Goal: Task Accomplishment & Management: Manage account settings

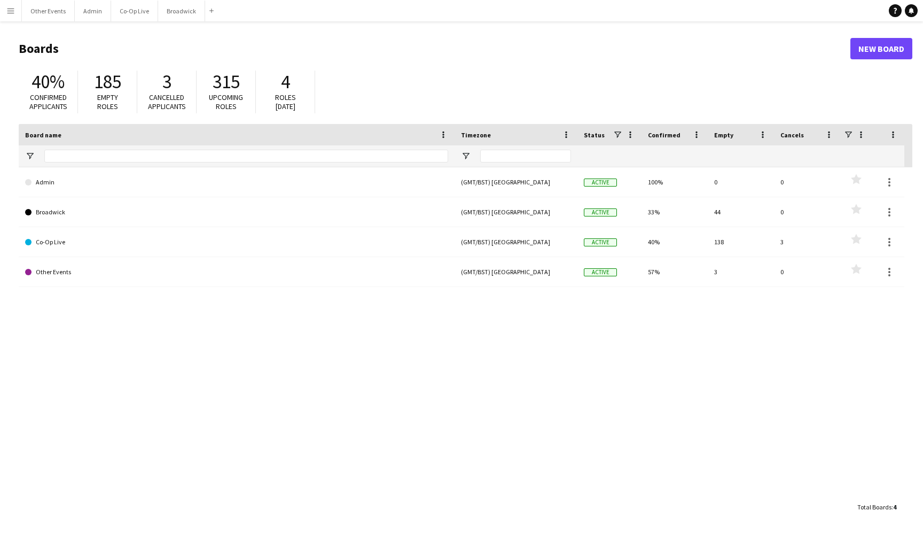
click at [376, 1] on app-navbar "Menu Boards Boards Boards All jobs Status Workforce Workforce My Workforce Recr…" at bounding box center [461, 10] width 923 height 21
click at [425, 2] on app-navbar "Menu Boards Boards Boards All jobs Status Workforce Workforce My Workforce Recr…" at bounding box center [461, 10] width 923 height 21
click at [120, 16] on button "Co-Op Live Close" at bounding box center [134, 11] width 47 height 21
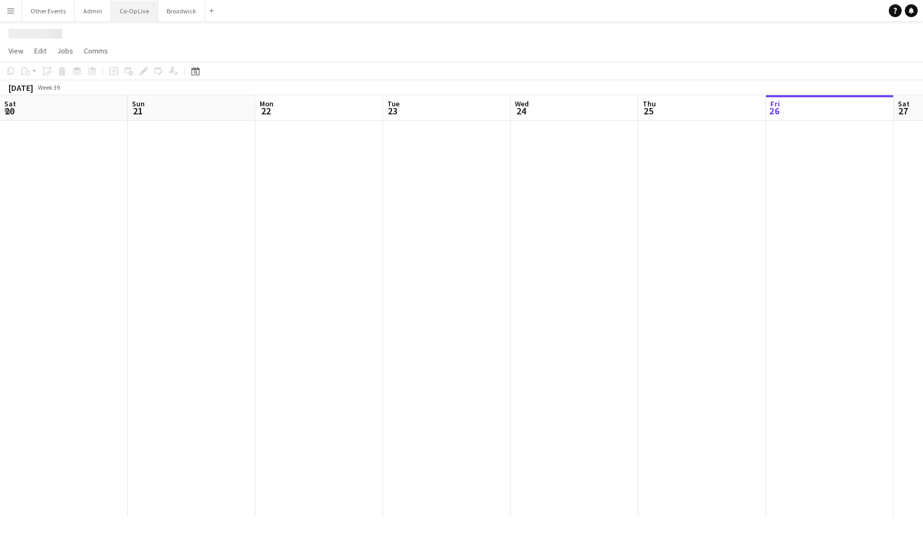
scroll to position [0, 367]
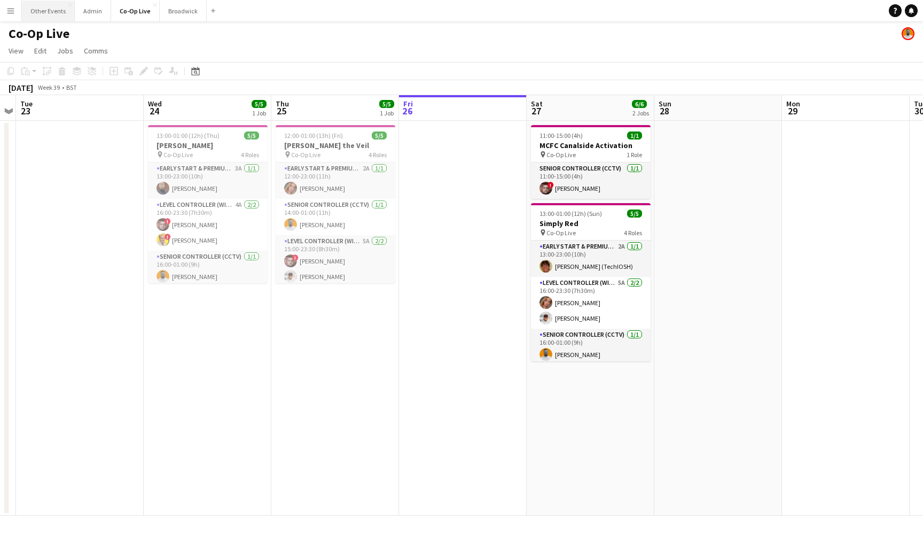
click at [46, 11] on button "Other Events Close" at bounding box center [48, 11] width 53 height 21
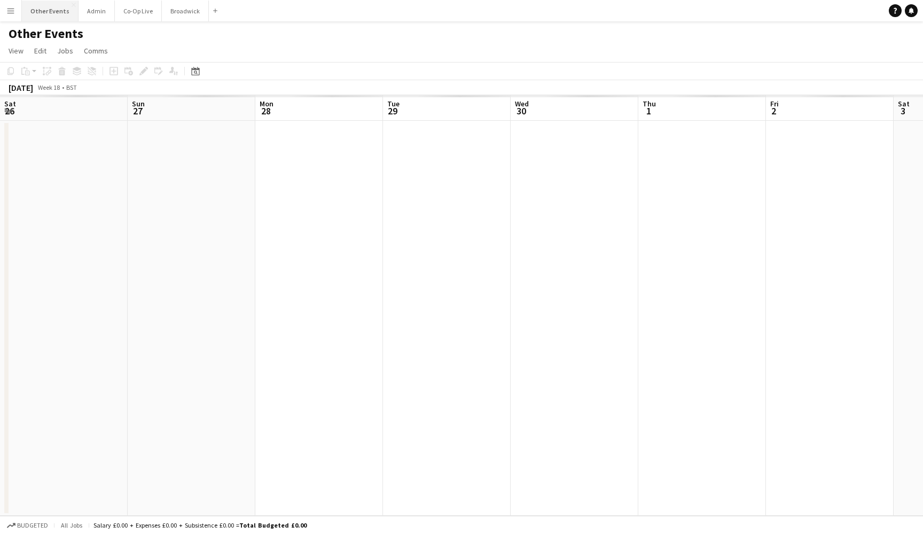
scroll to position [0, 333]
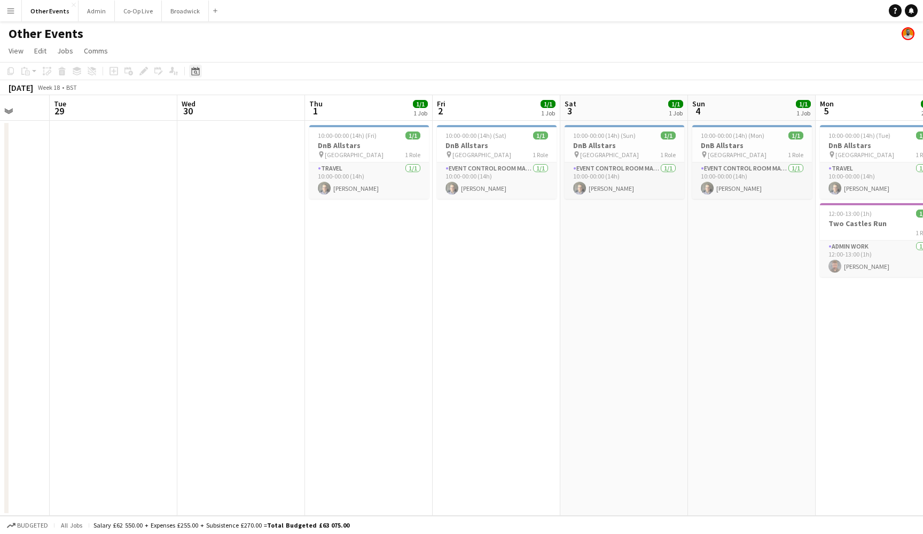
click at [194, 66] on div "Date picker" at bounding box center [195, 71] width 13 height 13
click at [281, 235] on button "[DATE]" at bounding box center [271, 238] width 31 height 17
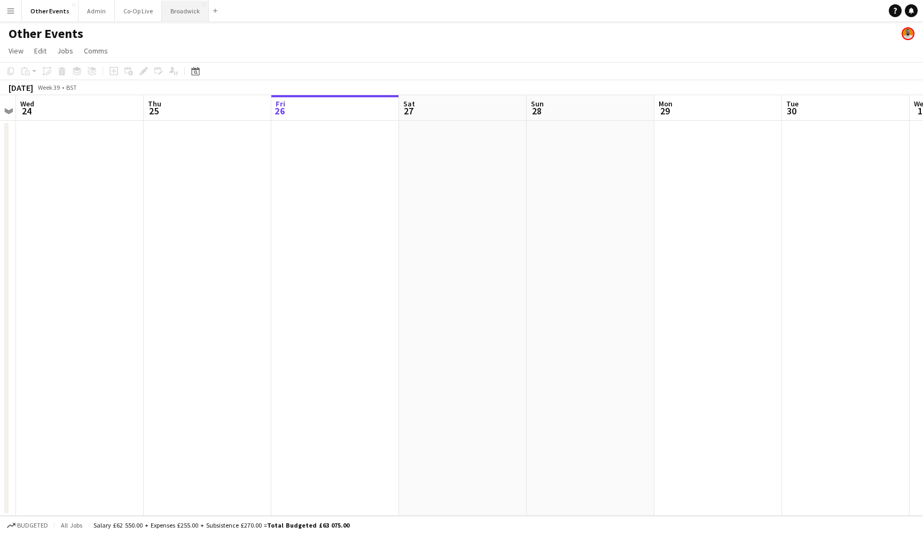
click at [176, 13] on button "Broadwick Close" at bounding box center [185, 11] width 47 height 21
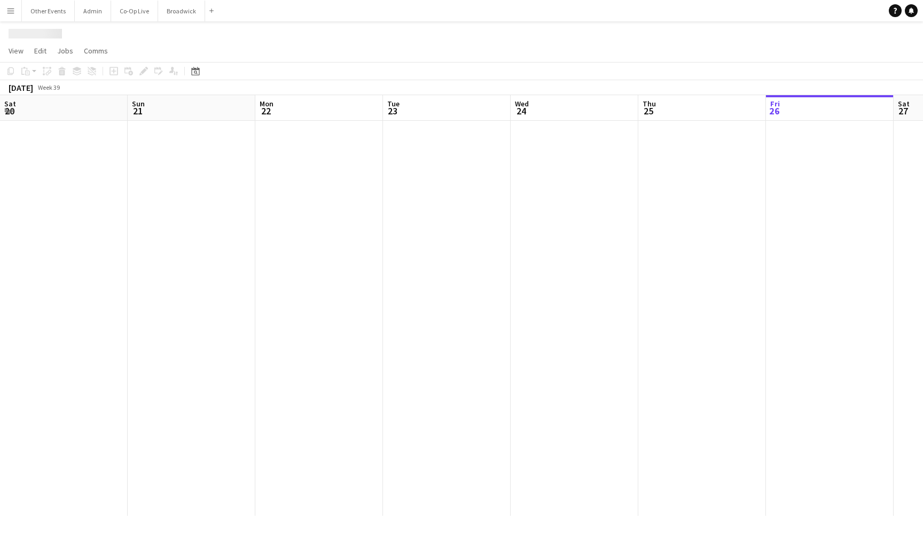
scroll to position [0, 276]
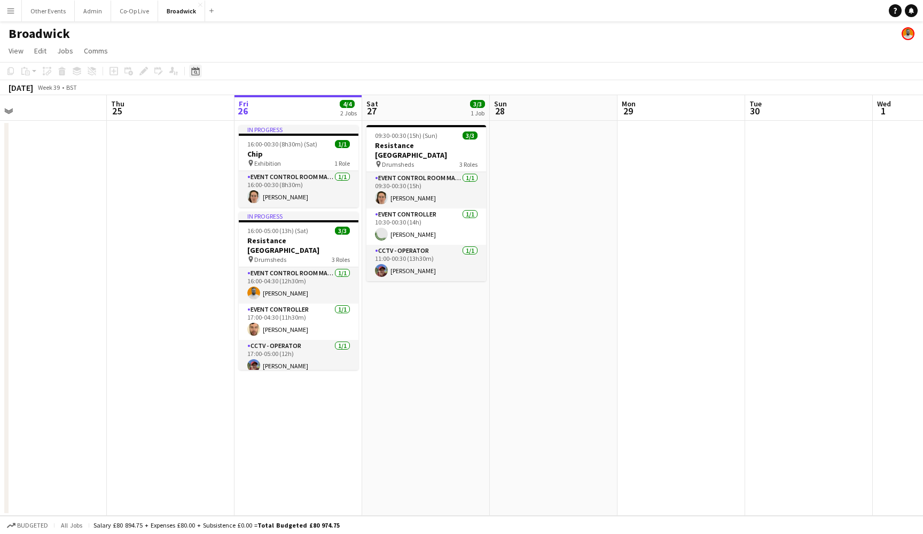
click at [195, 74] on icon "Date picker" at bounding box center [195, 71] width 9 height 9
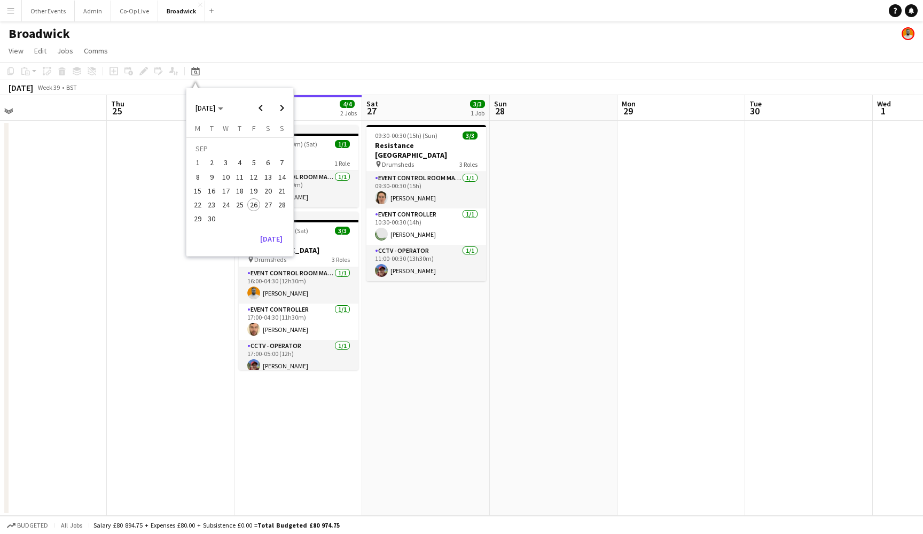
click at [399, 328] on app-date-cell "09:30-00:30 (15h) (Sun) 3/3 Resistance London pin Drumsheds 3 Roles Event Contr…" at bounding box center [426, 318] width 128 height 395
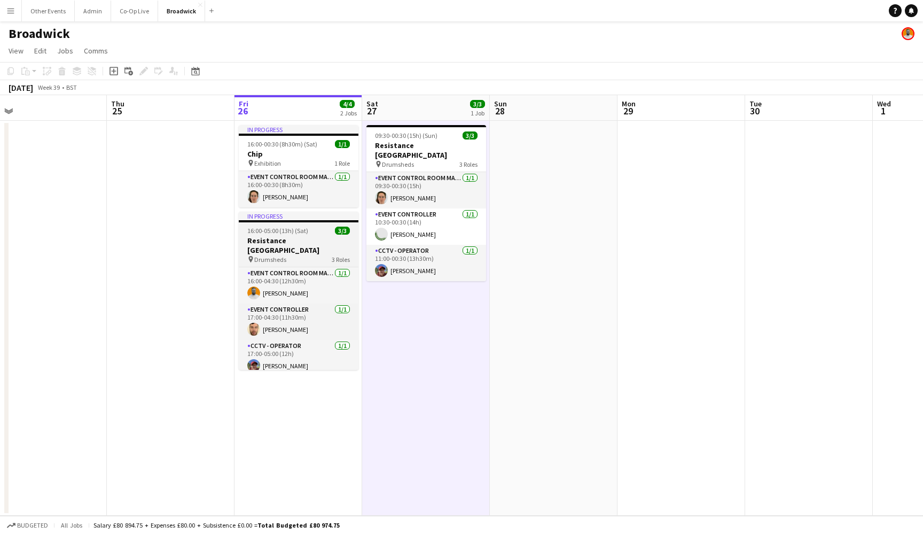
click at [311, 235] on app-job-card "In progress 16:00-05:00 (13h) (Sat) 3/3 Resistance London pin Drumsheds 3 Roles…" at bounding box center [299, 291] width 120 height 158
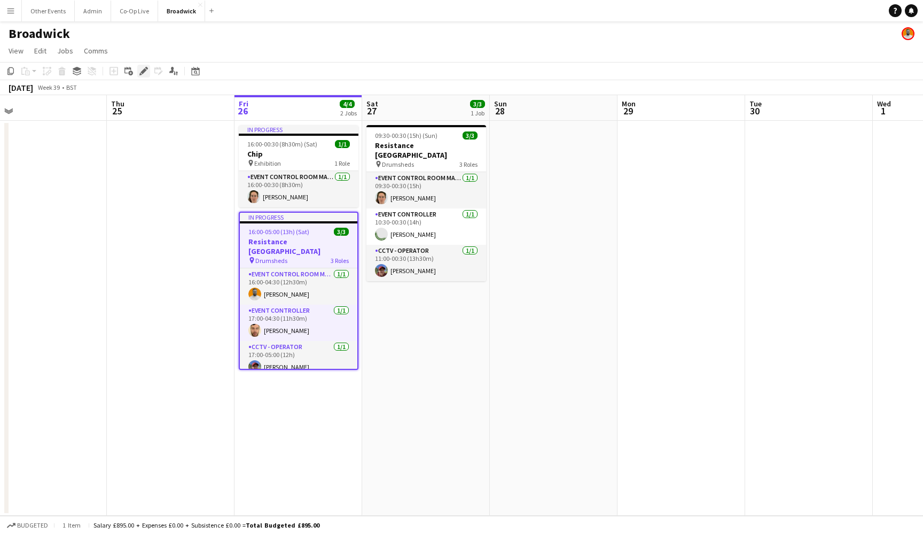
click at [143, 69] on icon "Edit" at bounding box center [143, 71] width 9 height 9
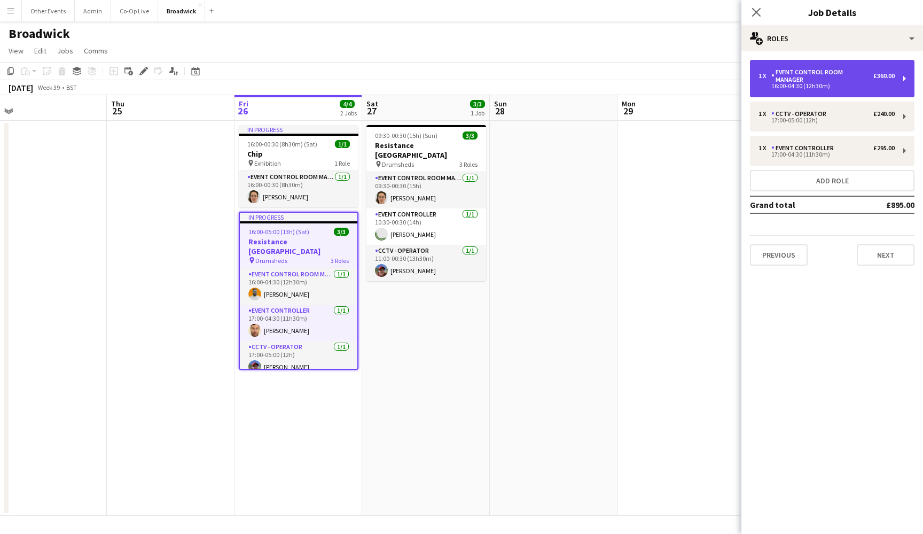
click at [836, 70] on div "Event Control Room Manager" at bounding box center [823, 75] width 102 height 15
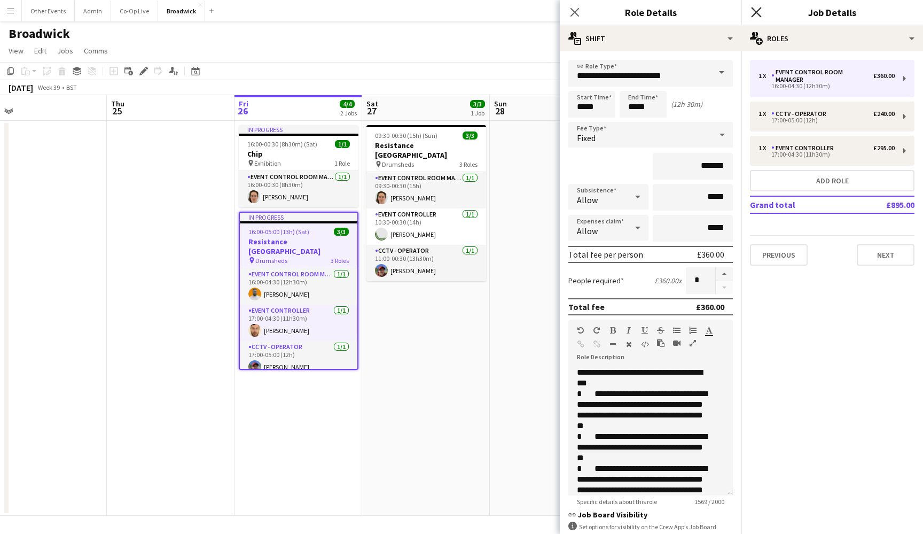
click at [757, 9] on icon "Close pop-in" at bounding box center [756, 12] width 10 height 10
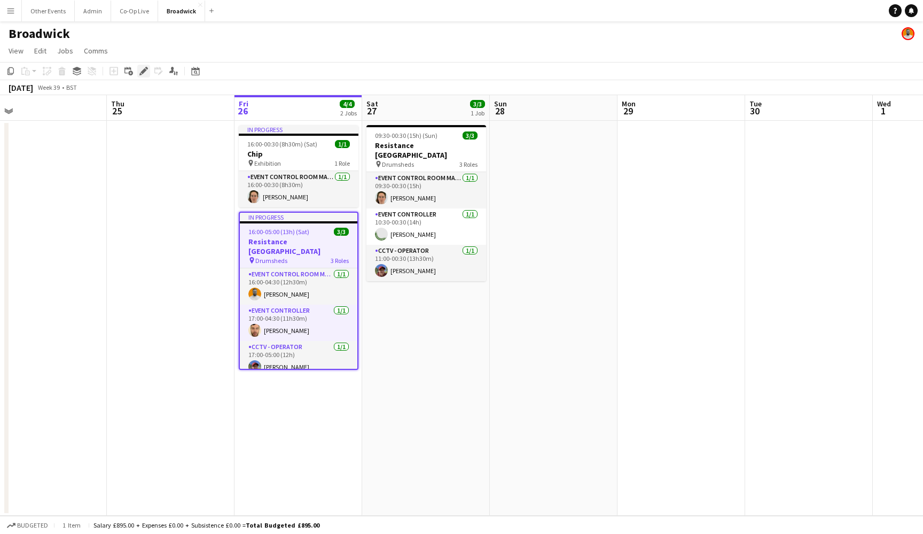
click at [146, 71] on icon at bounding box center [144, 71] width 6 height 6
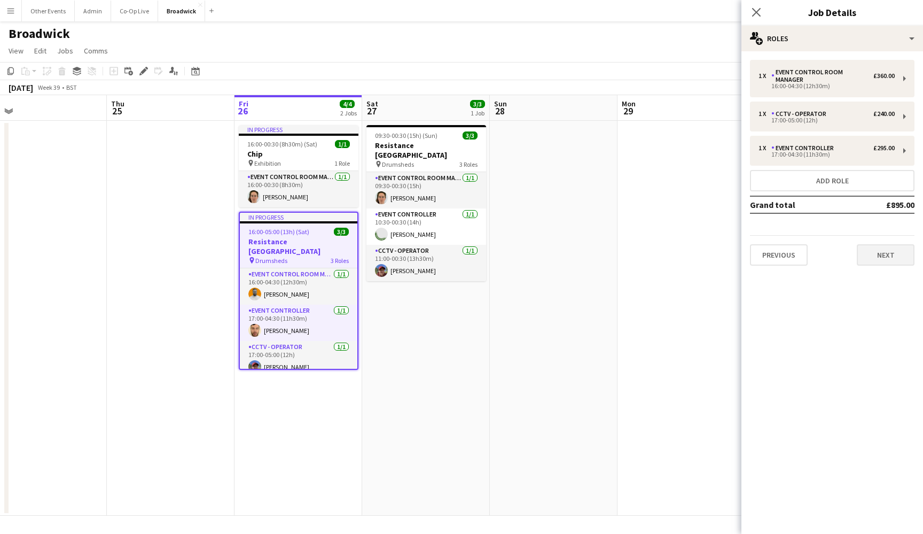
click at [898, 255] on button "Next" at bounding box center [886, 254] width 58 height 21
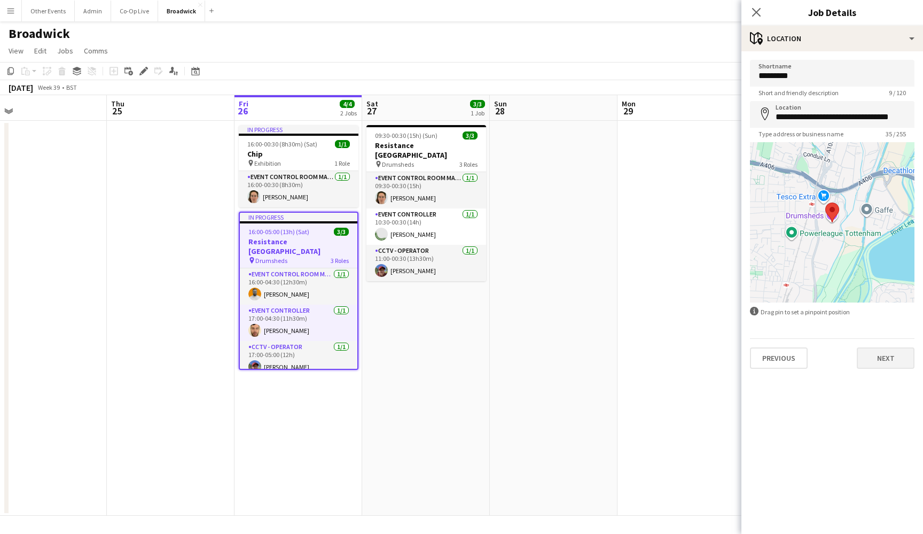
click at [891, 359] on button "Next" at bounding box center [886, 357] width 58 height 21
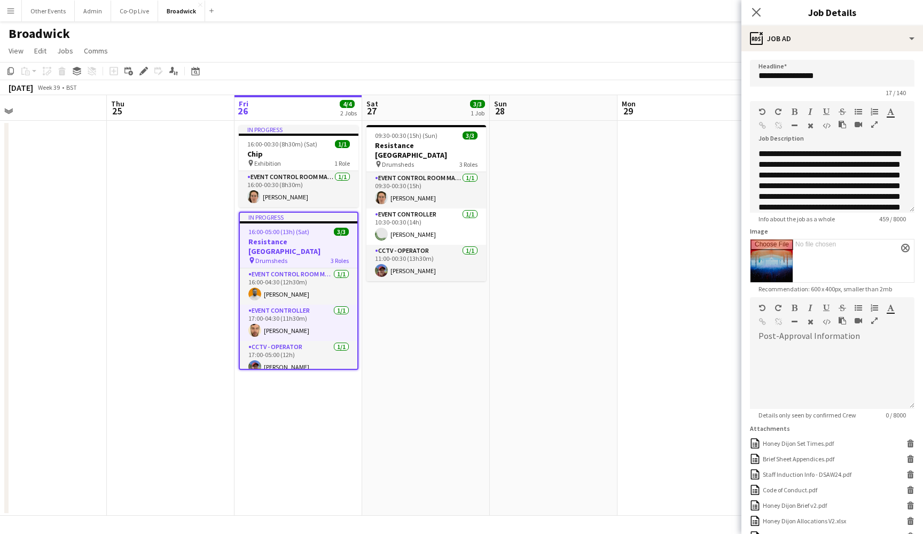
scroll to position [130, 0]
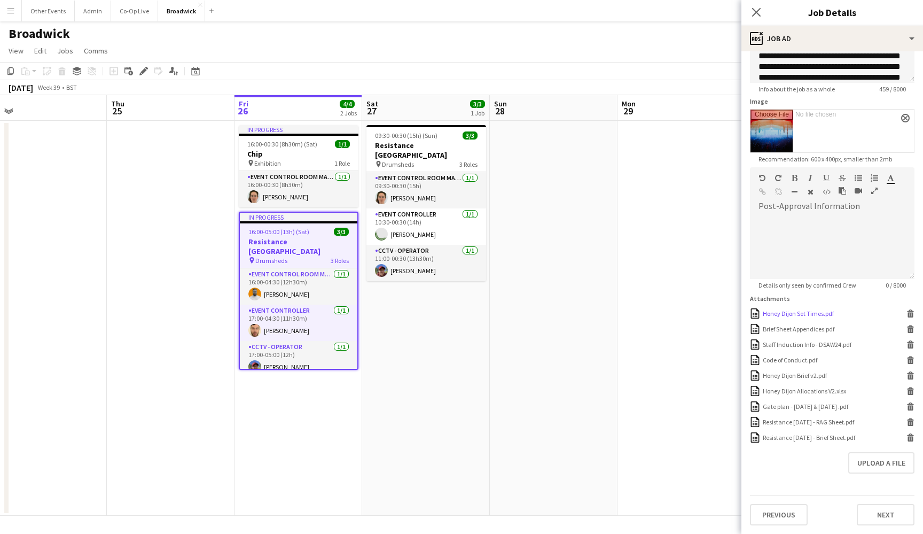
click at [908, 315] on icon at bounding box center [910, 315] width 5 height 5
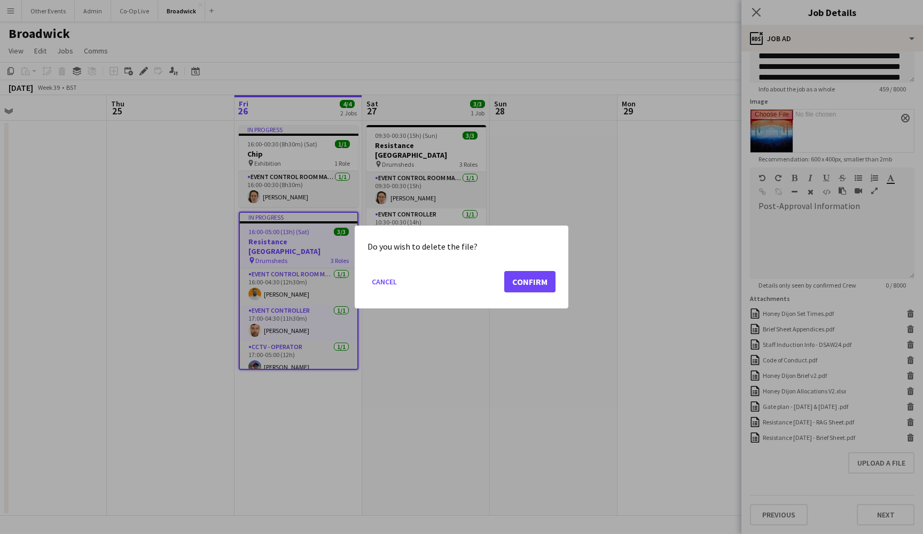
click at [532, 281] on button "Confirm" at bounding box center [529, 281] width 51 height 21
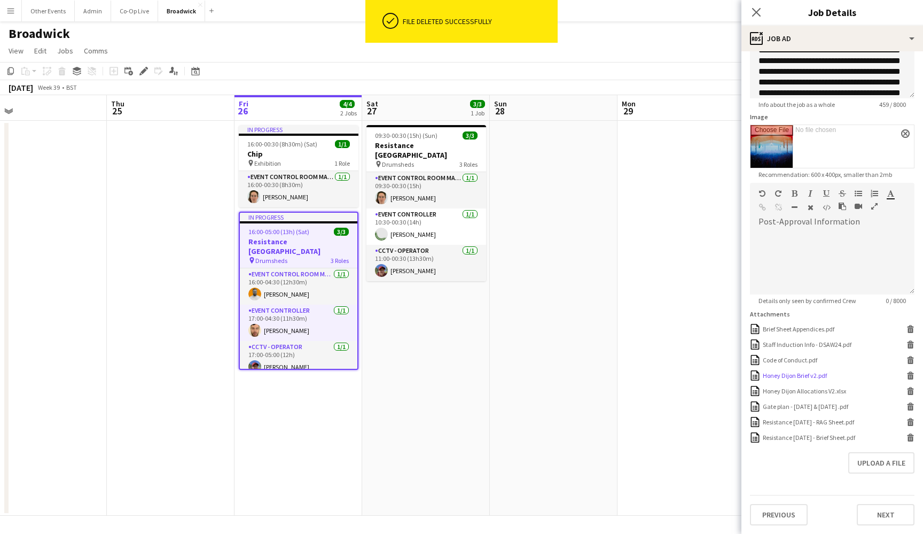
click at [908, 376] on icon at bounding box center [910, 377] width 5 height 5
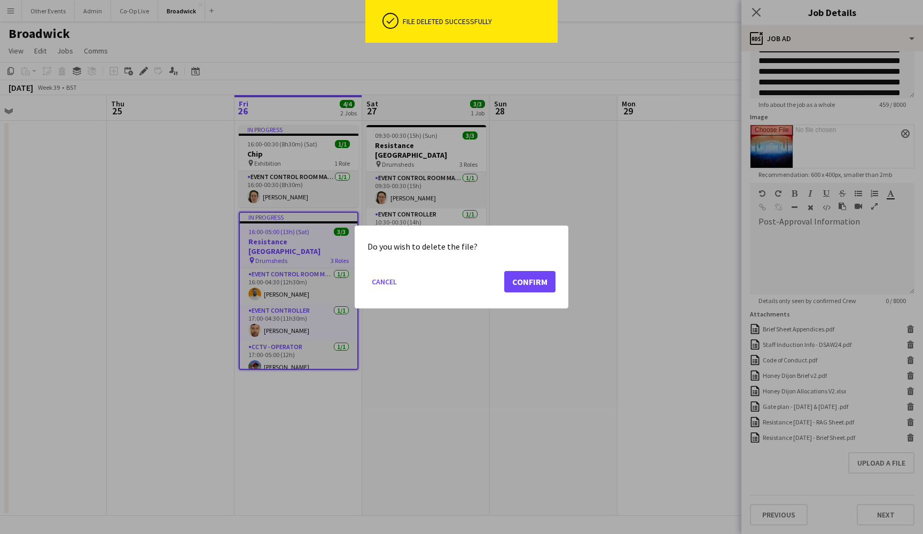
click at [538, 287] on button "Confirm" at bounding box center [529, 281] width 51 height 21
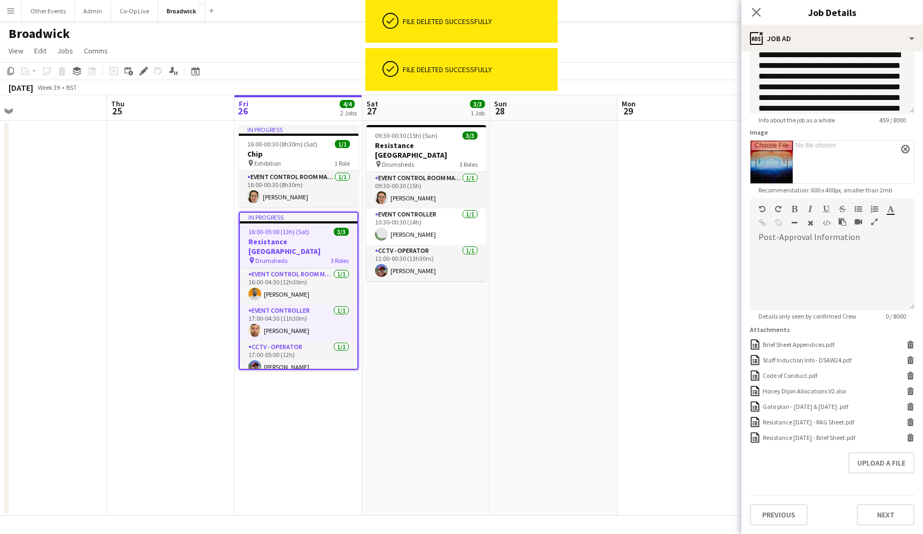
scroll to position [99, 0]
click at [908, 394] on icon at bounding box center [910, 392] width 5 height 5
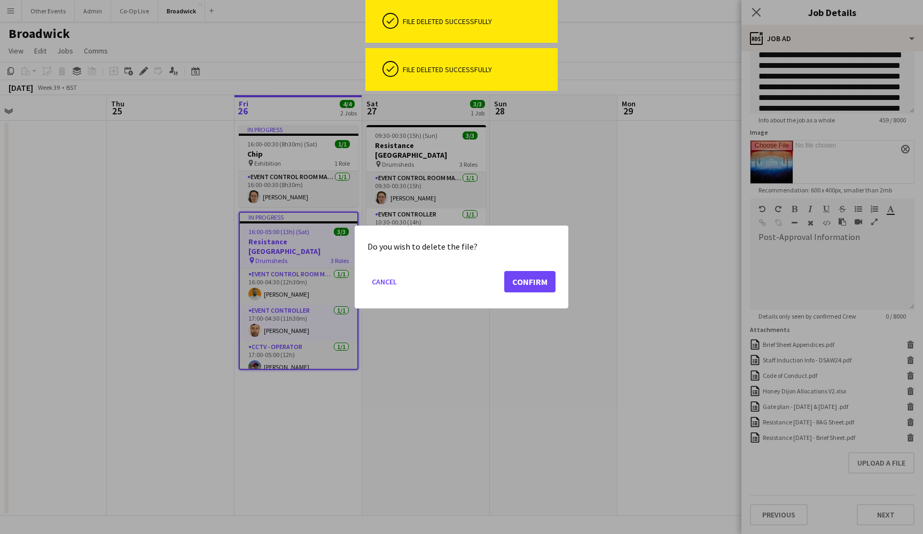
click at [556, 285] on div "Do you wish to delete the file? Cancel Confirm" at bounding box center [462, 267] width 214 height 83
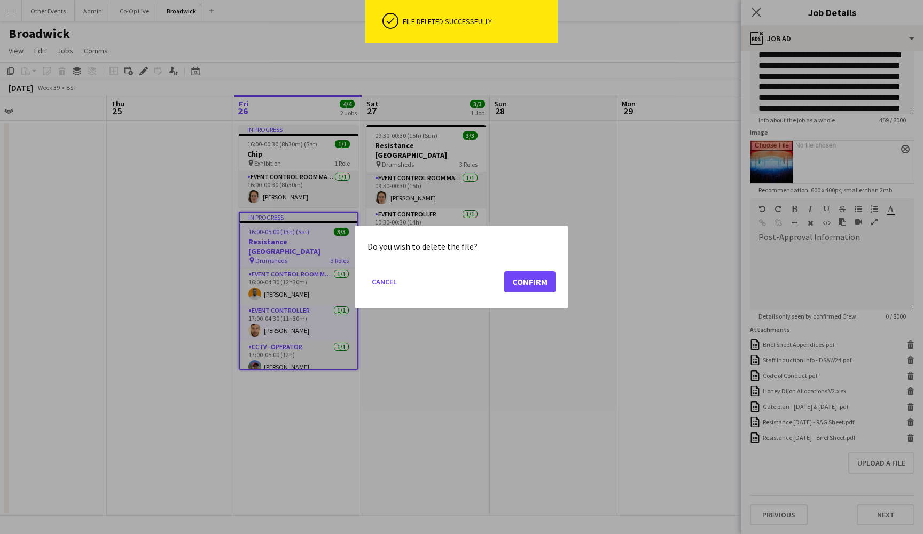
click at [503, 273] on mat-dialog-actions "Cancel Confirm" at bounding box center [462, 285] width 188 height 45
click at [523, 279] on button "Confirm" at bounding box center [529, 281] width 51 height 21
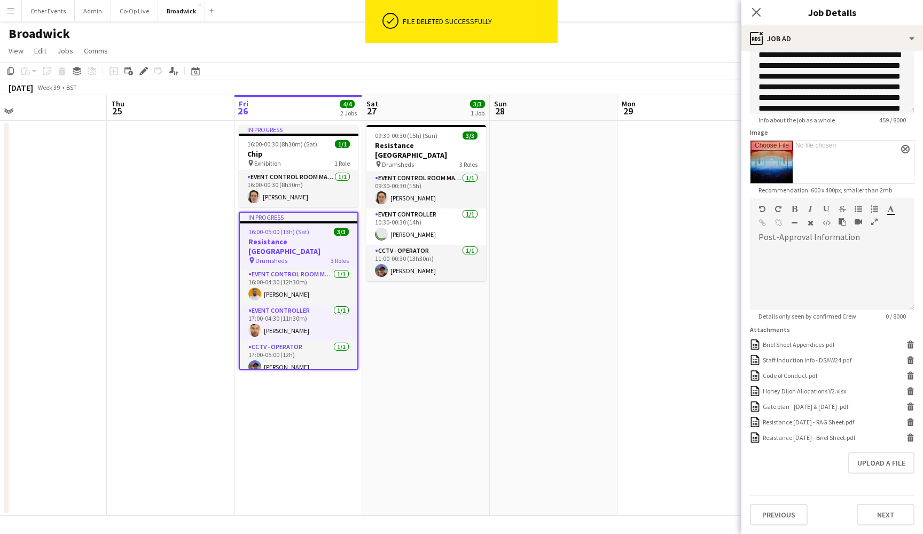
scroll to position [83, 0]
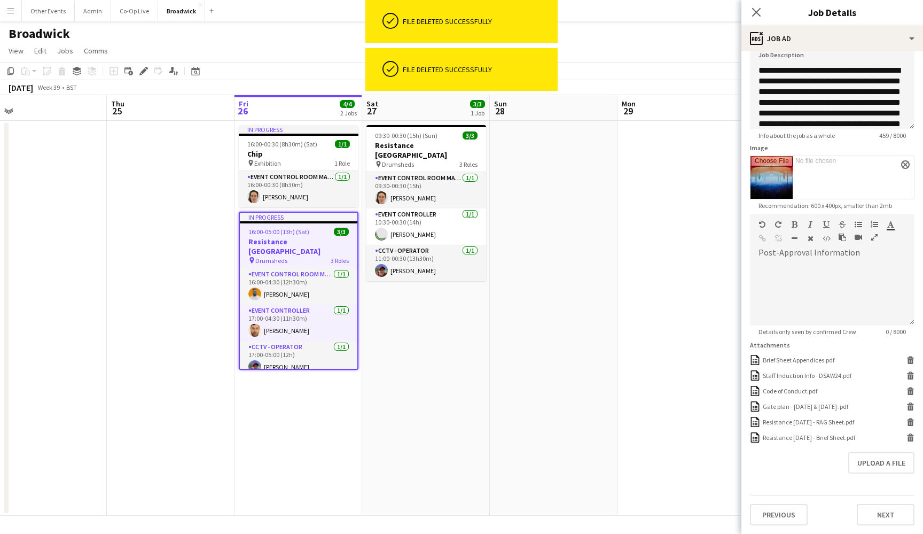
click at [907, 462] on form "**********" at bounding box center [833, 250] width 182 height 549
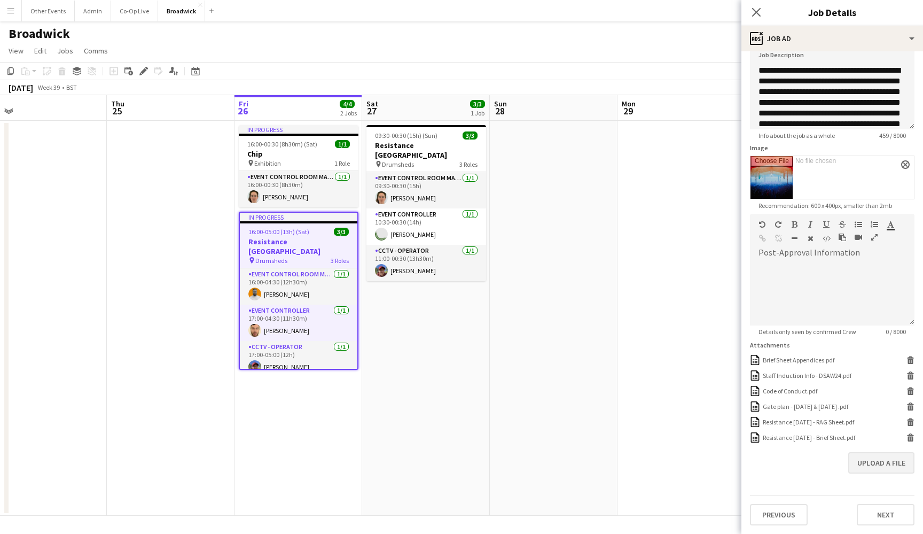
click at [895, 463] on button "Upload a file" at bounding box center [882, 462] width 66 height 21
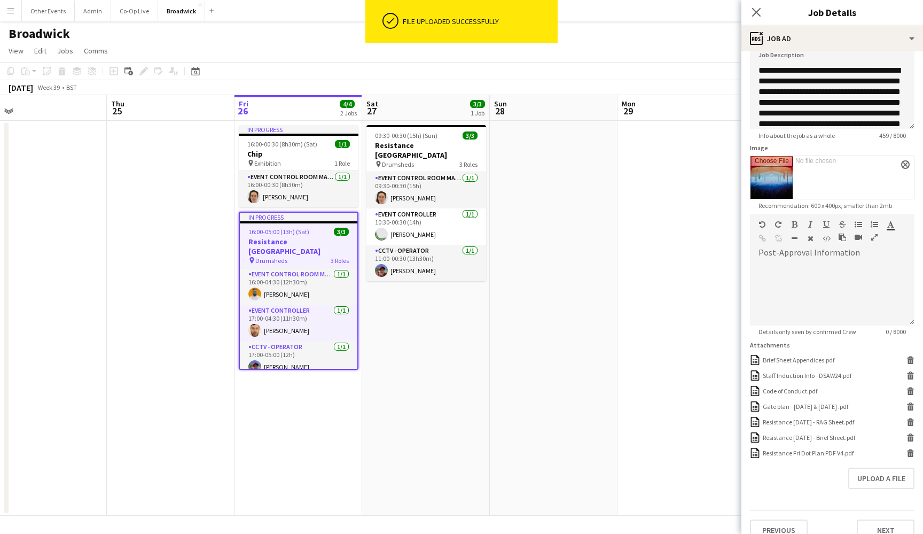
click at [702, 70] on app-toolbar "Copy Paste Paste Command V Paste with crew Command Shift V Paste linked Job [GE…" at bounding box center [461, 71] width 923 height 18
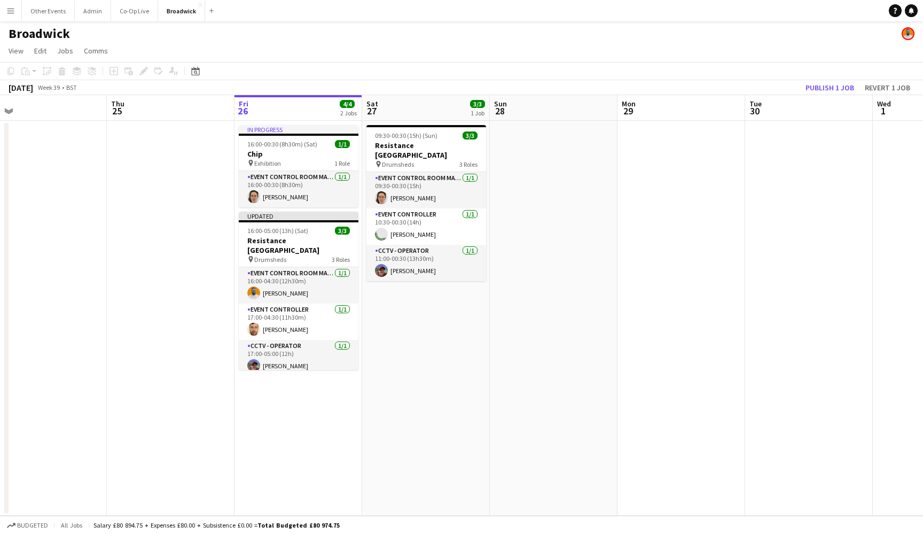
drag, startPoint x: 626, startPoint y: 243, endPoint x: 603, endPoint y: 235, distance: 24.8
click at [626, 243] on app-date-cell at bounding box center [682, 318] width 128 height 395
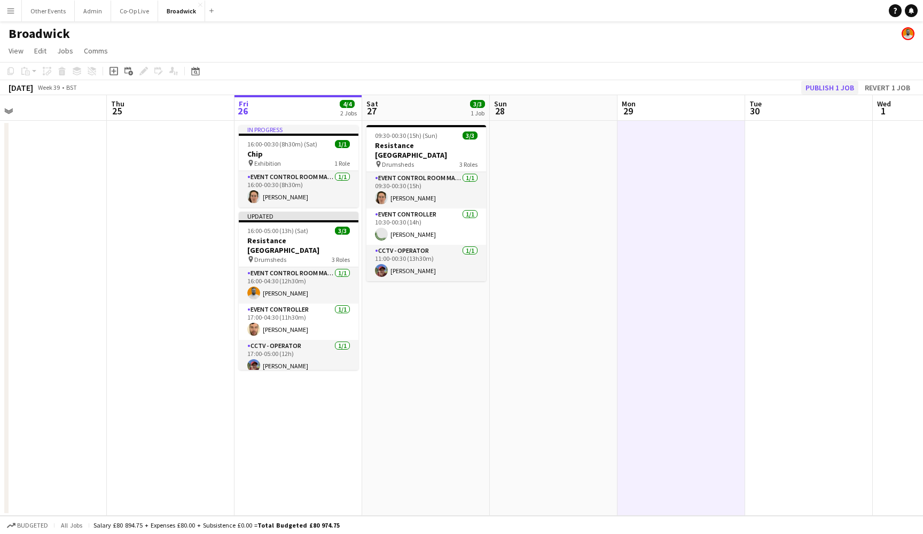
click at [822, 86] on button "Publish 1 job" at bounding box center [830, 88] width 57 height 14
click at [393, 347] on app-date-cell "09:30-00:30 (15h) (Sun) 3/3 Resistance London pin Drumsheds 3 Roles Event Contr…" at bounding box center [426, 318] width 128 height 395
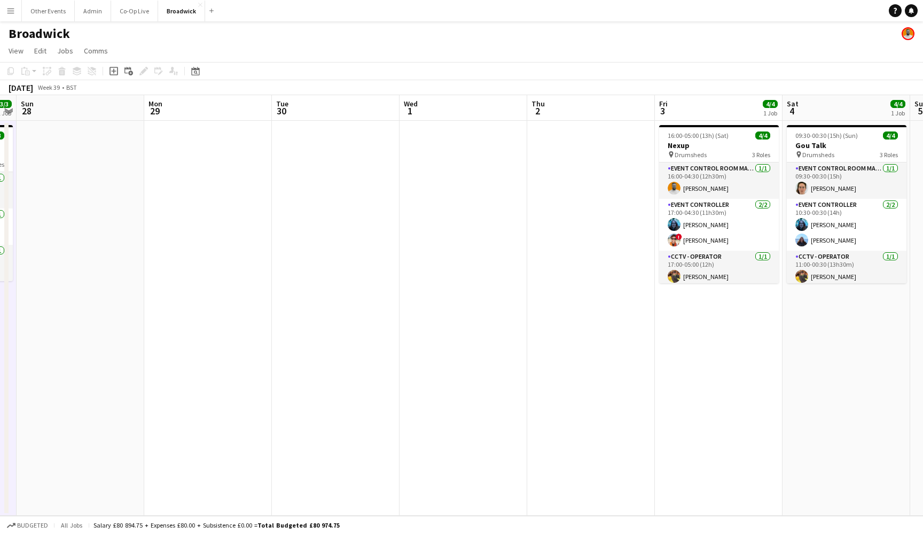
scroll to position [0, 525]
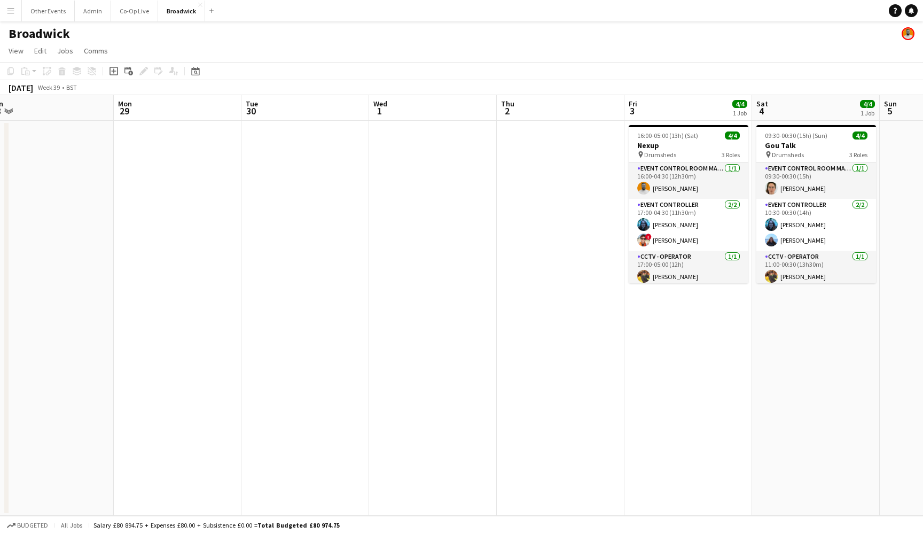
click at [649, 42] on app-page-menu "View Day view expanded Day view collapsed Month view Date picker Jump to [DATE]…" at bounding box center [461, 52] width 923 height 20
click at [574, 10] on app-navbar "Menu Boards Boards Boards All jobs Status Workforce Workforce My Workforce Recr…" at bounding box center [461, 10] width 923 height 21
click at [113, 1] on button "Co-Op Live Close" at bounding box center [134, 11] width 47 height 21
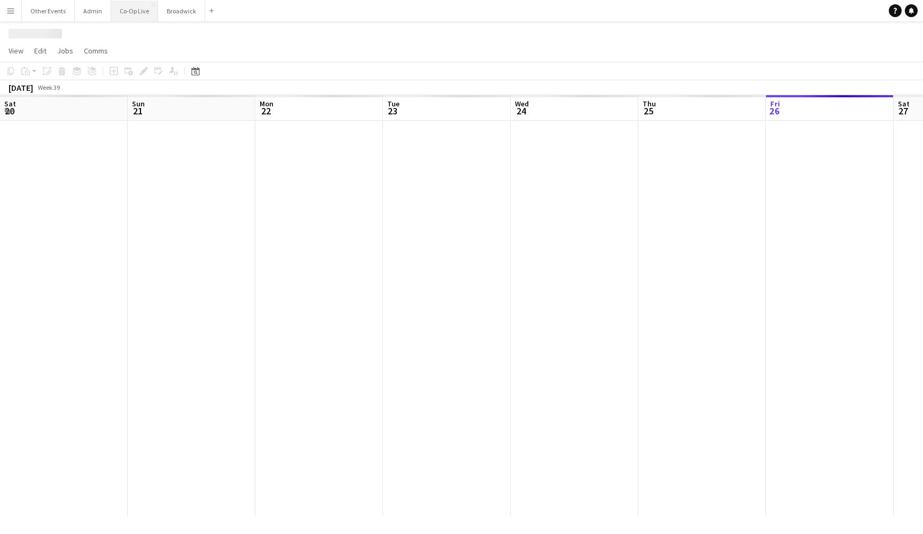
scroll to position [0, 367]
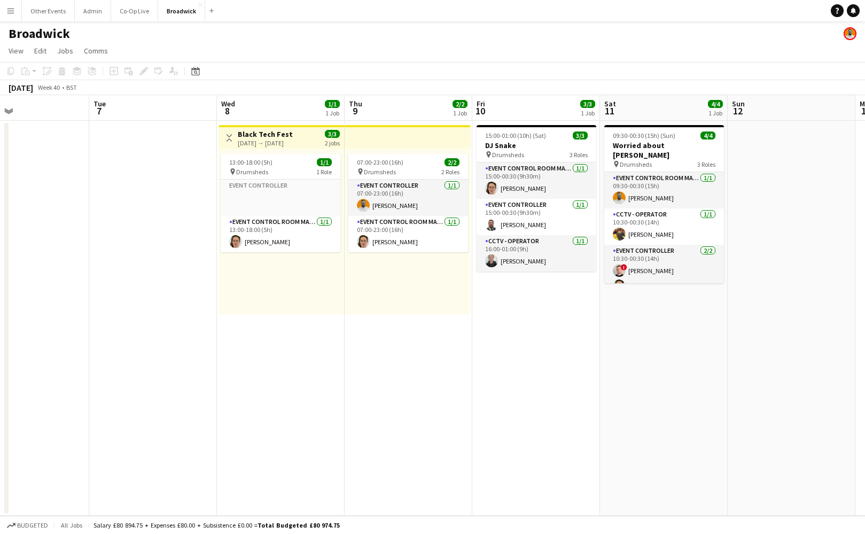
scroll to position [0, 340]
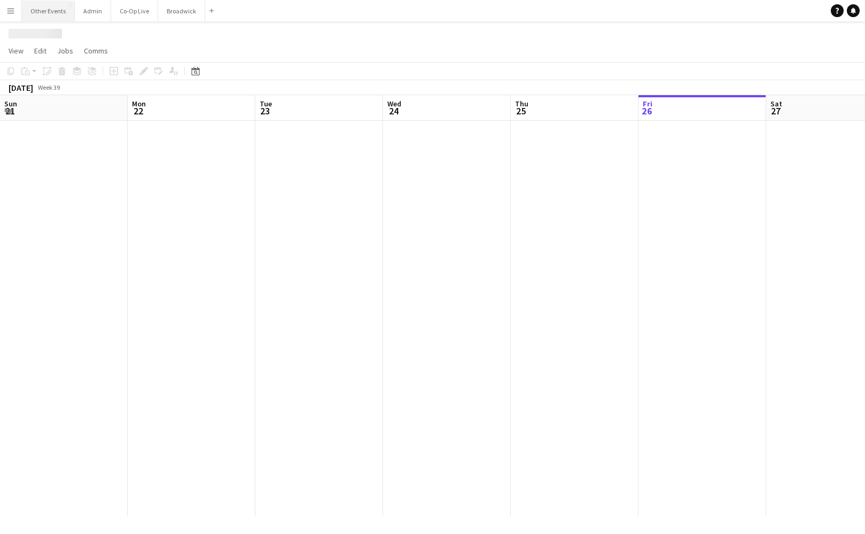
scroll to position [0, 367]
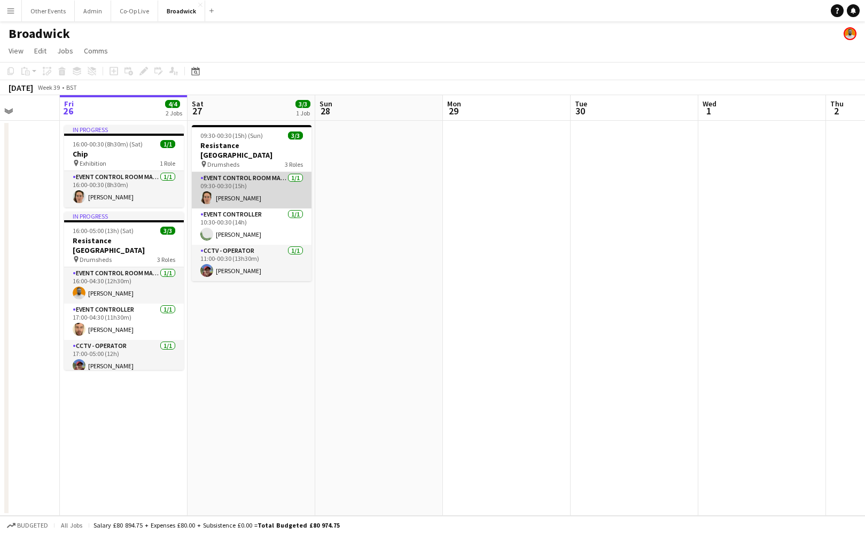
scroll to position [0, 289]
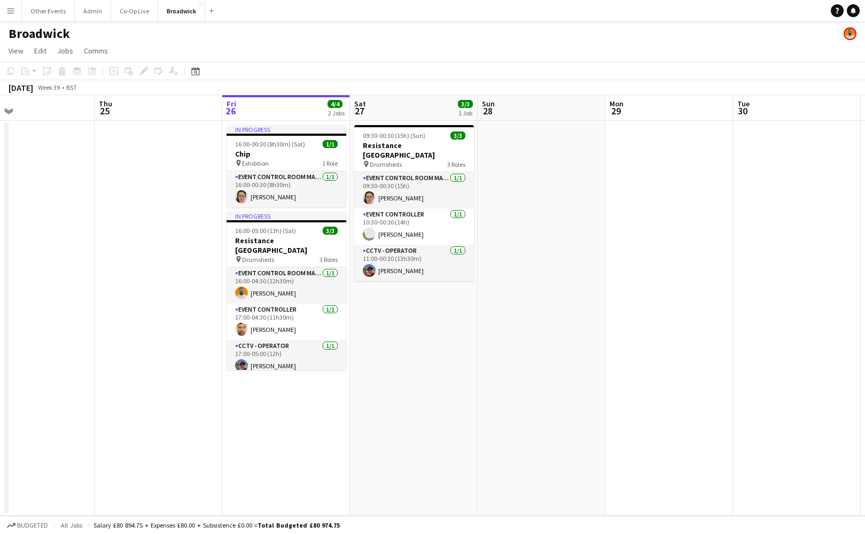
click at [414, 427] on app-date-cell "09:30-00:30 (15h) (Sun) 3/3 Resistance London pin Drumsheds 3 Roles Event Contr…" at bounding box center [414, 318] width 128 height 395
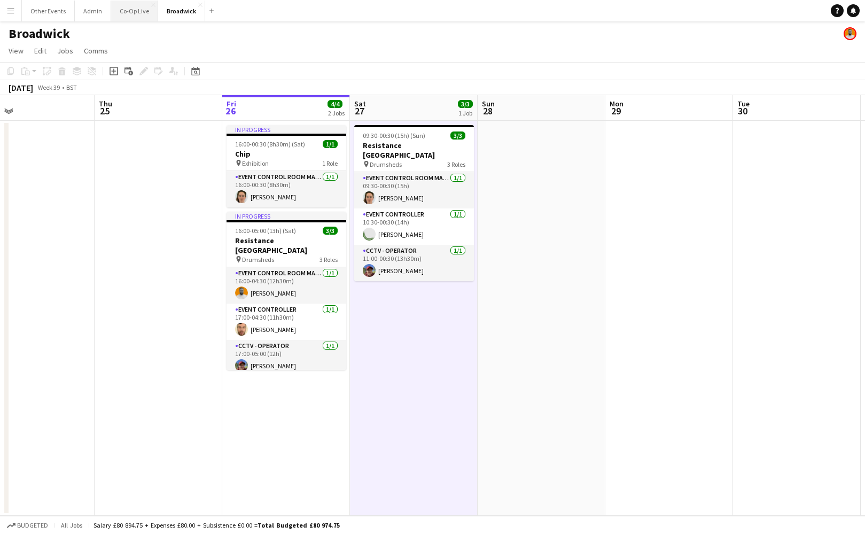
click at [128, 17] on button "Co-Op Live Close" at bounding box center [134, 11] width 47 height 21
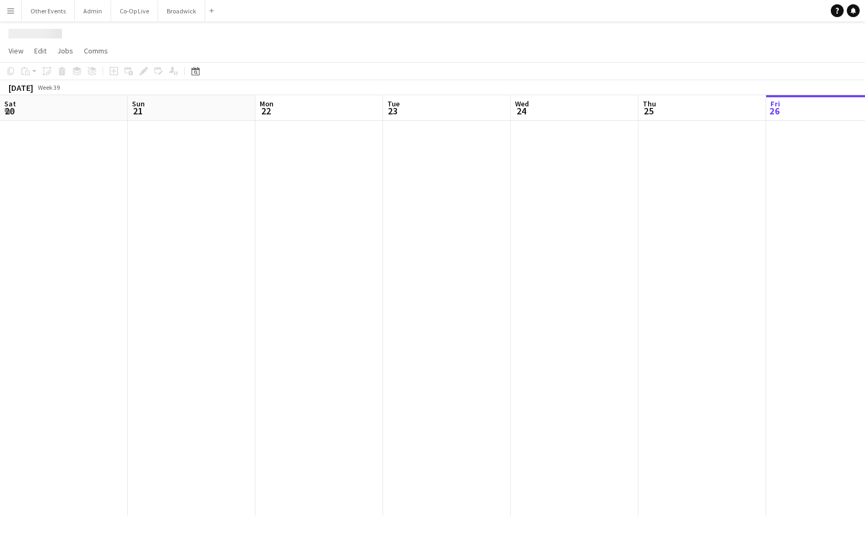
scroll to position [0, 367]
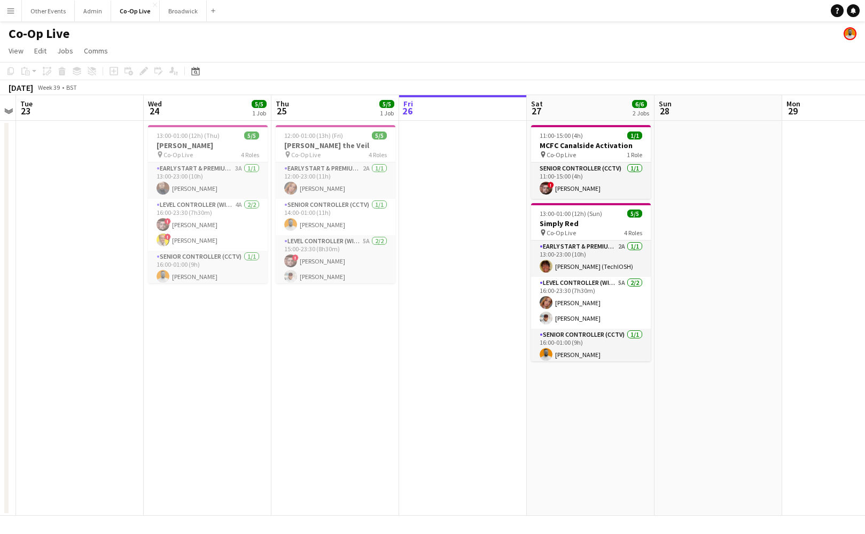
click at [458, 416] on app-date-cell at bounding box center [463, 318] width 128 height 395
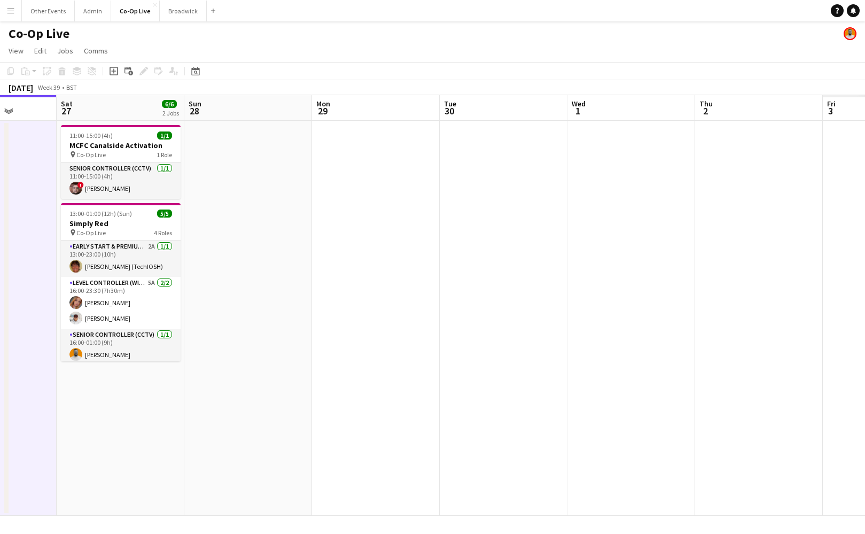
scroll to position [0, 496]
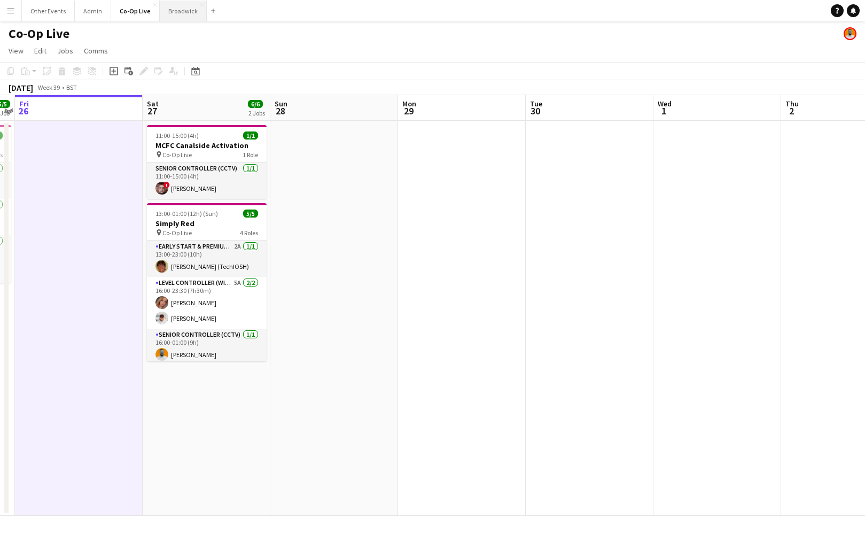
click at [180, 10] on button "Broadwick Close" at bounding box center [183, 11] width 47 height 21
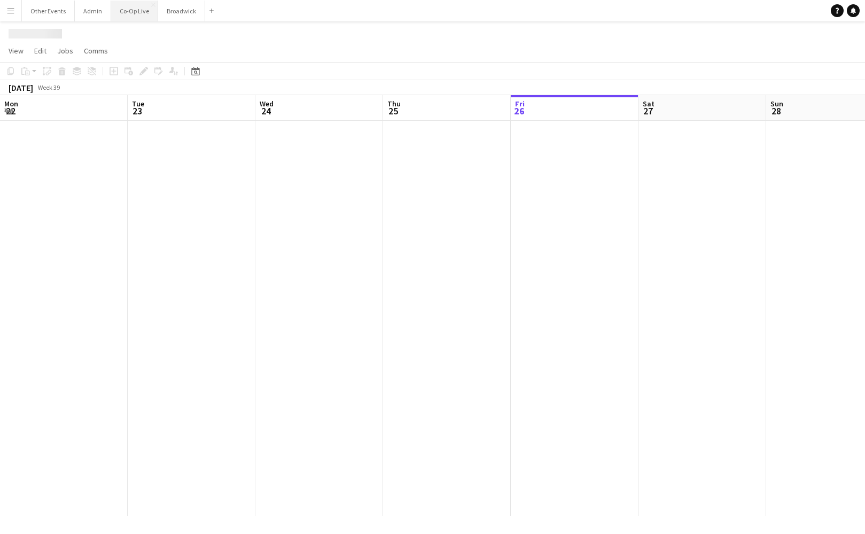
scroll to position [0, 289]
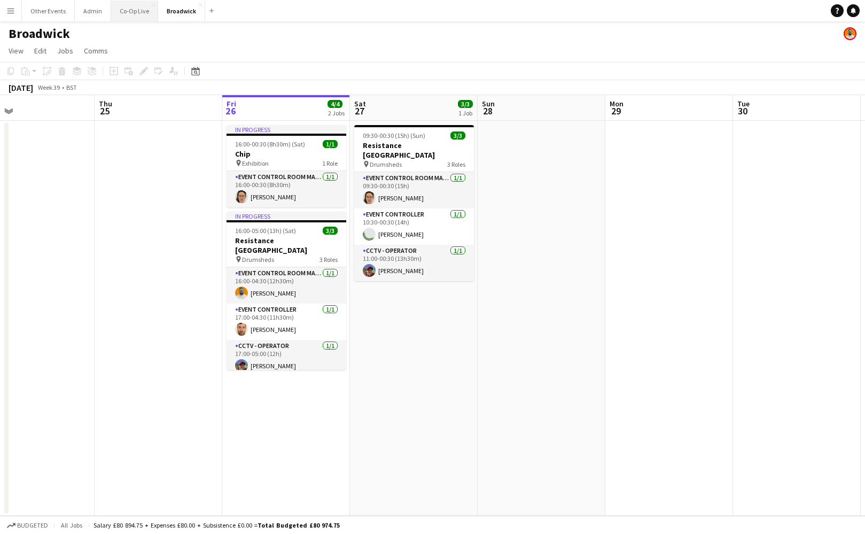
click at [133, 14] on button "Co-Op Live Close" at bounding box center [134, 11] width 47 height 21
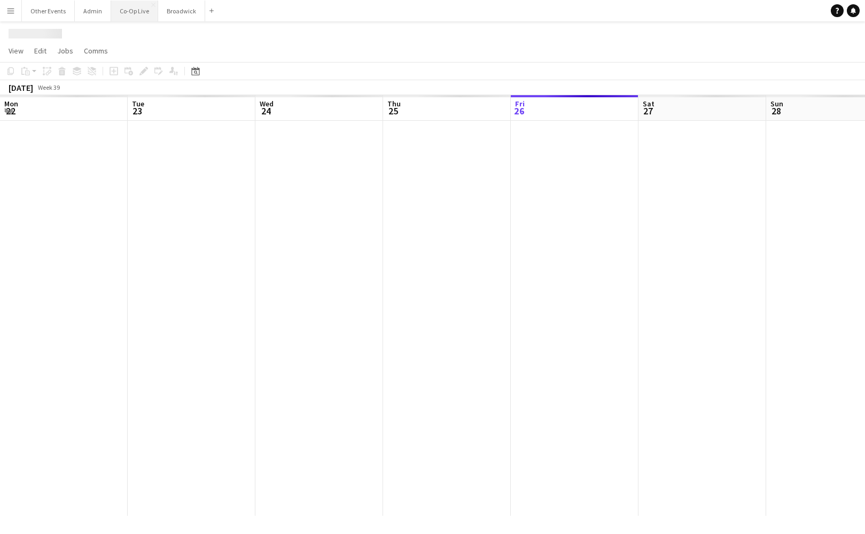
scroll to position [0, 496]
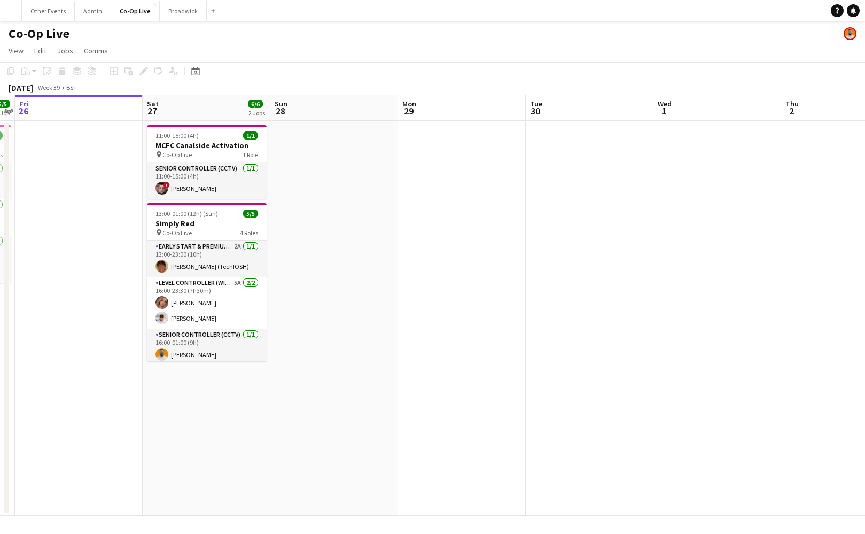
click at [23, 30] on h1 "Co-Op Live" at bounding box center [39, 34] width 61 height 16
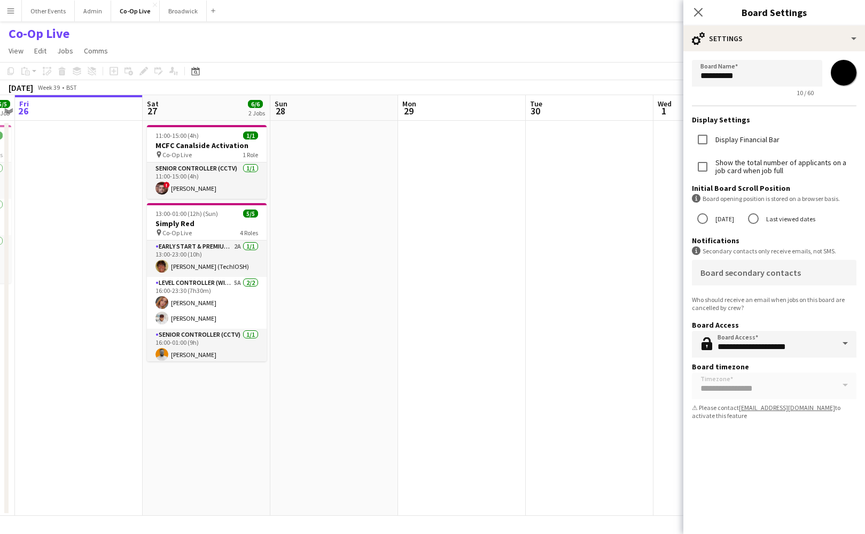
click at [727, 142] on label "Display Financial Bar" at bounding box center [746, 140] width 66 height 8
click at [601, 183] on app-date-cell at bounding box center [590, 318] width 128 height 395
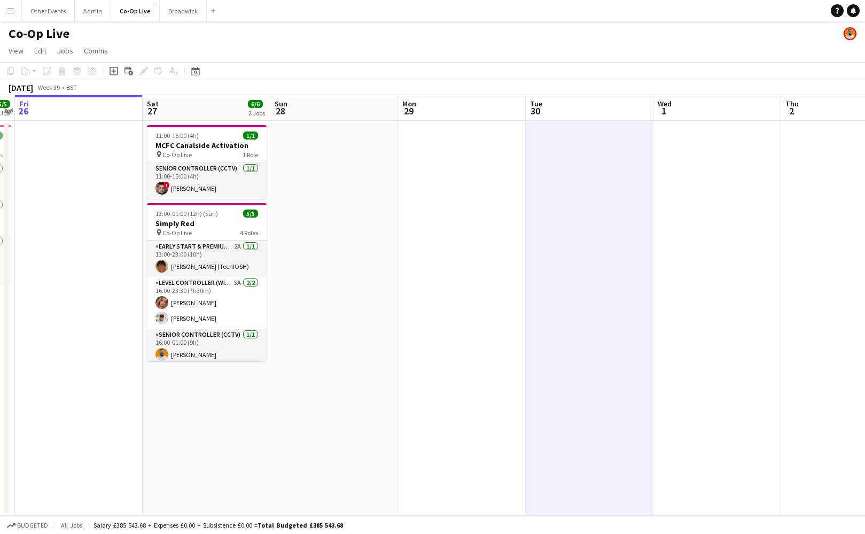
click at [427, 210] on app-date-cell at bounding box center [462, 318] width 128 height 395
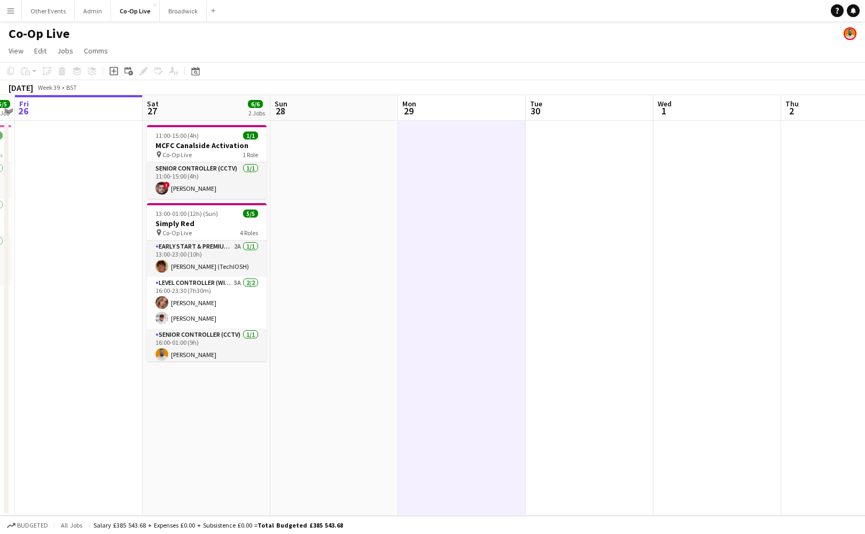
click at [339, 208] on app-date-cell at bounding box center [334, 318] width 128 height 395
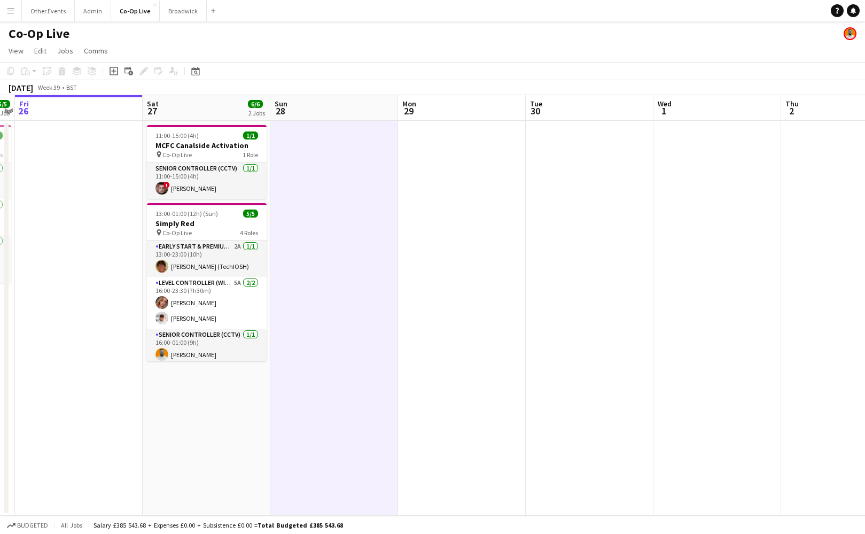
click at [57, 30] on h1 "Co-Op Live" at bounding box center [39, 34] width 61 height 16
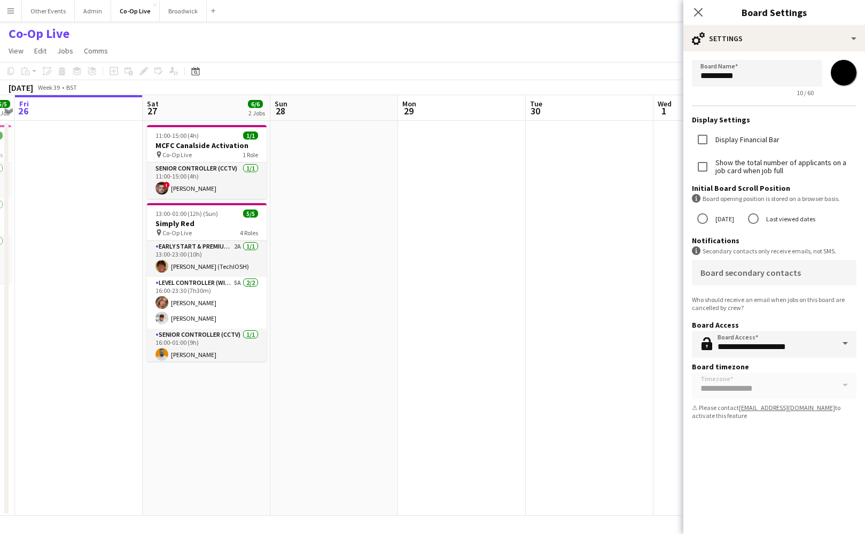
click at [727, 139] on label "Display Financial Bar" at bounding box center [746, 140] width 66 height 8
click at [804, 111] on form "**********" at bounding box center [774, 241] width 182 height 381
click at [779, 350] on input "**********" at bounding box center [774, 344] width 165 height 27
click at [780, 318] on form "**********" at bounding box center [774, 241] width 182 height 381
click at [845, 75] on input "*******" at bounding box center [844, 72] width 38 height 38
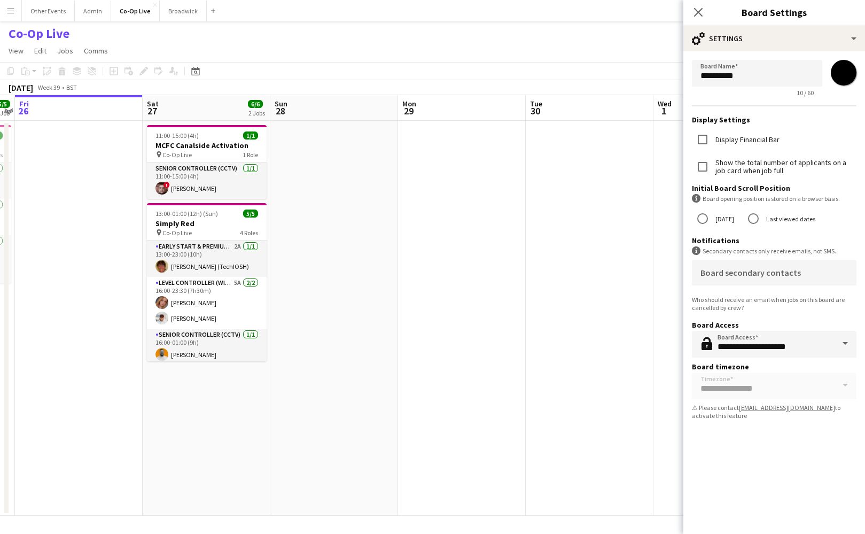
click at [831, 64] on input "*******" at bounding box center [844, 72] width 38 height 38
click at [446, 186] on app-date-cell at bounding box center [462, 318] width 128 height 395
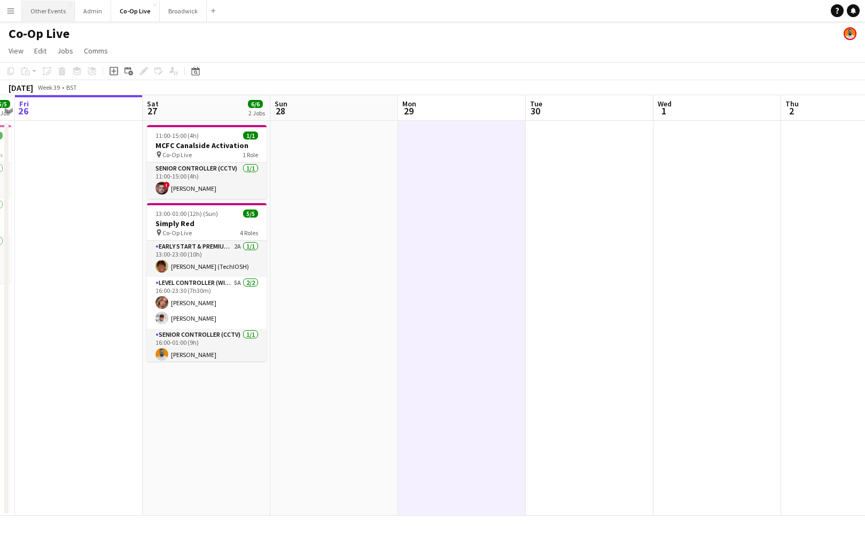
click at [29, 13] on button "Other Events Close" at bounding box center [48, 11] width 53 height 21
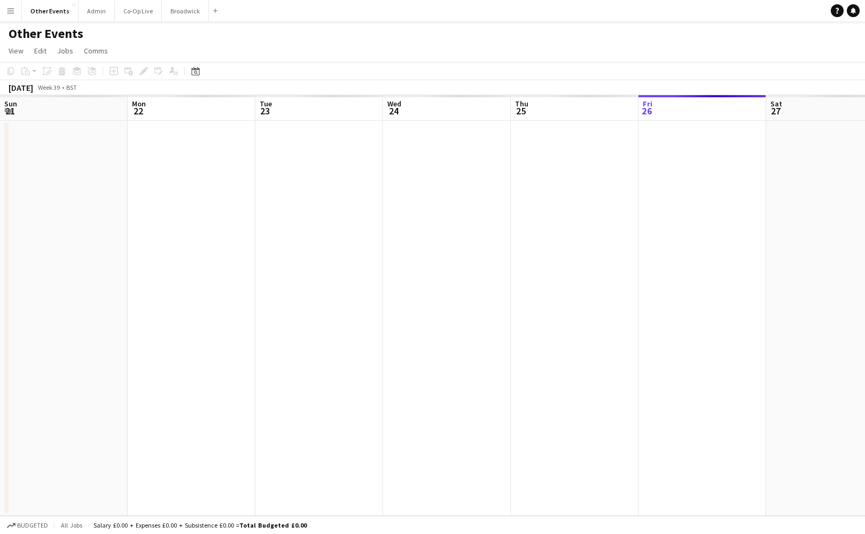
scroll to position [0, 367]
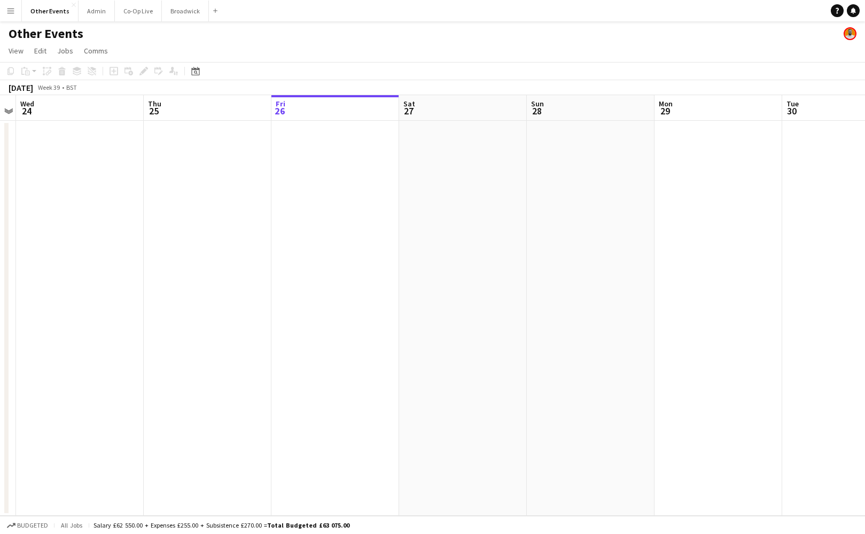
click at [362, 388] on app-date-cell at bounding box center [335, 318] width 128 height 395
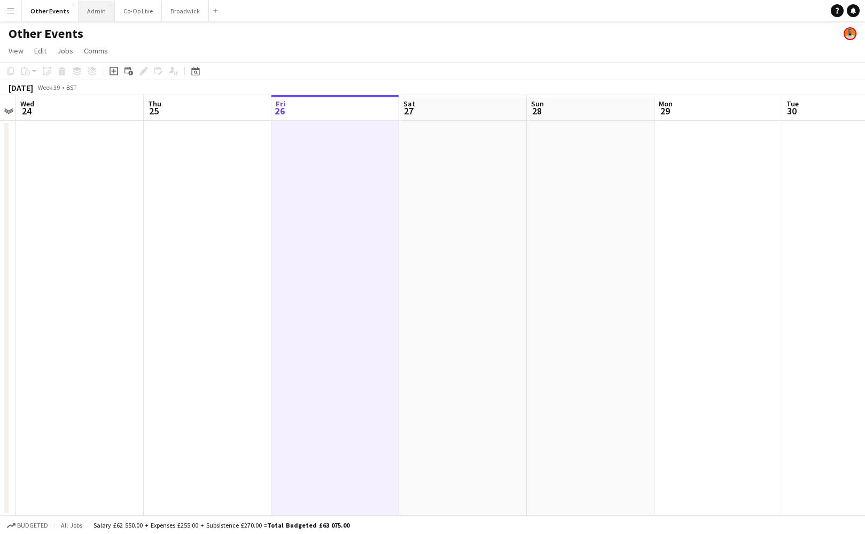
click at [90, 10] on button "Admin Close" at bounding box center [97, 11] width 36 height 21
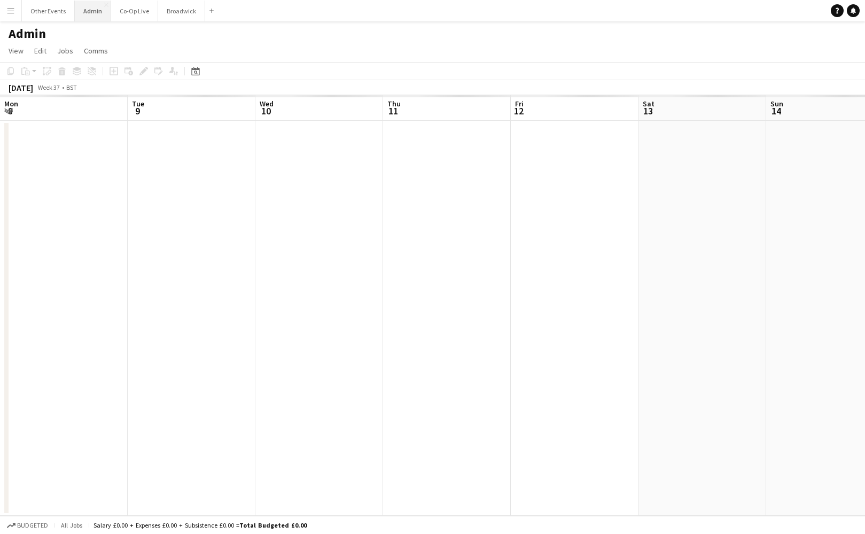
scroll to position [0, 398]
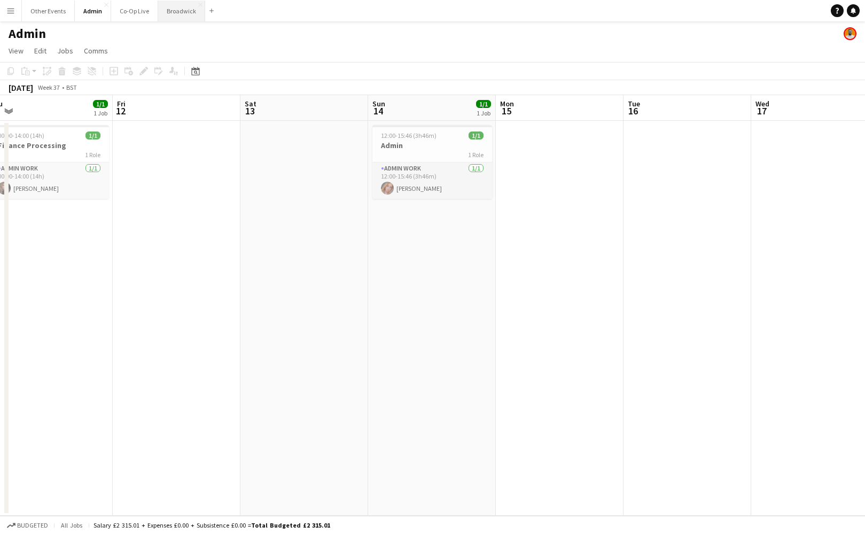
click at [191, 14] on button "Broadwick Close" at bounding box center [181, 11] width 47 height 21
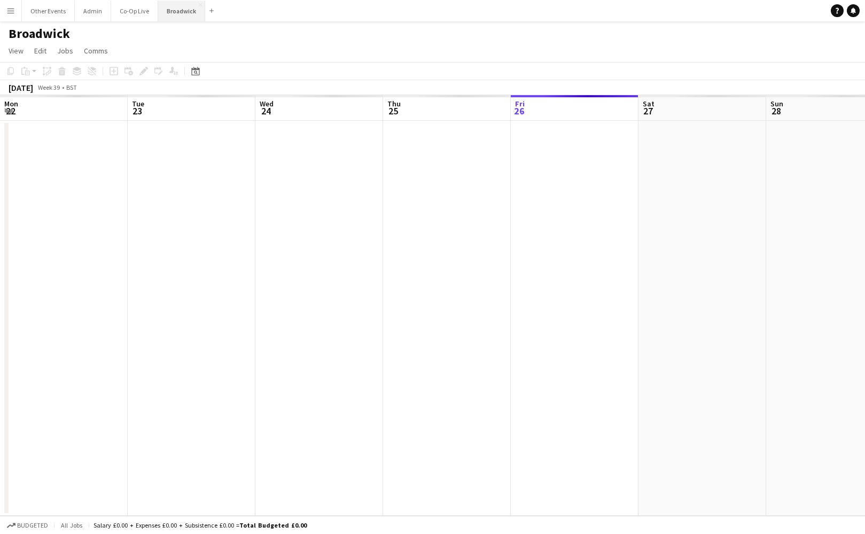
scroll to position [0, 289]
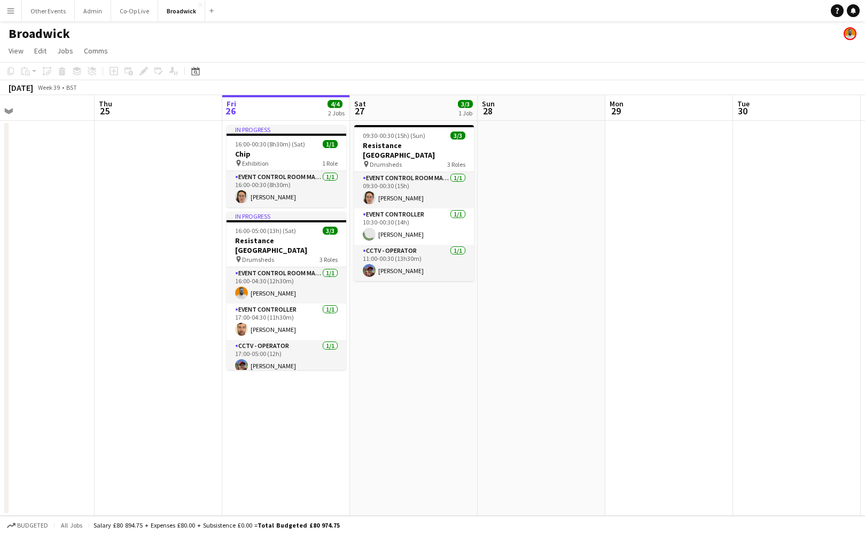
click at [408, 342] on app-date-cell "09:30-00:30 (15h) (Sun) 3/3 Resistance London pin Drumsheds 3 Roles Event Contr…" at bounding box center [414, 318] width 128 height 395
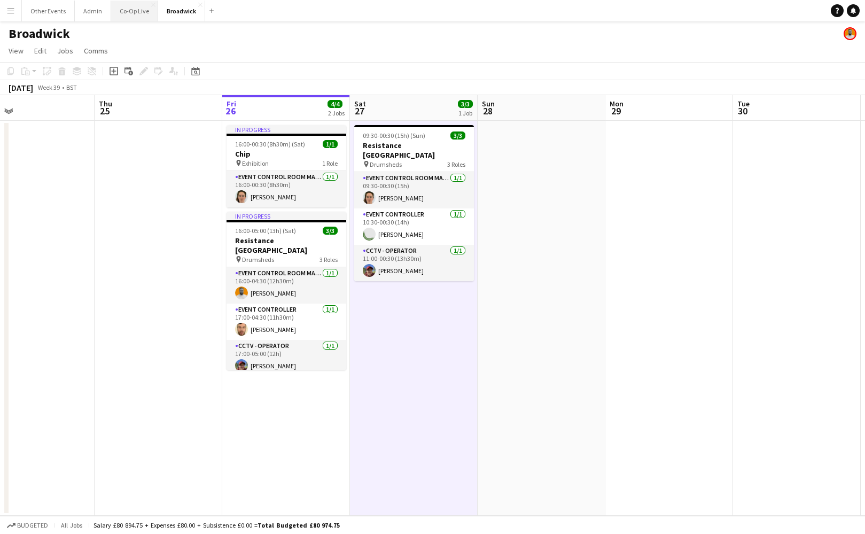
click at [128, 14] on button "Co-Op Live Close" at bounding box center [134, 11] width 47 height 21
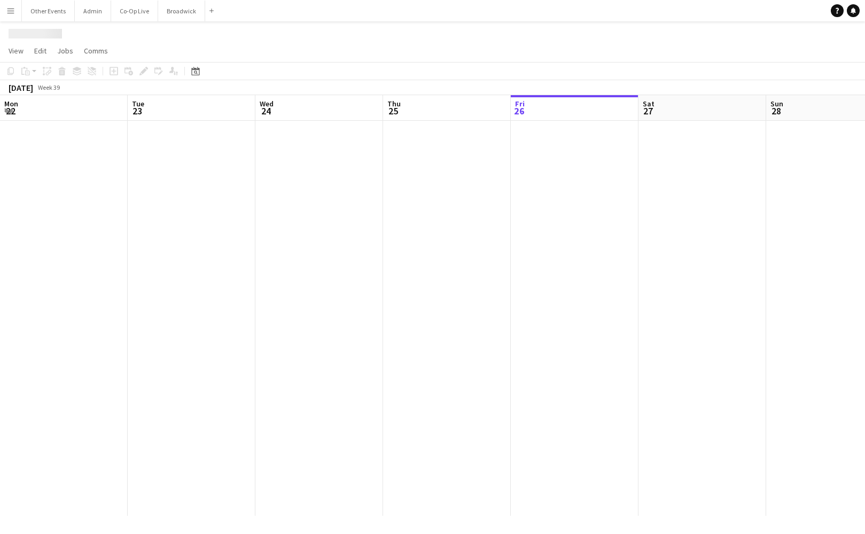
scroll to position [0, 496]
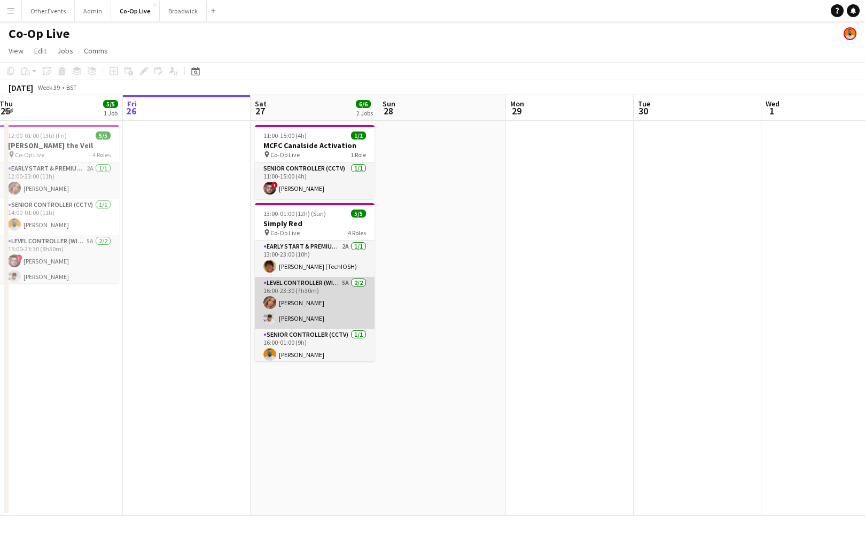
click at [313, 285] on app-card-role "Level Controller (with CCTV) 5A [DATE] 16:00-23:30 (7h30m) [PERSON_NAME] [PERSO…" at bounding box center [315, 303] width 120 height 52
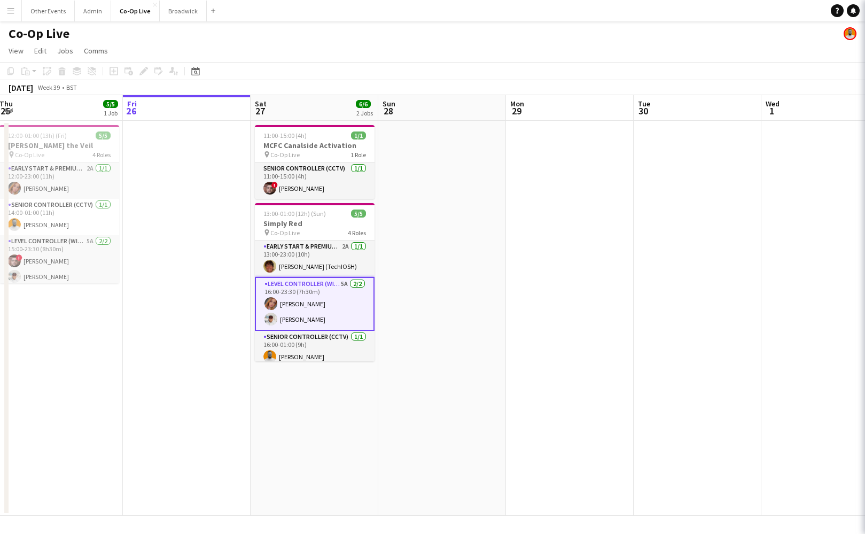
scroll to position [0, 388]
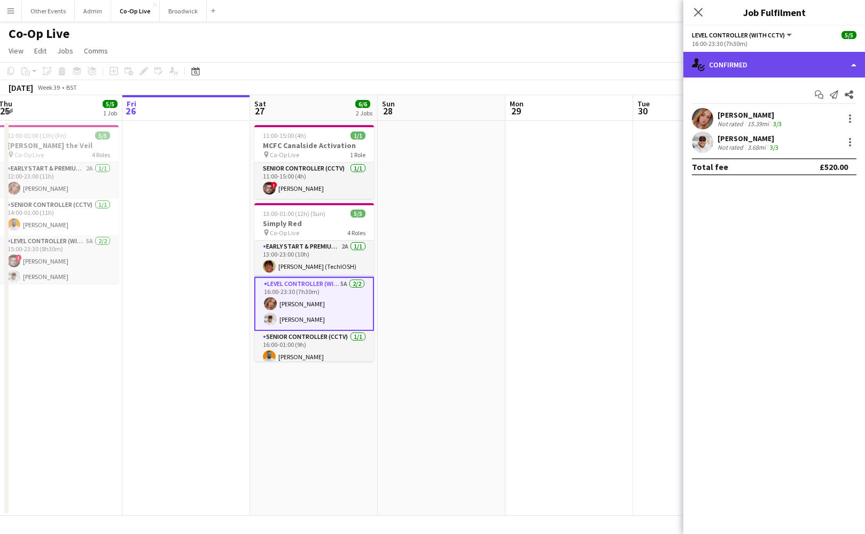
click at [734, 64] on div "single-neutral-actions-check-2 Confirmed" at bounding box center [774, 65] width 182 height 26
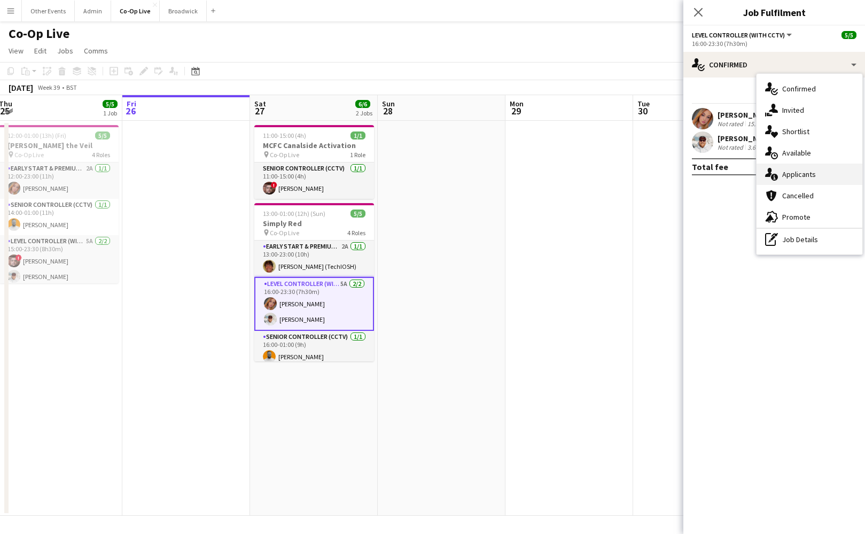
click at [807, 176] on span "Applicants" at bounding box center [799, 174] width 34 height 10
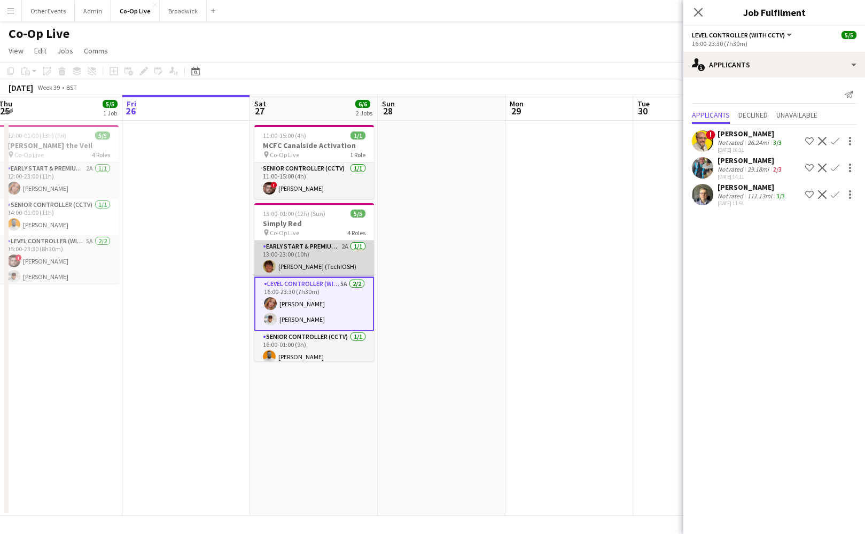
click at [335, 252] on app-card-role "Early Start & Premium Controller (with CCTV) 2A [DATE] 13:00-23:00 (10h) [PERSO…" at bounding box center [314, 258] width 120 height 36
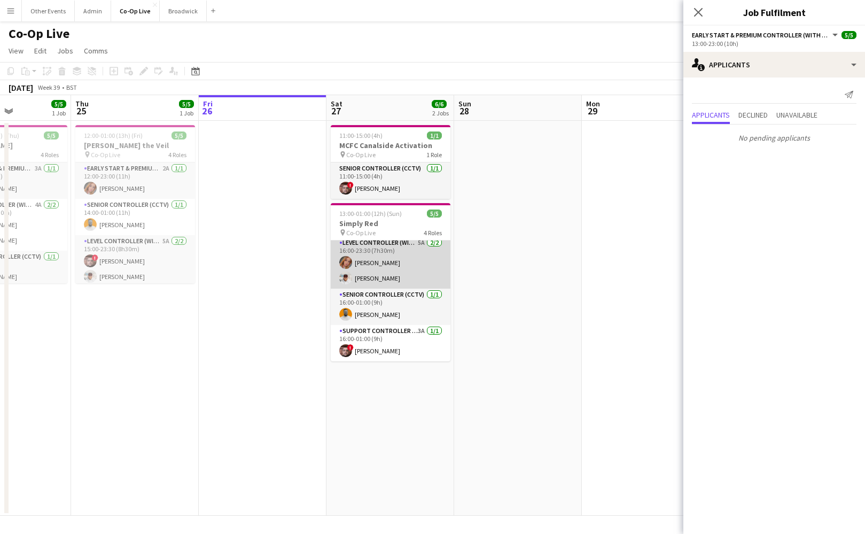
scroll to position [0, 312]
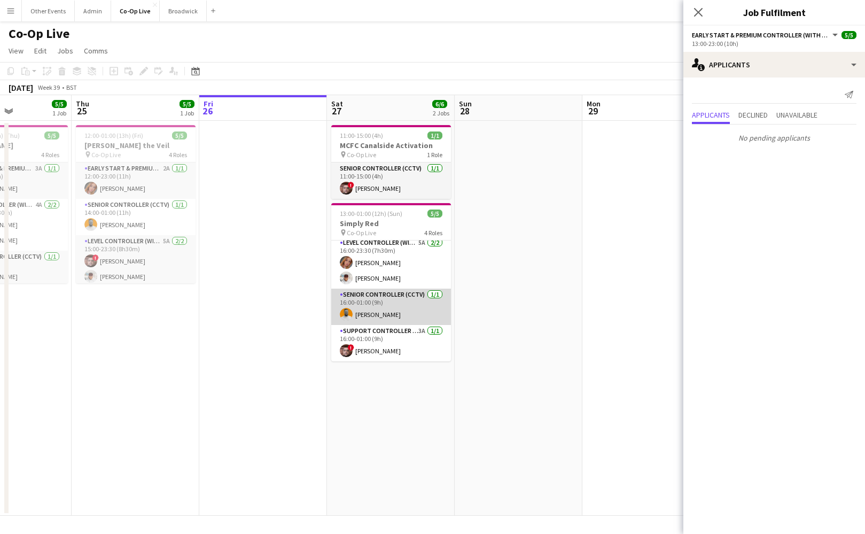
click at [409, 308] on app-card-role "Senior Controller (CCTV) [DATE] 16:00-01:00 (9h) [PERSON_NAME]" at bounding box center [391, 307] width 120 height 36
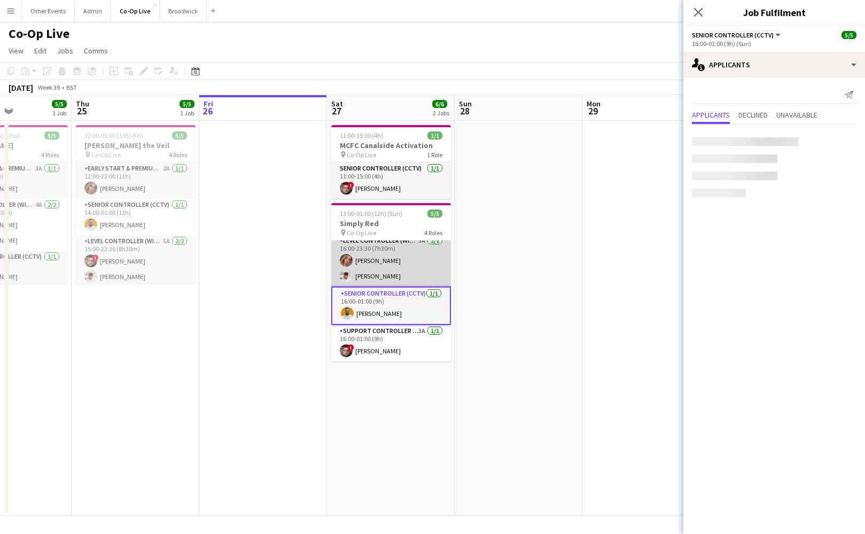
click at [405, 260] on app-card-role "Level Controller (with CCTV) 5A [DATE] 16:00-23:30 (7h30m) [PERSON_NAME] [PERSO…" at bounding box center [391, 261] width 120 height 52
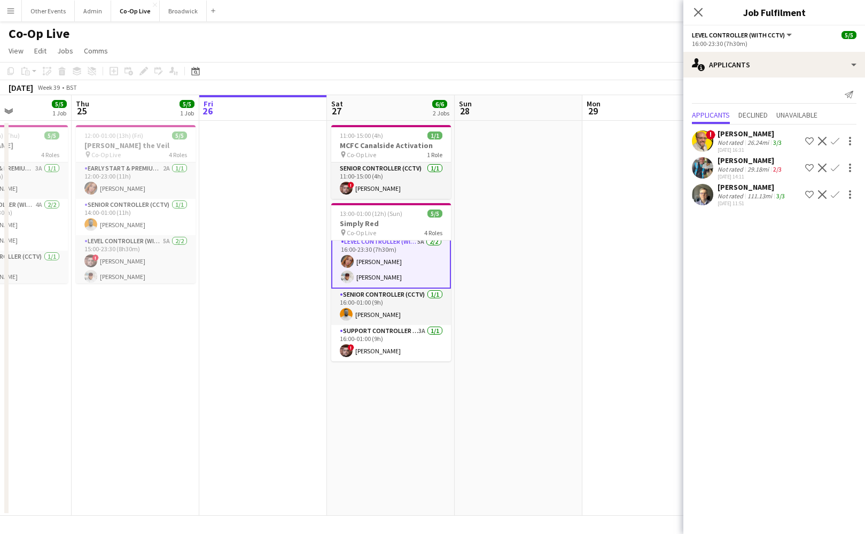
click at [448, 58] on app-page-menu "View Day view expanded Day view collapsed Month view Date picker Jump to [DATE]…" at bounding box center [432, 52] width 865 height 20
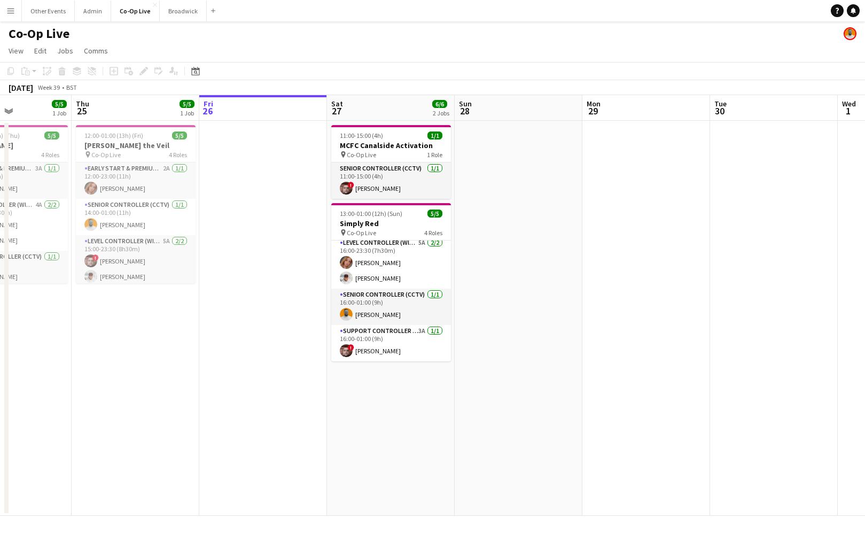
scroll to position [0, 0]
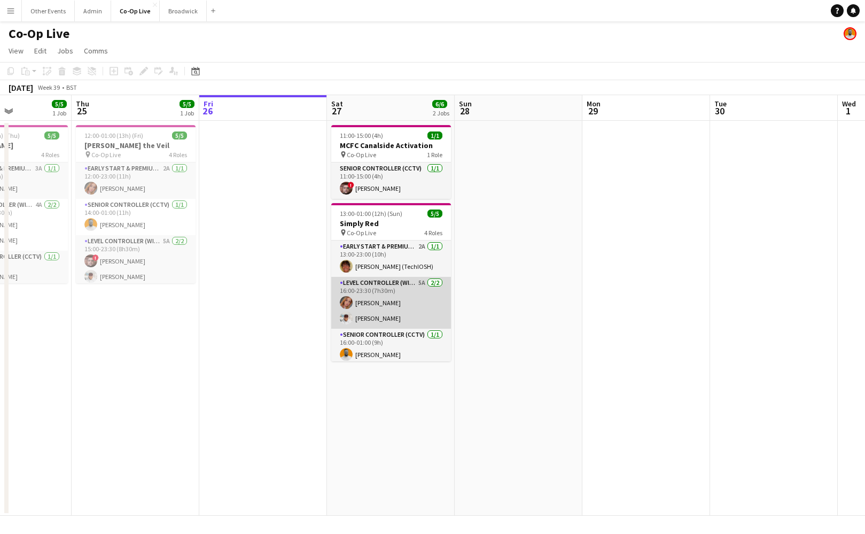
click at [415, 316] on app-card-role "Level Controller (with CCTV) 5A [DATE] 16:00-23:30 (7h30m) [PERSON_NAME] [PERSO…" at bounding box center [391, 303] width 120 height 52
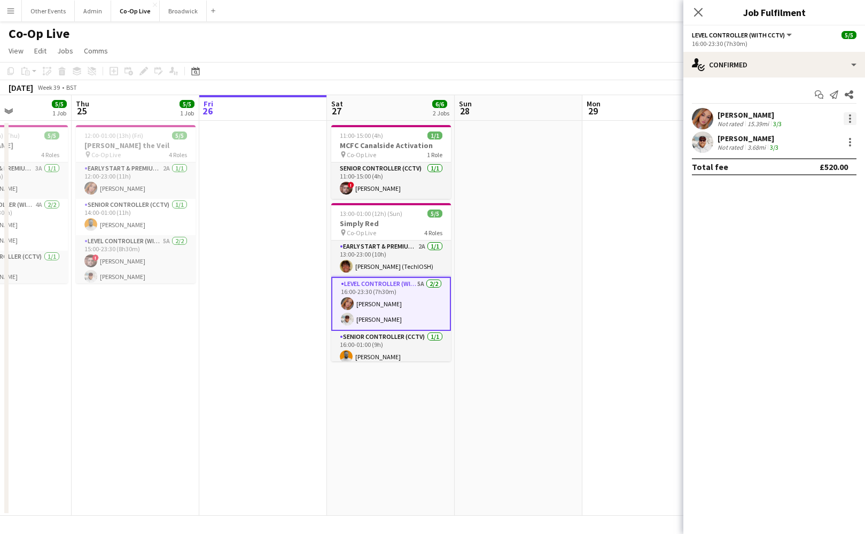
click at [851, 116] on div at bounding box center [850, 118] width 13 height 13
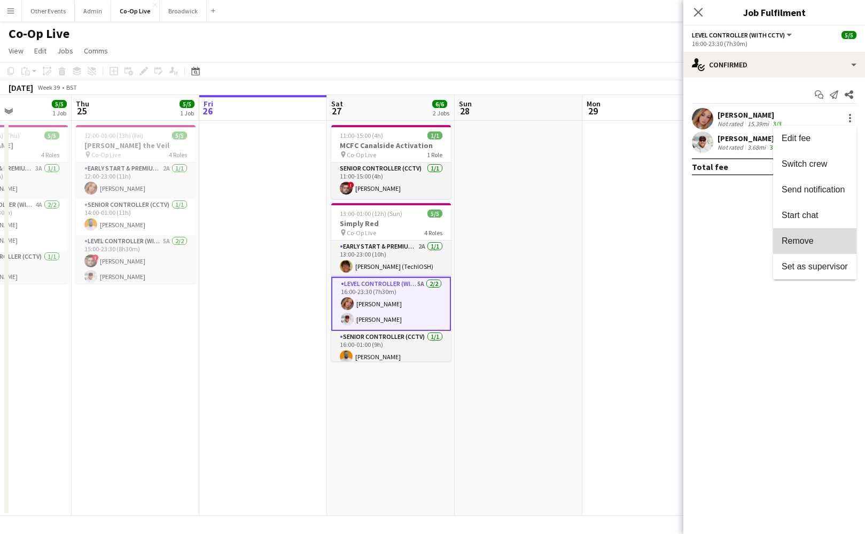
click at [826, 242] on span "Remove" at bounding box center [815, 241] width 66 height 10
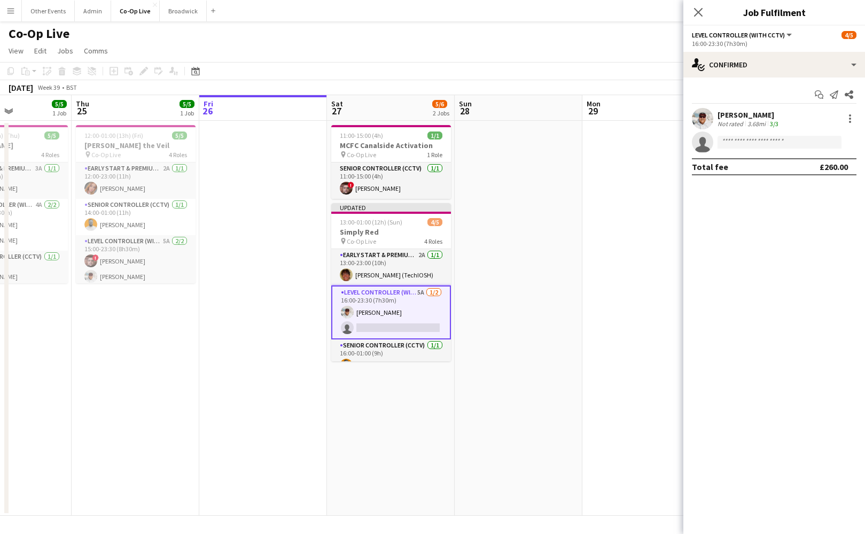
click at [588, 291] on app-date-cell at bounding box center [646, 318] width 128 height 395
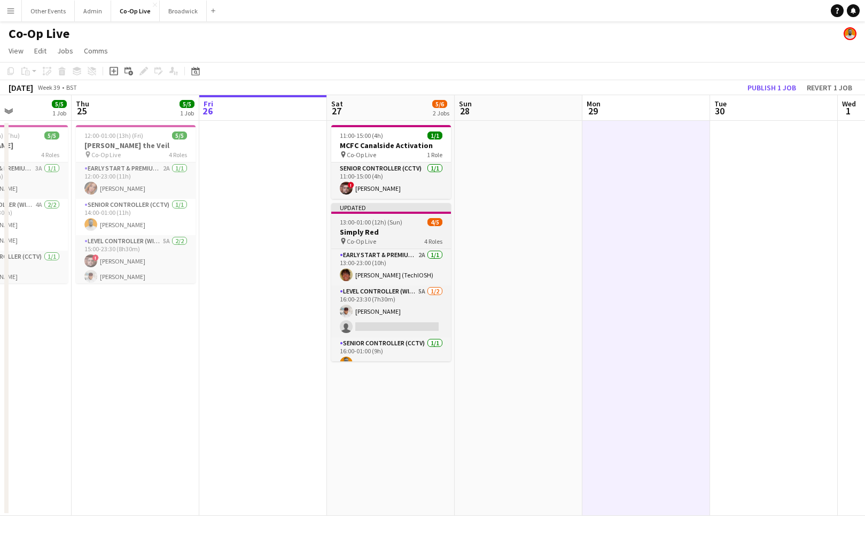
click at [404, 239] on div "pin Co-Op Live 4 Roles" at bounding box center [391, 241] width 120 height 9
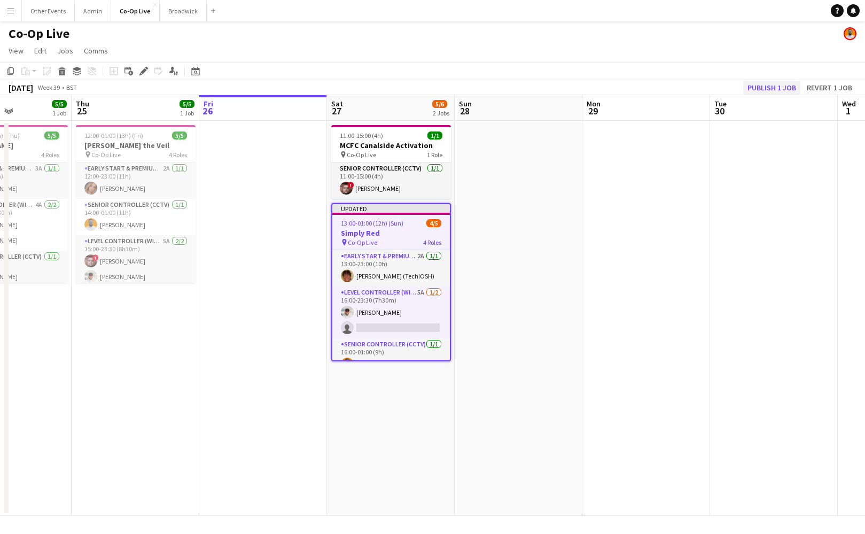
click at [763, 91] on button "Publish 1 job" at bounding box center [771, 88] width 57 height 14
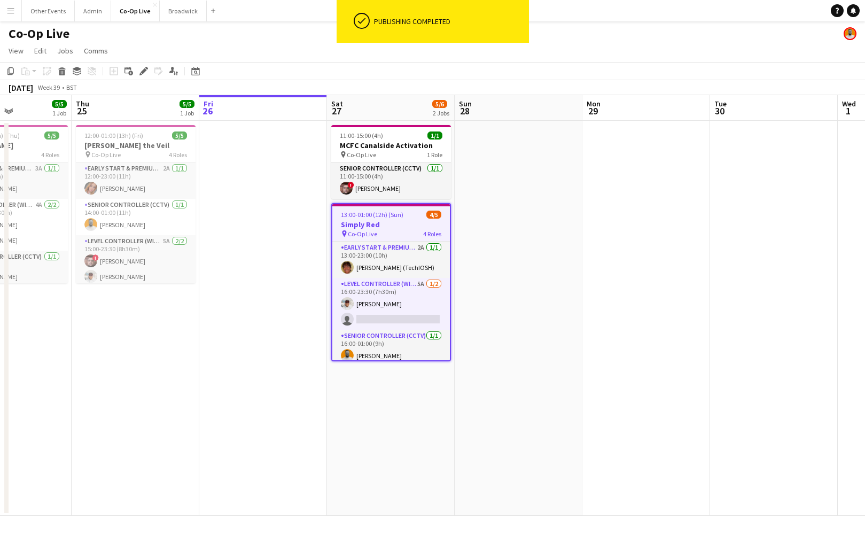
click at [391, 228] on h3 "Simply Red" at bounding box center [391, 225] width 118 height 10
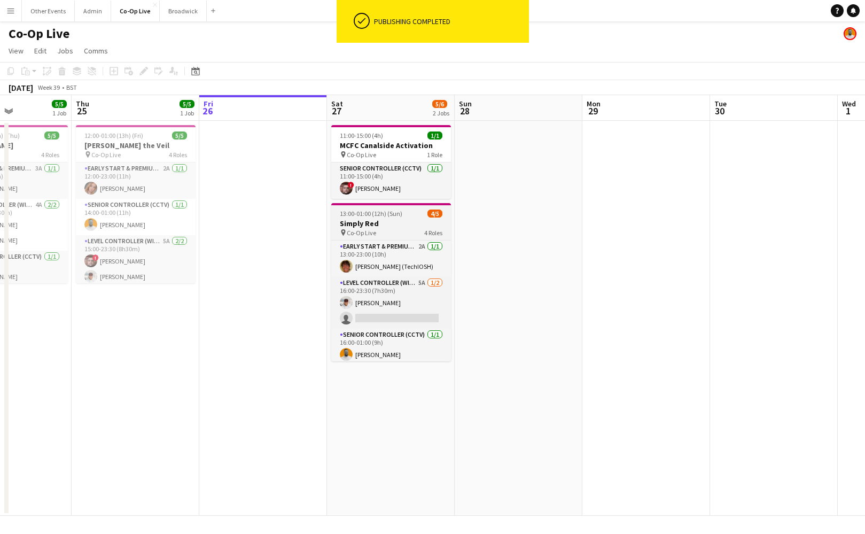
click at [412, 223] on h3 "Simply Red" at bounding box center [391, 224] width 120 height 10
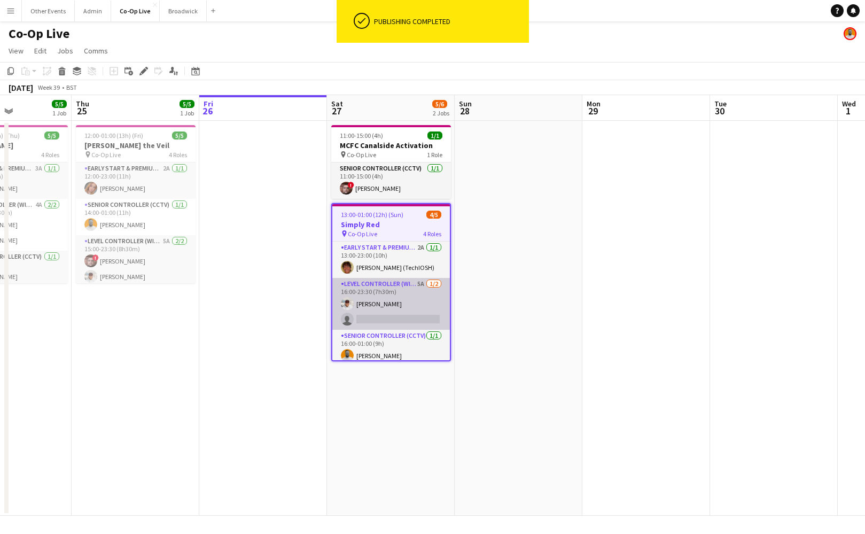
click at [395, 318] on app-card-role "Level Controller (with CCTV) 5A [DATE] 16:00-23:30 (7h30m) [PERSON_NAME] single…" at bounding box center [391, 304] width 118 height 52
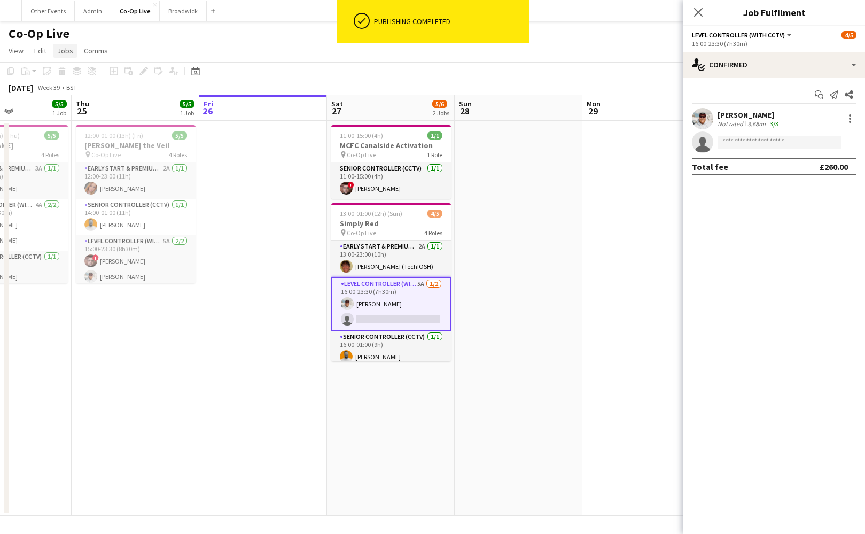
click at [75, 54] on link "Jobs" at bounding box center [65, 51] width 25 height 14
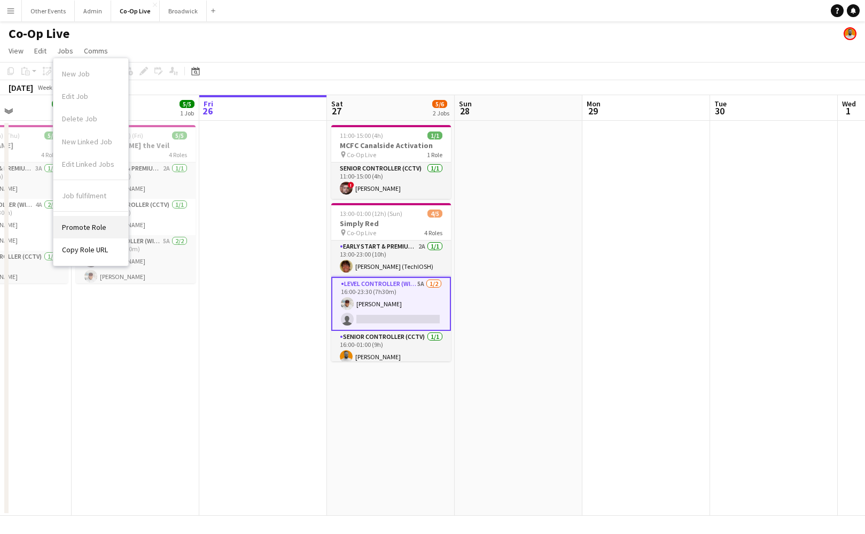
click at [110, 227] on link "Promote Role" at bounding box center [90, 227] width 75 height 22
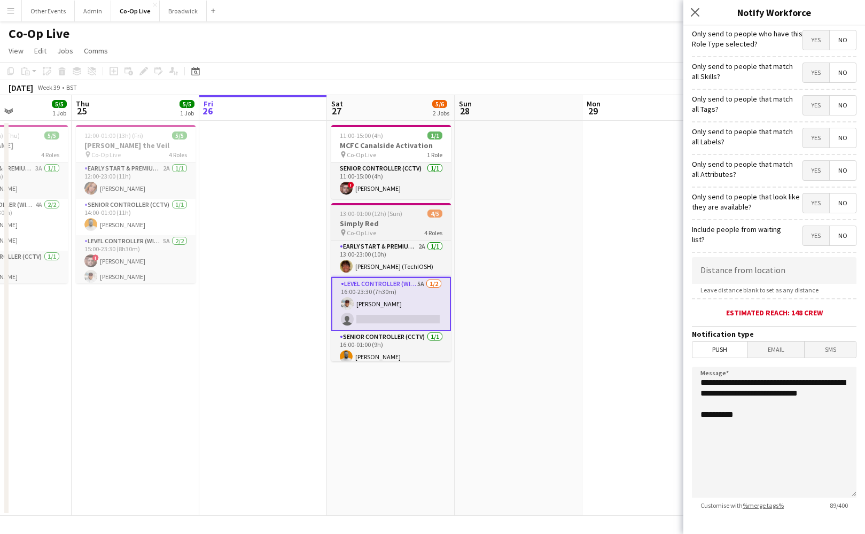
click at [391, 213] on span "13:00-01:00 (12h) (Sun)" at bounding box center [371, 213] width 63 height 8
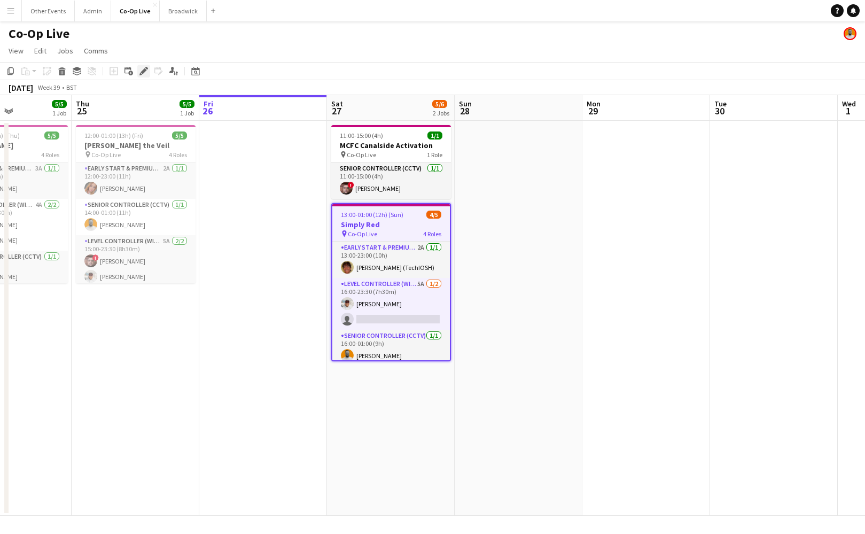
click at [143, 69] on icon "Edit" at bounding box center [143, 71] width 9 height 9
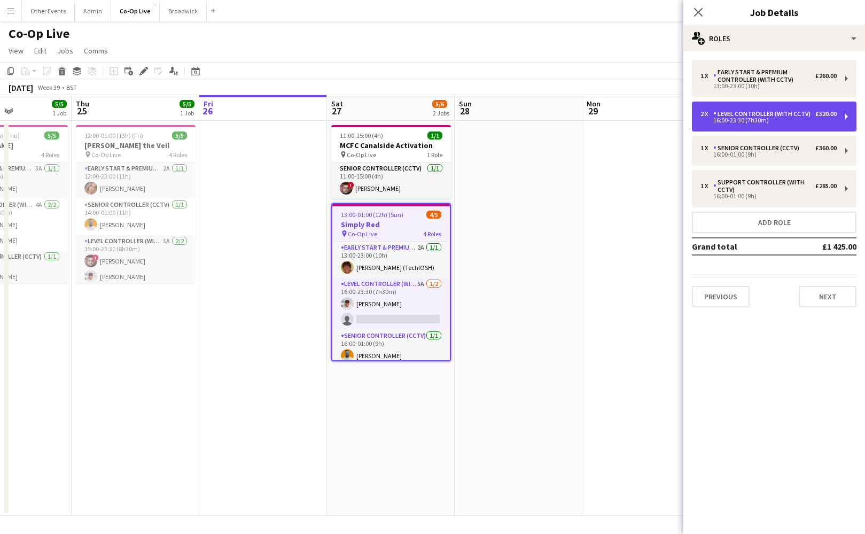
click at [773, 126] on div "2 x Level Controller (with CCTV) £520.00 16:00-23:30 (7h30m)" at bounding box center [774, 117] width 165 height 30
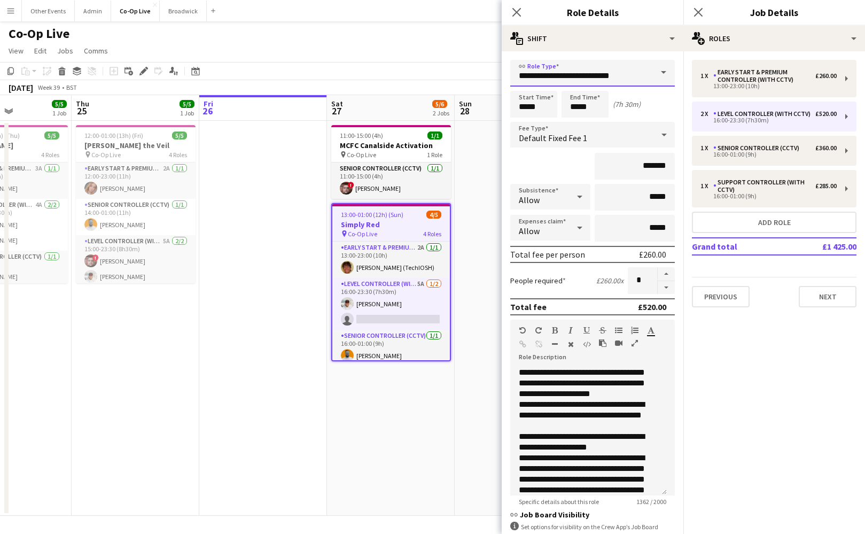
click at [594, 74] on input "**********" at bounding box center [592, 73] width 165 height 27
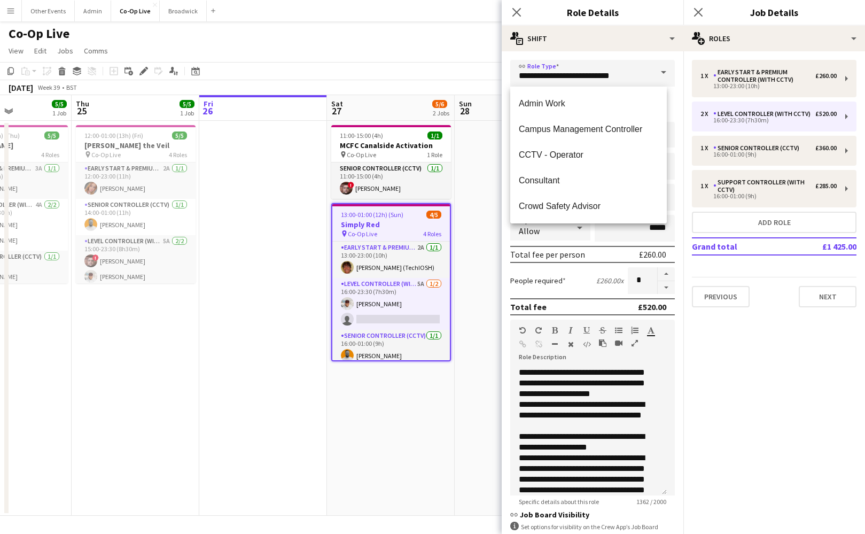
click at [594, 263] on form "**********" at bounding box center [593, 366] width 182 height 612
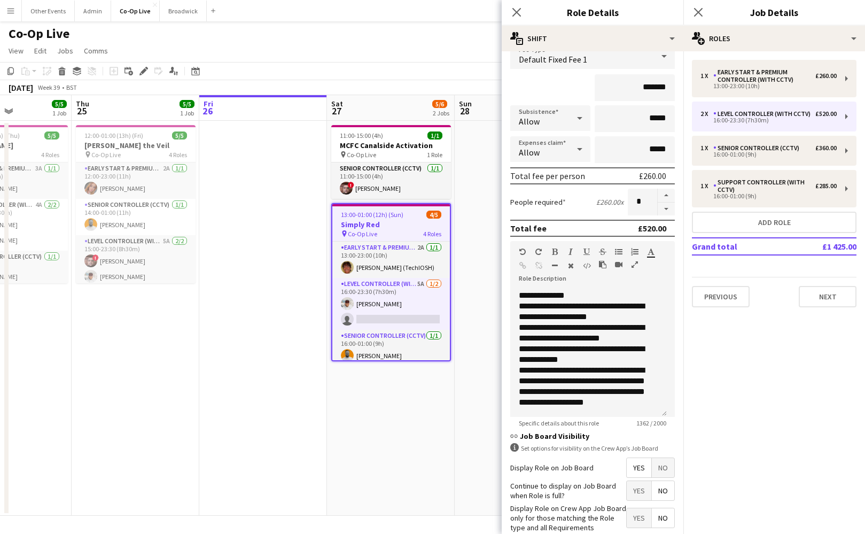
scroll to position [137, 0]
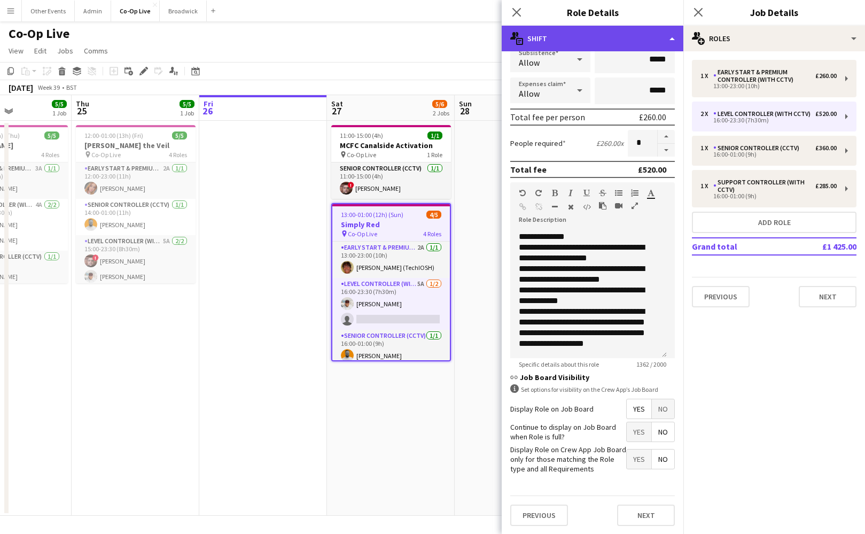
click at [622, 41] on div "multiple-actions-text Shift" at bounding box center [593, 39] width 182 height 26
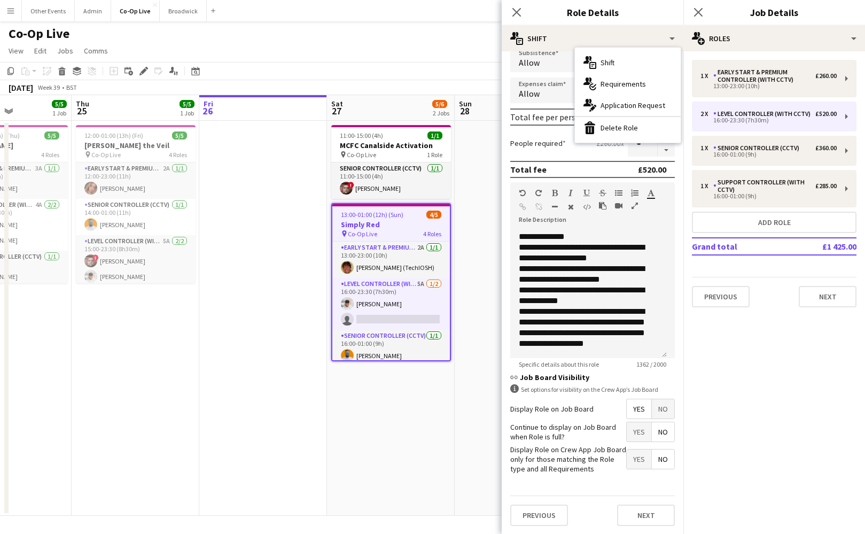
click at [773, 276] on div "1 x Early Start & Premium Controller (with CCTV) £260.00 13:00-23:00 (10h) 2 x …" at bounding box center [774, 183] width 182 height 247
click at [786, 295] on div "Previous Next" at bounding box center [774, 292] width 165 height 30
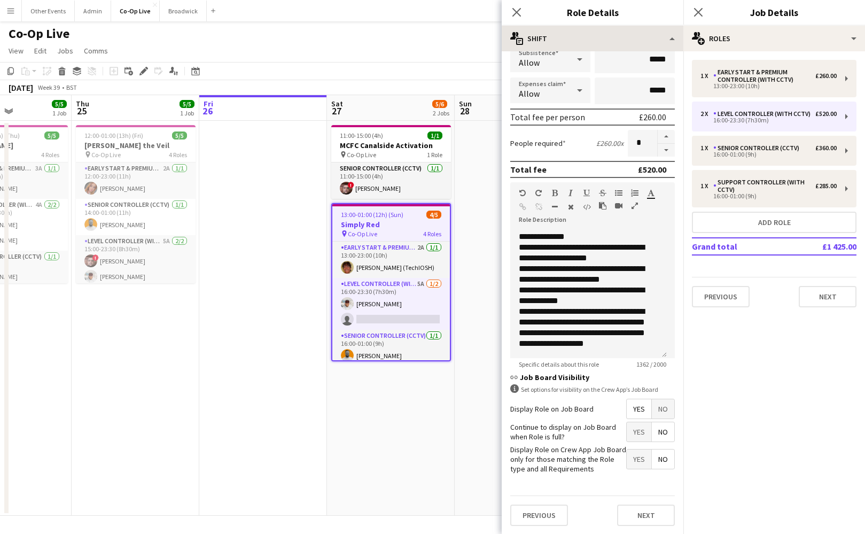
scroll to position [0, 0]
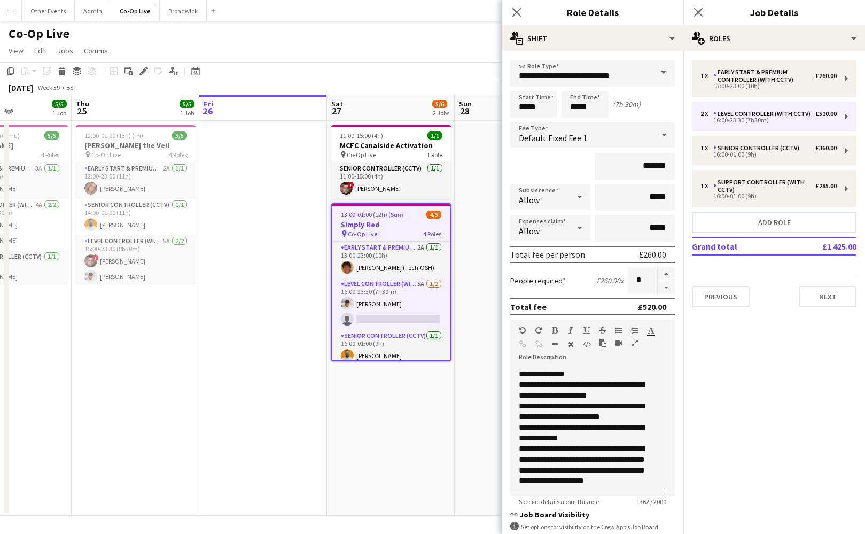
click at [597, 56] on div "**********" at bounding box center [593, 361] width 182 height 620
click at [637, 105] on div "(7h 30m)" at bounding box center [627, 104] width 28 height 10
click at [628, 105] on div "(7h 30m)" at bounding box center [627, 104] width 28 height 10
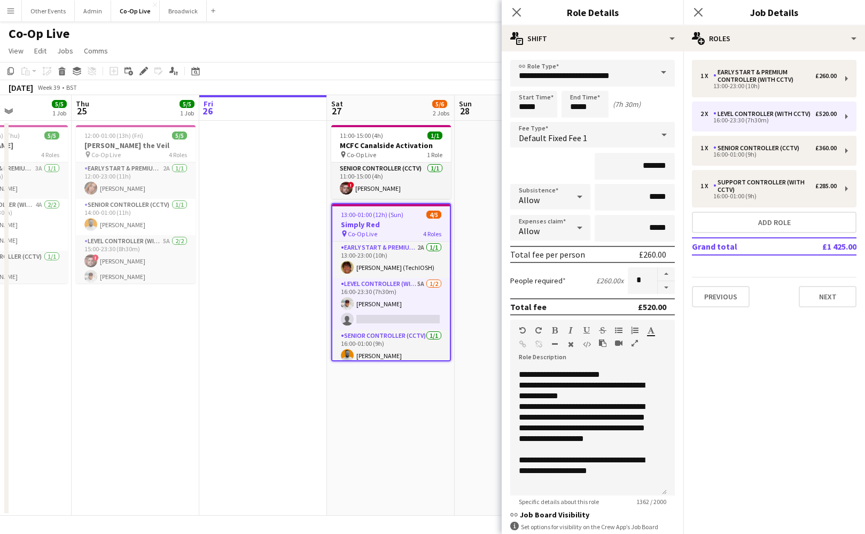
scroll to position [137, 0]
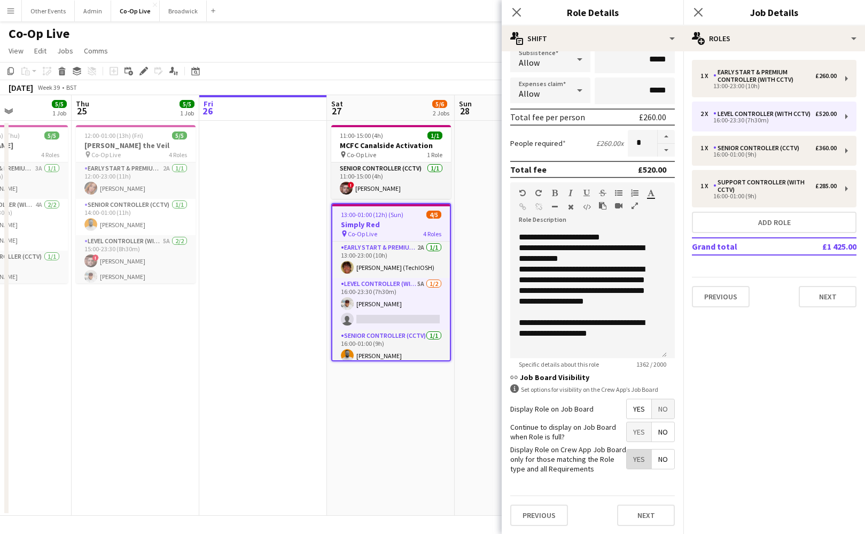
click at [635, 461] on span "Yes" at bounding box center [639, 458] width 25 height 19
click at [655, 460] on span "No" at bounding box center [663, 458] width 22 height 19
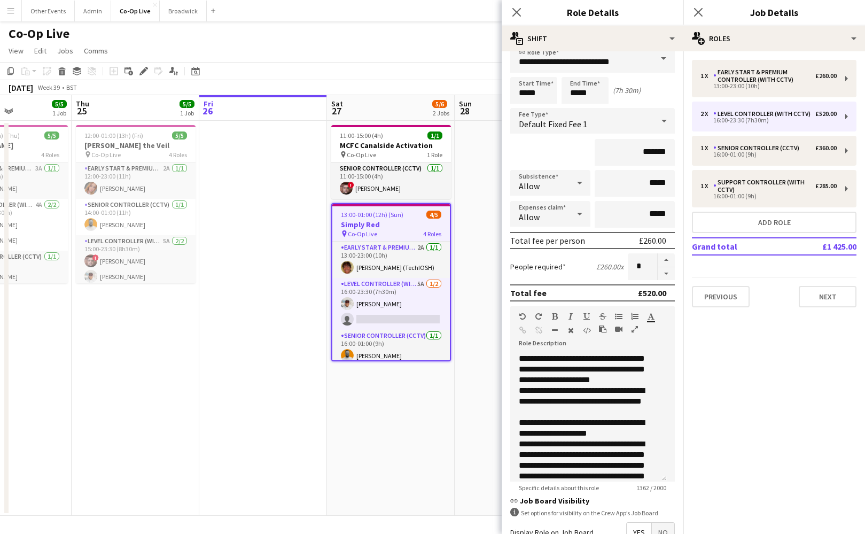
scroll to position [0, 0]
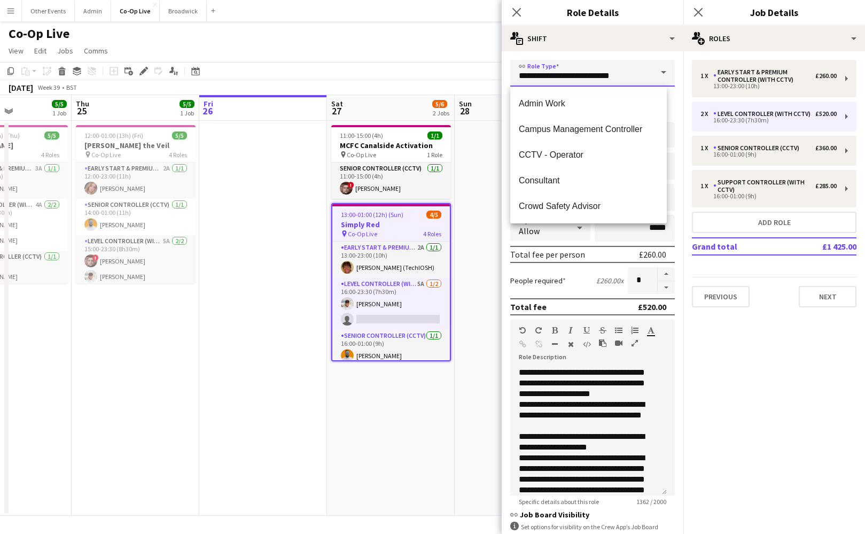
click at [625, 72] on input "**********" at bounding box center [592, 73] width 165 height 27
click at [630, 56] on div "**********" at bounding box center [593, 361] width 182 height 620
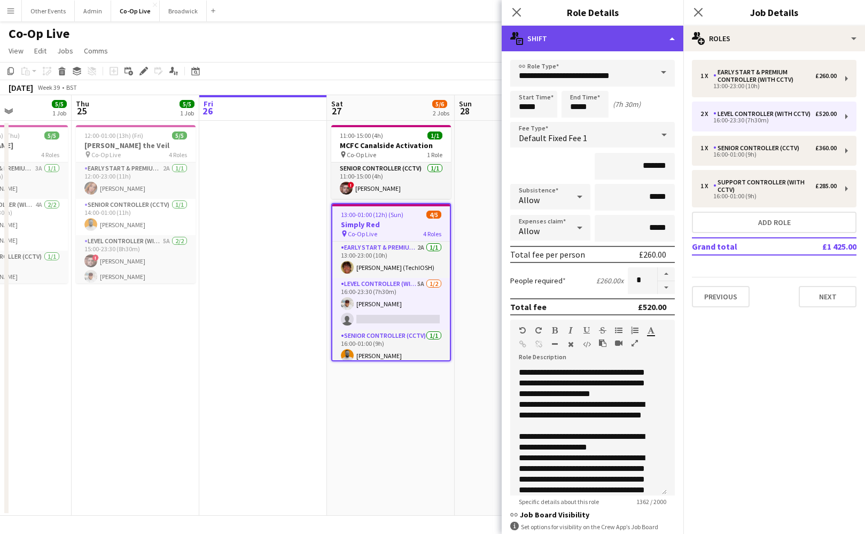
click at [612, 48] on div "multiple-actions-text Shift" at bounding box center [593, 39] width 182 height 26
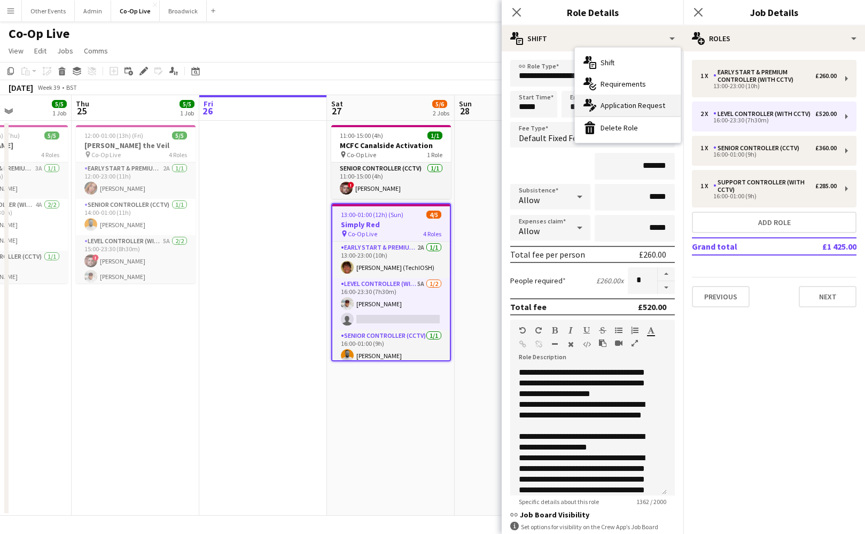
click at [630, 102] on span "Application Request" at bounding box center [633, 105] width 65 height 10
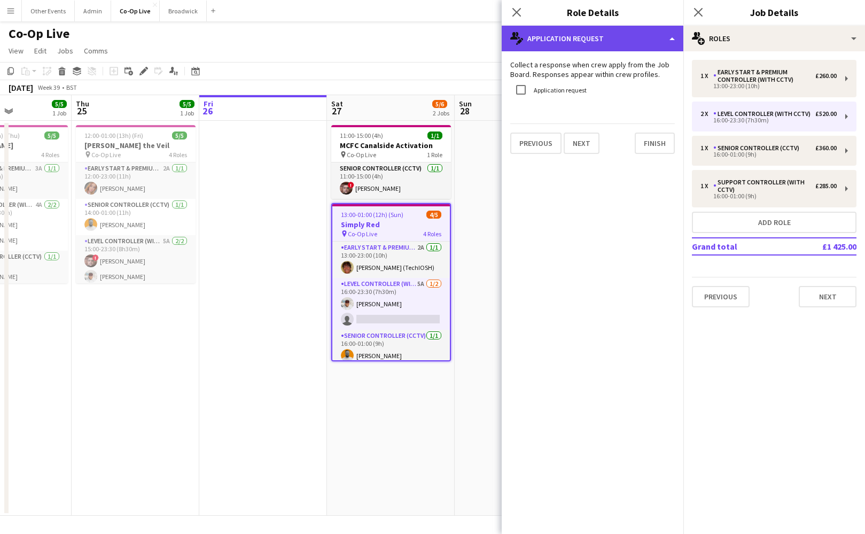
click at [603, 46] on div "multiple-actions-edit-1 Application Request" at bounding box center [593, 39] width 182 height 26
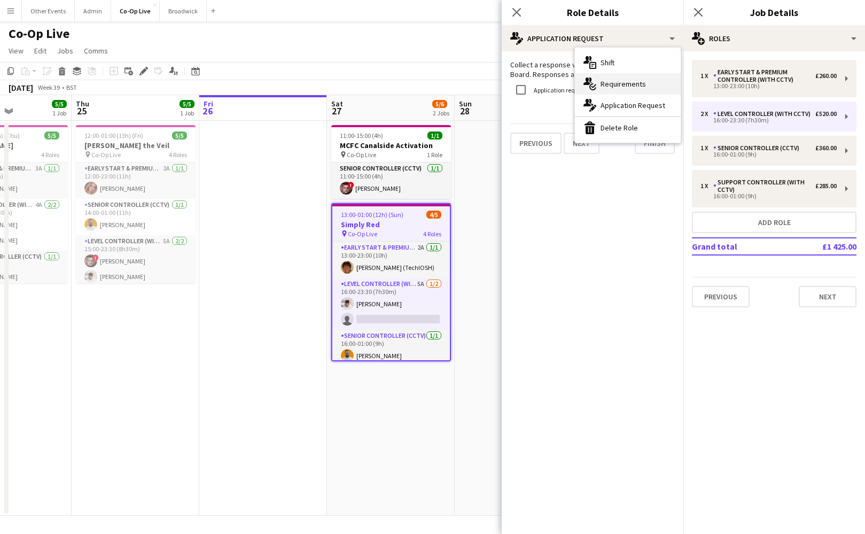
click at [625, 83] on span "Requirements" at bounding box center [623, 84] width 45 height 10
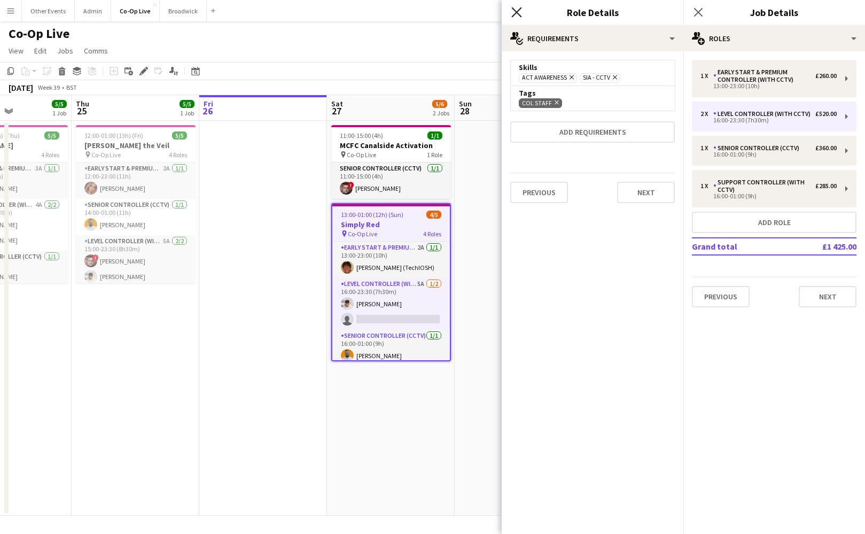
click at [519, 14] on icon "Close pop-in" at bounding box center [516, 12] width 10 height 10
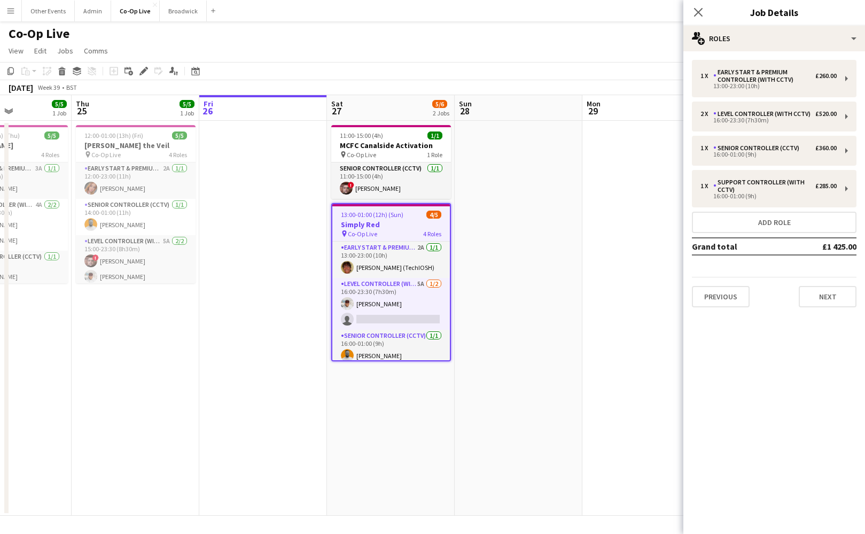
click at [546, 307] on app-date-cell at bounding box center [519, 318] width 128 height 395
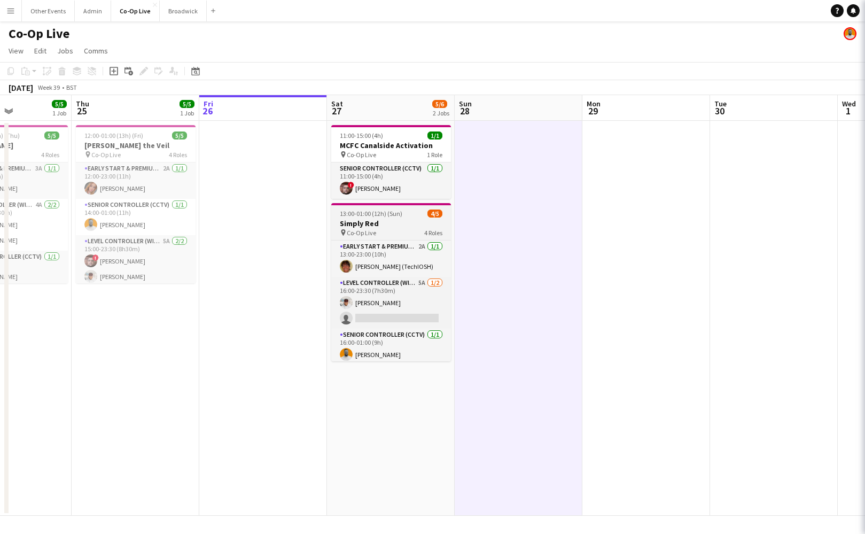
click at [414, 219] on h3 "Simply Red" at bounding box center [391, 224] width 120 height 10
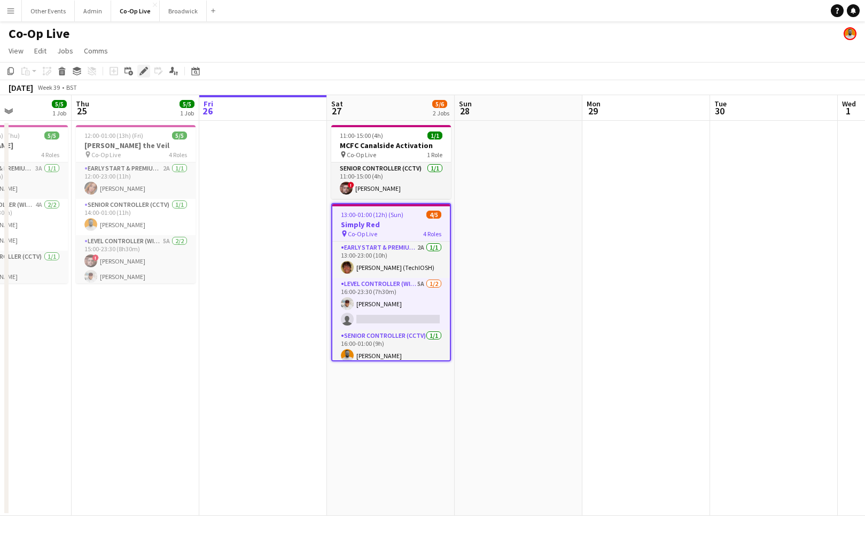
click at [141, 71] on icon "Edit" at bounding box center [143, 71] width 9 height 9
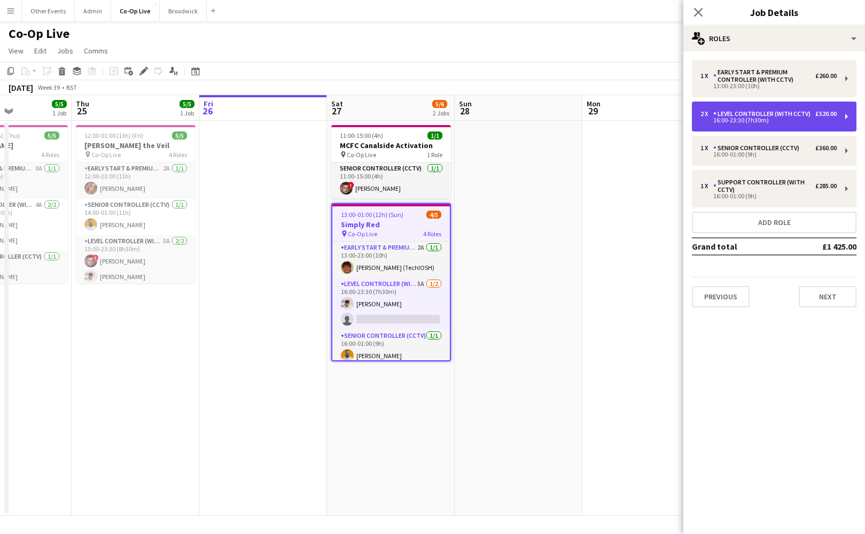
click at [784, 123] on div "2 x Level Controller (with CCTV) £520.00 16:00-23:30 (7h30m)" at bounding box center [774, 117] width 165 height 30
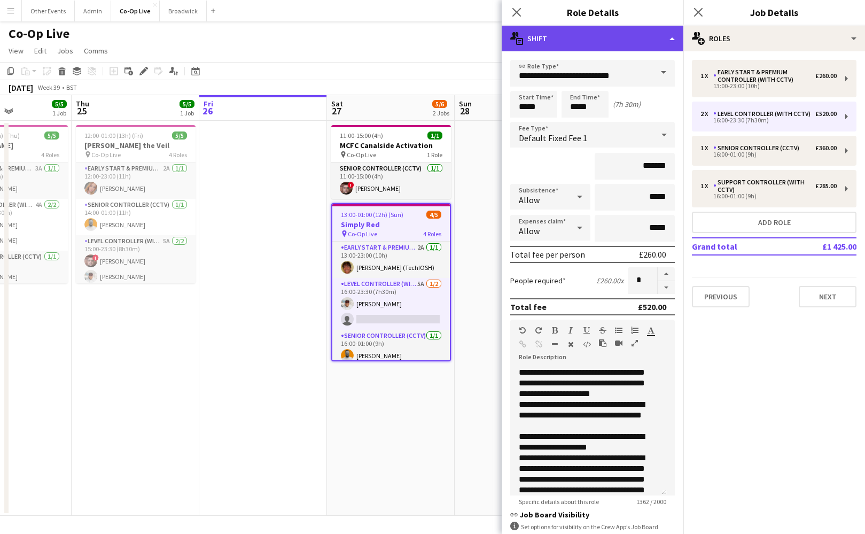
click at [621, 28] on div "multiple-actions-text Shift" at bounding box center [593, 39] width 182 height 26
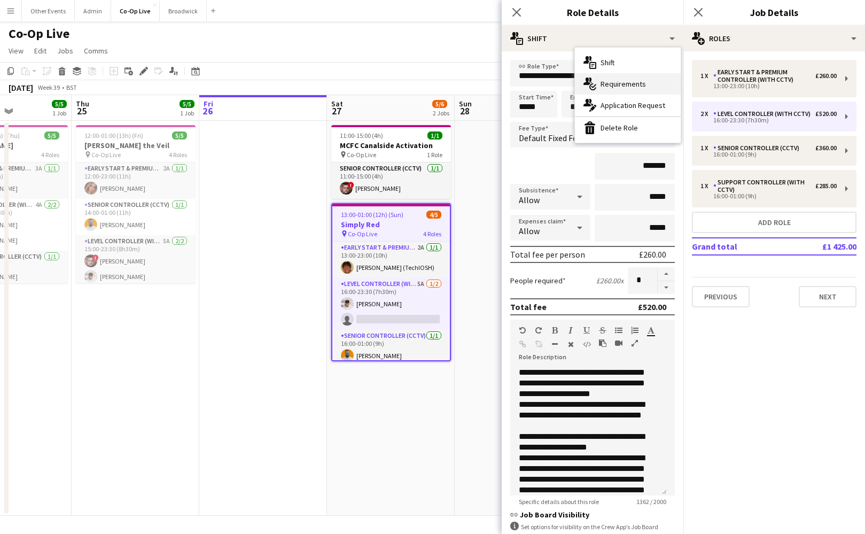
click at [649, 89] on div "multiple-actions-check-2 Requirements" at bounding box center [628, 83] width 106 height 21
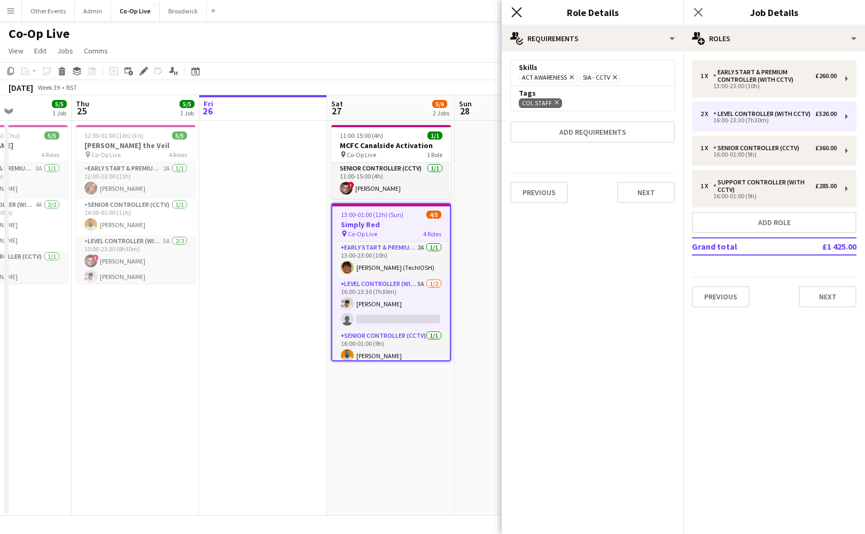
click at [521, 17] on app-icon "Close pop-in" at bounding box center [516, 12] width 15 height 15
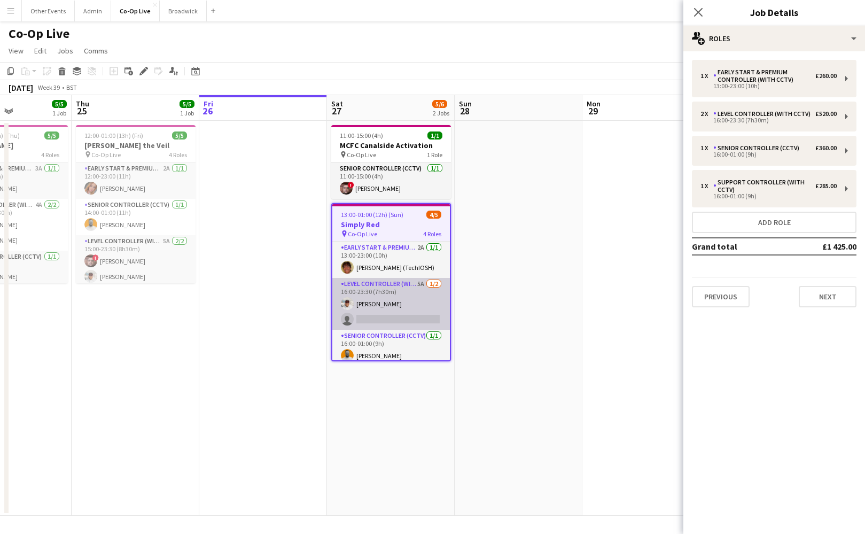
click at [403, 304] on app-card-role "Level Controller (with CCTV) 5A [DATE] 16:00-23:30 (7h30m) [PERSON_NAME] single…" at bounding box center [391, 304] width 118 height 52
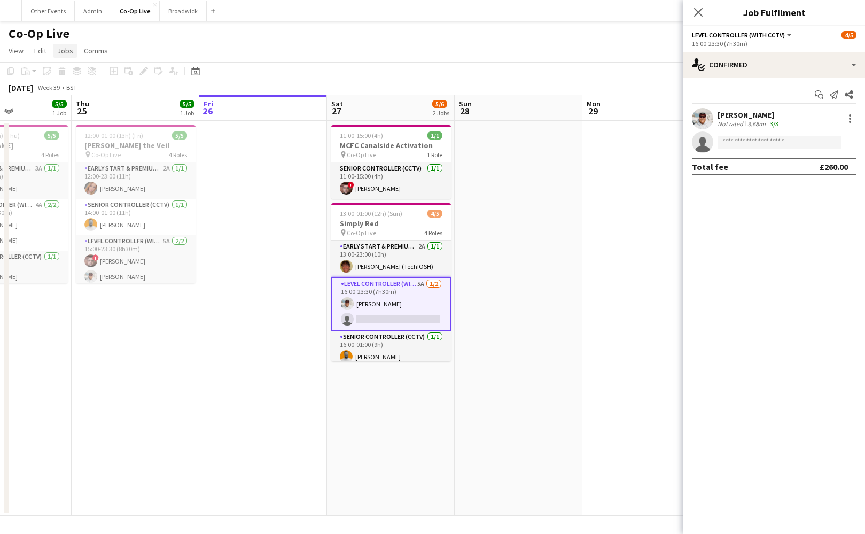
click at [71, 55] on span "Jobs" at bounding box center [65, 51] width 16 height 10
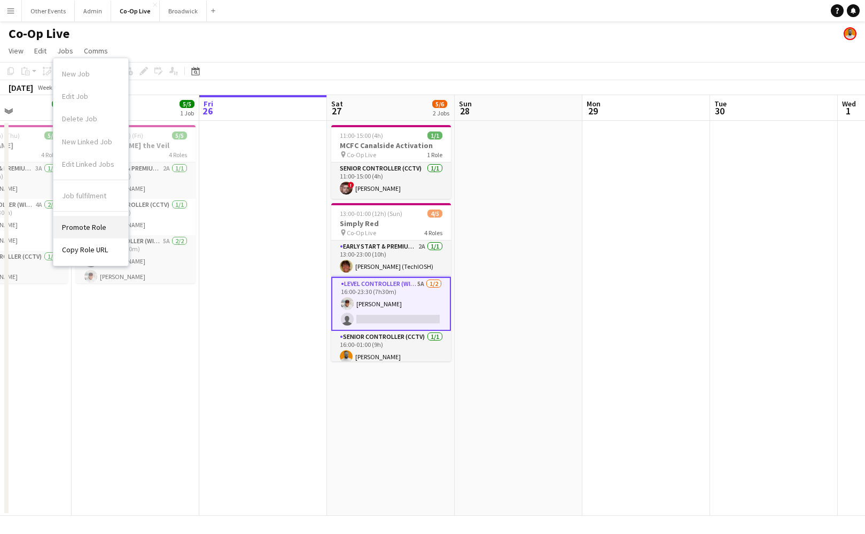
click at [106, 231] on link "Promote Role" at bounding box center [90, 227] width 75 height 22
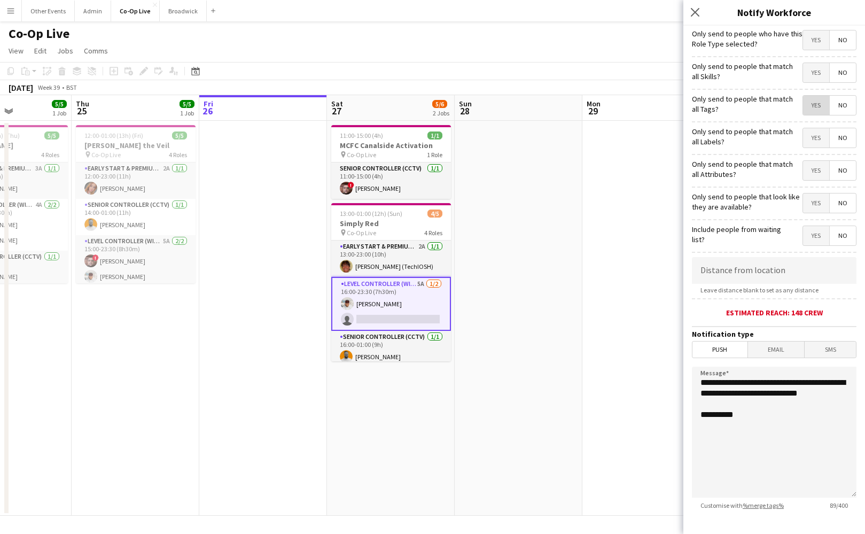
click at [806, 111] on span "Yes" at bounding box center [816, 105] width 26 height 19
click at [803, 197] on span "Yes" at bounding box center [816, 202] width 26 height 19
click at [778, 344] on span "Email" at bounding box center [776, 349] width 57 height 16
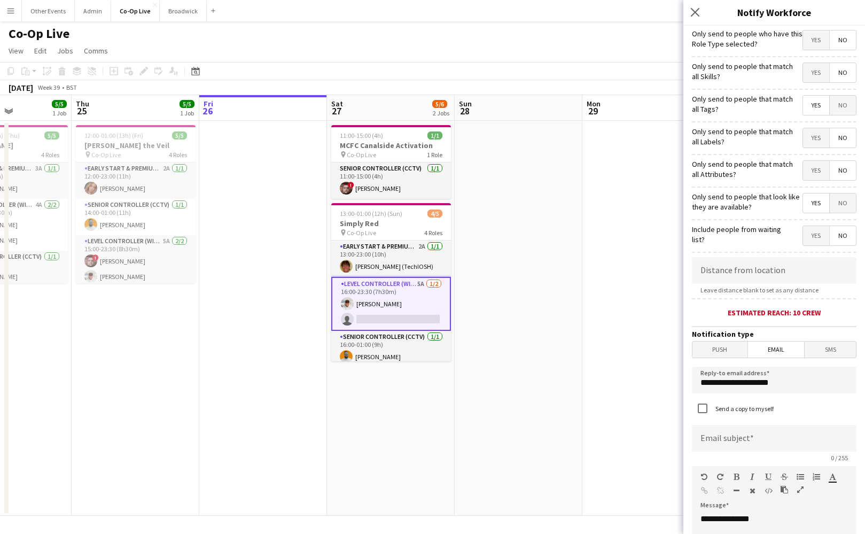
click at [825, 351] on span "SMS" at bounding box center [830, 349] width 51 height 16
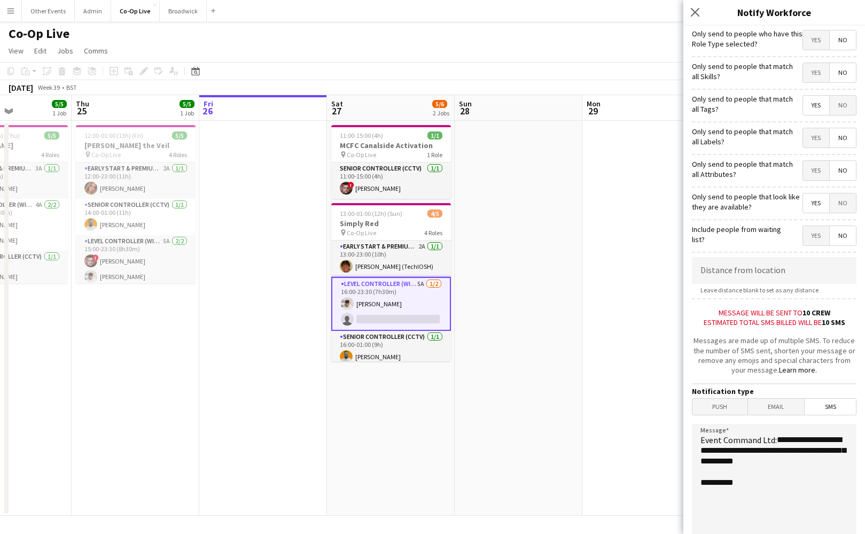
scroll to position [119, 0]
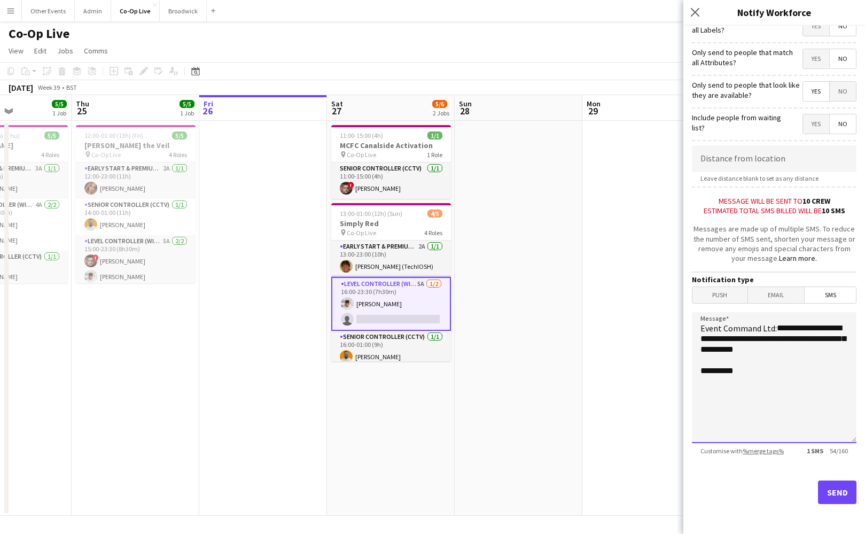
click at [818, 348] on textarea "**********" at bounding box center [774, 377] width 165 height 131
drag, startPoint x: 817, startPoint y: 376, endPoint x: 784, endPoint y: 306, distance: 77.4
click at [784, 312] on textarea "**********" at bounding box center [774, 377] width 165 height 131
type textarea "**********"
click at [839, 493] on button "Send" at bounding box center [837, 492] width 38 height 24
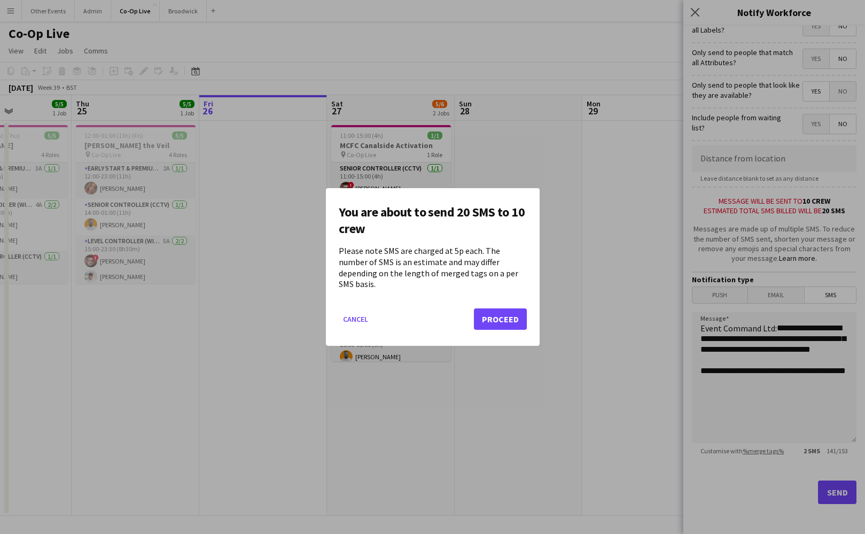
click at [506, 319] on button "Proceed" at bounding box center [500, 318] width 53 height 21
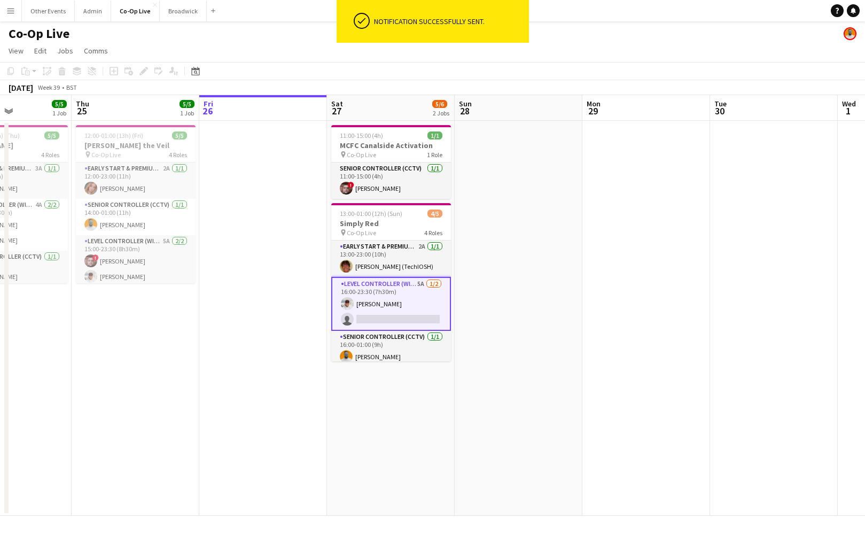
click at [516, 301] on app-date-cell at bounding box center [519, 318] width 128 height 395
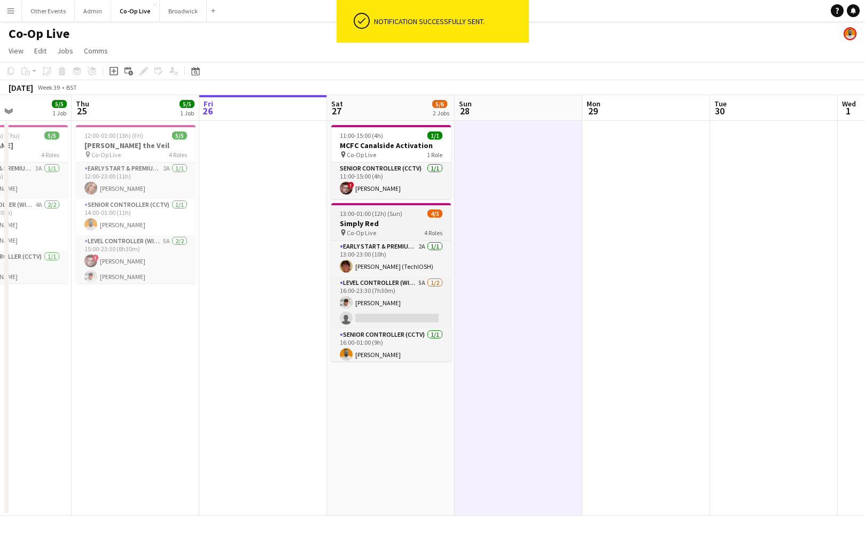
click at [364, 220] on h3 "Simply Red" at bounding box center [391, 224] width 120 height 10
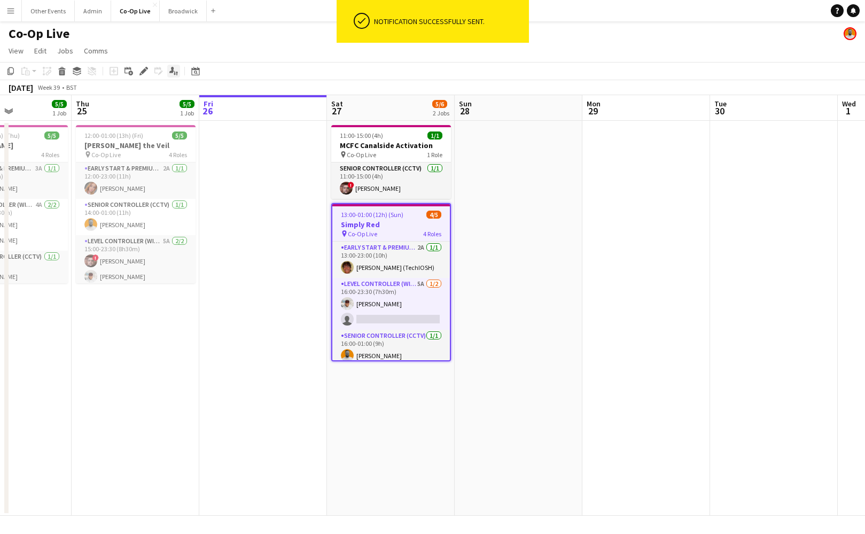
click at [174, 69] on icon "Applicants" at bounding box center [173, 71] width 9 height 9
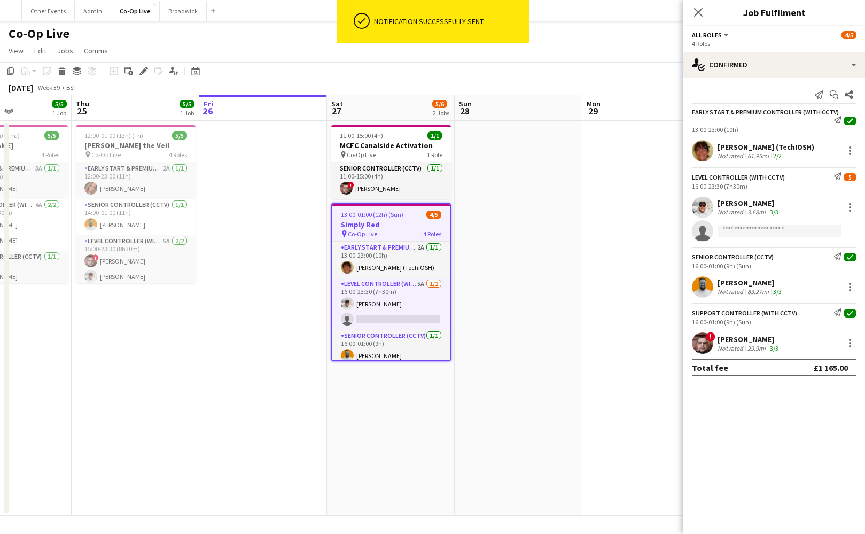
click at [519, 209] on app-date-cell at bounding box center [519, 318] width 128 height 395
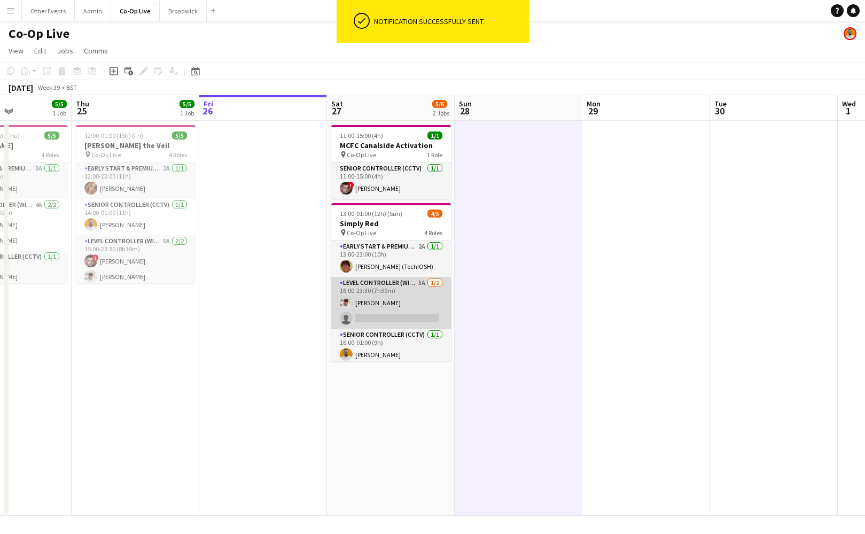
click at [413, 294] on app-card-role "Level Controller (with CCTV) 5A [DATE] 16:00-23:30 (7h30m) [PERSON_NAME] single…" at bounding box center [391, 303] width 120 height 52
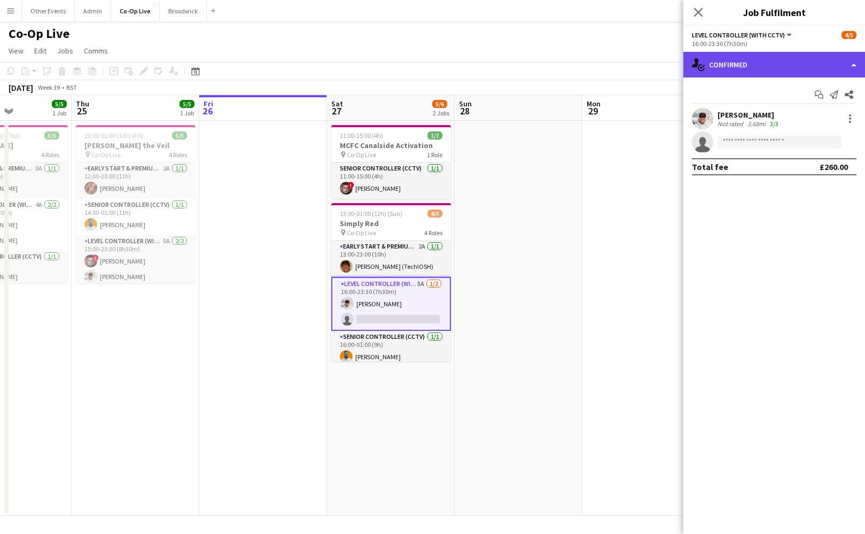
click at [794, 53] on div "single-neutral-actions-check-2 Confirmed" at bounding box center [774, 65] width 182 height 26
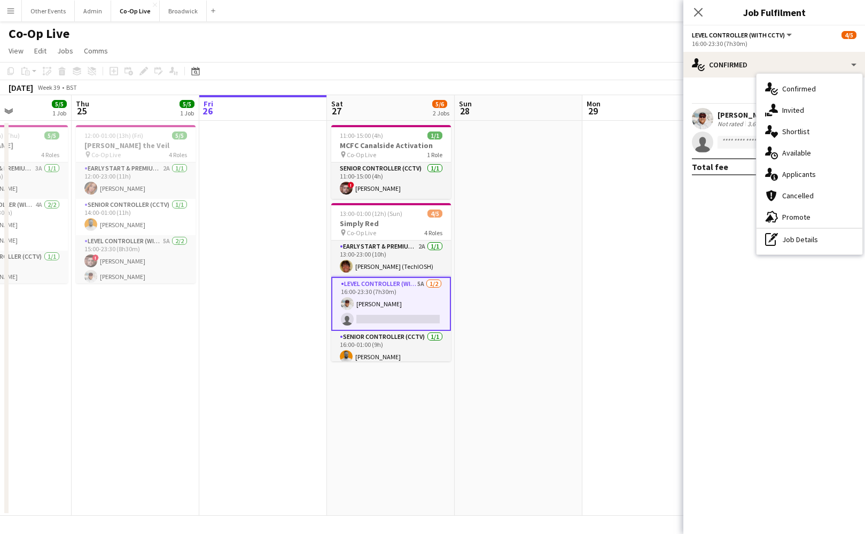
click at [505, 259] on app-date-cell at bounding box center [519, 318] width 128 height 395
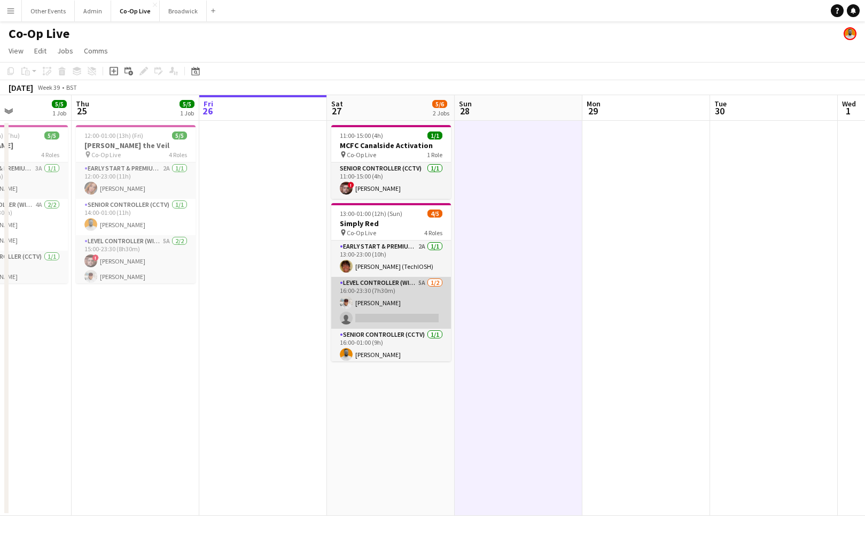
click at [417, 303] on app-card-role "Level Controller (with CCTV) 5A [DATE] 16:00-23:30 (7h30m) [PERSON_NAME] single…" at bounding box center [391, 303] width 120 height 52
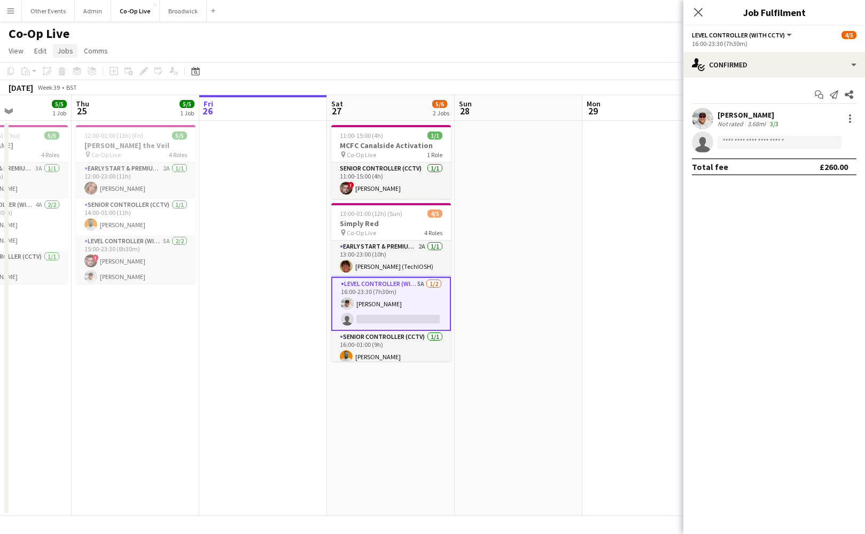
click at [71, 50] on span "Jobs" at bounding box center [65, 51] width 16 height 10
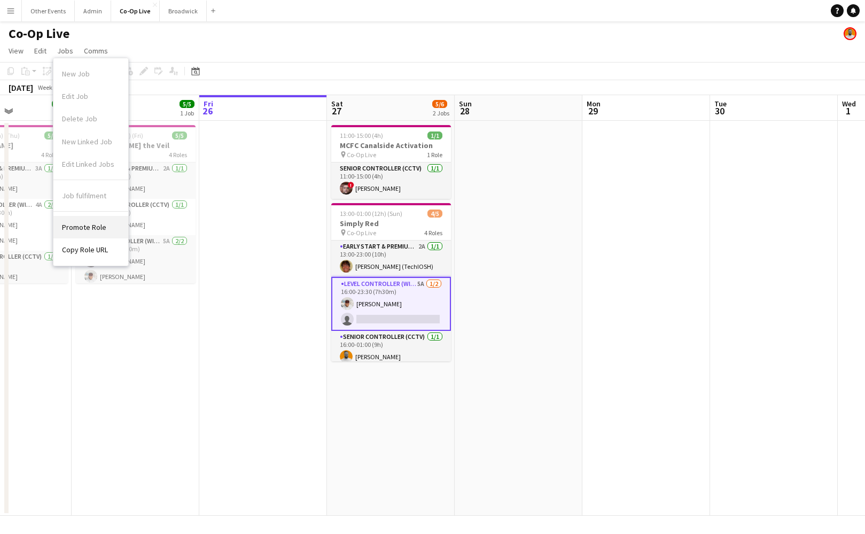
click at [108, 236] on link "Promote Role" at bounding box center [90, 227] width 75 height 22
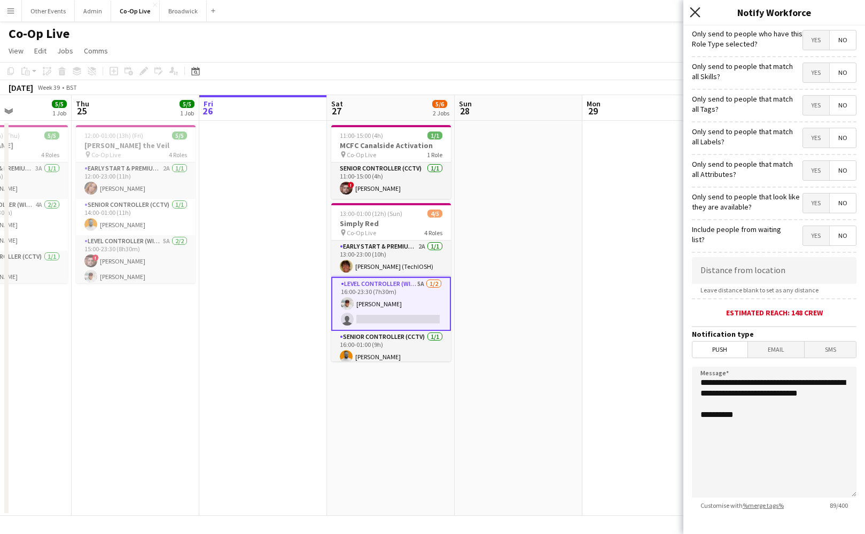
click at [698, 10] on icon at bounding box center [695, 12] width 10 height 10
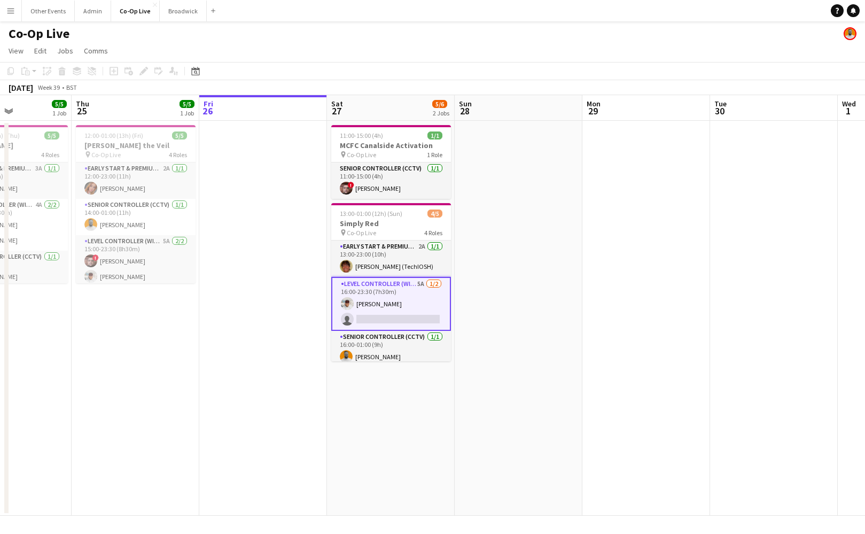
click at [517, 170] on app-date-cell at bounding box center [519, 318] width 128 height 395
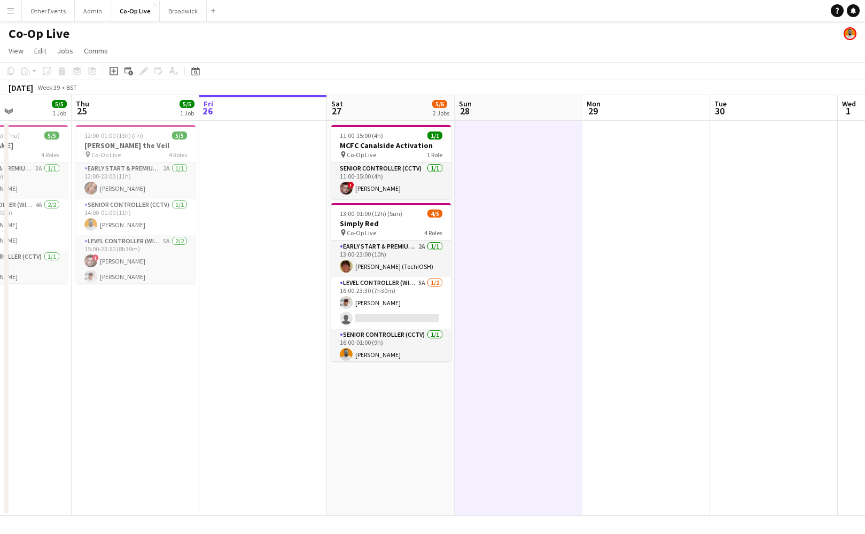
click at [259, 171] on app-date-cell at bounding box center [263, 318] width 128 height 395
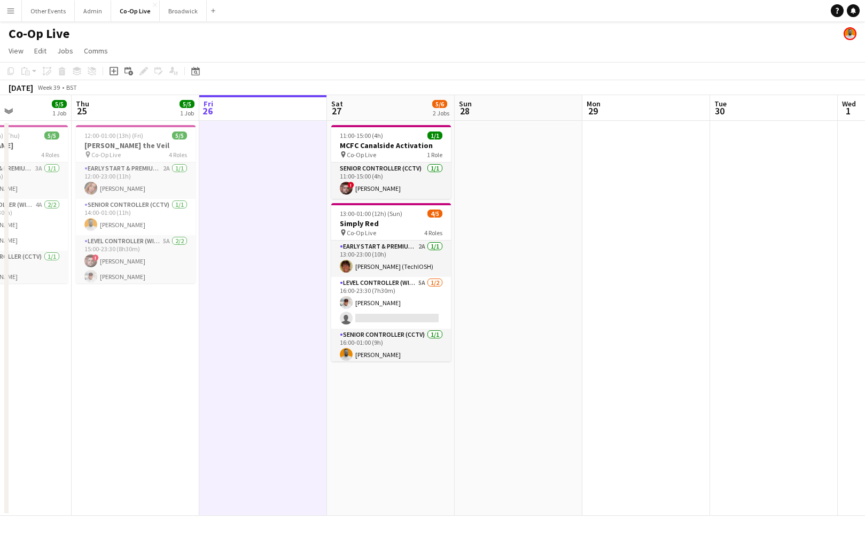
click at [382, 411] on app-date-cell "11:00-15:00 (4h) 1/1 MCFC Canalside Activation pin Co-Op Live 1 Role Senior Con…" at bounding box center [391, 318] width 128 height 395
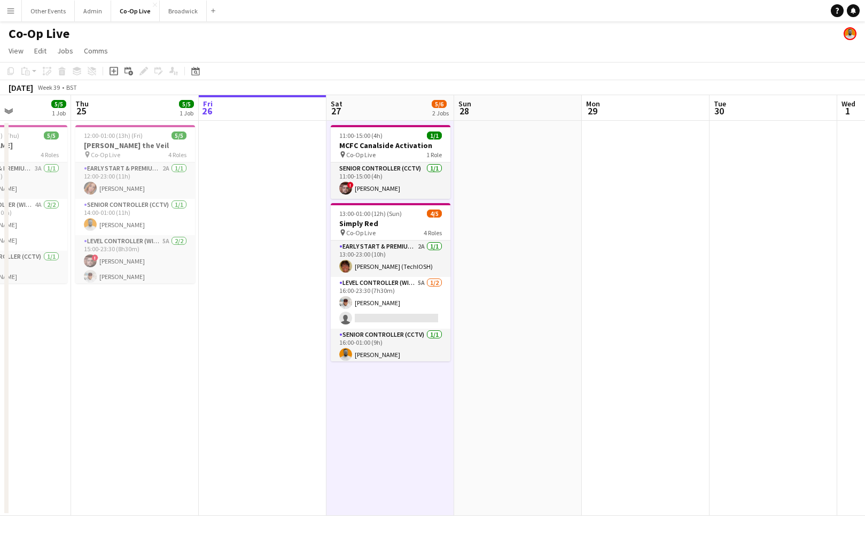
click at [362, 80] on app-toolbar "Copy Paste Paste Command V Paste with crew Command Shift V Paste linked Job [GE…" at bounding box center [432, 71] width 865 height 18
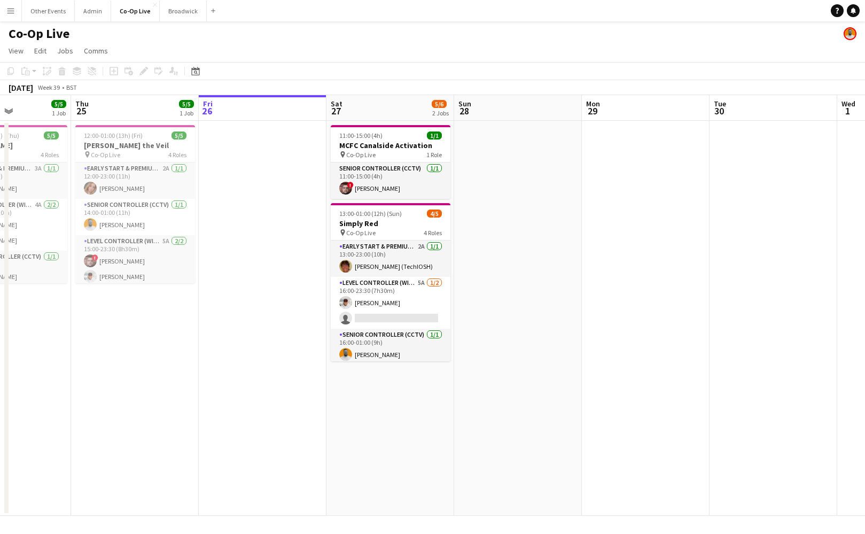
click at [371, 87] on div "[DATE] Week 39 • BST" at bounding box center [432, 87] width 865 height 15
click at [388, 82] on div "[DATE] Week 39 • BST" at bounding box center [432, 87] width 865 height 15
click at [387, 82] on div "[DATE] Week 39 • BST" at bounding box center [432, 87] width 865 height 15
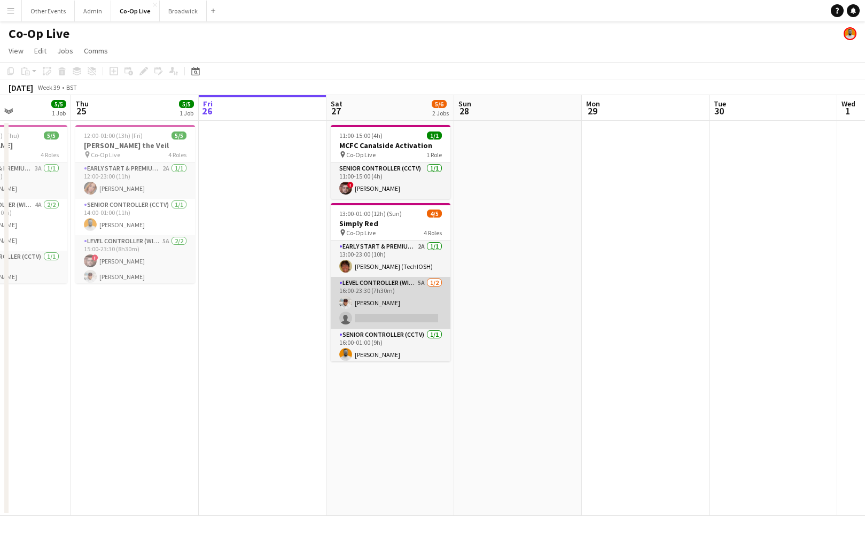
click at [390, 308] on app-card-role "Level Controller (with CCTV) 5A [DATE] 16:00-23:30 (7h30m) [PERSON_NAME] single…" at bounding box center [391, 303] width 120 height 52
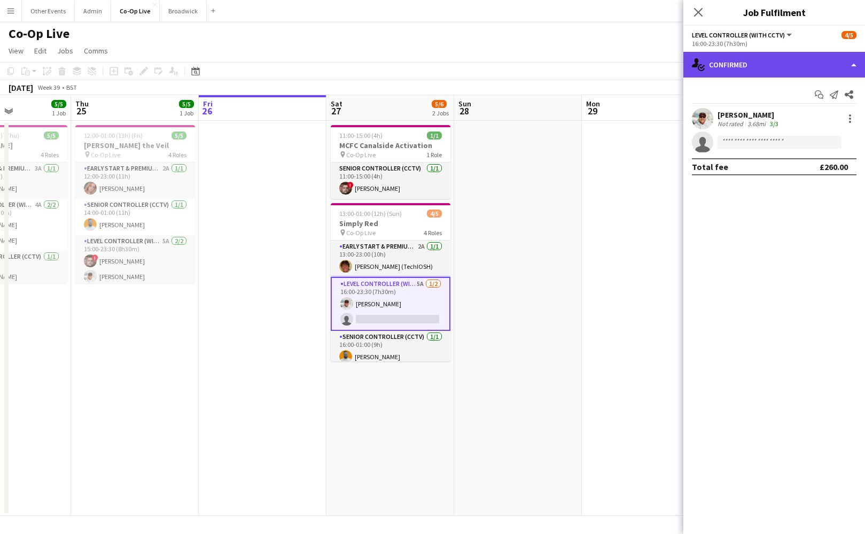
click at [806, 64] on div "single-neutral-actions-check-2 Confirmed" at bounding box center [774, 65] width 182 height 26
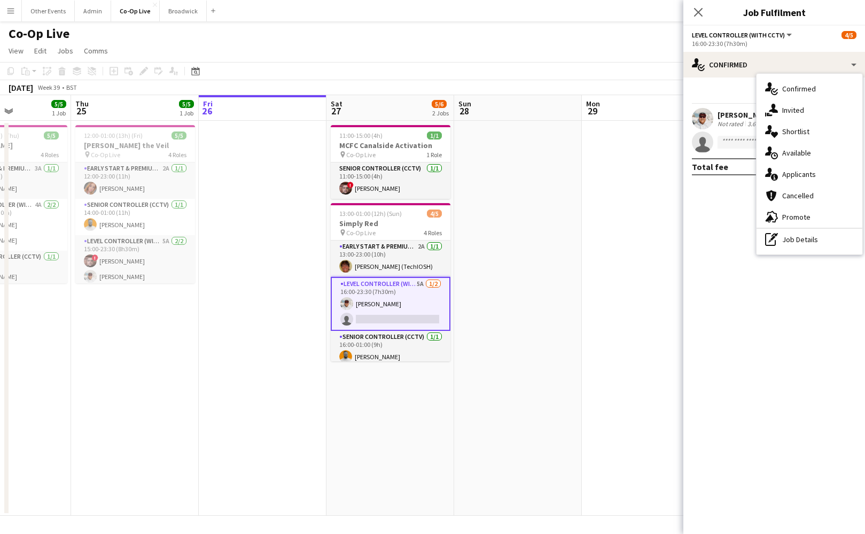
click at [810, 176] on span "Applicants" at bounding box center [799, 174] width 34 height 10
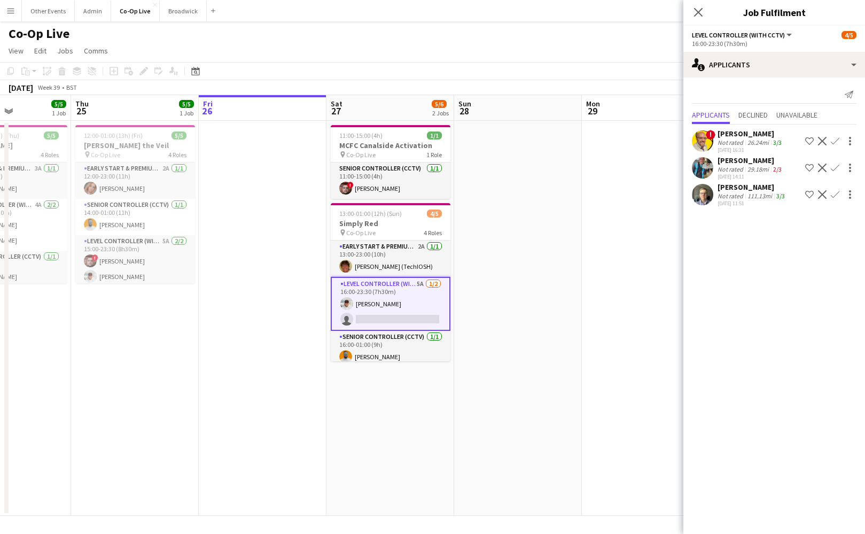
click at [705, 194] on app-user-avatar at bounding box center [702, 194] width 21 height 21
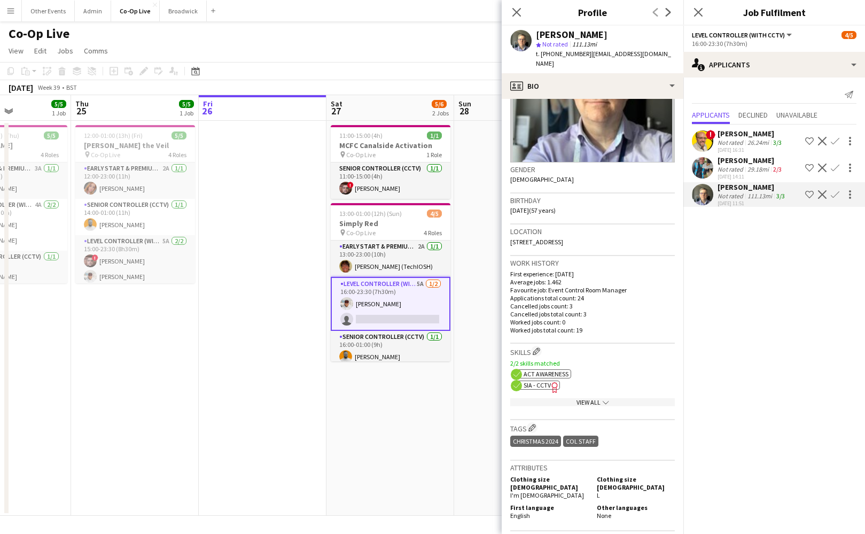
scroll to position [112, 0]
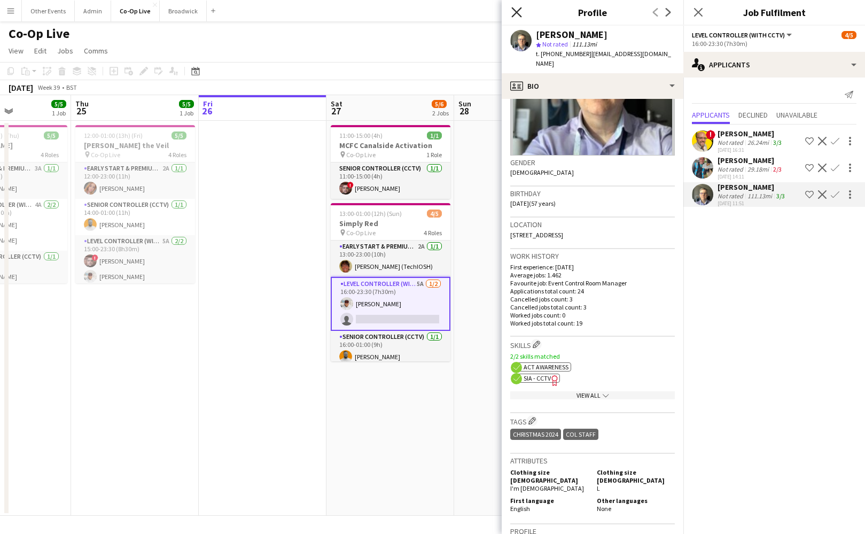
click at [520, 11] on icon "Close pop-in" at bounding box center [516, 12] width 10 height 10
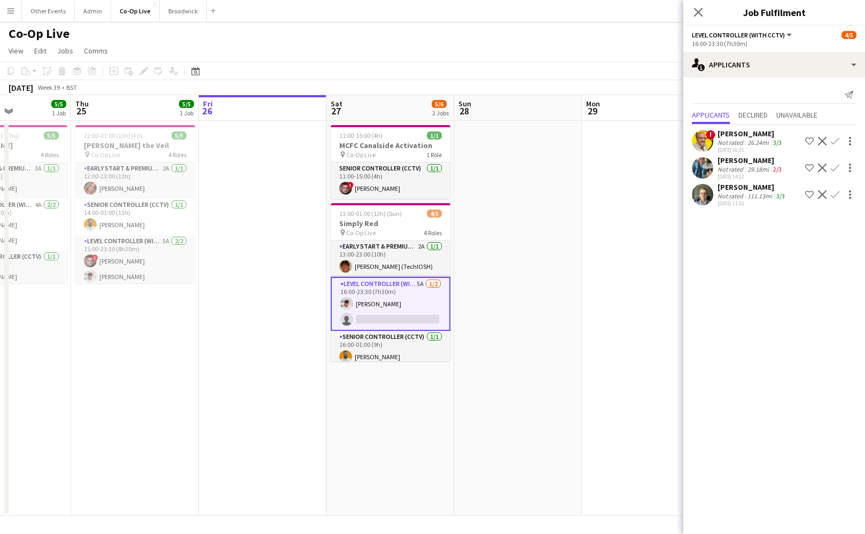
click at [517, 14] on app-navbar "Menu Boards Boards Boards All jobs Status Workforce Workforce My Workforce Recr…" at bounding box center [432, 10] width 865 height 21
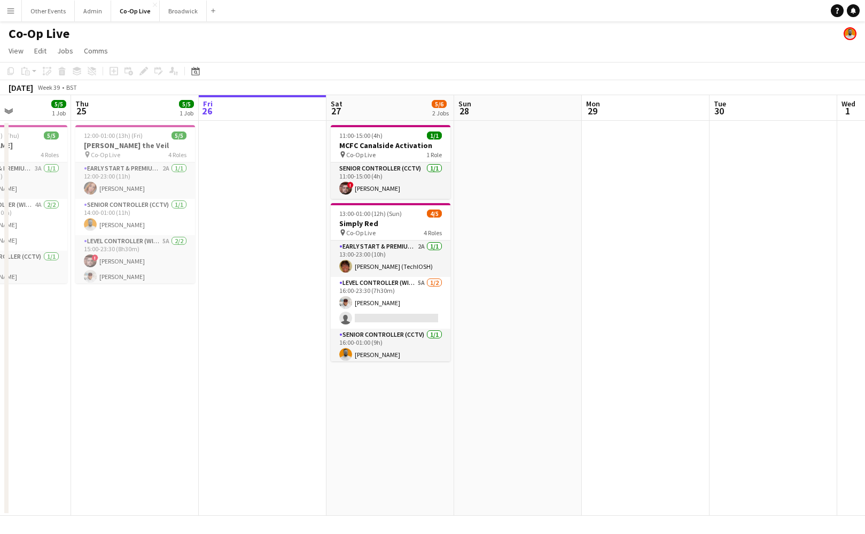
click at [520, 11] on app-navbar "Menu Boards Boards Boards All jobs Status Workforce Workforce My Workforce Recr…" at bounding box center [432, 10] width 865 height 21
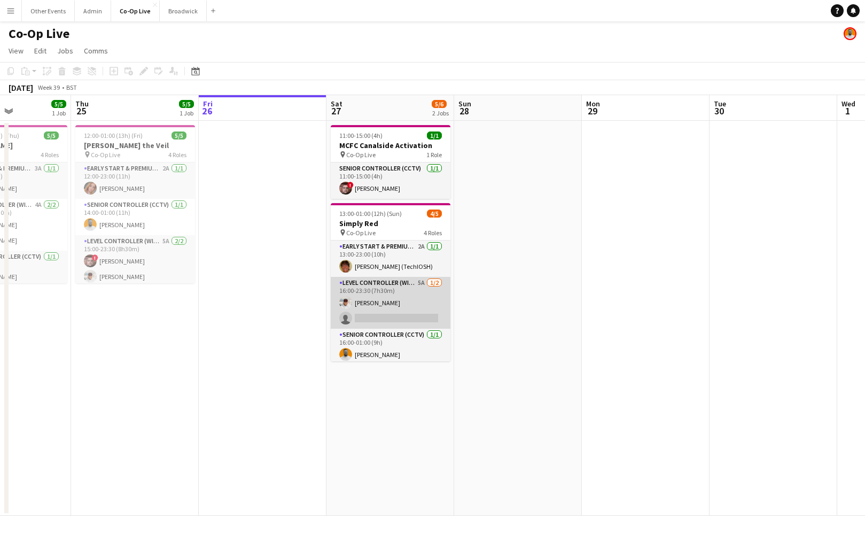
click at [391, 299] on app-card-role "Level Controller (with CCTV) 5A [DATE] 16:00-23:30 (7h30m) [PERSON_NAME] single…" at bounding box center [391, 303] width 120 height 52
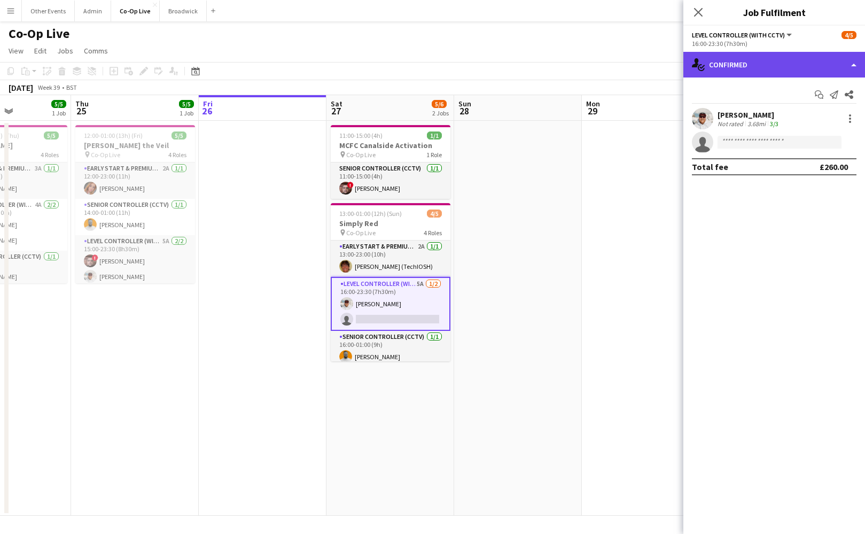
click at [760, 60] on div "single-neutral-actions-check-2 Confirmed" at bounding box center [774, 65] width 182 height 26
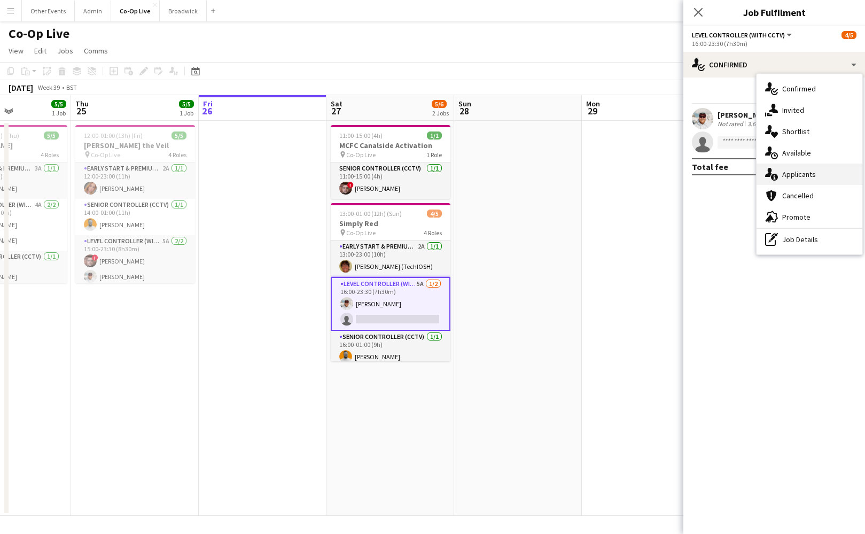
click at [801, 178] on span "Applicants" at bounding box center [799, 174] width 34 height 10
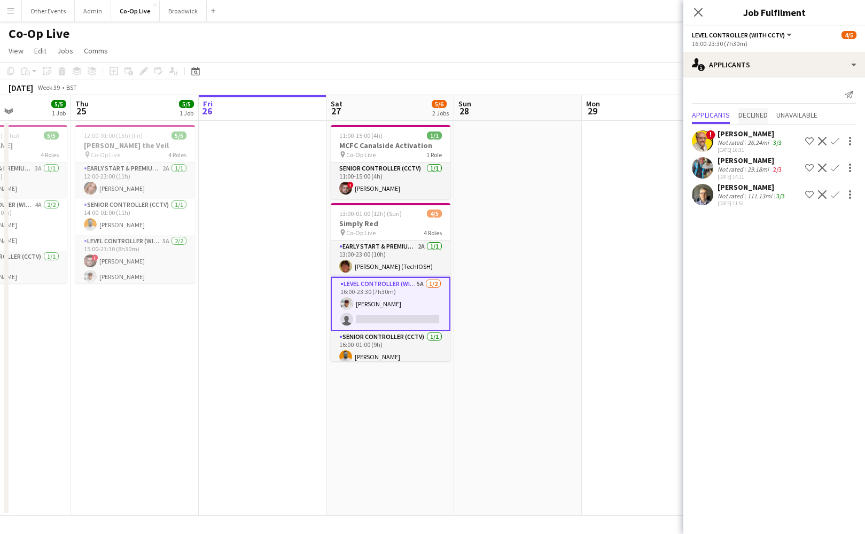
click at [755, 113] on span "Declined" at bounding box center [752, 114] width 29 height 7
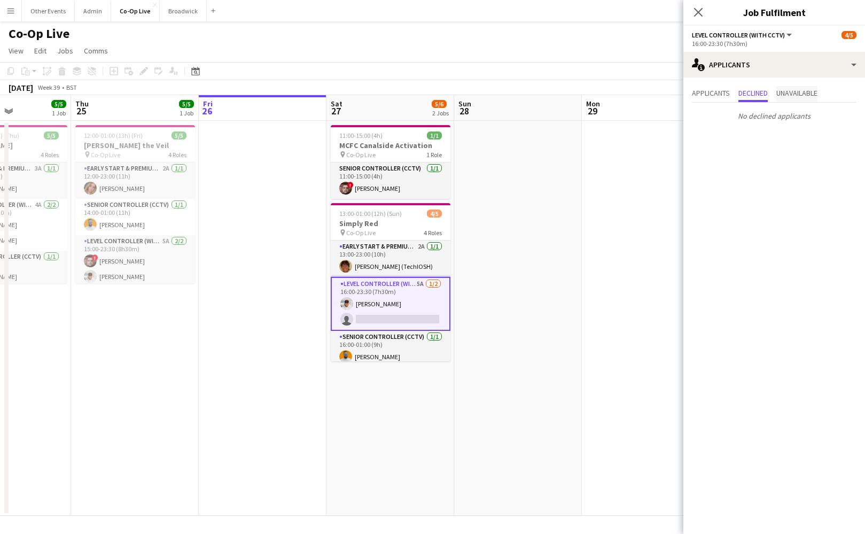
click at [792, 92] on span "Unavailable" at bounding box center [796, 92] width 41 height 7
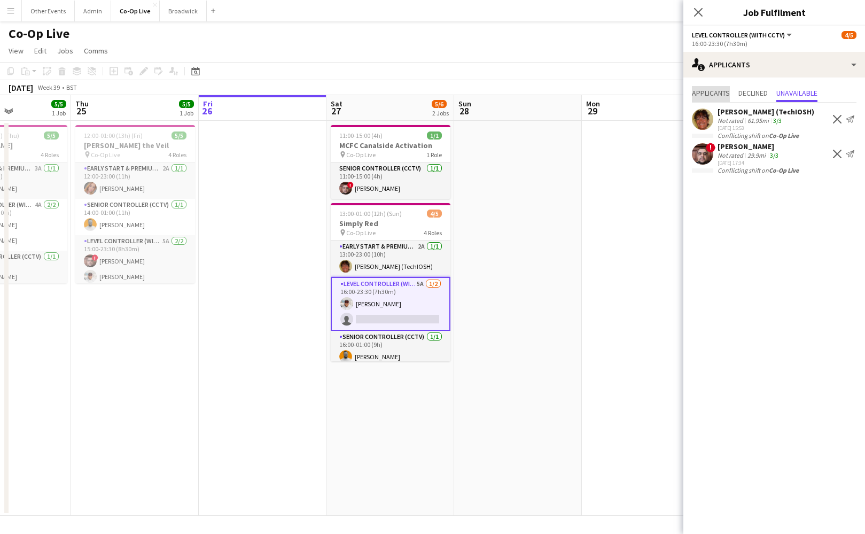
click at [714, 91] on span "Applicants" at bounding box center [711, 92] width 38 height 7
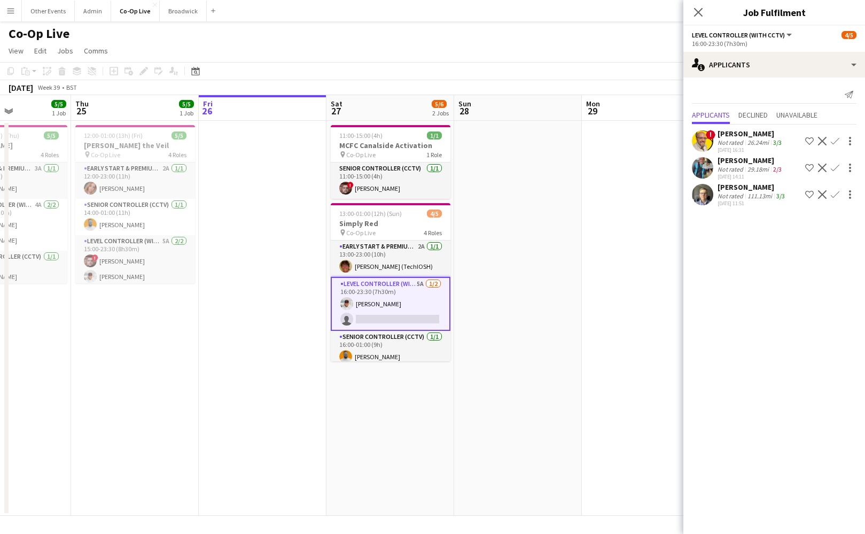
click at [509, 257] on app-date-cell at bounding box center [518, 318] width 128 height 395
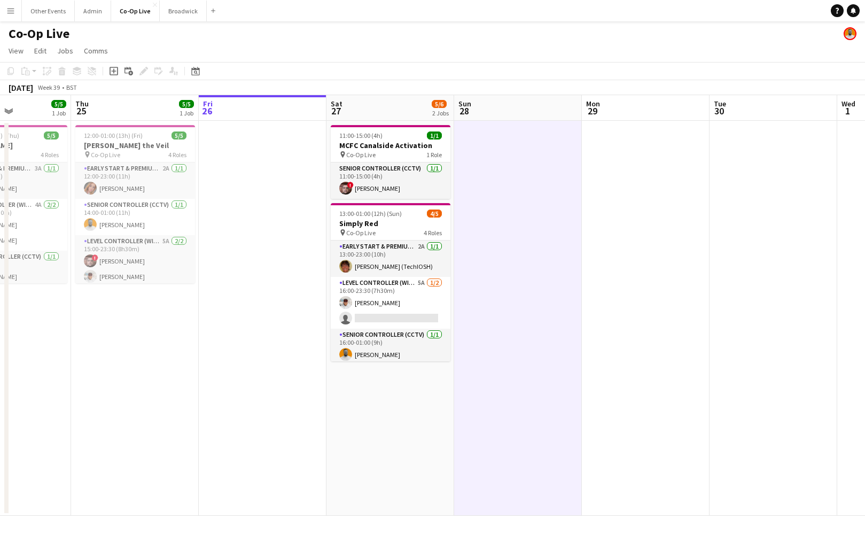
click at [495, 227] on app-date-cell at bounding box center [518, 318] width 128 height 395
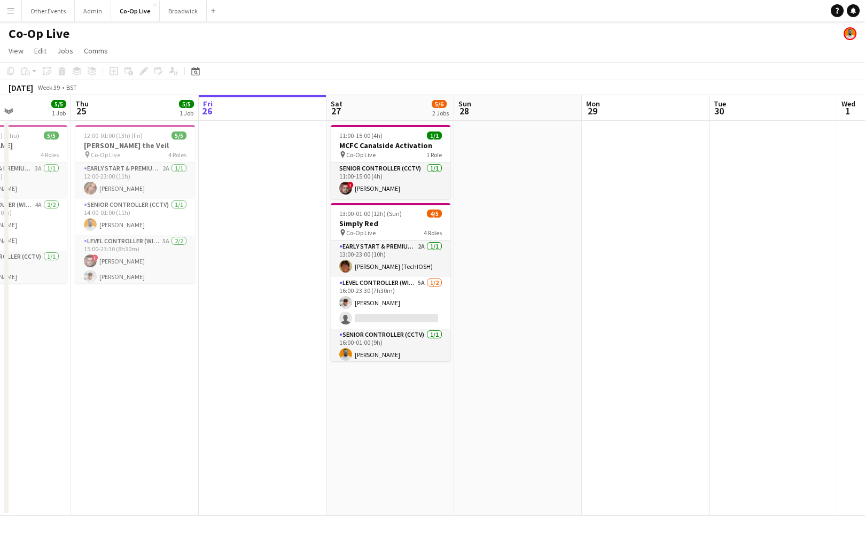
click at [521, 255] on app-date-cell at bounding box center [518, 318] width 128 height 395
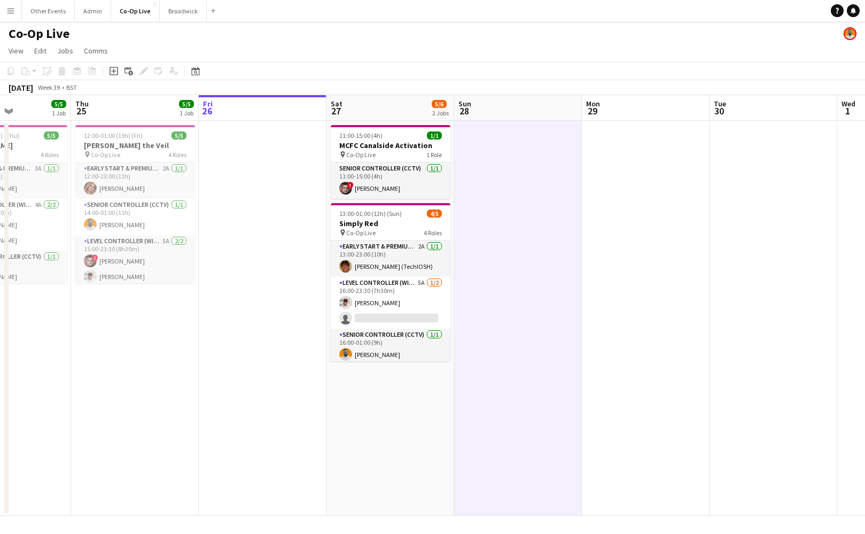
click at [508, 295] on app-date-cell at bounding box center [518, 318] width 128 height 395
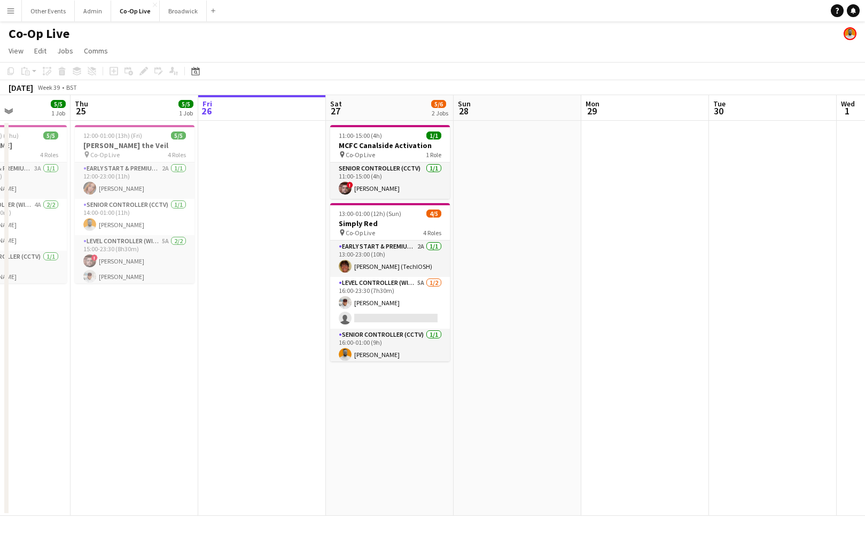
click at [507, 243] on app-date-cell at bounding box center [518, 318] width 128 height 395
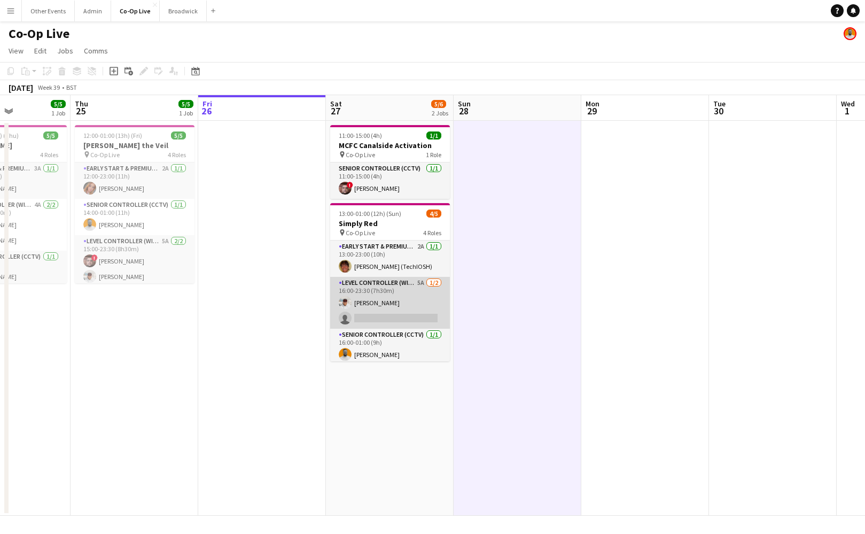
click at [430, 304] on app-card-role "Level Controller (with CCTV) 5A [DATE] 16:00-23:30 (7h30m) [PERSON_NAME] single…" at bounding box center [390, 303] width 120 height 52
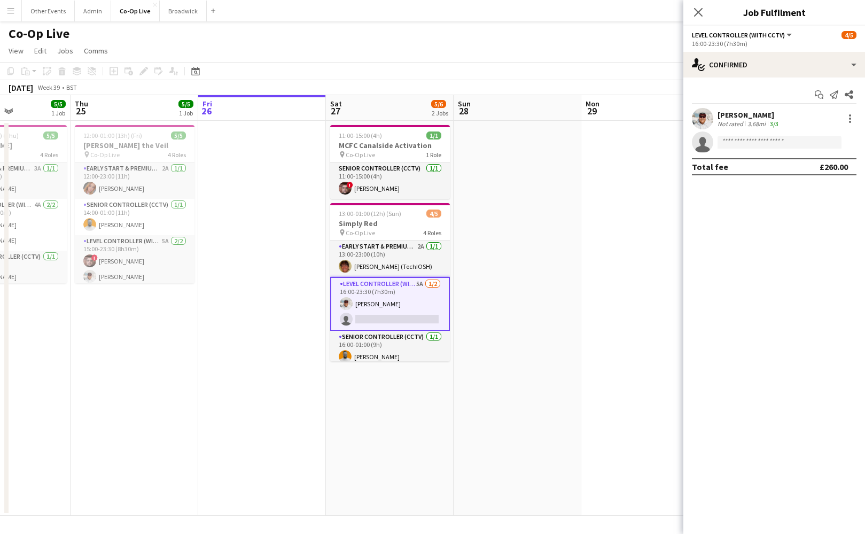
click at [10, 13] on app-icon "Menu" at bounding box center [10, 10] width 9 height 9
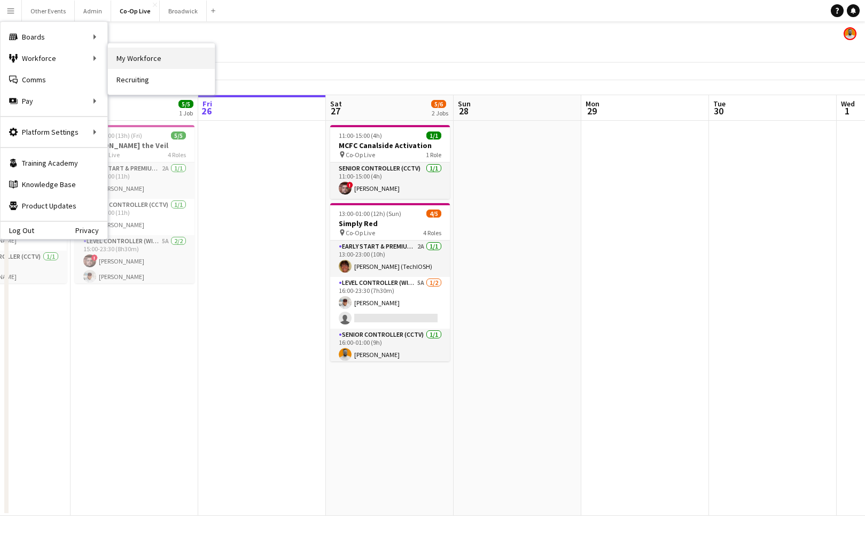
click at [154, 53] on link "My Workforce" at bounding box center [161, 58] width 107 height 21
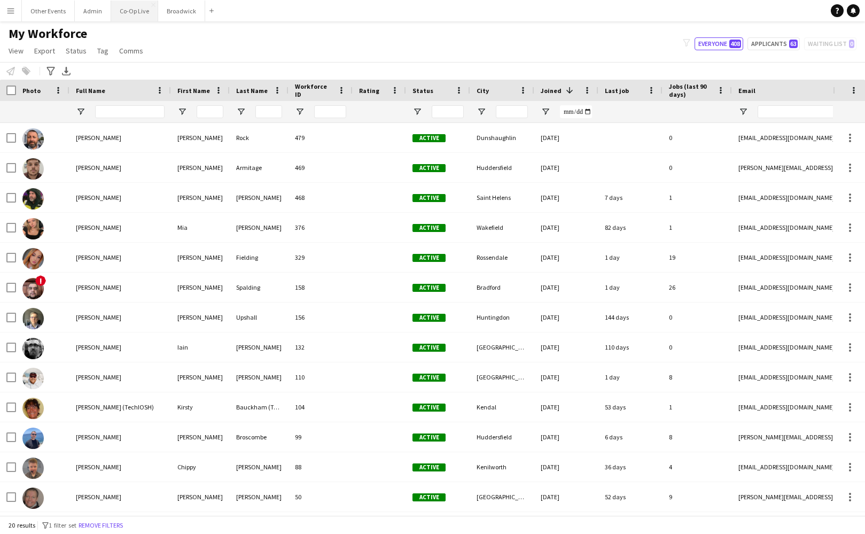
click at [133, 13] on button "Co-Op Live Close" at bounding box center [134, 11] width 47 height 21
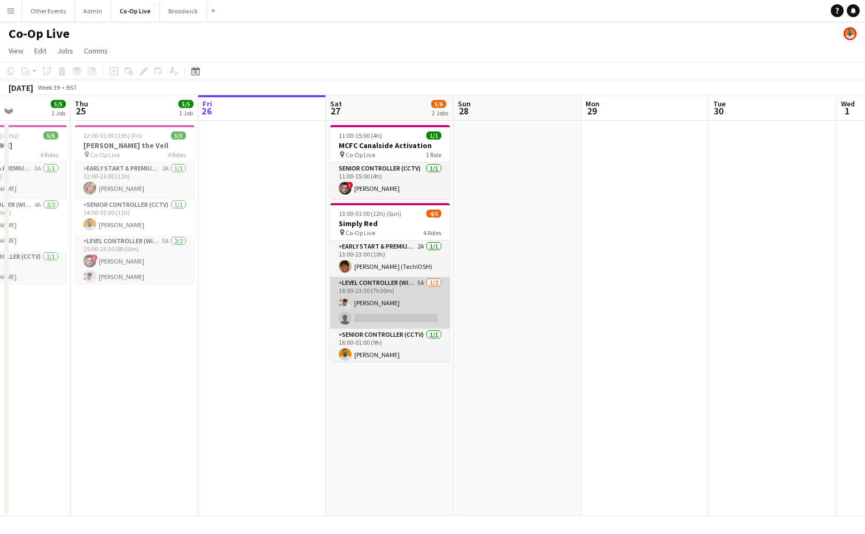
click at [402, 309] on app-card-role "Level Controller (with CCTV) 5A [DATE] 16:00-23:30 (7h30m) [PERSON_NAME] single…" at bounding box center [390, 303] width 120 height 52
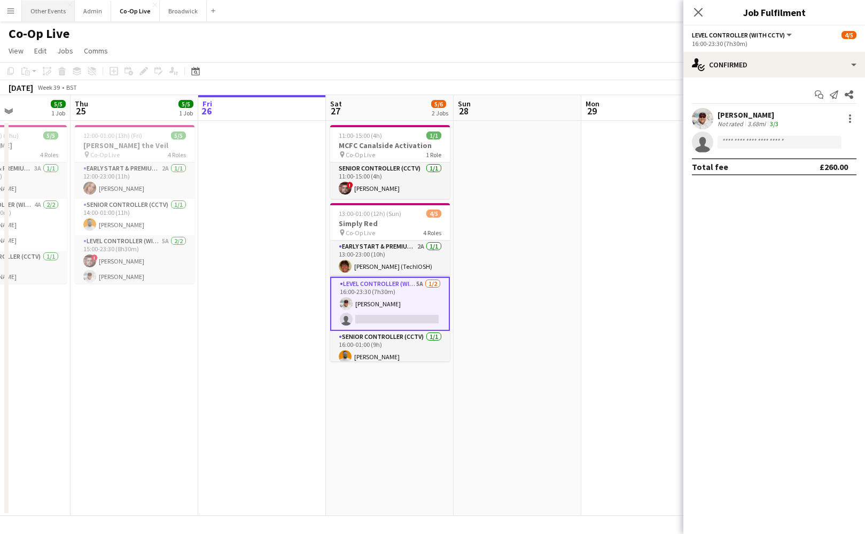
click at [54, 17] on button "Other Events Close" at bounding box center [48, 11] width 53 height 21
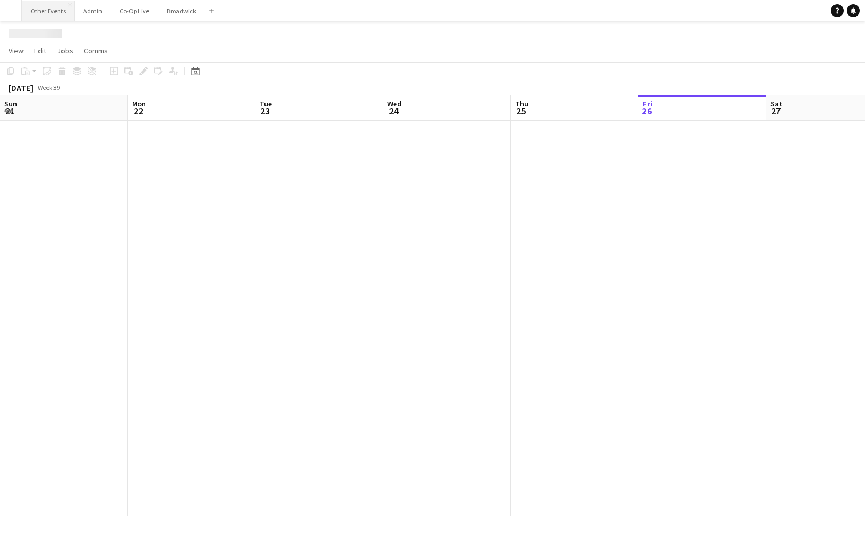
scroll to position [0, 367]
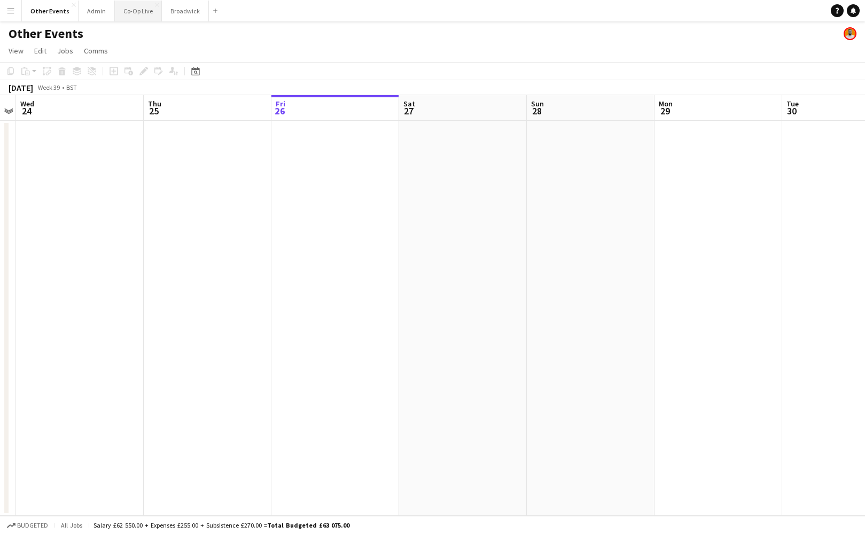
click at [145, 19] on button "Co-Op Live Close" at bounding box center [138, 11] width 47 height 21
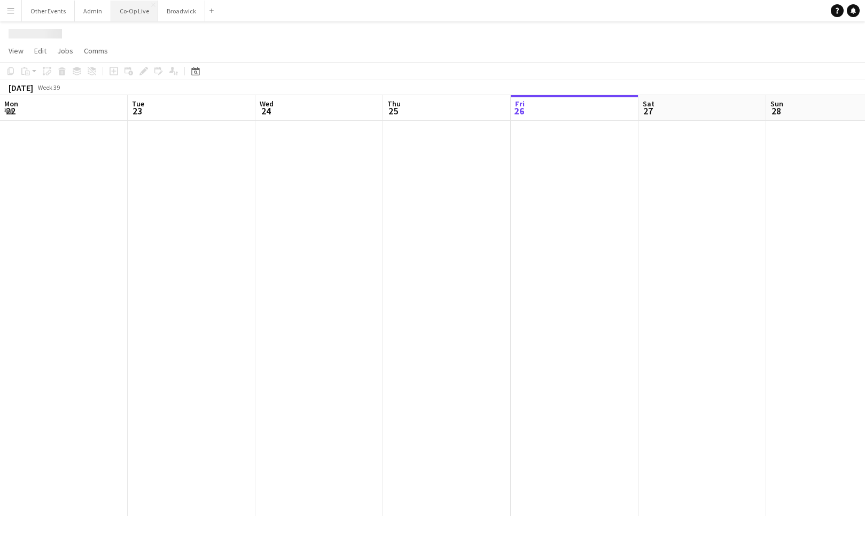
scroll to position [0, 313]
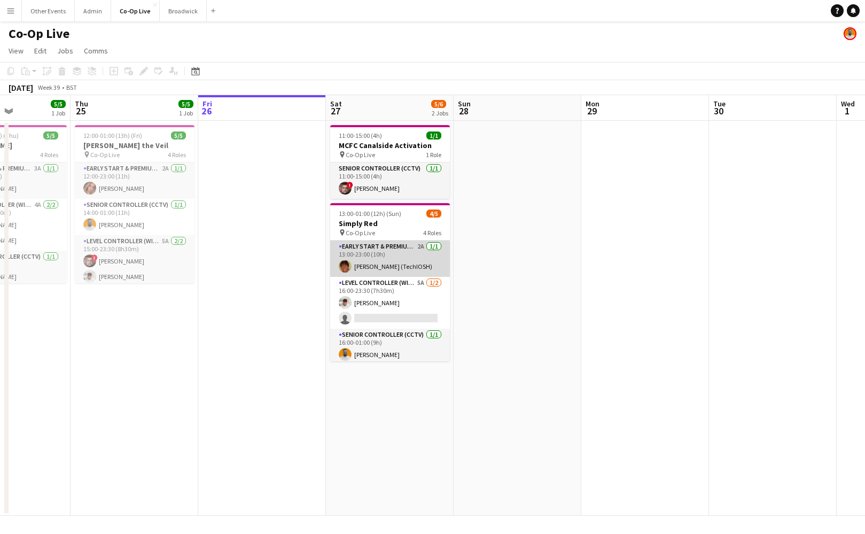
click at [378, 267] on app-card-role "Early Start & Premium Controller (with CCTV) 2A [DATE] 13:00-23:00 (10h) [PERSO…" at bounding box center [390, 258] width 120 height 36
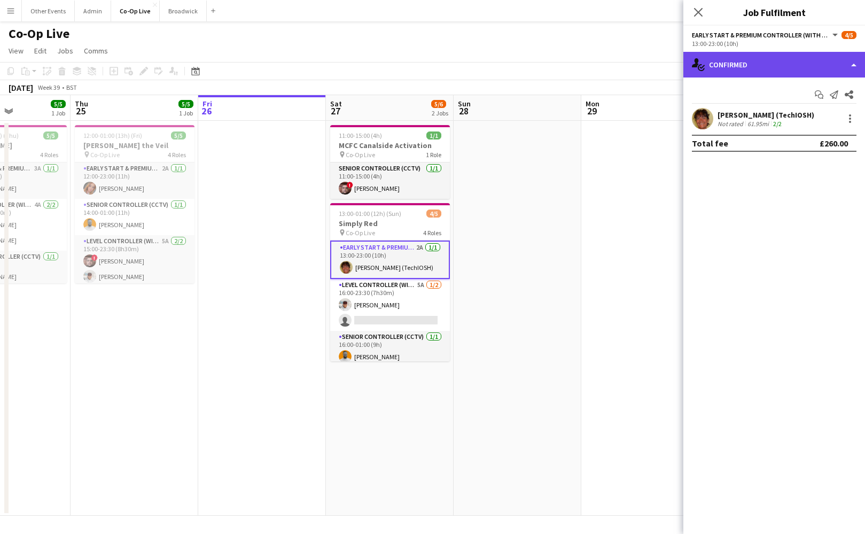
click at [807, 66] on div "single-neutral-actions-check-2 Confirmed" at bounding box center [774, 65] width 182 height 26
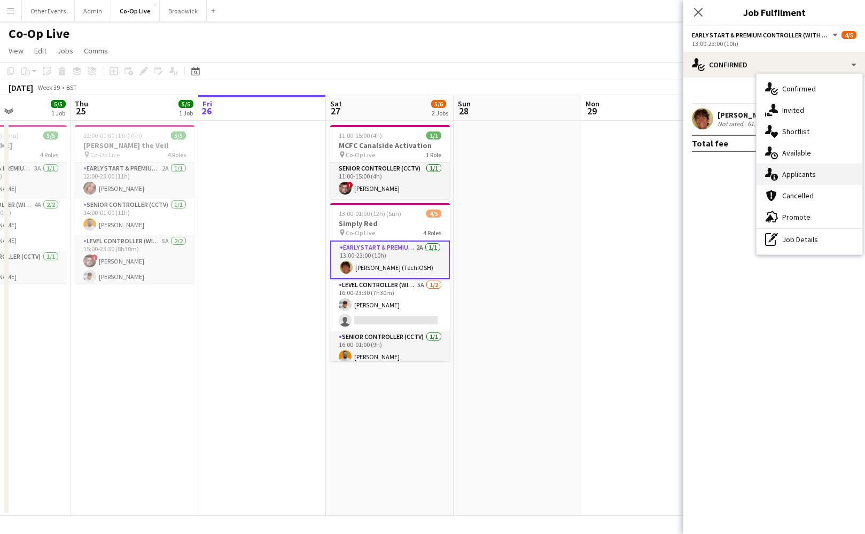
click at [788, 176] on span "Applicants" at bounding box center [799, 174] width 34 height 10
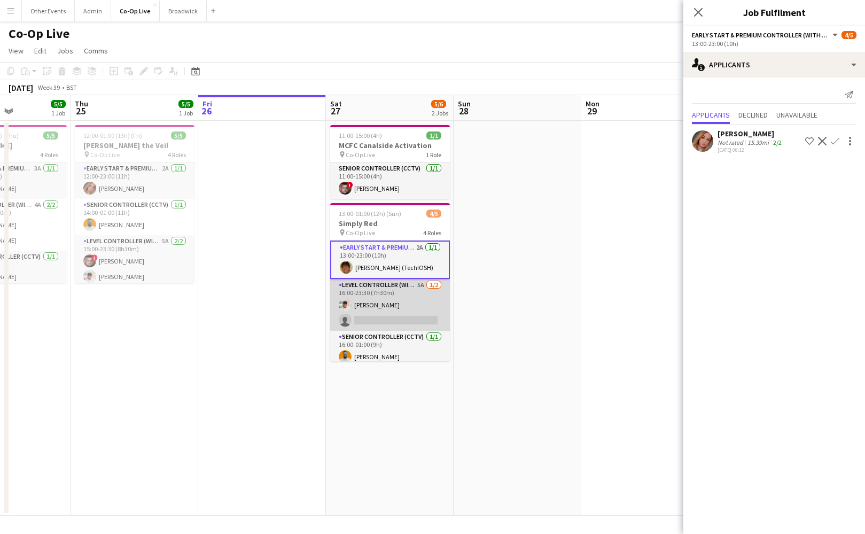
click at [375, 315] on app-card-role "Level Controller (with CCTV) 5A [DATE] 16:00-23:30 (7h30m) [PERSON_NAME] single…" at bounding box center [390, 305] width 120 height 52
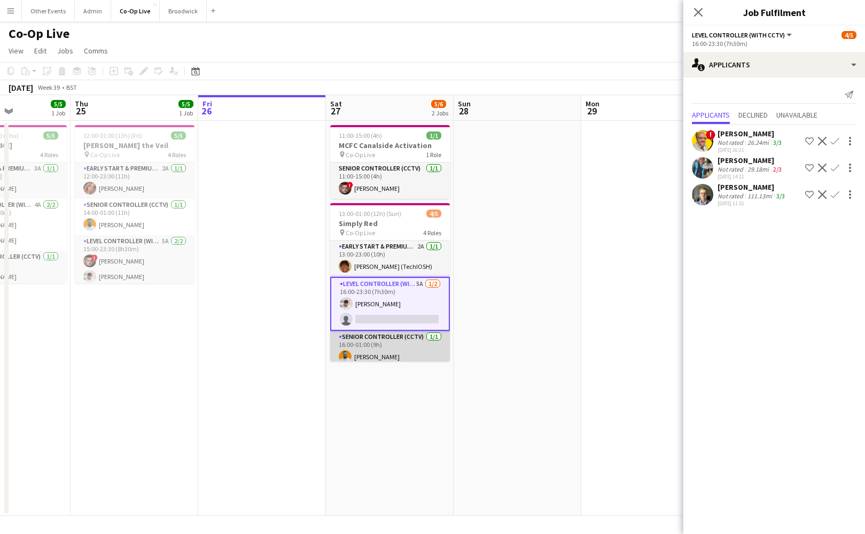
scroll to position [42, 0]
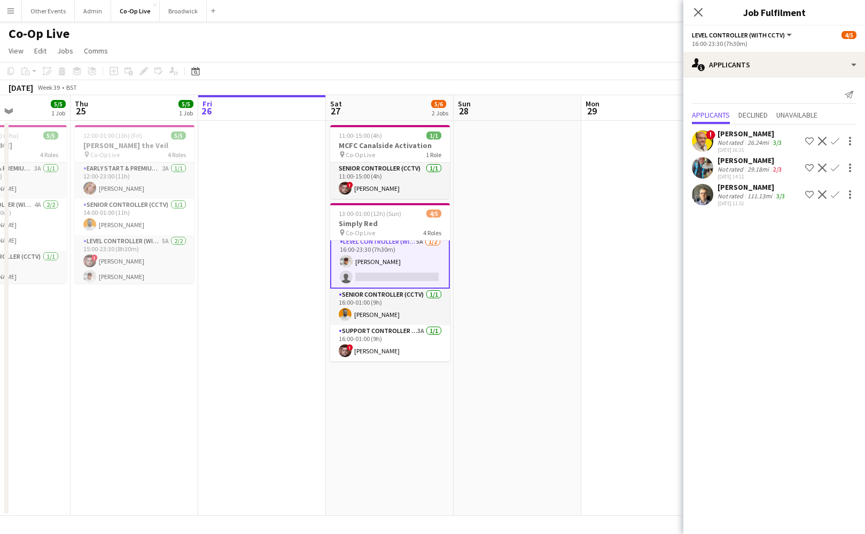
click at [699, 169] on app-user-avatar at bounding box center [702, 167] width 21 height 21
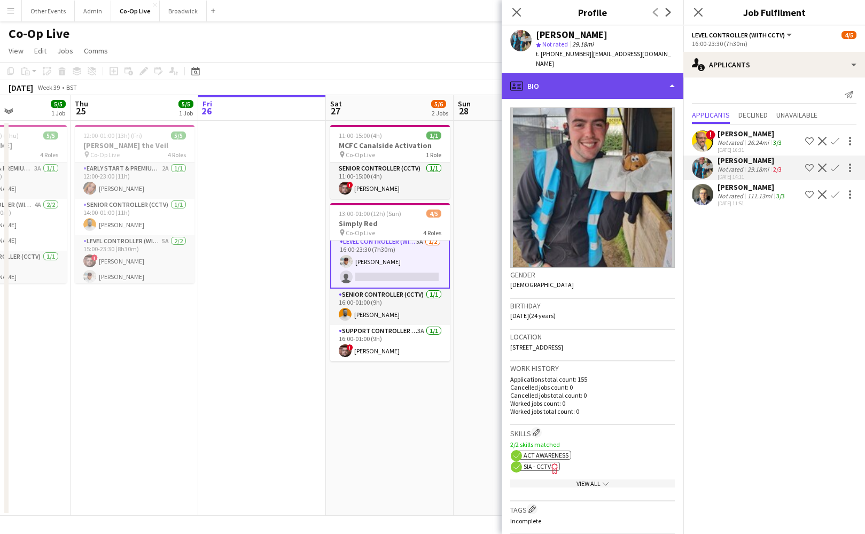
click at [588, 79] on div "profile Bio" at bounding box center [593, 86] width 182 height 26
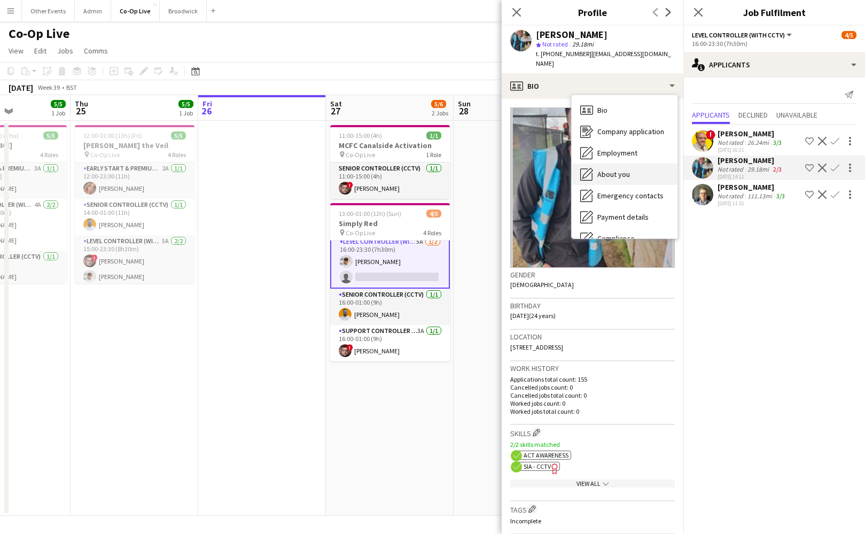
click at [620, 176] on span "About you" at bounding box center [613, 174] width 33 height 10
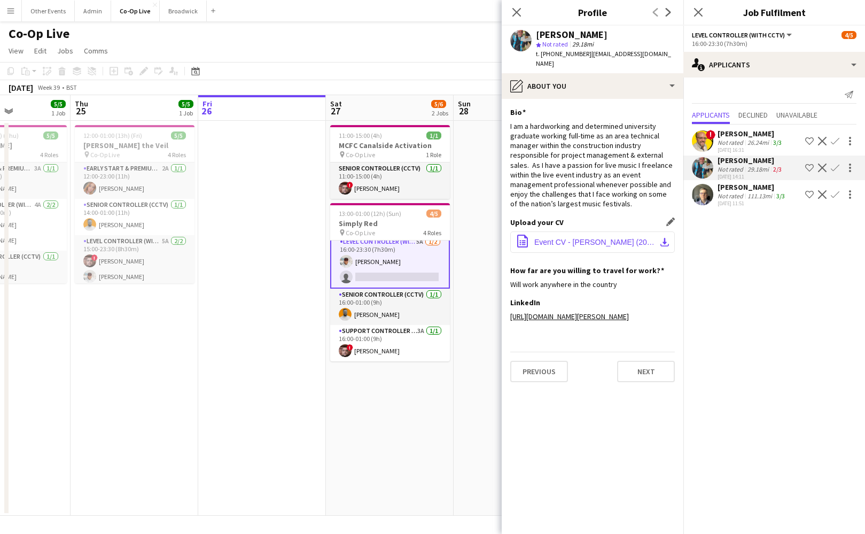
click at [600, 244] on span "Event CV - [PERSON_NAME] (2025).pdf" at bounding box center [594, 242] width 121 height 9
click at [517, 12] on icon at bounding box center [516, 12] width 10 height 10
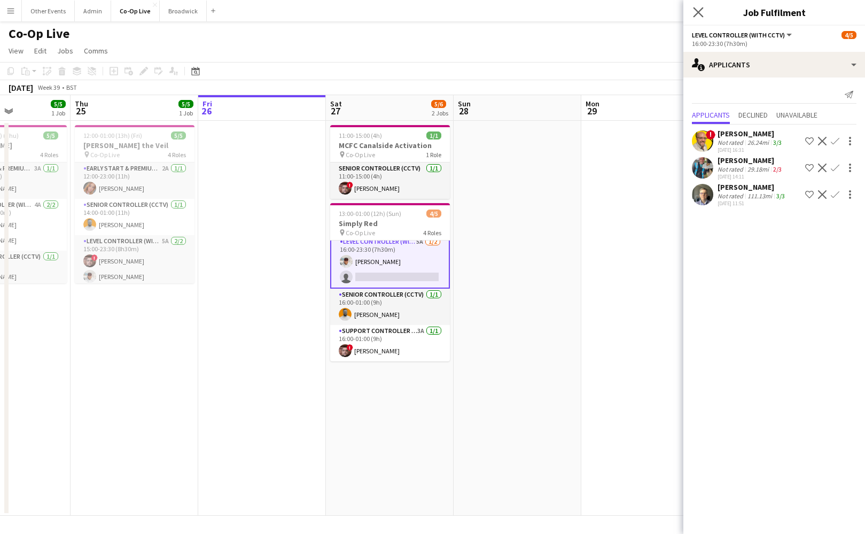
click at [704, 11] on app-icon "Close pop-in" at bounding box center [698, 12] width 15 height 15
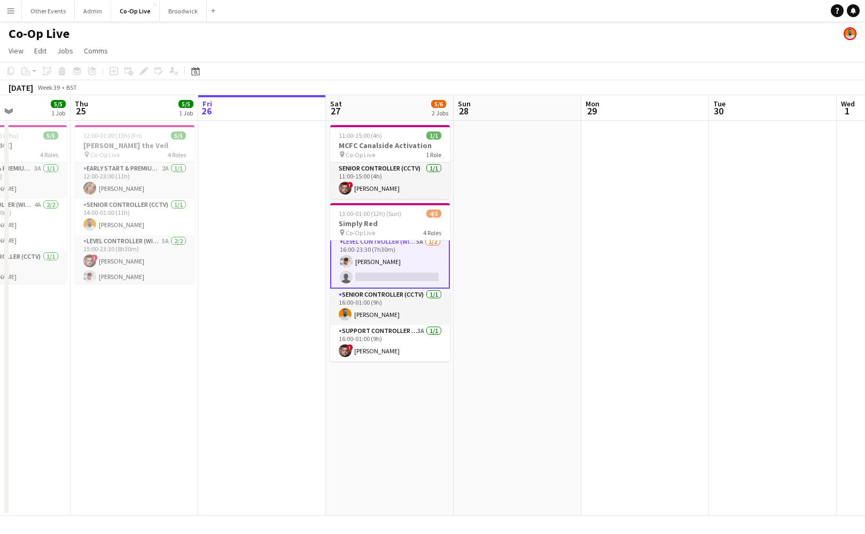
click at [379, 401] on app-date-cell "11:00-15:00 (4h) 1/1 MCFC Canalside Activation pin Co-Op Live 1 Role Senior Con…" at bounding box center [390, 318] width 128 height 395
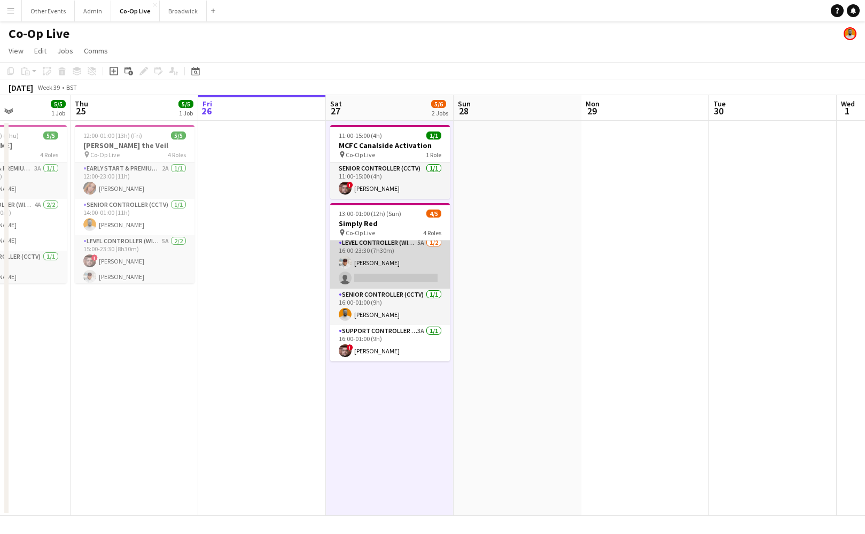
scroll to position [0, 0]
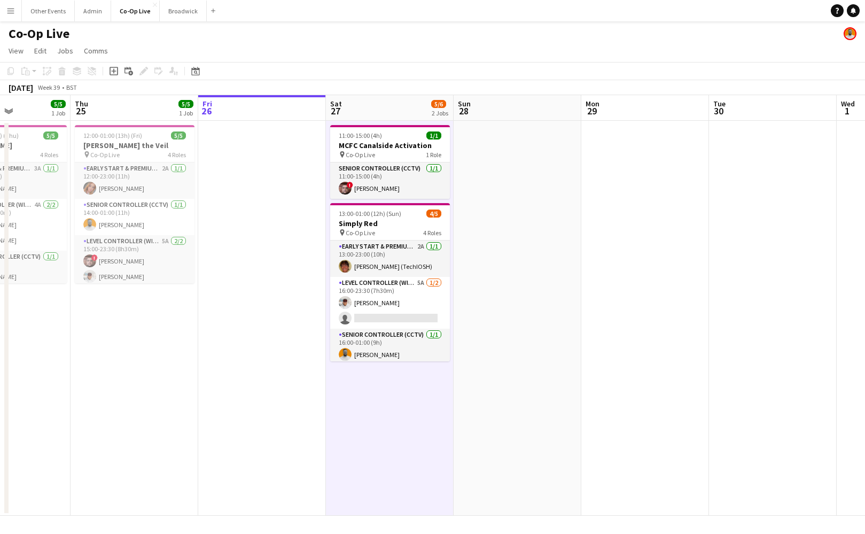
click at [304, 314] on app-date-cell at bounding box center [262, 318] width 128 height 395
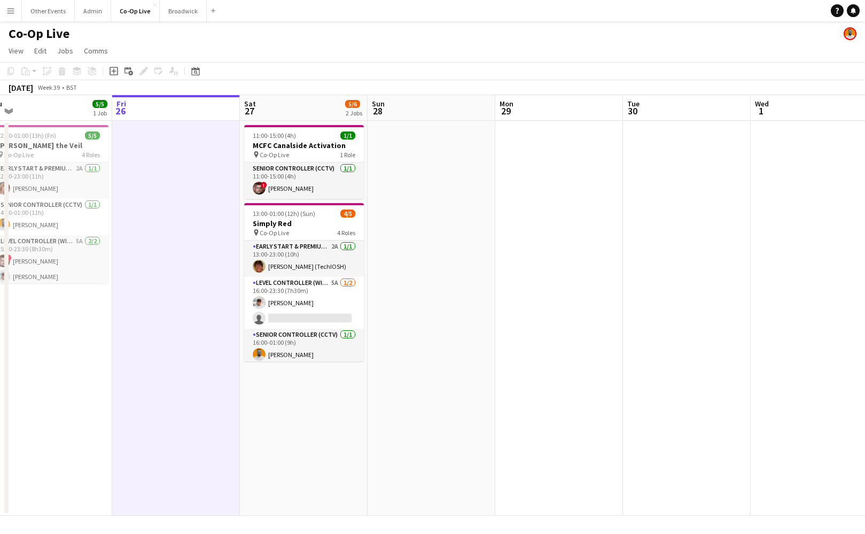
scroll to position [0, 329]
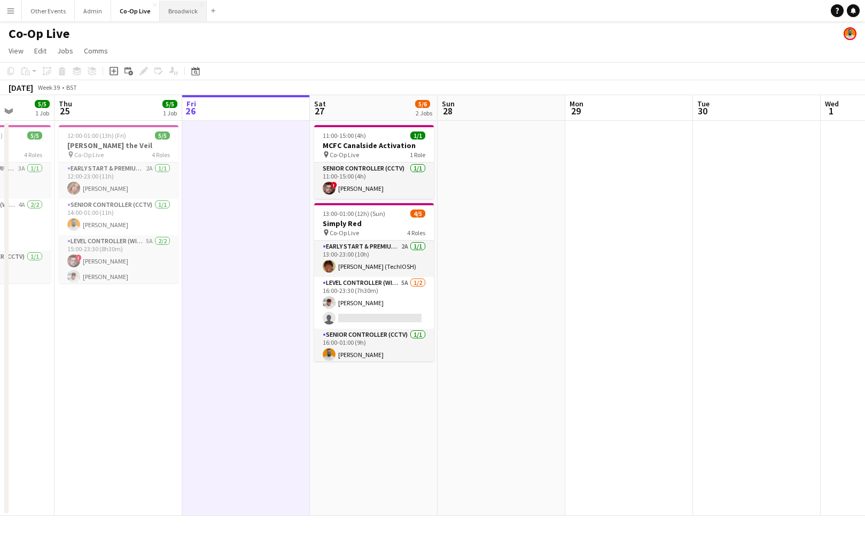
click at [183, 18] on button "Broadwick Close" at bounding box center [183, 11] width 47 height 21
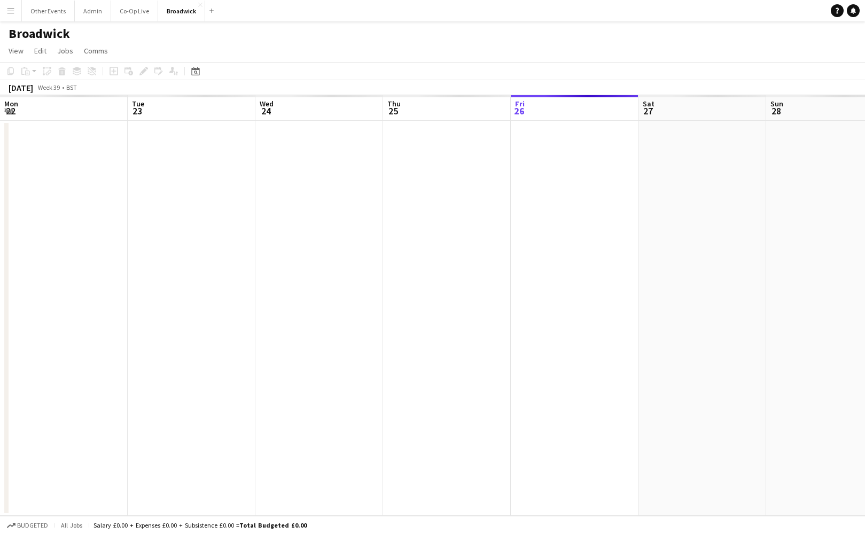
scroll to position [0, 289]
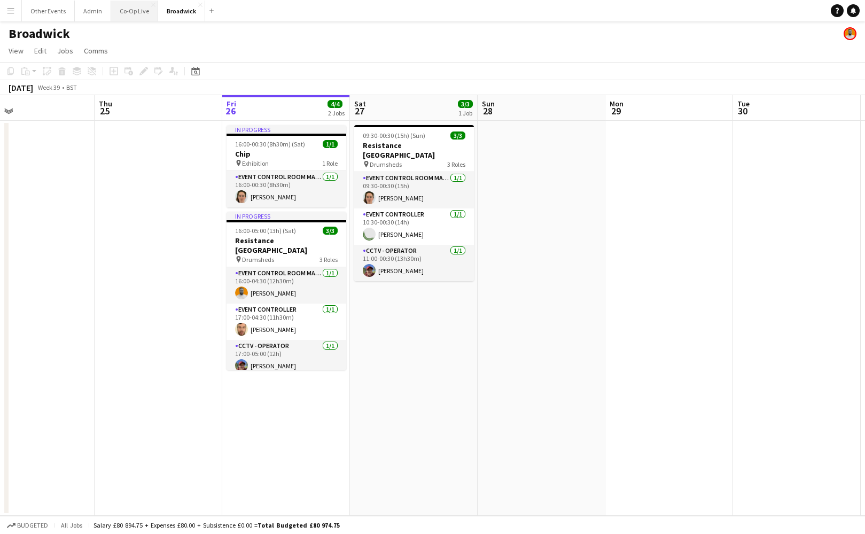
click at [136, 12] on button "Co-Op Live Close" at bounding box center [134, 11] width 47 height 21
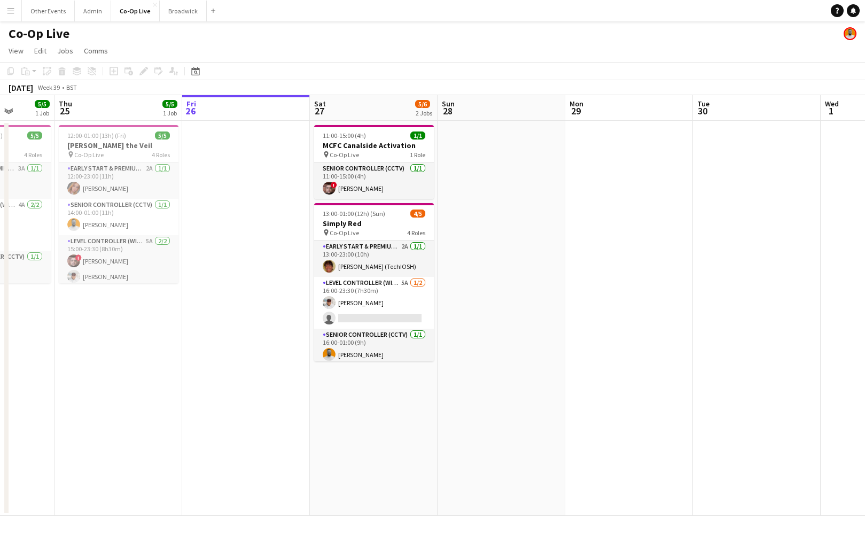
click at [263, 173] on app-date-cell at bounding box center [246, 318] width 128 height 395
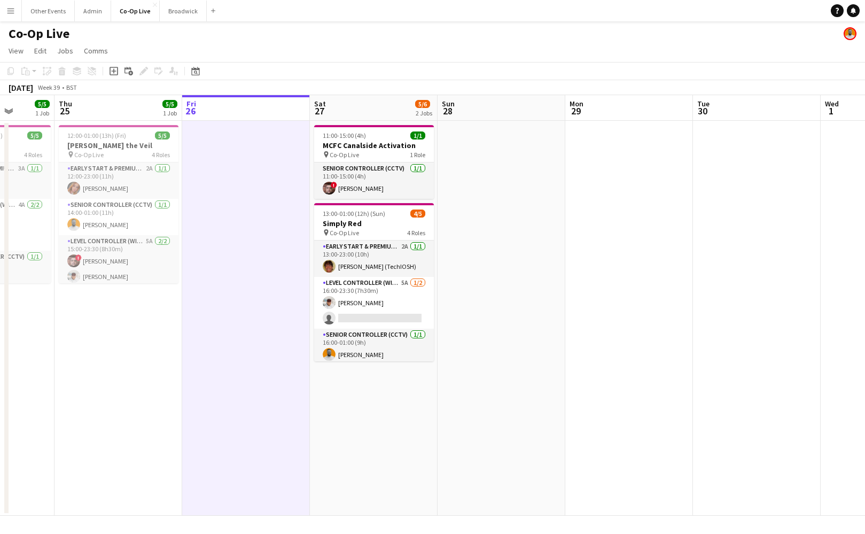
click at [252, 276] on app-date-cell at bounding box center [246, 318] width 128 height 395
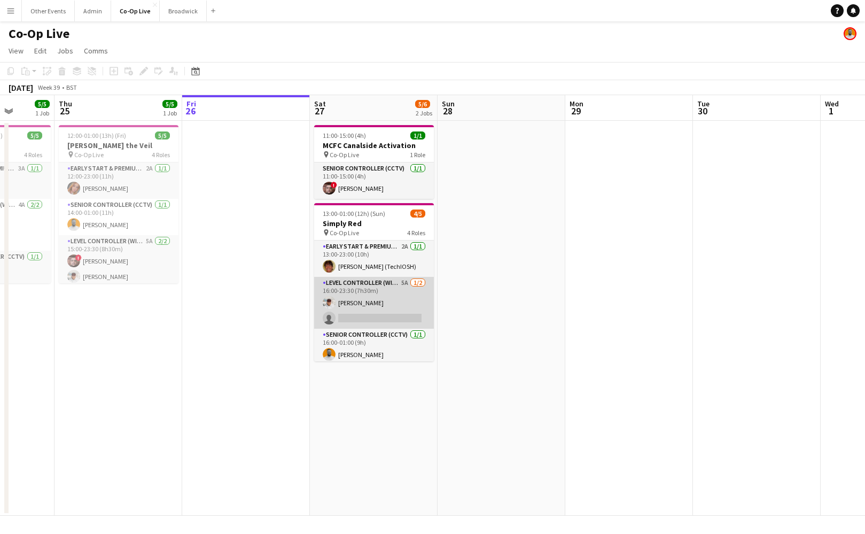
click at [394, 308] on app-card-role "Level Controller (with CCTV) 5A [DATE] 16:00-23:30 (7h30m) [PERSON_NAME] single…" at bounding box center [374, 303] width 120 height 52
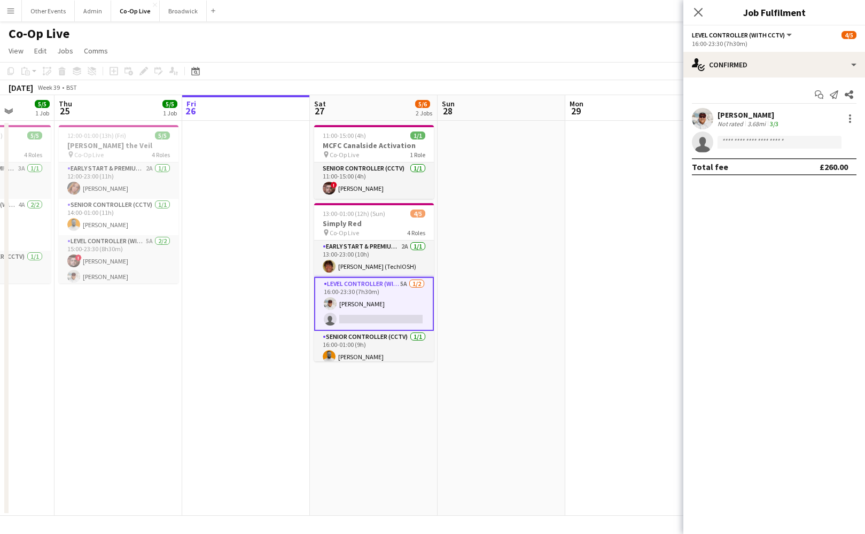
click at [497, 291] on app-date-cell at bounding box center [502, 318] width 128 height 395
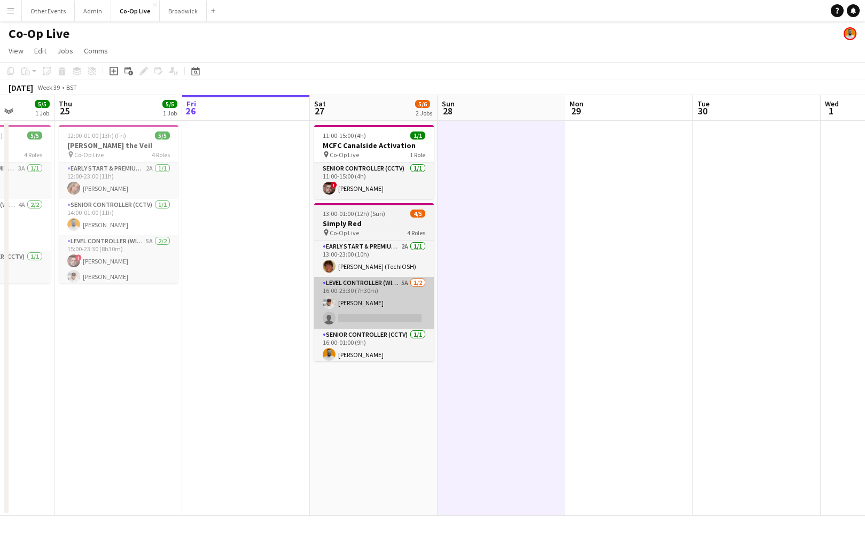
click at [374, 304] on app-card-role "Level Controller (with CCTV) 5A [DATE] 16:00-23:30 (7h30m) [PERSON_NAME] single…" at bounding box center [374, 303] width 120 height 52
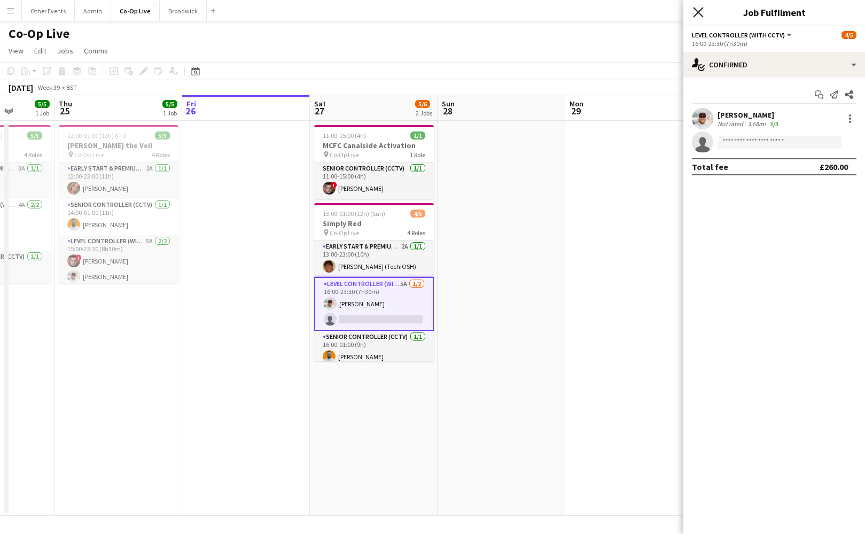
click at [696, 12] on icon "Close pop-in" at bounding box center [698, 12] width 10 height 10
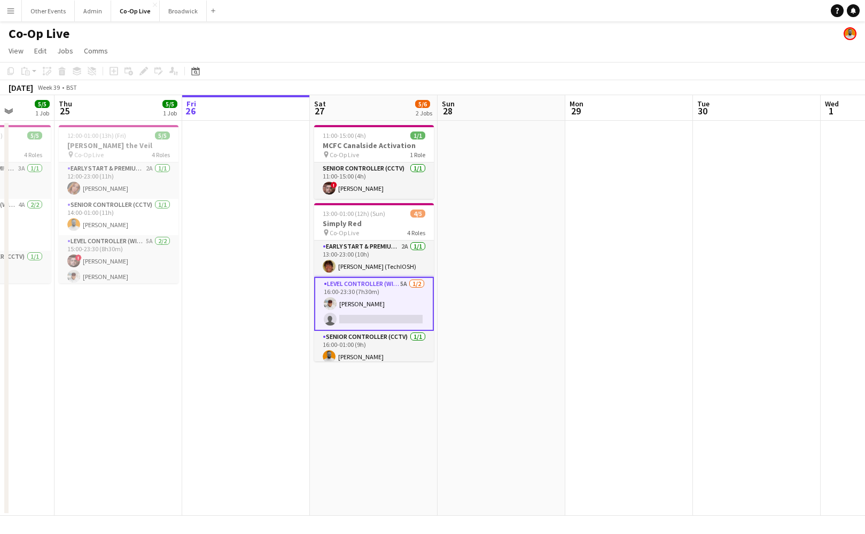
click at [536, 241] on app-date-cell at bounding box center [502, 318] width 128 height 395
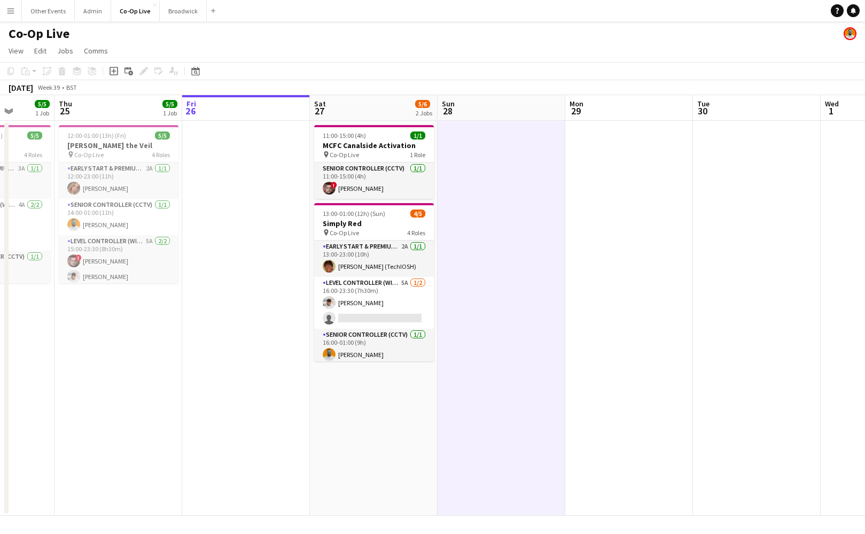
click at [12, 13] on app-icon "Menu" at bounding box center [10, 10] width 9 height 9
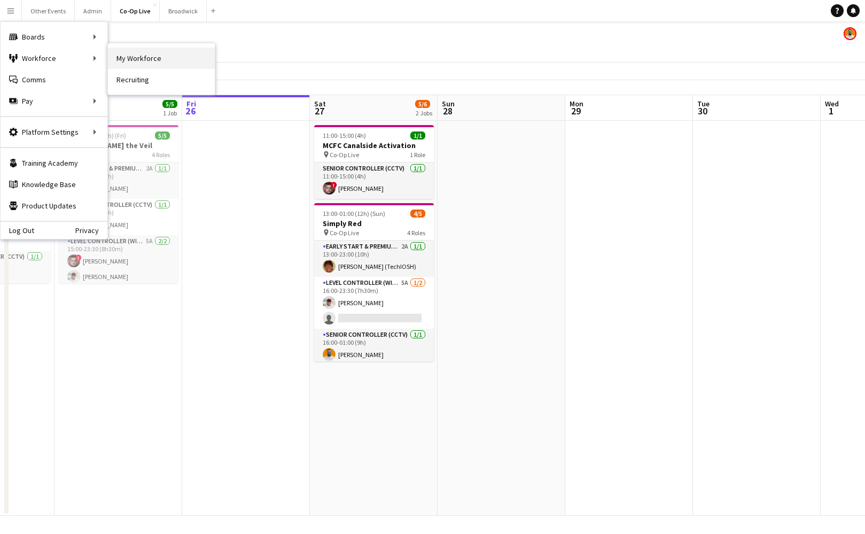
click at [159, 58] on link "My Workforce" at bounding box center [161, 58] width 107 height 21
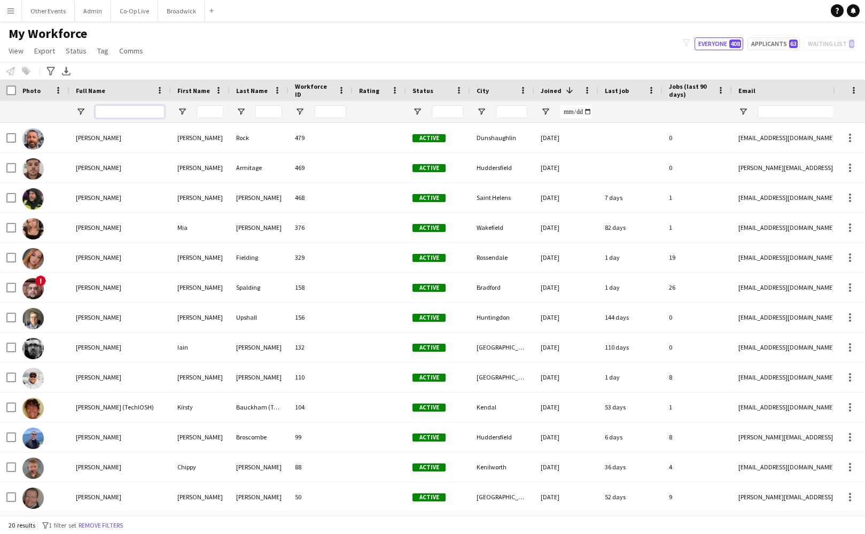
click at [104, 110] on input "Full Name Filter Input" at bounding box center [129, 111] width 69 height 13
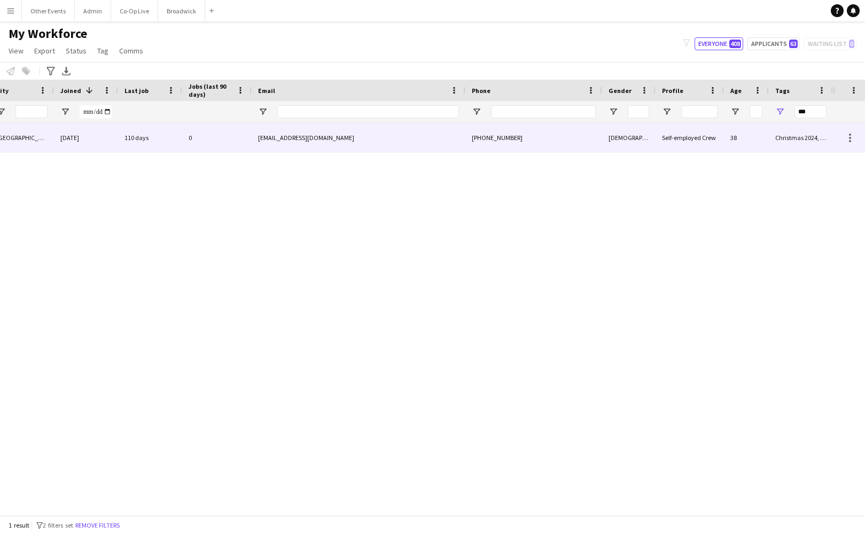
type input "****"
click at [803, 145] on div "Christmas 2024, COL Staff" at bounding box center [801, 137] width 64 height 29
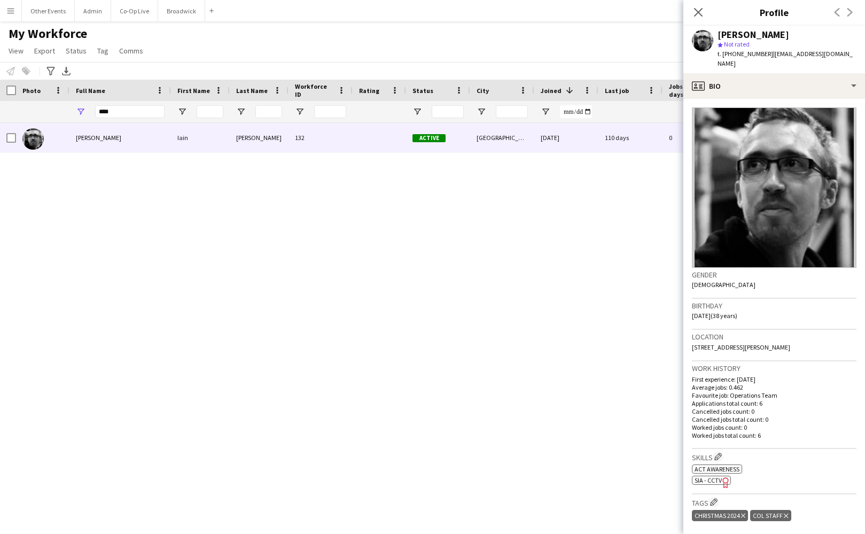
drag, startPoint x: 133, startPoint y: 104, endPoint x: 95, endPoint y: 105, distance: 37.4
click at [95, 105] on div "****" at bounding box center [129, 111] width 69 height 21
drag, startPoint x: 118, startPoint y: 110, endPoint x: 88, endPoint y: 111, distance: 29.9
click at [88, 111] on div "****" at bounding box center [120, 111] width 102 height 21
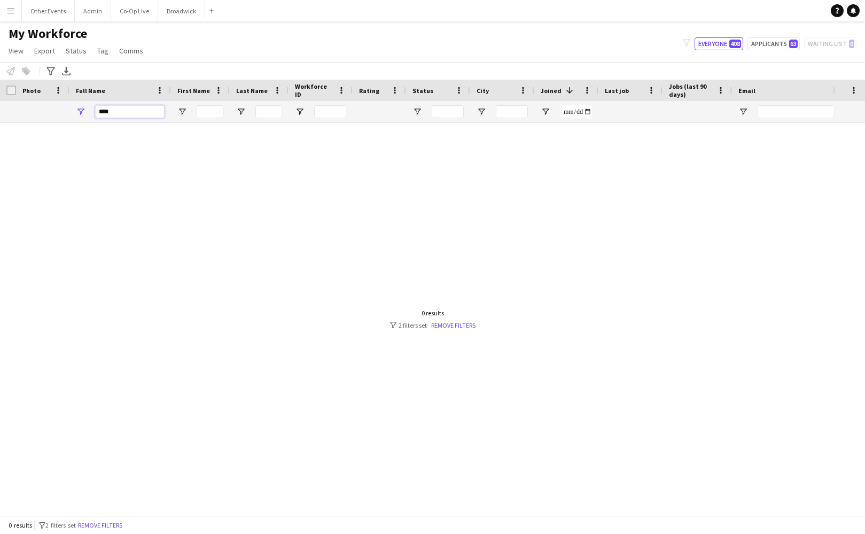
click at [157, 112] on input "****" at bounding box center [129, 111] width 69 height 13
type input "*"
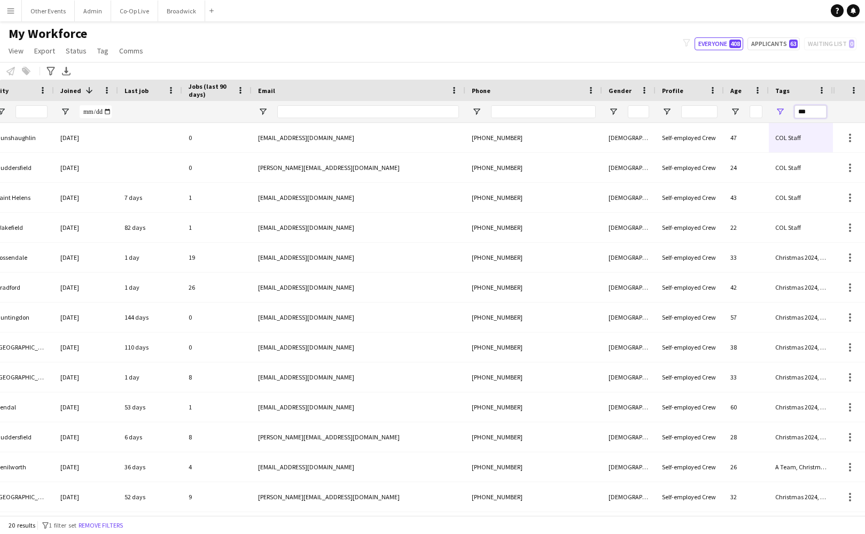
drag, startPoint x: 815, startPoint y: 111, endPoint x: 799, endPoint y: 112, distance: 16.1
click at [799, 112] on input "***" at bounding box center [811, 111] width 32 height 13
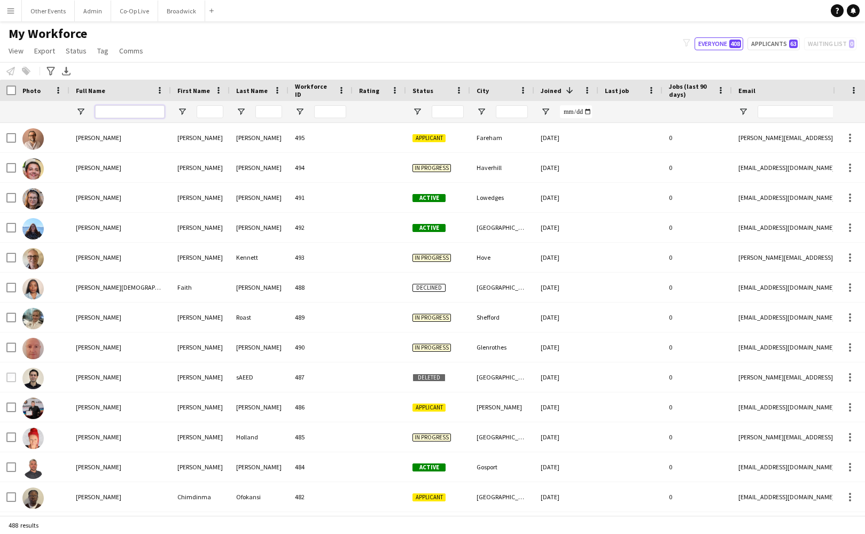
click at [125, 111] on input "Full Name Filter Input" at bounding box center [129, 111] width 69 height 13
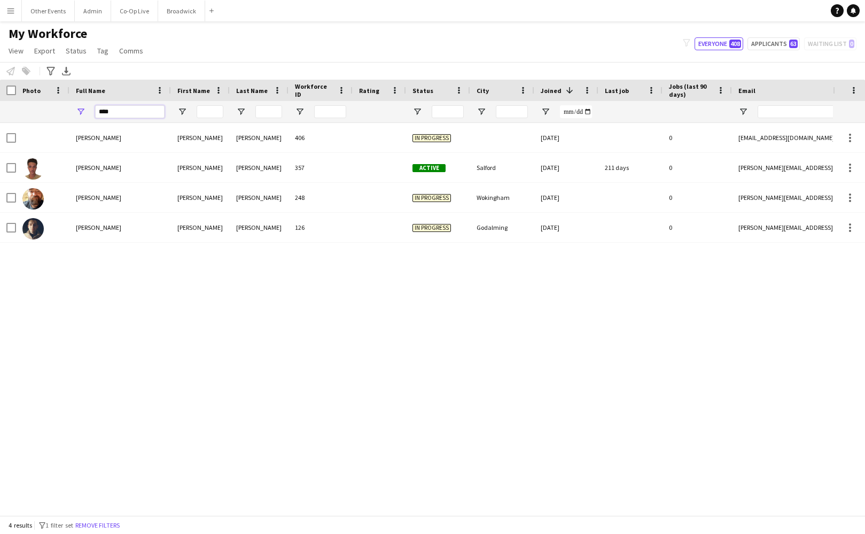
type input "****"
click at [284, 386] on div "[PERSON_NAME] [PERSON_NAME] 406 In progress [DATE] 0 [EMAIL_ADDRESS][DOMAIN_NAM…" at bounding box center [416, 319] width 833 height 392
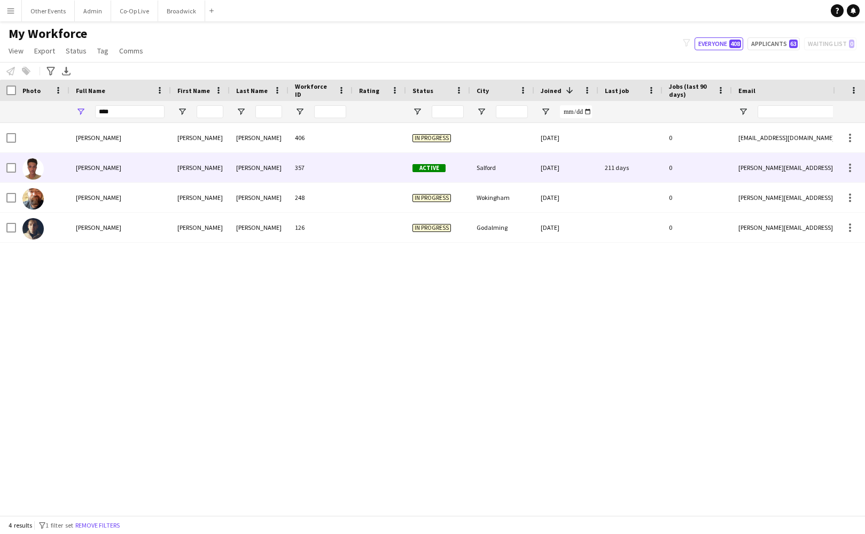
click at [364, 177] on div at bounding box center [379, 167] width 53 height 29
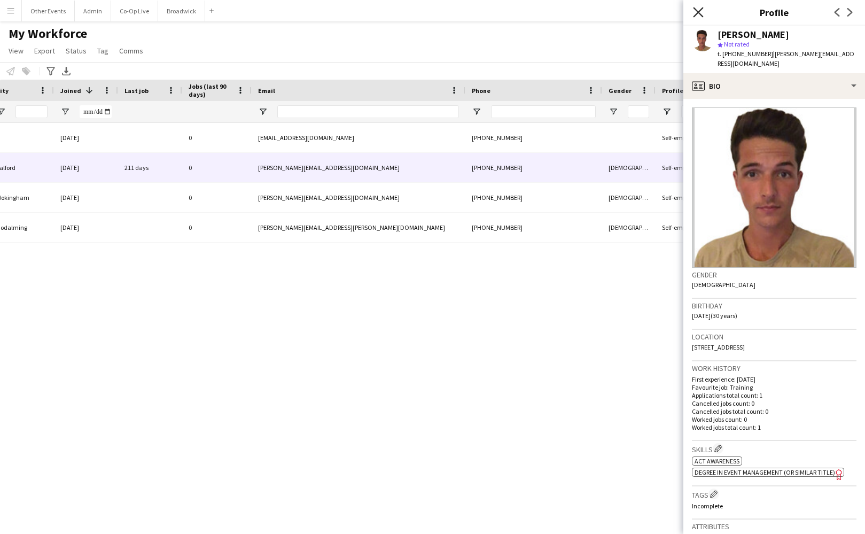
click at [697, 14] on icon "Close pop-in" at bounding box center [698, 12] width 10 height 10
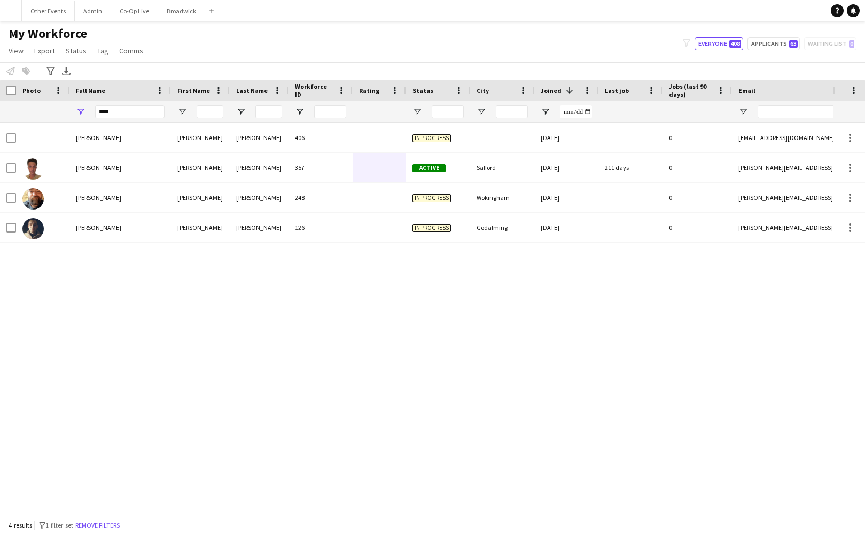
click at [398, 23] on main "My Workforce View Views Default view New view Update view Delete view Edit name…" at bounding box center [432, 270] width 865 height 498
click at [372, 325] on div "In progress [DATE] 0 [EMAIL_ADDRESS][DOMAIN_NAME] 406 [PERSON_NAME] [PERSON_NAM…" at bounding box center [416, 319] width 833 height 392
click at [370, 281] on div "In progress [DATE] 0 [EMAIL_ADDRESS][DOMAIN_NAME] 406 [PERSON_NAME] [PERSON_NAM…" at bounding box center [416, 319] width 833 height 392
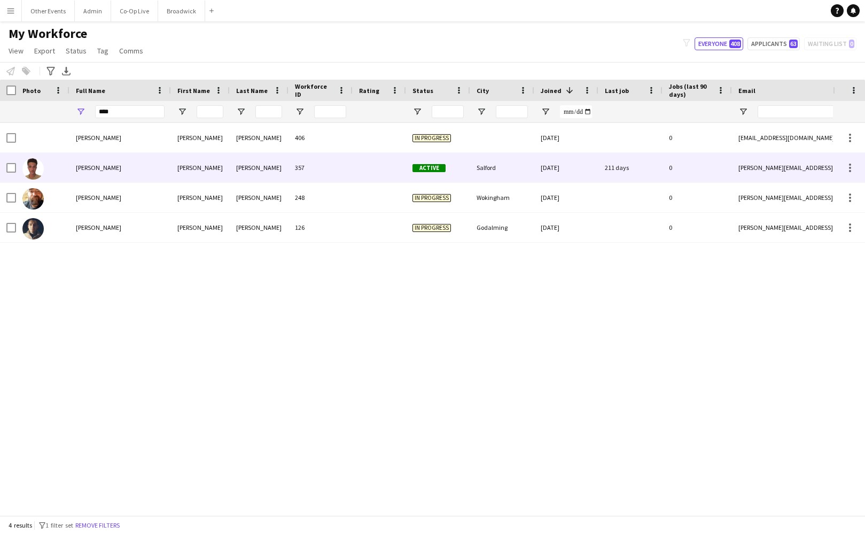
click at [389, 175] on div at bounding box center [379, 167] width 53 height 29
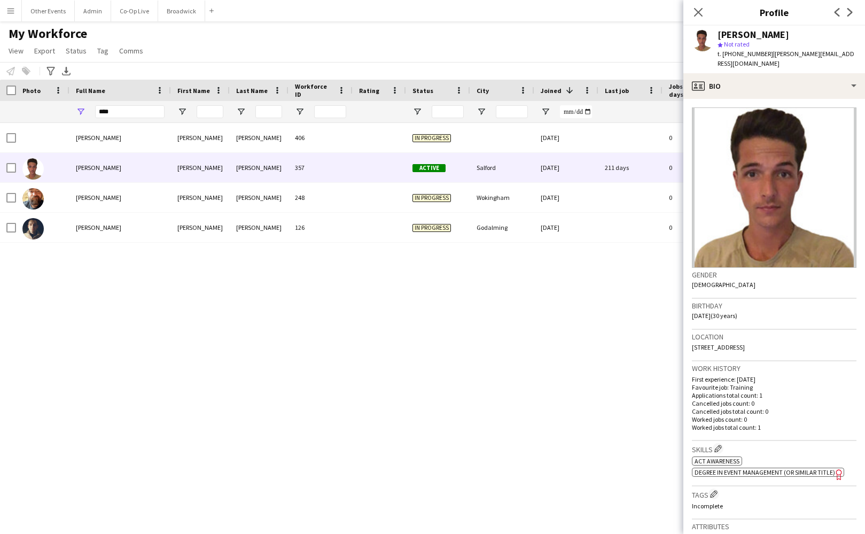
click at [407, 333] on div "In progress [DATE] 0 [EMAIL_ADDRESS][DOMAIN_NAME] 406 [PERSON_NAME] [PERSON_NAM…" at bounding box center [416, 319] width 833 height 392
click at [476, 334] on div "In progress [DATE] 0 [EMAIL_ADDRESS][DOMAIN_NAME] 406 [PERSON_NAME] [PERSON_NAM…" at bounding box center [416, 319] width 833 height 392
click at [703, 14] on icon "Close pop-in" at bounding box center [698, 12] width 10 height 10
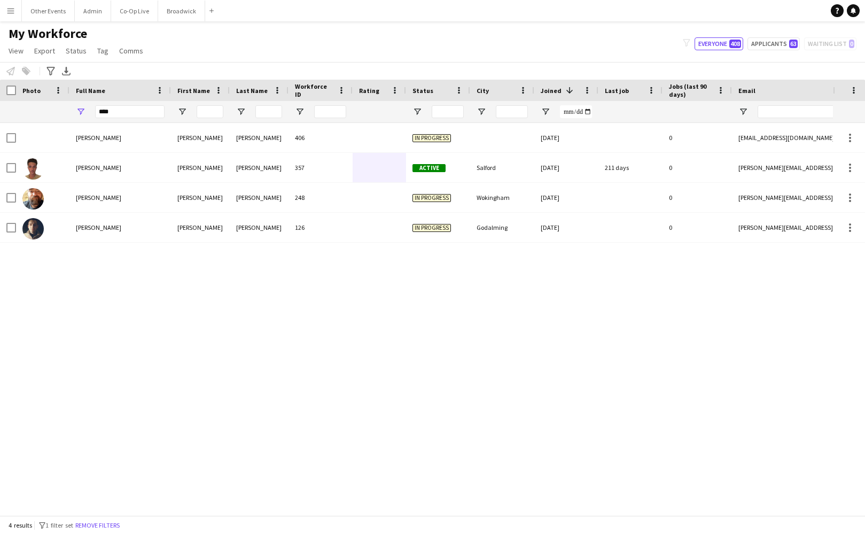
click at [233, 38] on div "My Workforce View Views Default view New view Update view Delete view Edit name…" at bounding box center [432, 44] width 865 height 36
click at [582, 41] on div "My Workforce View Views Default view New view Update view Delete view Edit name…" at bounding box center [432, 44] width 865 height 36
click at [354, 82] on div "Rating" at bounding box center [379, 90] width 53 height 21
click at [364, 47] on div "My Workforce View Views Default view New view Update view Delete view Edit name…" at bounding box center [432, 44] width 865 height 36
click at [372, 22] on main "My Workforce View Views Default view New view Update view Delete view Edit name…" at bounding box center [432, 270] width 865 height 498
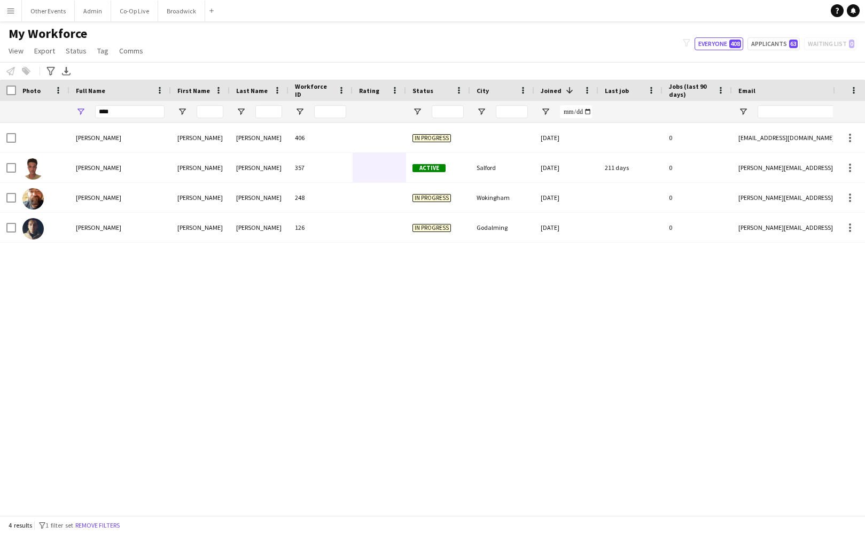
click at [378, 46] on div "My Workforce View Views Default view New view Update view Delete view Edit name…" at bounding box center [432, 44] width 865 height 36
click at [378, 42] on div "My Workforce View Views Default view New view Update view Delete view Edit name…" at bounding box center [432, 44] width 865 height 36
drag, startPoint x: 129, startPoint y: 114, endPoint x: 69, endPoint y: 110, distance: 60.0
click at [69, 110] on div "****" at bounding box center [120, 111] width 102 height 21
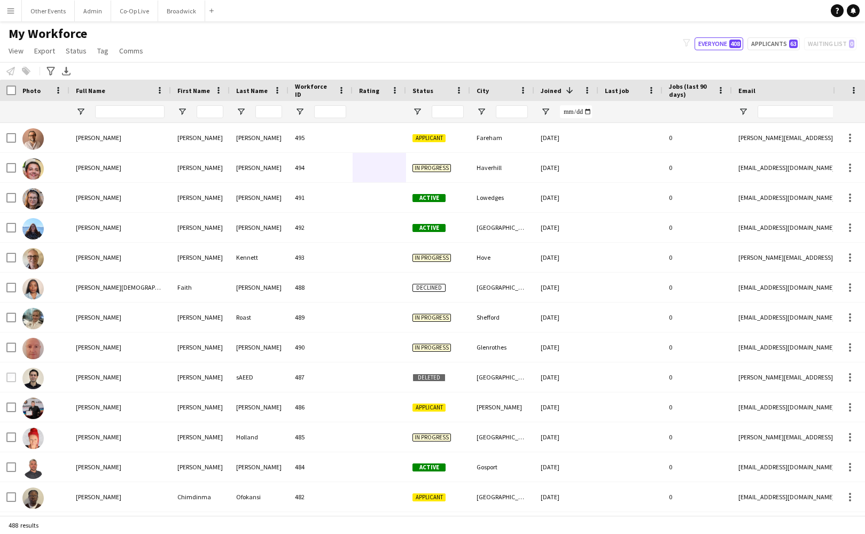
click at [227, 42] on div "My Workforce View Views Default view New view Update view Delete view Edit name…" at bounding box center [432, 44] width 865 height 36
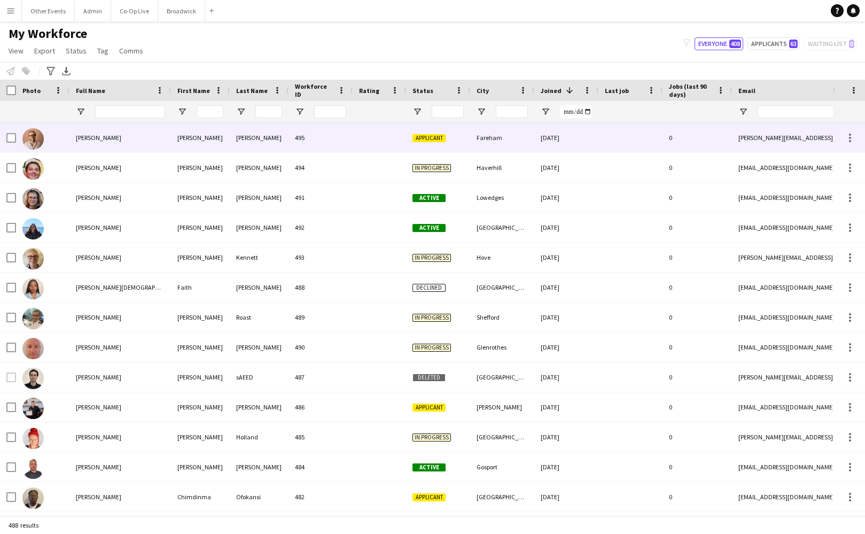
click at [343, 129] on div "495" at bounding box center [321, 137] width 64 height 29
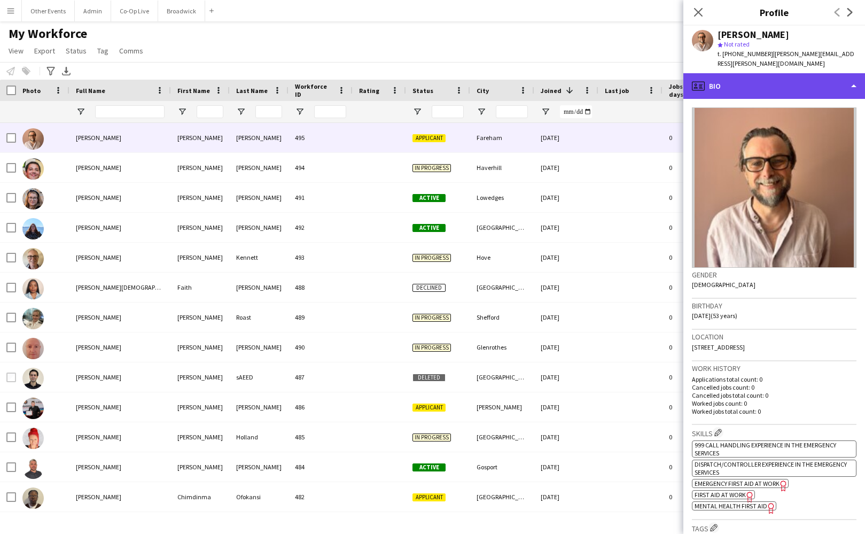
click at [797, 80] on div "profile Bio" at bounding box center [774, 86] width 182 height 26
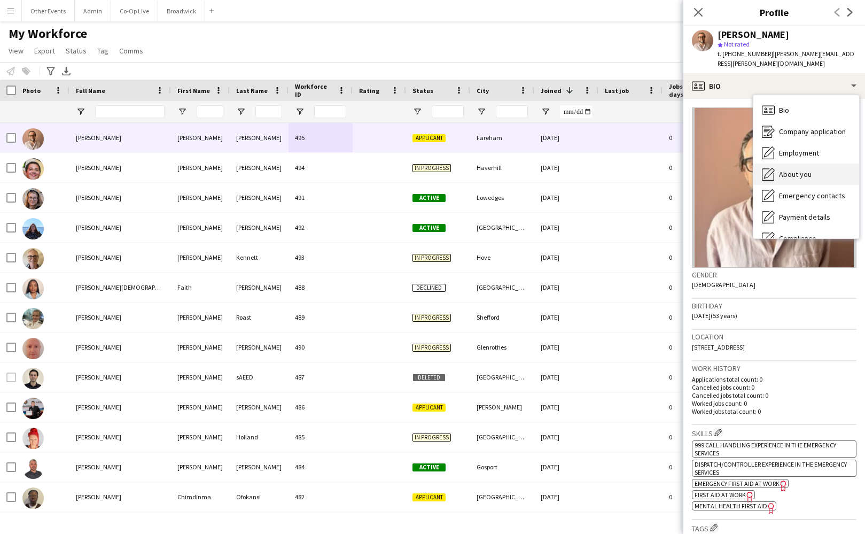
click at [813, 172] on div "About you About you" at bounding box center [806, 174] width 106 height 21
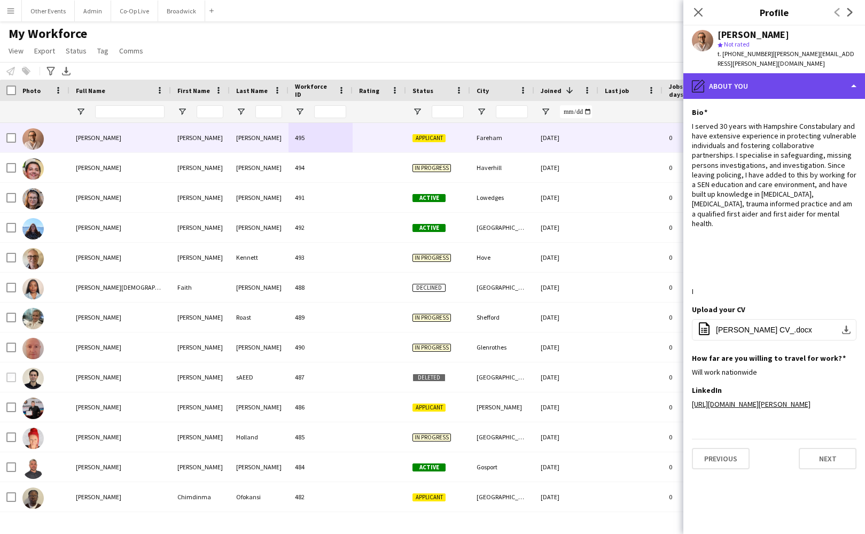
click at [753, 75] on div "pencil4 About you" at bounding box center [774, 86] width 182 height 26
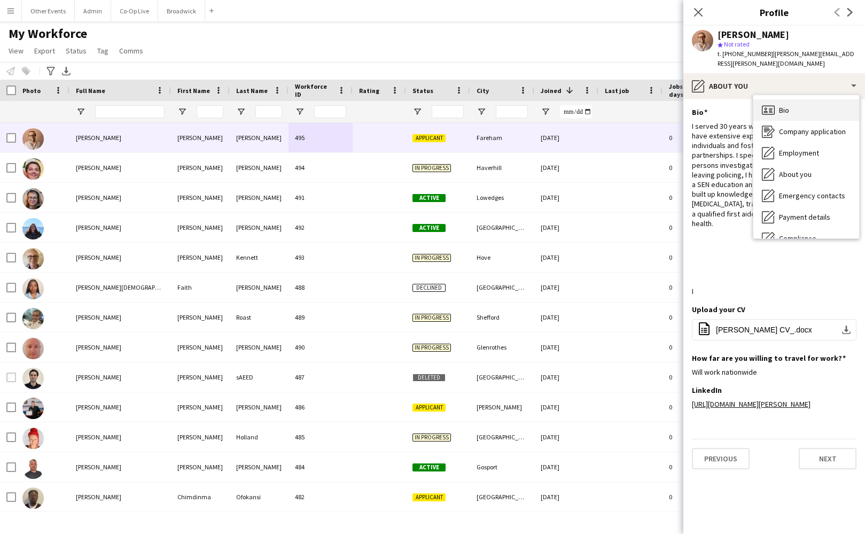
click at [778, 99] on div "Bio Bio" at bounding box center [806, 109] width 106 height 21
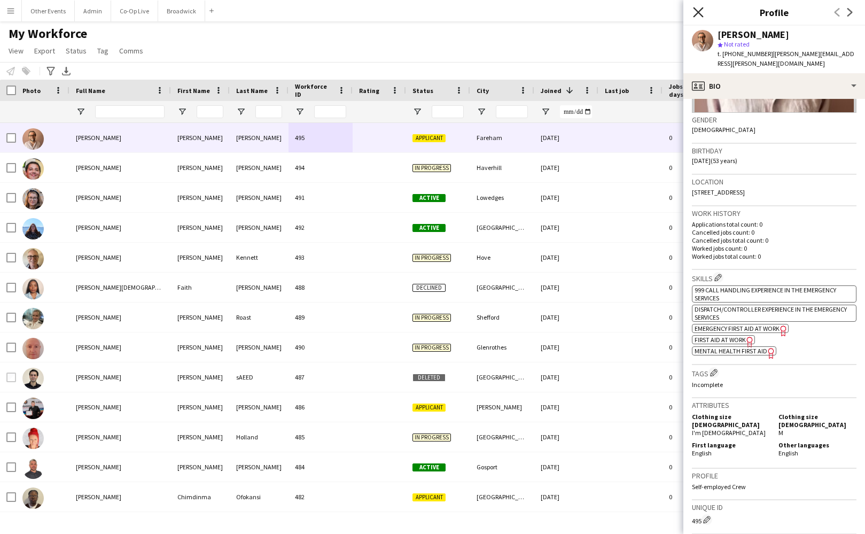
click at [698, 15] on icon "Close pop-in" at bounding box center [698, 12] width 10 height 10
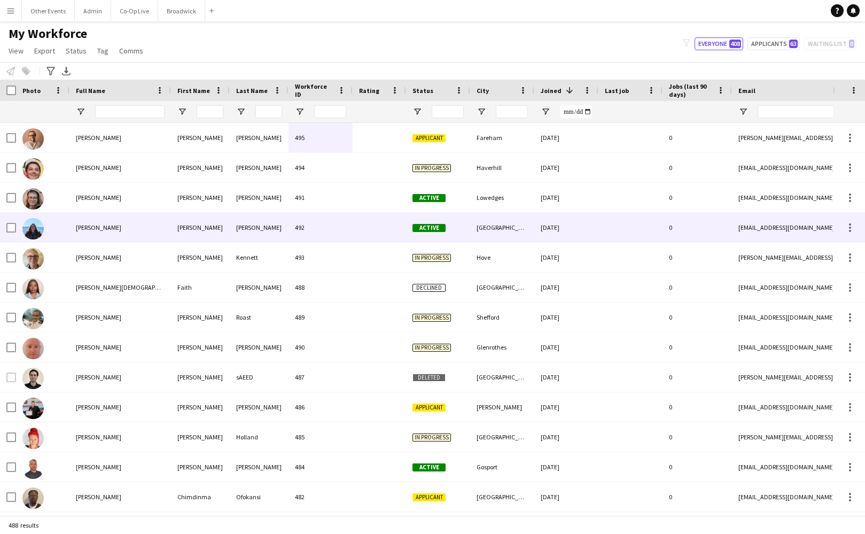
click at [369, 220] on div at bounding box center [379, 227] width 53 height 29
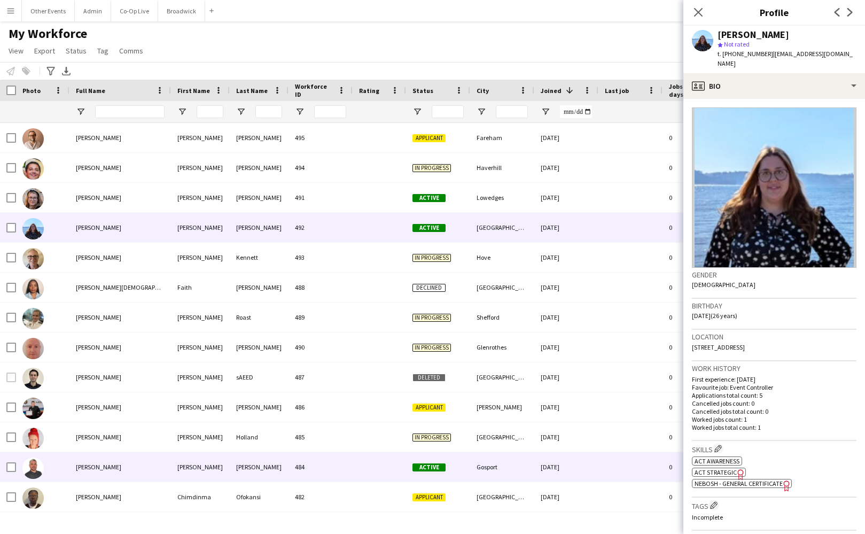
click at [382, 461] on div at bounding box center [379, 466] width 53 height 29
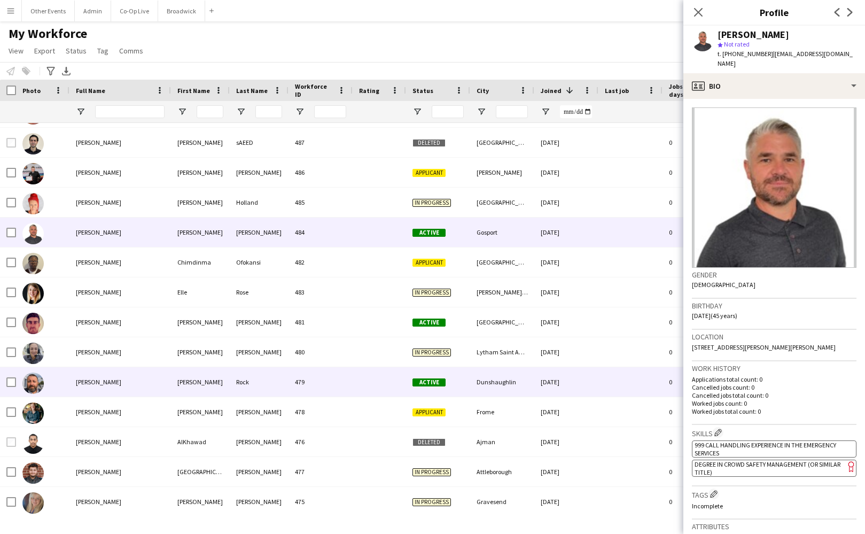
click at [346, 389] on div "479" at bounding box center [321, 381] width 64 height 29
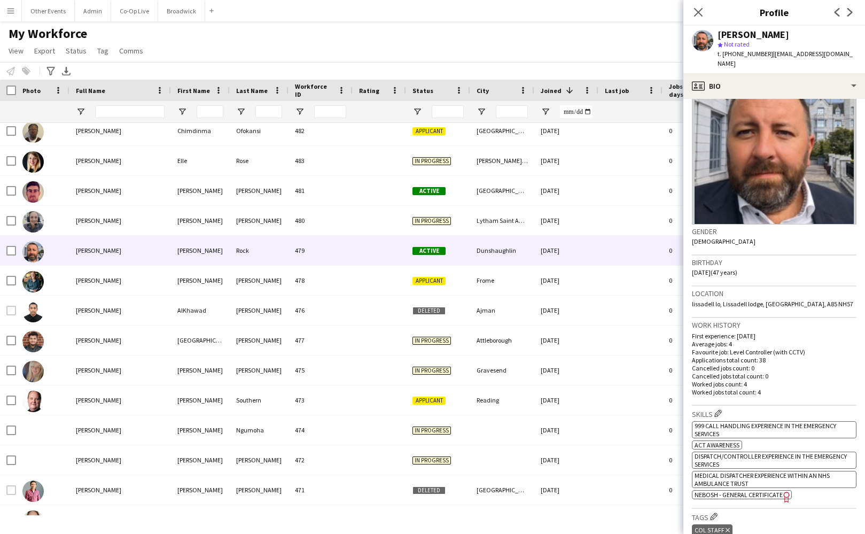
click at [826, 356] on p "Applications total count: 38" at bounding box center [774, 360] width 165 height 8
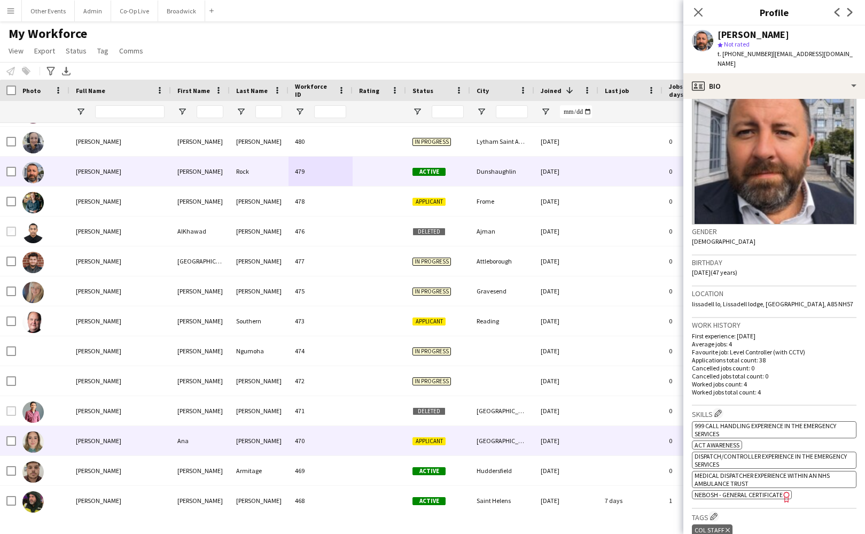
scroll to position [459, 0]
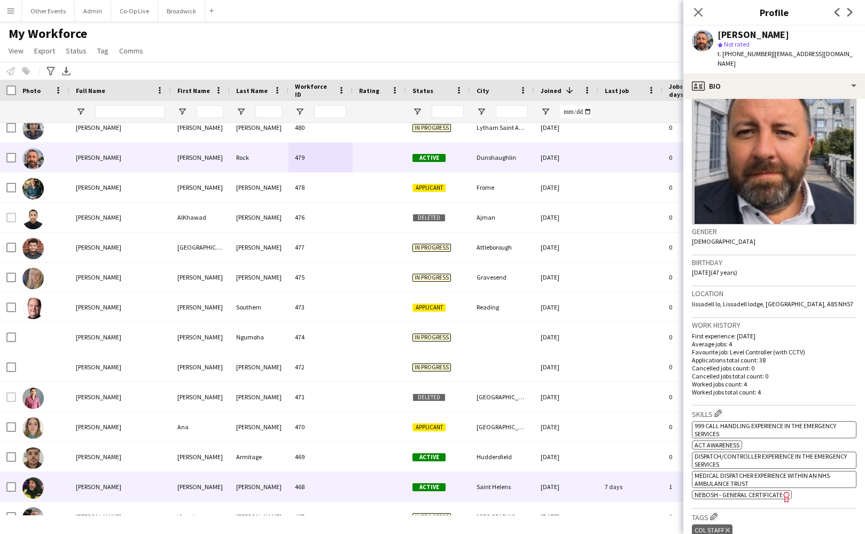
click at [387, 492] on div at bounding box center [379, 486] width 53 height 29
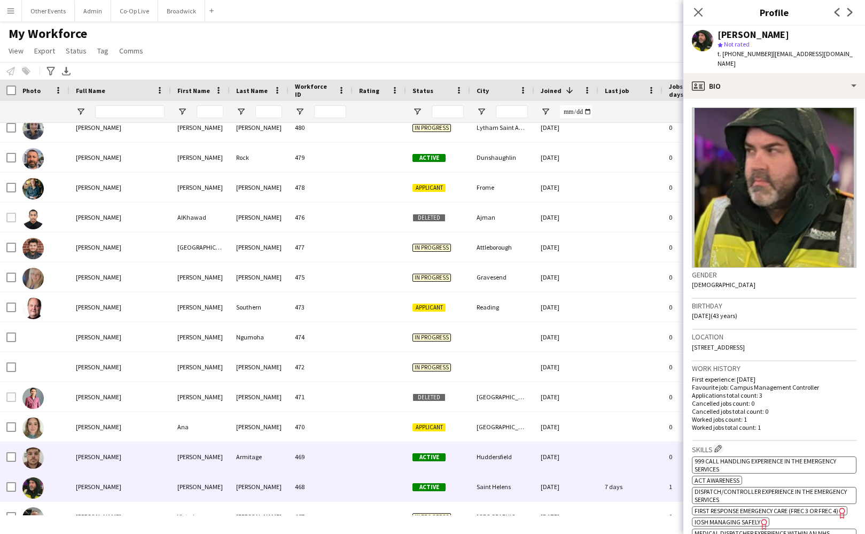
click at [368, 457] on div at bounding box center [379, 456] width 53 height 29
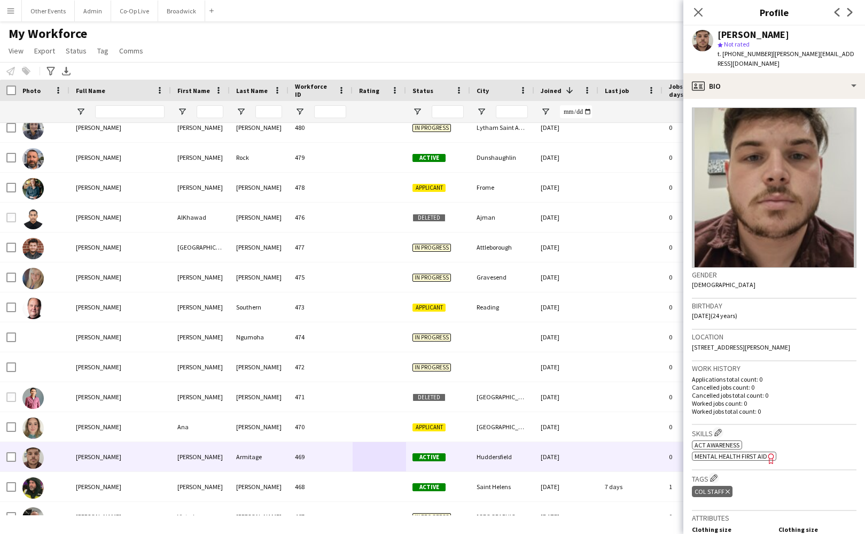
click at [788, 320] on div "Birthday [DEMOGRAPHIC_DATA] (24 years)" at bounding box center [774, 314] width 165 height 31
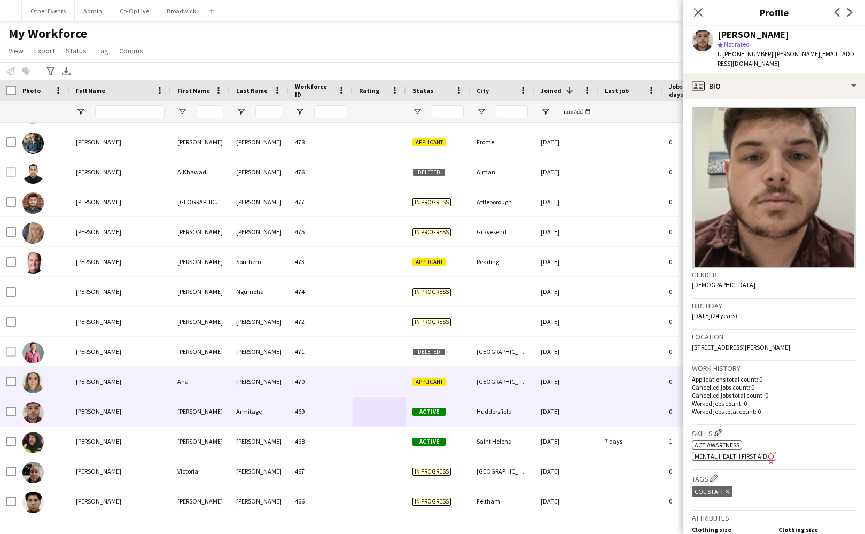
scroll to position [559, 0]
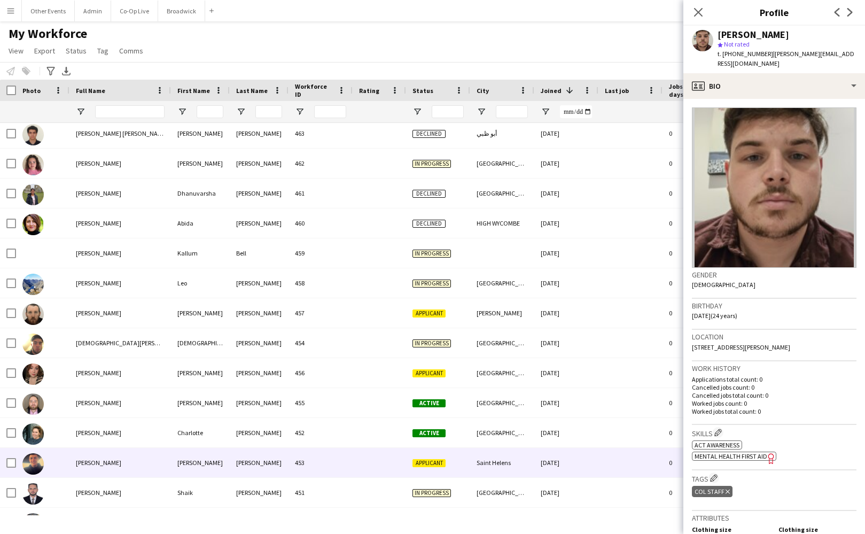
click at [347, 462] on div "453" at bounding box center [321, 462] width 64 height 29
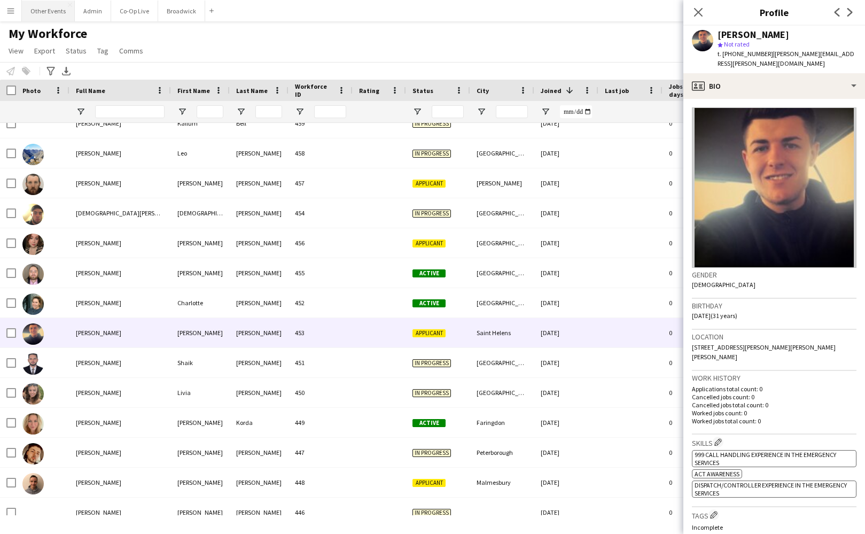
click at [57, 15] on button "Other Events Close" at bounding box center [48, 11] width 53 height 21
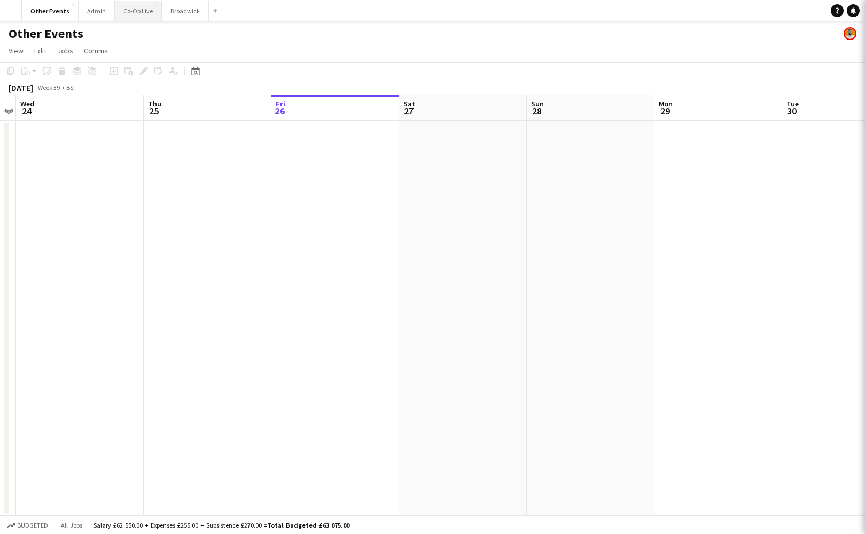
click at [127, 15] on button "Co-Op Live Close" at bounding box center [138, 11] width 47 height 21
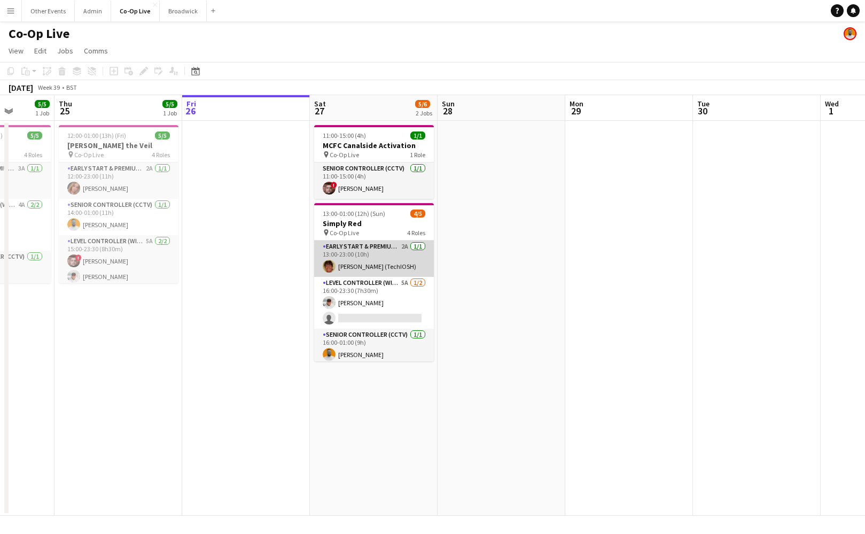
click at [386, 262] on app-card-role "Early Start & Premium Controller (with CCTV) 2A [DATE] 13:00-23:00 (10h) [PERSO…" at bounding box center [374, 258] width 120 height 36
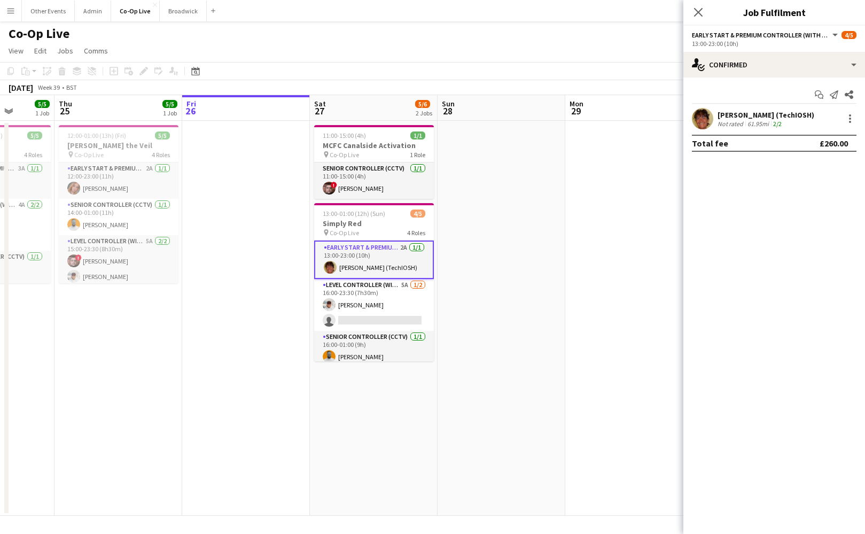
click at [10, 12] on app-icon "Menu" at bounding box center [10, 10] width 9 height 9
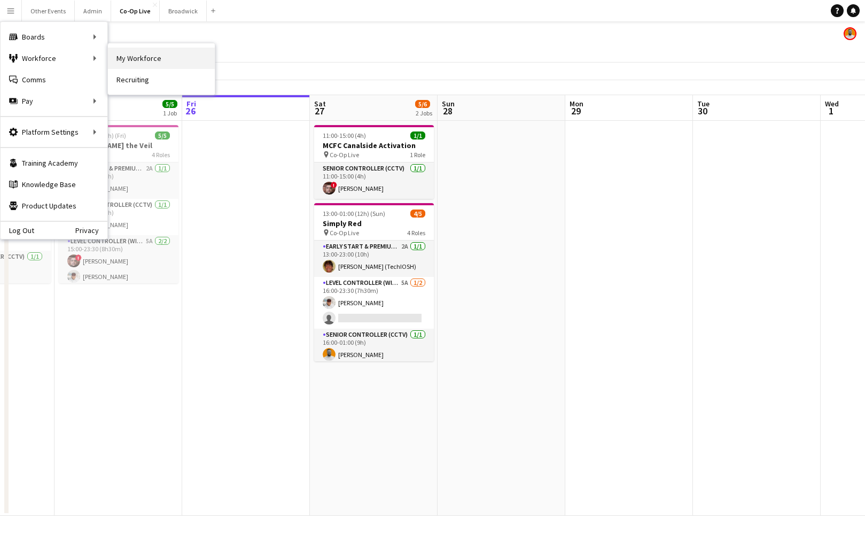
click at [137, 64] on link "My Workforce" at bounding box center [161, 58] width 107 height 21
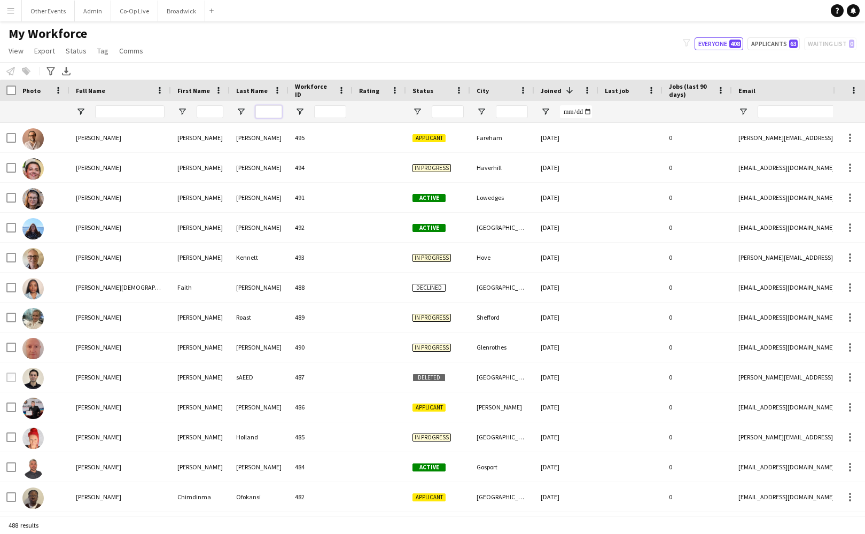
click at [265, 112] on input "Last Name Filter Input" at bounding box center [268, 111] width 27 height 13
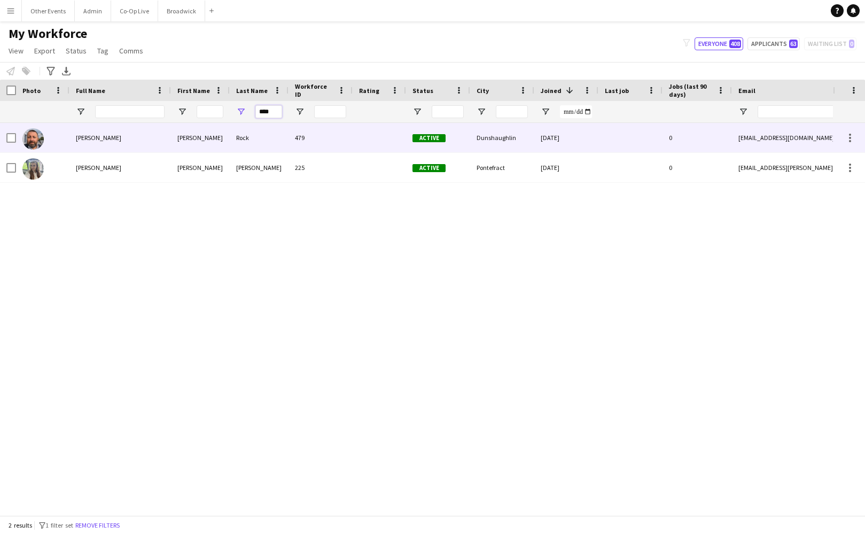
type input "****"
click at [358, 145] on div at bounding box center [379, 137] width 53 height 29
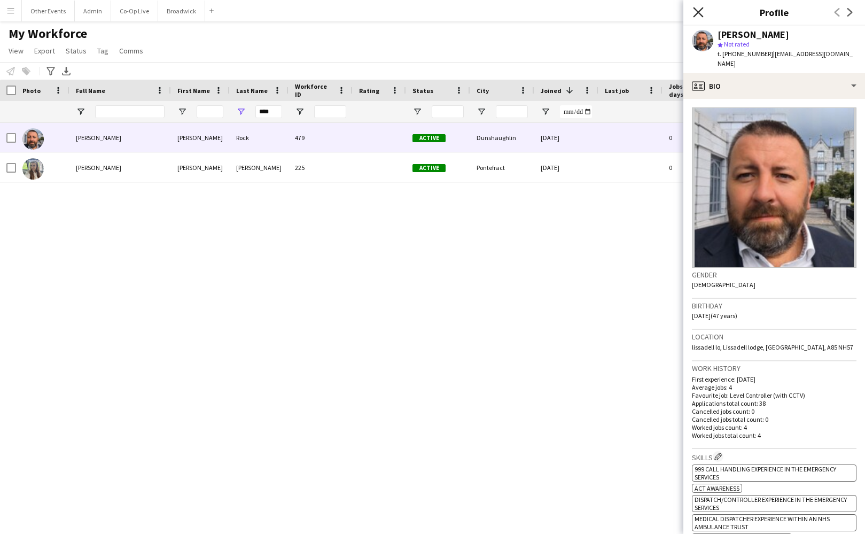
click at [702, 12] on icon "Close pop-in" at bounding box center [698, 12] width 10 height 10
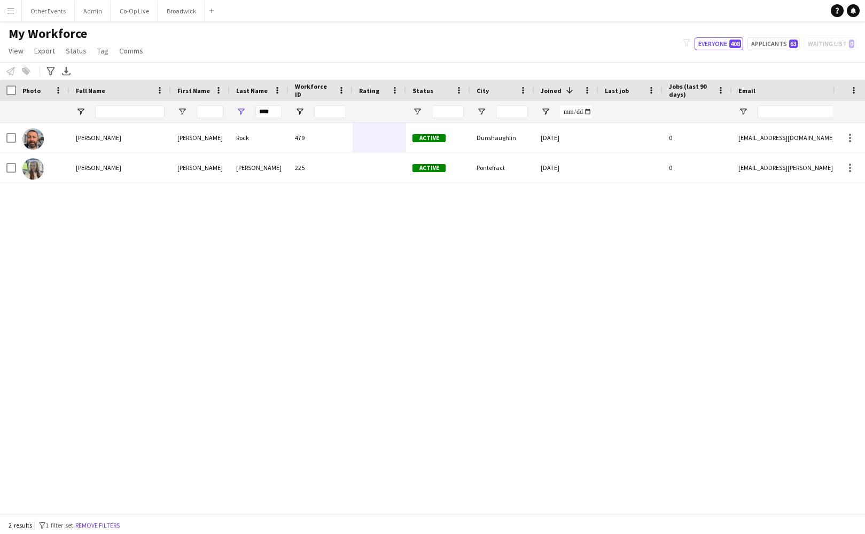
click at [242, 56] on div "My Workforce View Views Default view New view Update view Delete view Edit name…" at bounding box center [432, 44] width 865 height 36
drag, startPoint x: 272, startPoint y: 110, endPoint x: 236, endPoint y: 107, distance: 35.9
click at [236, 107] on div "****" at bounding box center [259, 111] width 59 height 21
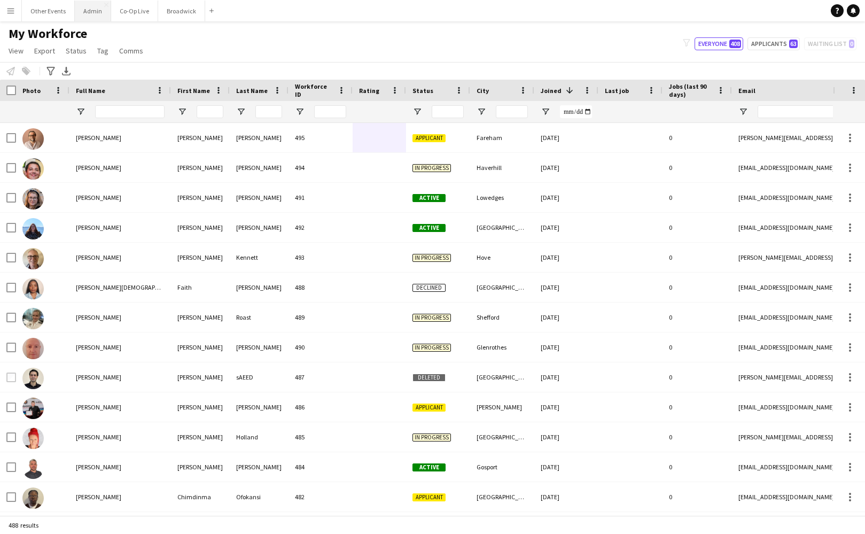
click at [97, 1] on button "Admin Close" at bounding box center [93, 11] width 36 height 21
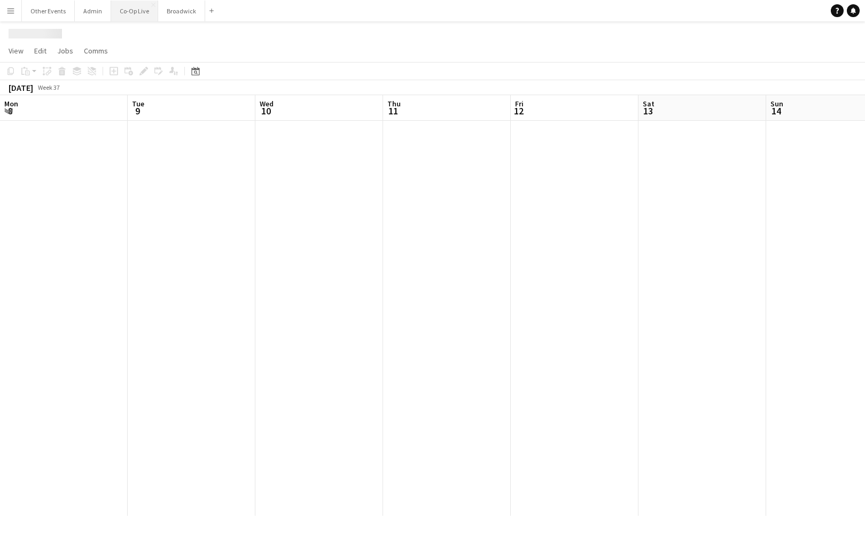
scroll to position [0, 398]
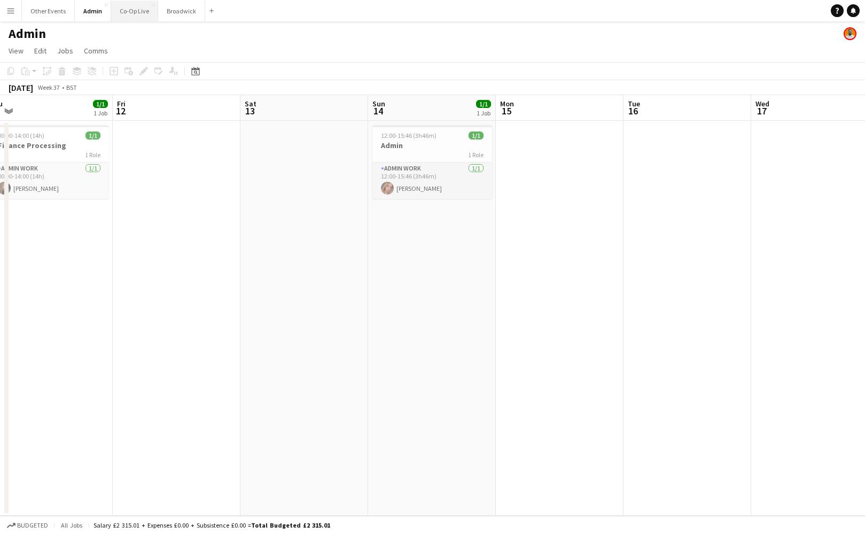
click at [129, 13] on button "Co-Op Live Close" at bounding box center [134, 11] width 47 height 21
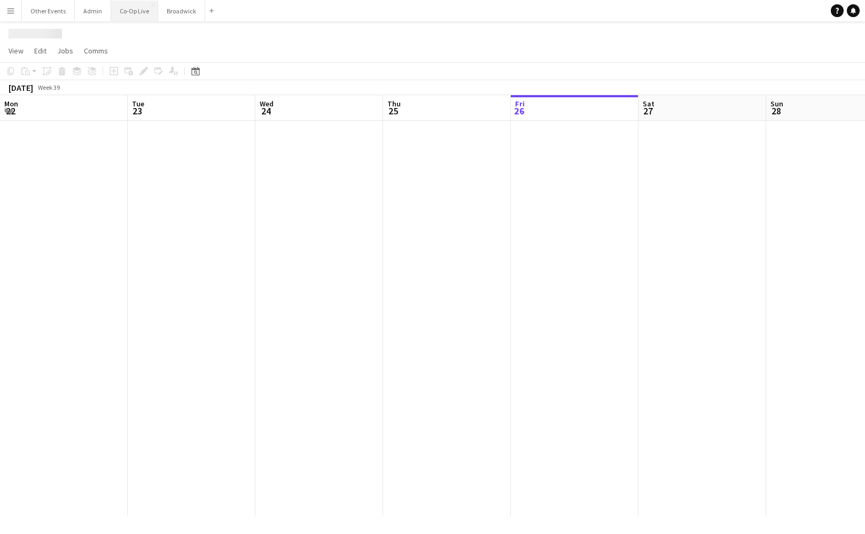
scroll to position [0, 329]
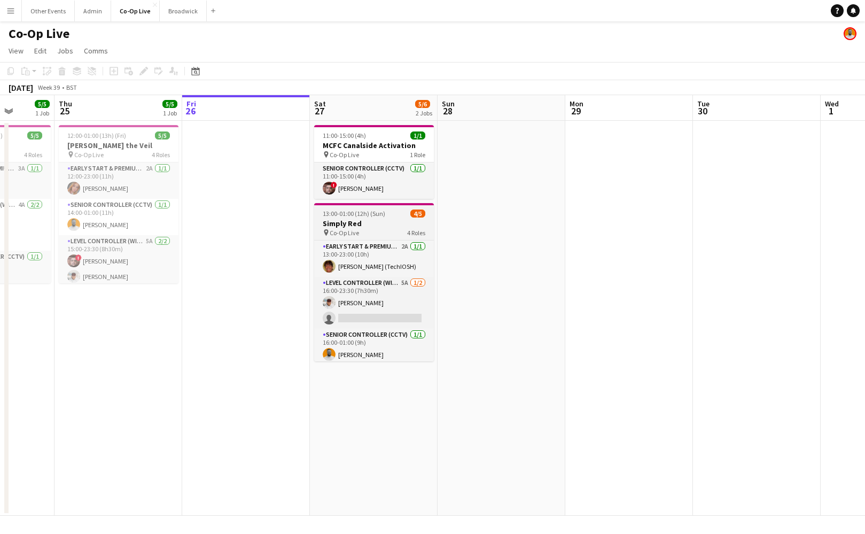
click at [368, 224] on h3 "Simply Red" at bounding box center [374, 224] width 120 height 10
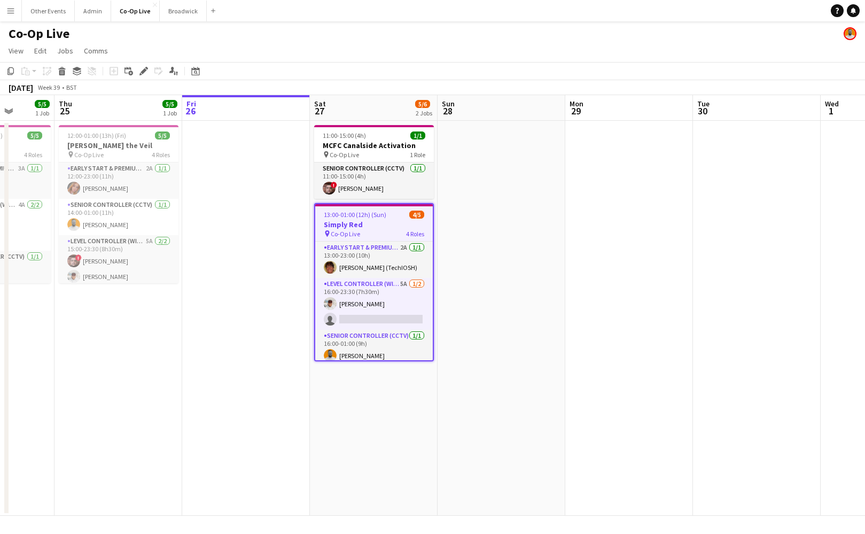
click at [473, 214] on app-date-cell at bounding box center [502, 318] width 128 height 395
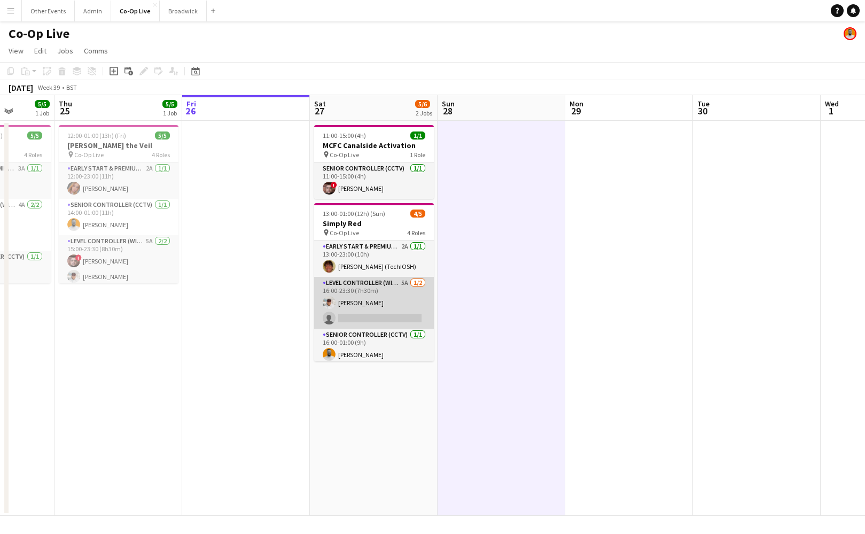
click at [383, 321] on app-card-role "Level Controller (with CCTV) 5A [DATE] 16:00-23:30 (7h30m) [PERSON_NAME] single…" at bounding box center [374, 303] width 120 height 52
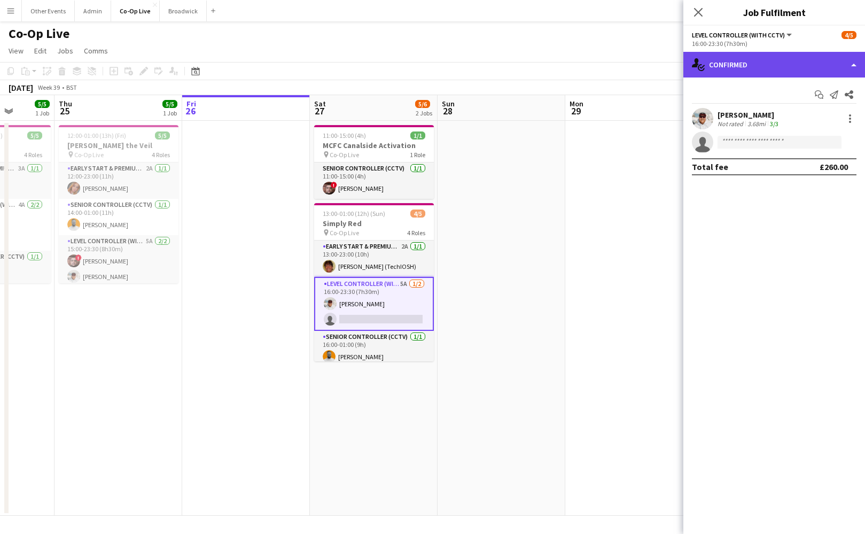
click at [776, 68] on div "single-neutral-actions-check-2 Confirmed" at bounding box center [774, 65] width 182 height 26
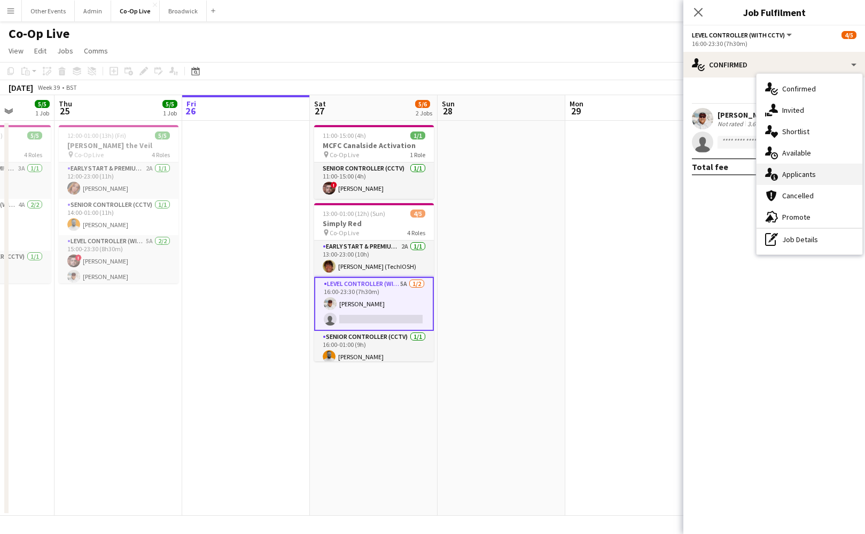
click at [818, 174] on div "single-neutral-actions-information Applicants" at bounding box center [810, 174] width 106 height 21
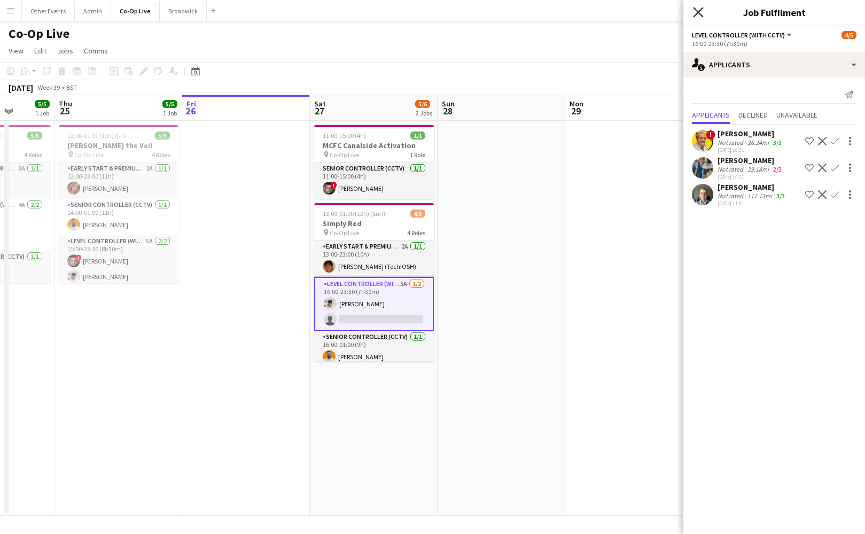
click at [698, 9] on icon "Close pop-in" at bounding box center [698, 12] width 10 height 10
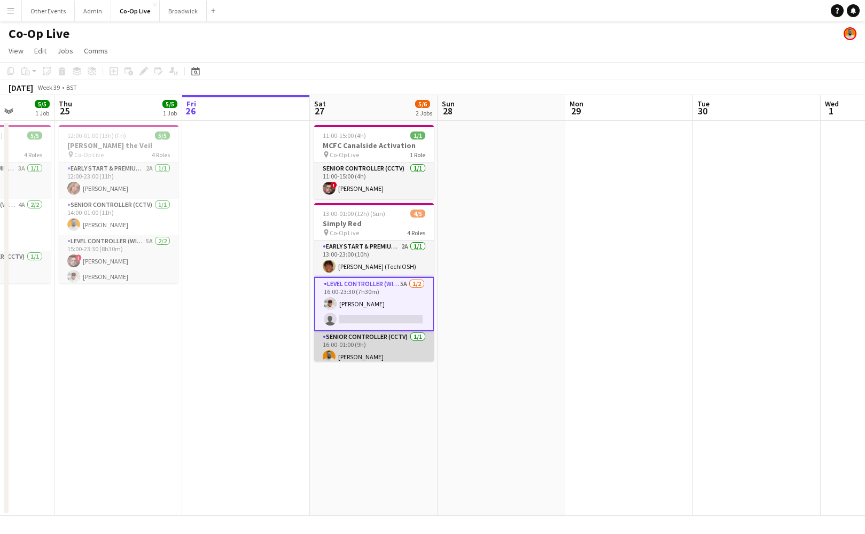
scroll to position [-3, 1]
click at [507, 271] on app-date-cell at bounding box center [502, 318] width 128 height 395
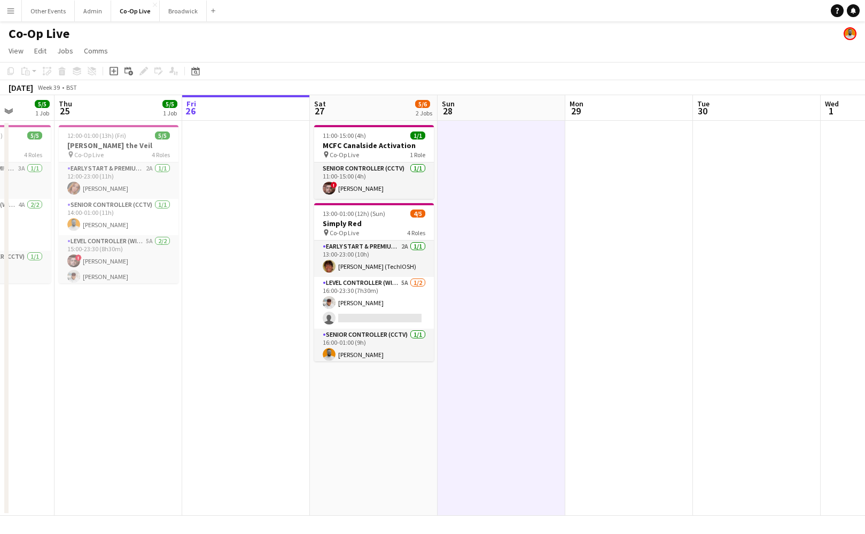
click at [429, 48] on app-page-menu "View Day view expanded Day view collapsed Month view Date picker Jump to [DATE]…" at bounding box center [432, 52] width 865 height 20
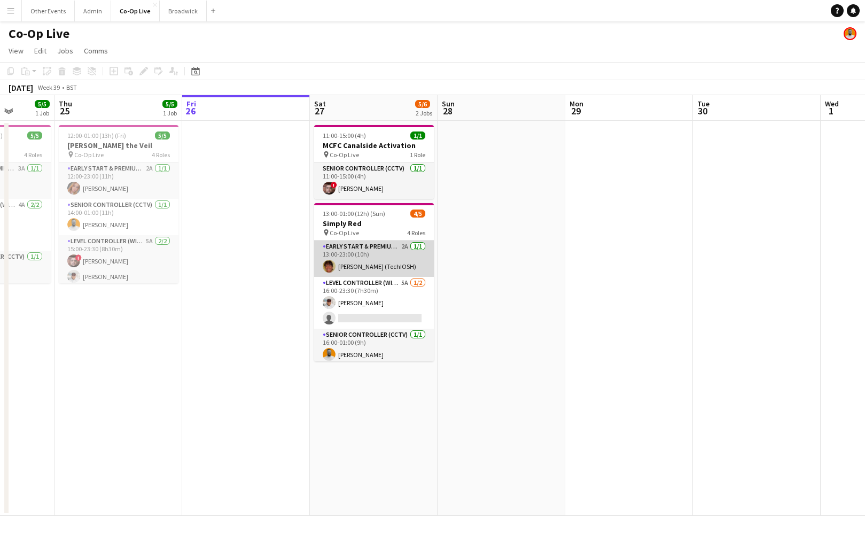
scroll to position [-11, 1]
click at [490, 221] on app-date-cell at bounding box center [502, 318] width 128 height 395
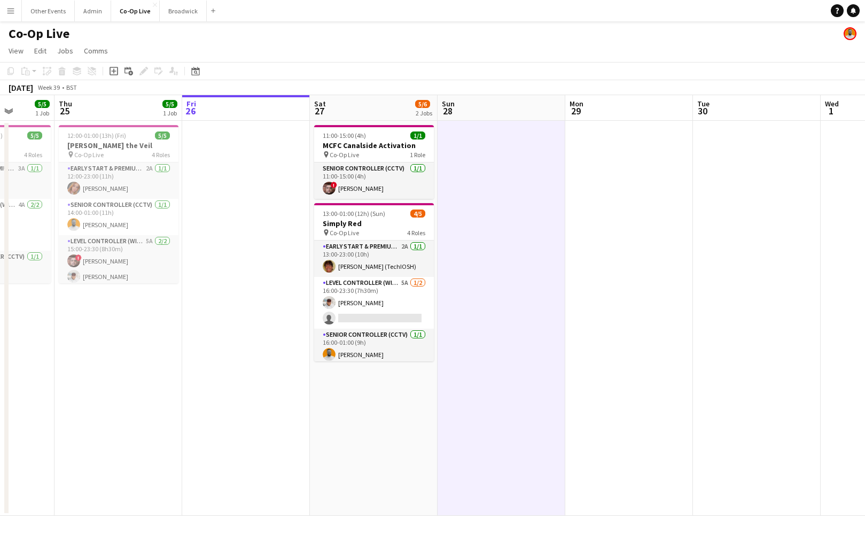
click at [494, 80] on app-toolbar "Copy Paste Paste Command V Paste with crew Command Shift V Paste linked Job [GE…" at bounding box center [432, 71] width 865 height 18
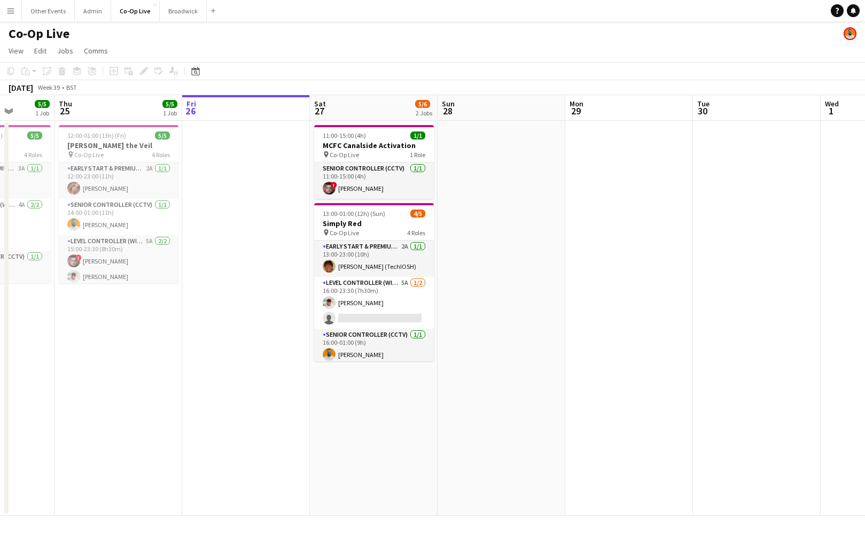
click at [495, 79] on app-toolbar "Copy Paste Paste Command V Paste with crew Command Shift V Paste linked Job [GE…" at bounding box center [432, 71] width 865 height 18
click at [364, 80] on app-toolbar "Copy Paste Paste Command V Paste with crew Command Shift V Paste linked Job [GE…" at bounding box center [432, 71] width 865 height 18
click at [367, 80] on app-toolbar "Copy Paste Paste Command V Paste with crew Command Shift V Paste linked Job [GE…" at bounding box center [432, 71] width 865 height 18
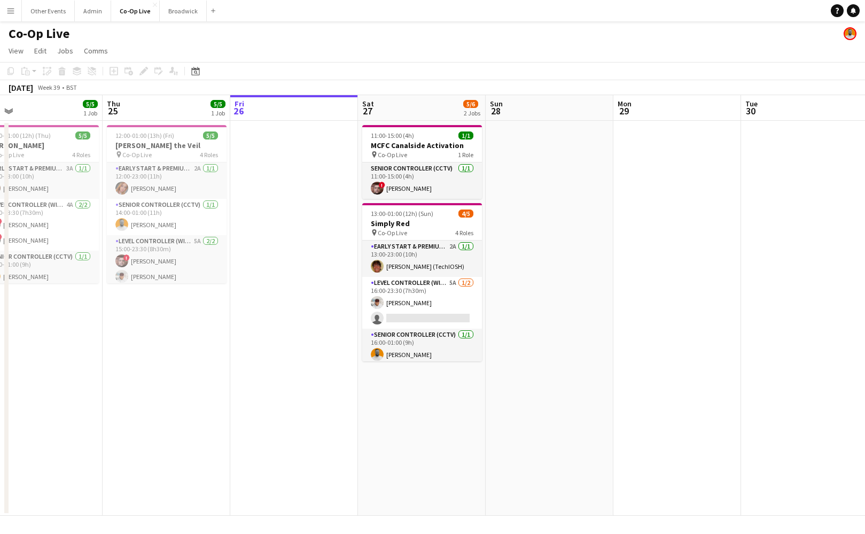
scroll to position [0, 282]
click at [398, 405] on app-date-cell "11:00-15:00 (4h) 1/1 MCFC Canalside Activation pin Co-Op Live 1 Role Senior Con…" at bounding box center [421, 318] width 128 height 395
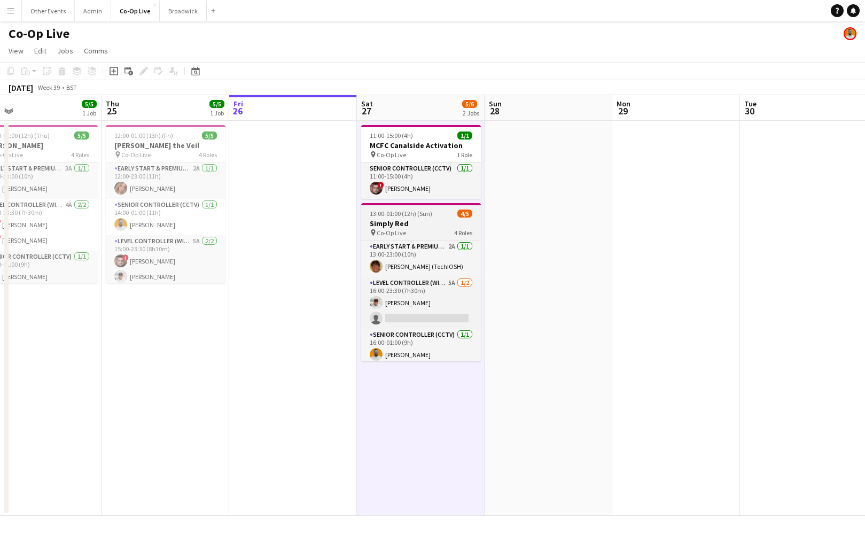
click at [418, 228] on h3 "Simply Red" at bounding box center [421, 224] width 120 height 10
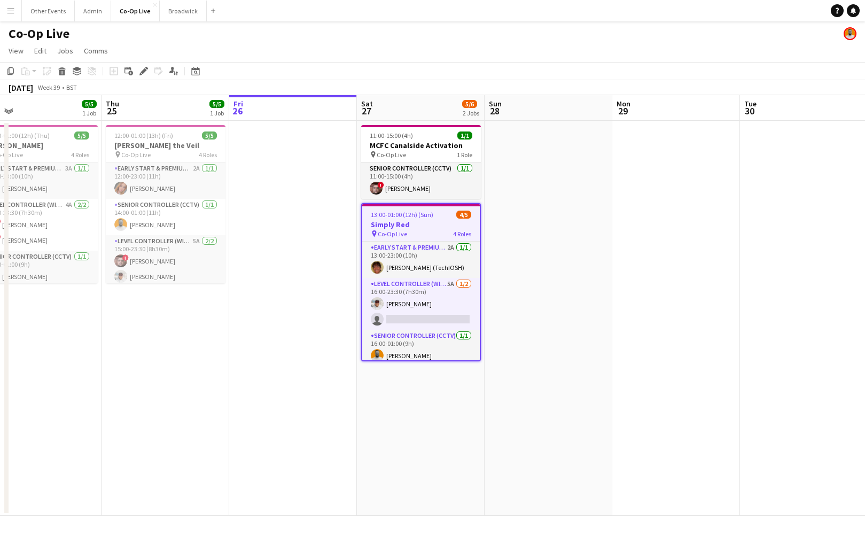
click at [418, 404] on app-date-cell "11:00-15:00 (4h) 1/1 MCFC Canalside Activation pin Co-Op Live 1 Role Senior Con…" at bounding box center [421, 318] width 128 height 395
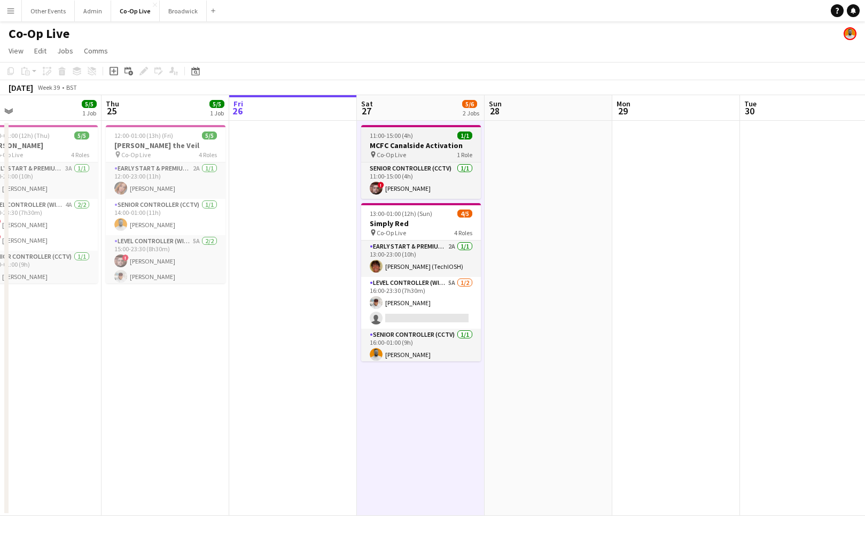
click at [416, 150] on h3 "MCFC Canalside Activation" at bounding box center [421, 146] width 120 height 10
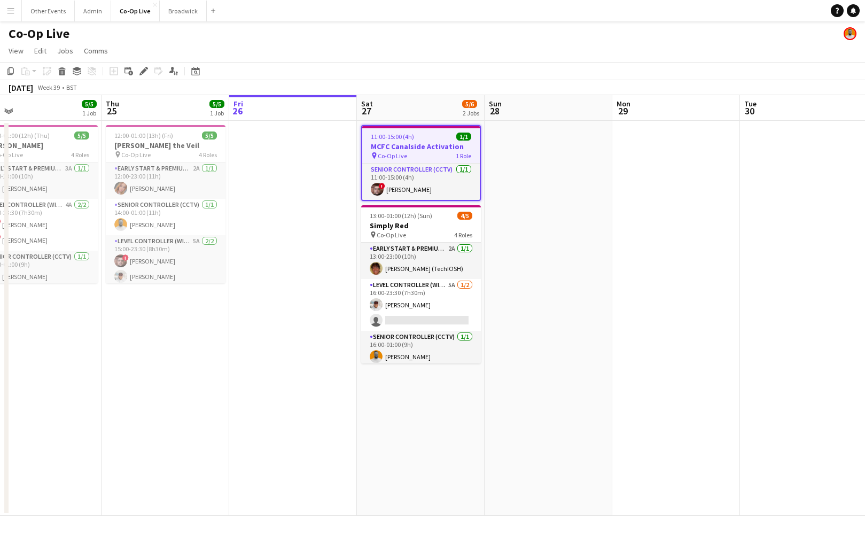
click at [515, 156] on app-date-cell at bounding box center [549, 318] width 128 height 395
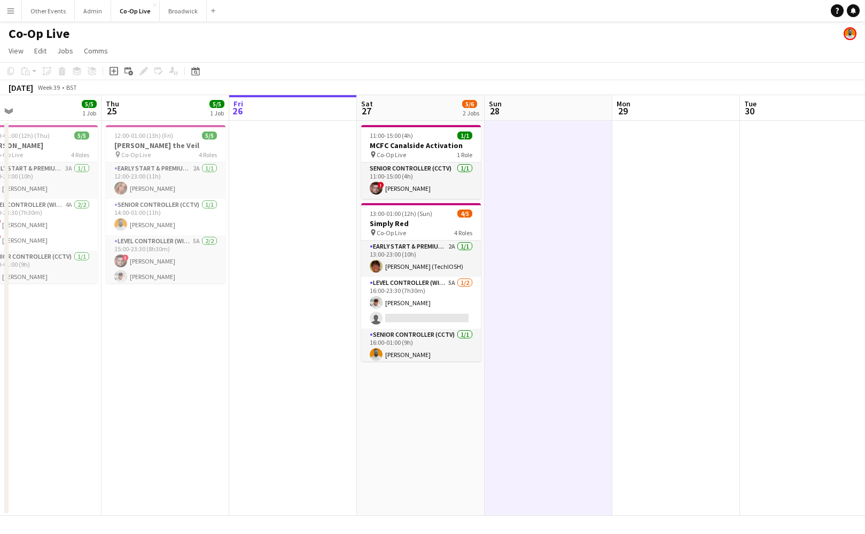
click at [331, 167] on app-date-cell at bounding box center [293, 318] width 128 height 395
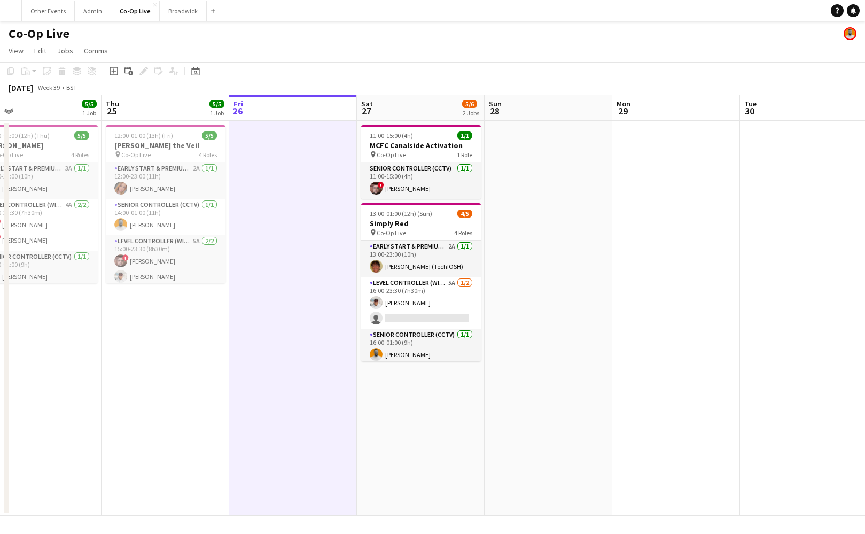
click at [525, 260] on app-date-cell at bounding box center [549, 318] width 128 height 395
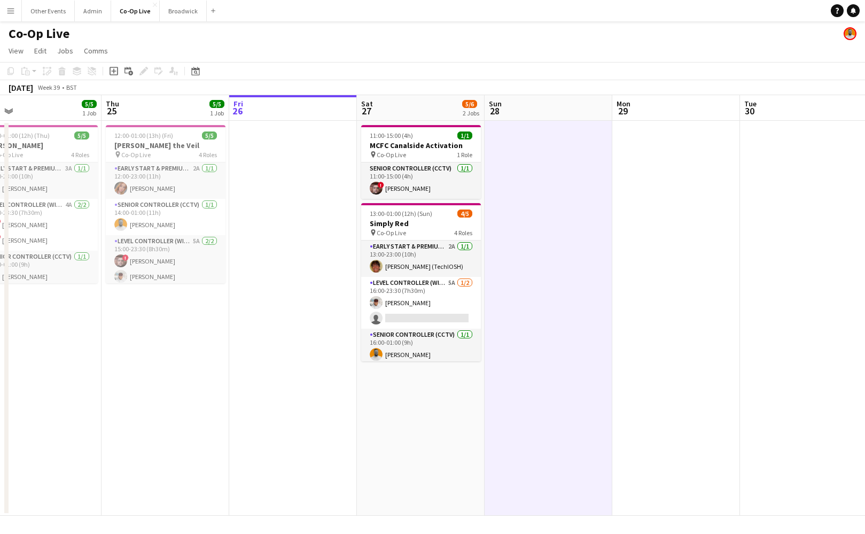
click at [274, 275] on app-date-cell at bounding box center [293, 318] width 128 height 395
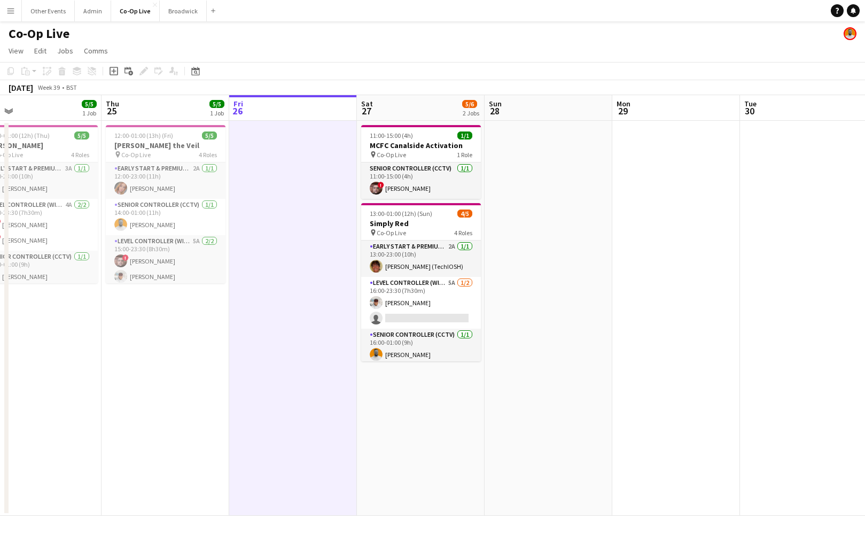
scroll to position [0, 282]
click at [423, 402] on app-date-cell "11:00-15:00 (4h) 1/1 MCFC Canalside Activation pin Co-Op Live 1 Role Senior Con…" at bounding box center [420, 318] width 128 height 395
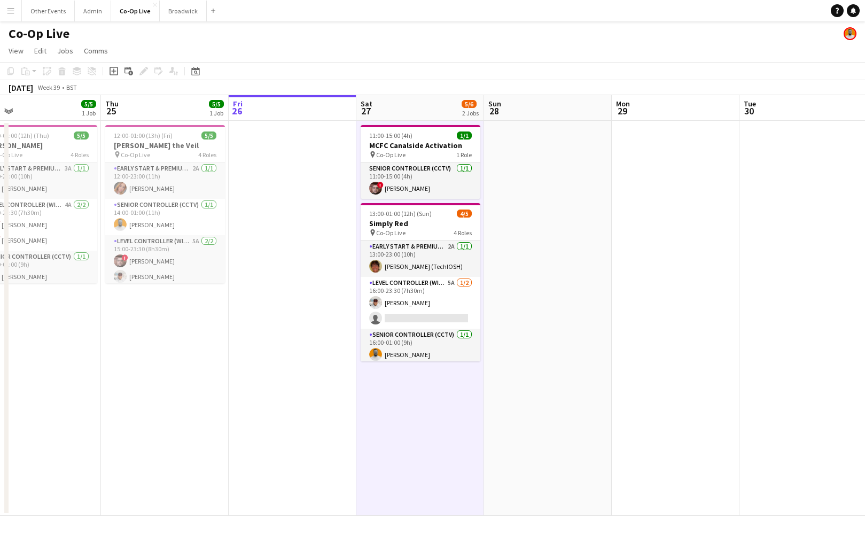
click at [542, 285] on app-date-cell at bounding box center [548, 318] width 128 height 395
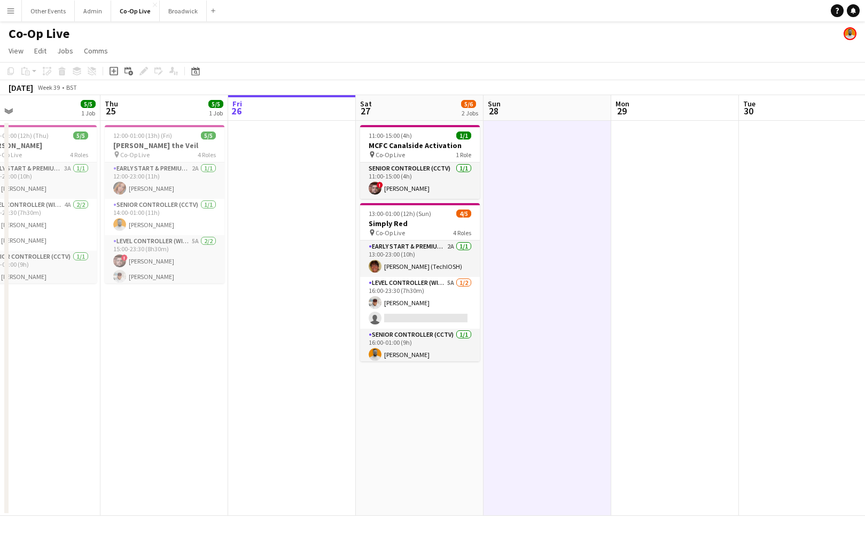
click at [550, 222] on app-date-cell at bounding box center [548, 318] width 128 height 395
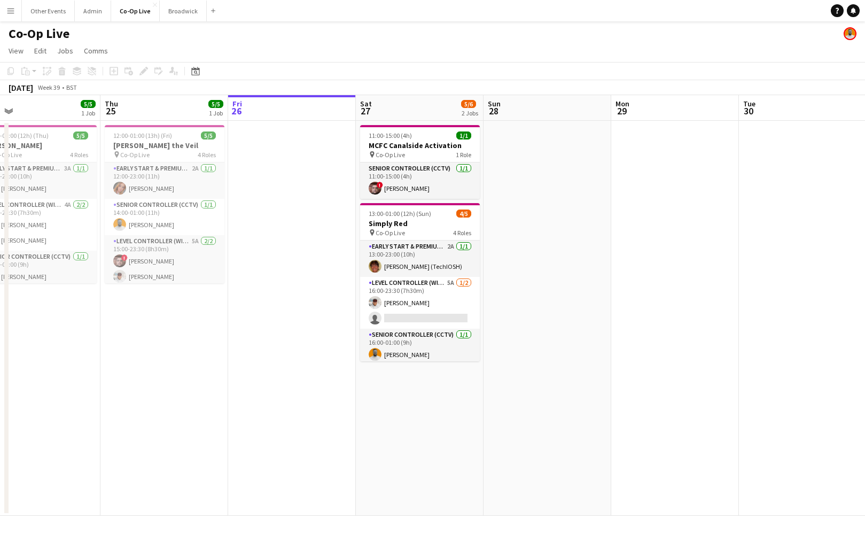
click at [541, 261] on app-date-cell at bounding box center [548, 318] width 128 height 395
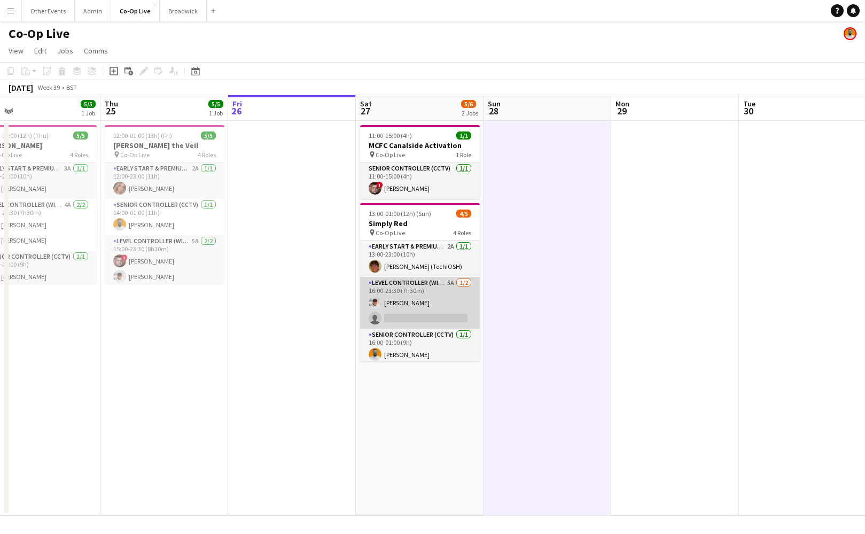
click at [420, 315] on app-card-role "Level Controller (with CCTV) 5A [DATE] 16:00-23:30 (7h30m) [PERSON_NAME] single…" at bounding box center [420, 303] width 120 height 52
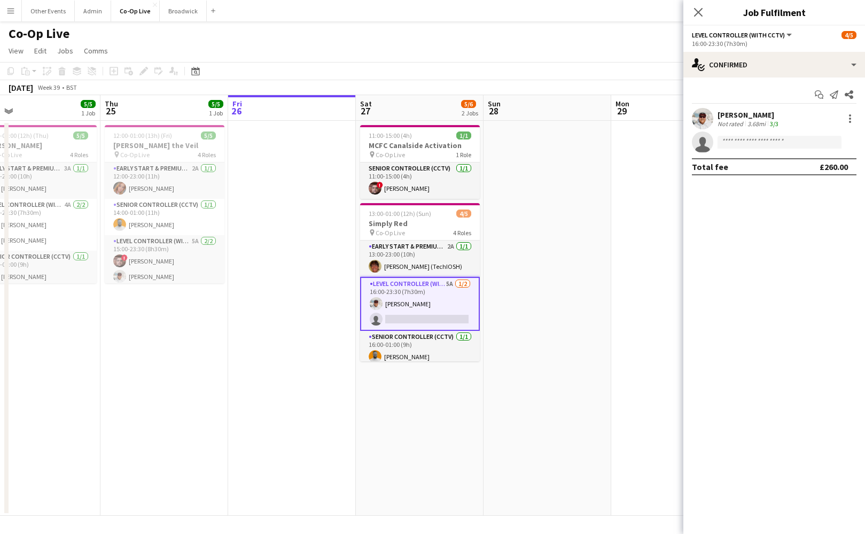
click at [775, 81] on div "Start chat Send notification Share [PERSON_NAME] Not rated 3.68mi 3/3 single-ne…" at bounding box center [774, 130] width 182 height 106
click at [794, 73] on div "single-neutral-actions-check-2 Confirmed" at bounding box center [774, 65] width 182 height 26
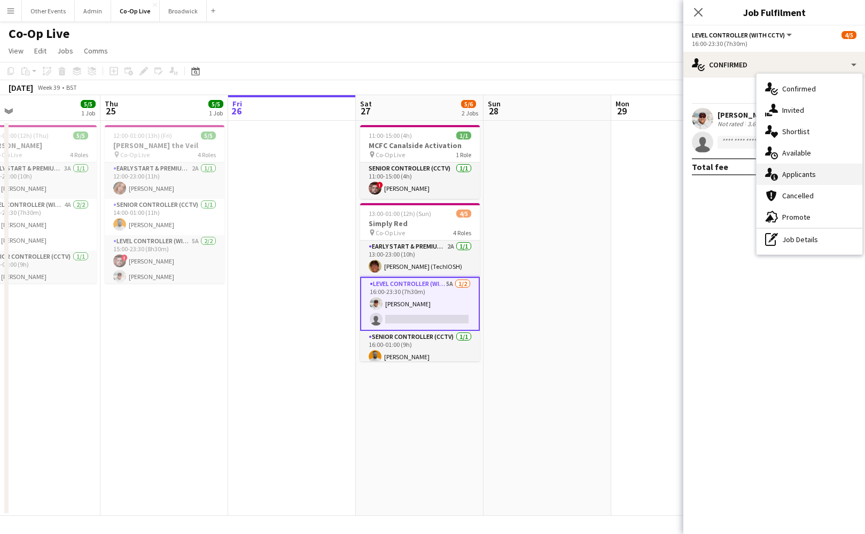
click at [819, 184] on div "single-neutral-actions-information Applicants" at bounding box center [810, 174] width 106 height 21
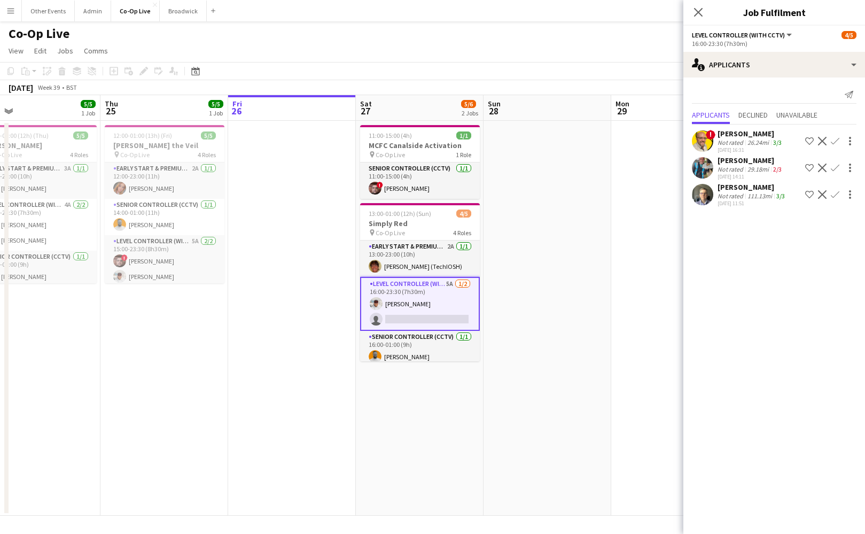
click at [743, 206] on div "[DATE] 11:51" at bounding box center [752, 203] width 69 height 7
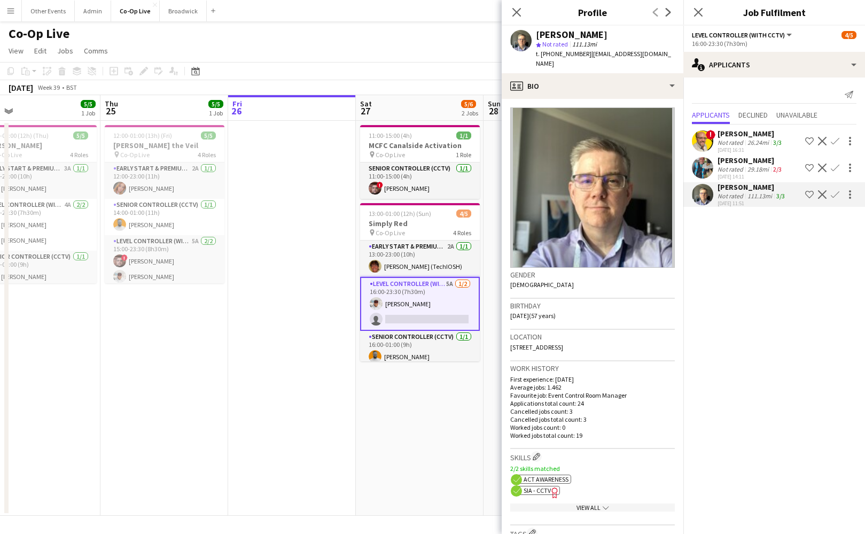
scroll to position [346, 0]
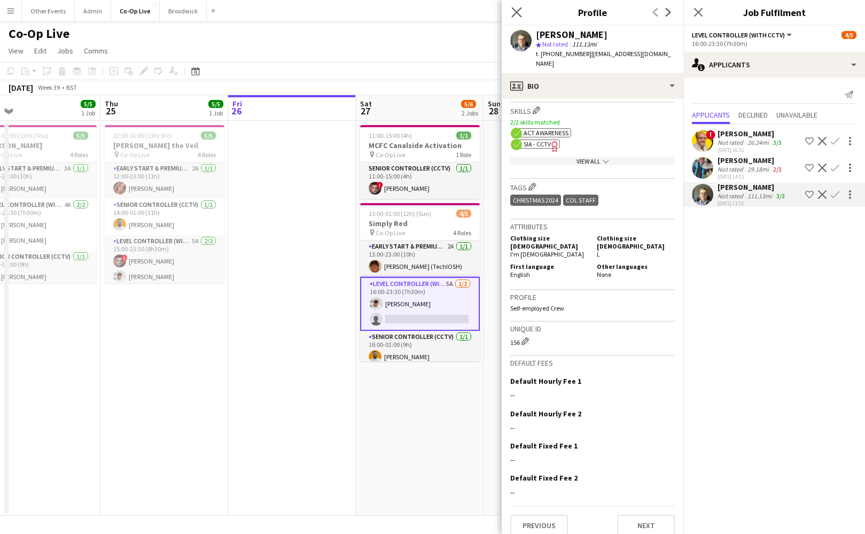
click at [519, 19] on app-icon "Close pop-in" at bounding box center [516, 12] width 15 height 15
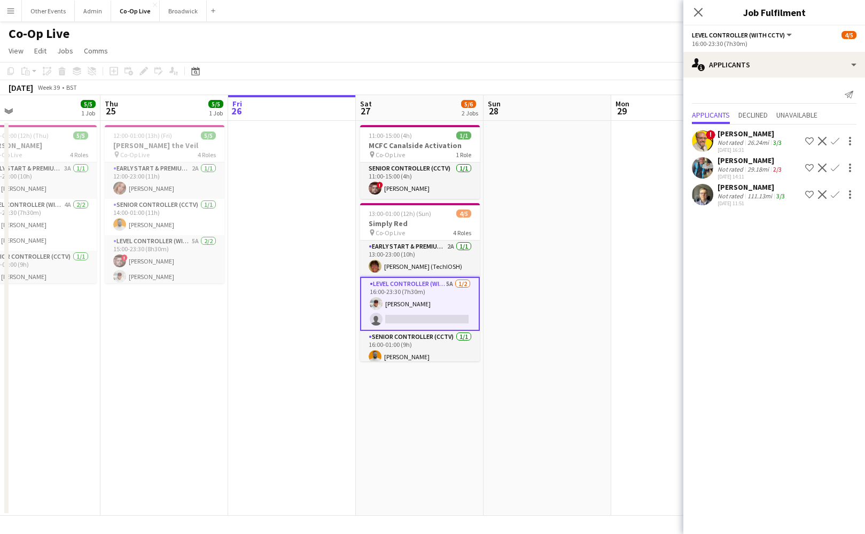
click at [695, 26] on app-options-switcher "Level Controller (with CCTV) All roles Level Controller (with CCTV) [DATE] 16:0…" at bounding box center [774, 39] width 182 height 26
click at [700, 22] on div "Close pop-in" at bounding box center [698, 12] width 30 height 25
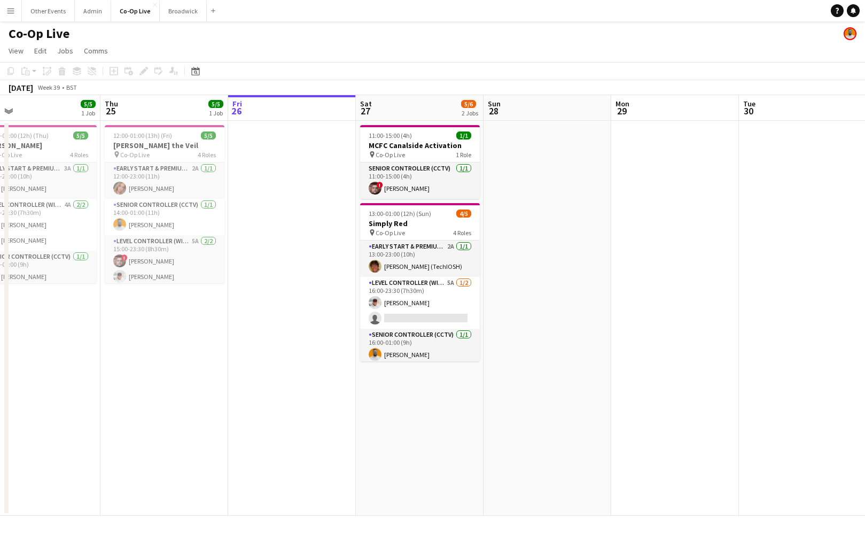
click at [12, 15] on button "Menu" at bounding box center [10, 10] width 21 height 21
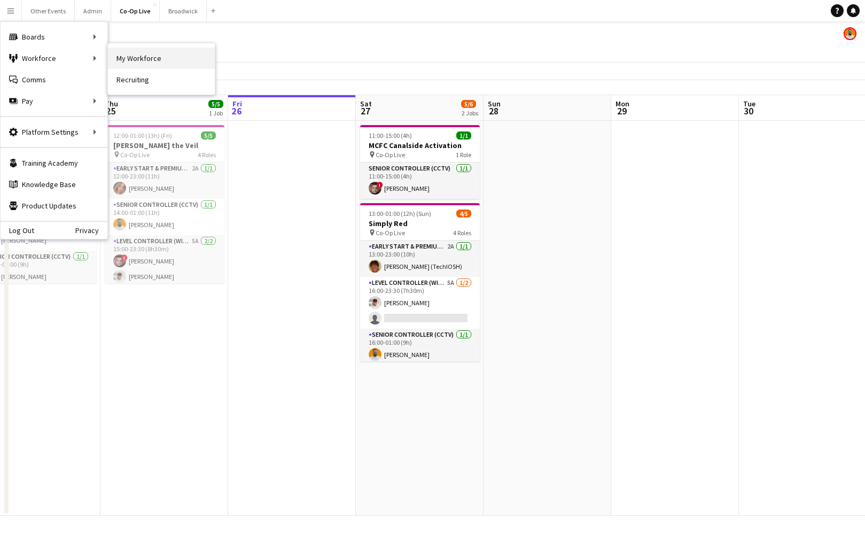
click at [146, 61] on link "My Workforce" at bounding box center [161, 58] width 107 height 21
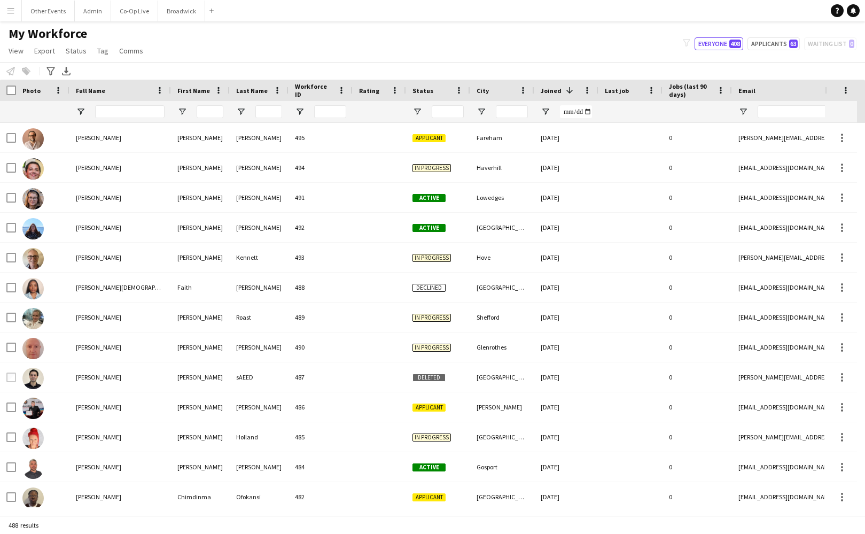
click at [371, 57] on div "My Workforce View Views Default view New view Update view Delete view Edit name…" at bounding box center [432, 44] width 865 height 36
click at [381, 35] on div "My Workforce View Views Default view New view Update view Delete view Edit name…" at bounding box center [432, 44] width 865 height 36
click at [138, 17] on button "Co-Op Live Close" at bounding box center [134, 11] width 47 height 21
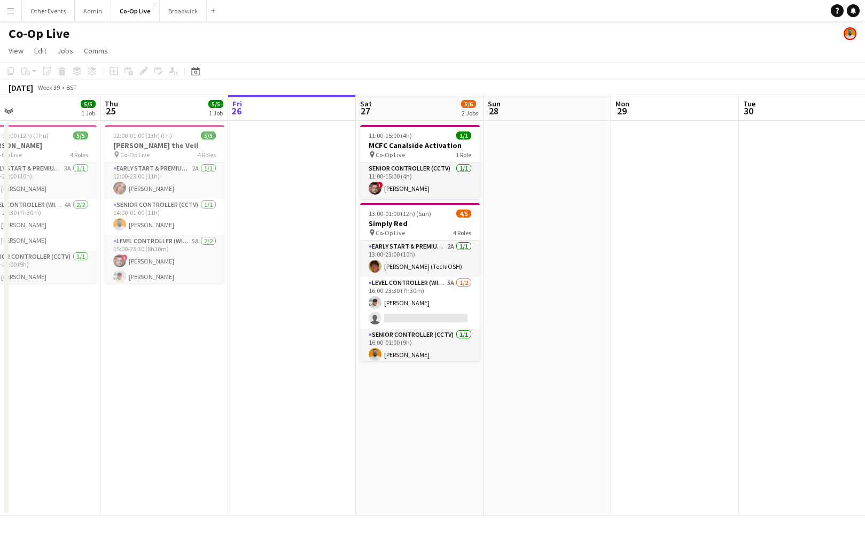
click at [413, 60] on app-page-menu "View Day view expanded Day view collapsed Month view Date picker Jump to [DATE]…" at bounding box center [432, 52] width 865 height 20
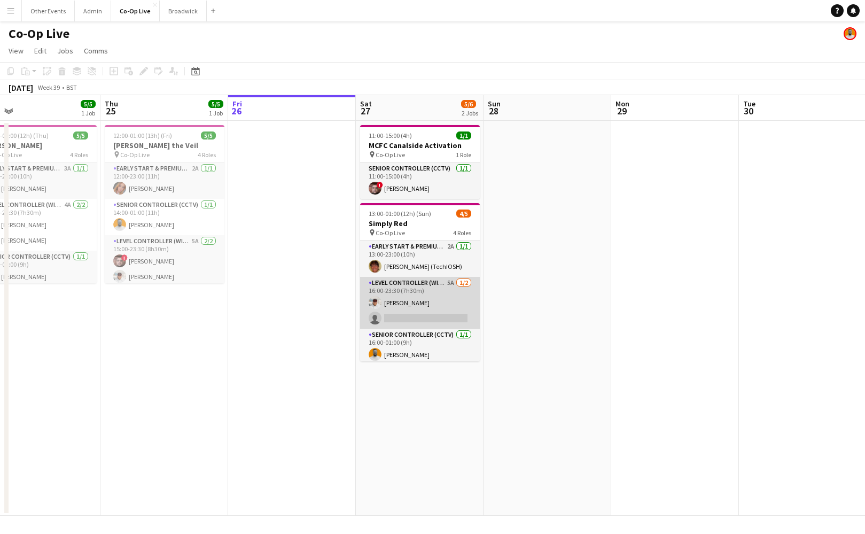
click at [423, 308] on app-card-role "Level Controller (with CCTV) 5A [DATE] 16:00-23:30 (7h30m) [PERSON_NAME] single…" at bounding box center [420, 303] width 120 height 52
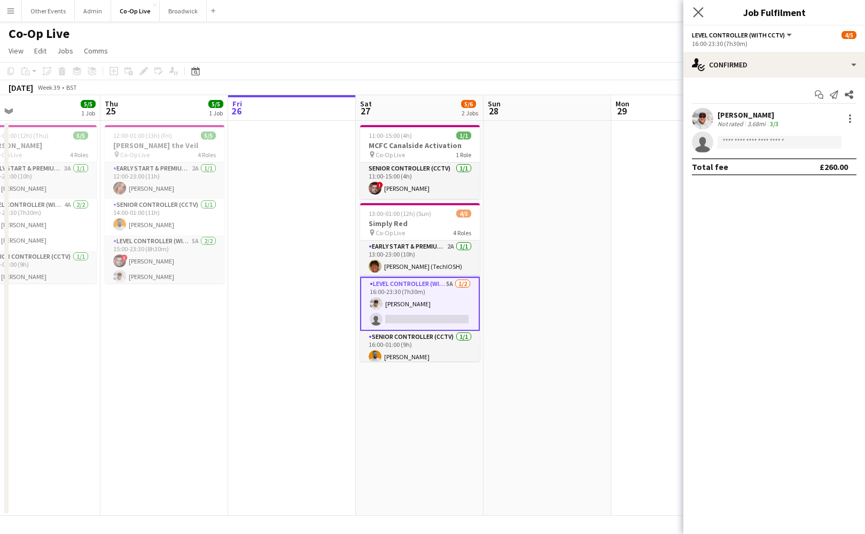
click at [693, 15] on app-icon "Close pop-in" at bounding box center [698, 12] width 15 height 15
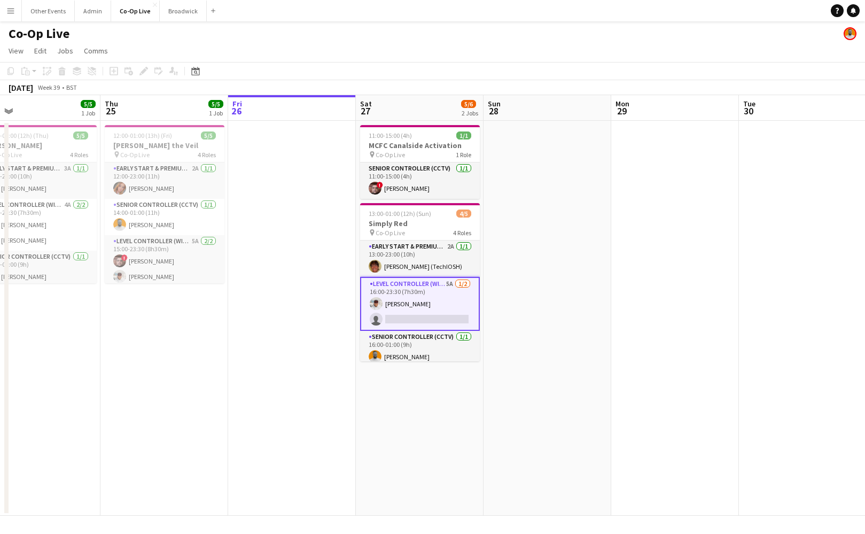
click at [529, 274] on app-date-cell at bounding box center [548, 318] width 128 height 395
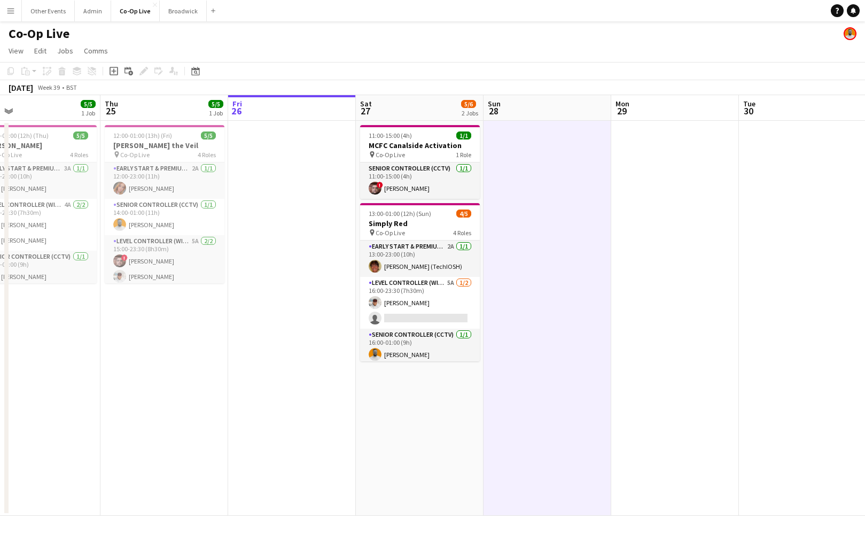
click at [335, 52] on app-page-menu "View Day view expanded Day view collapsed Month view Date picker Jump to [DATE]…" at bounding box center [432, 52] width 865 height 20
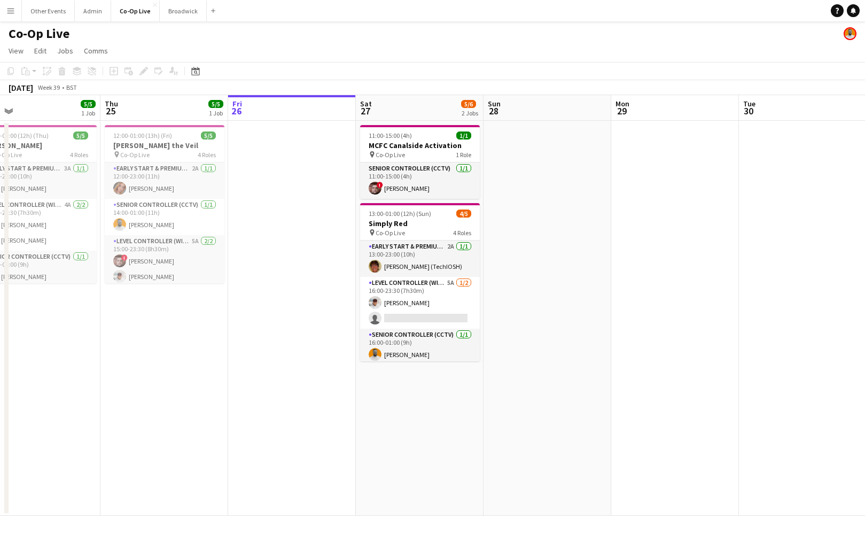
click at [333, 35] on div "Co-Op Live" at bounding box center [432, 31] width 865 height 20
click at [364, 42] on app-page-menu "View Day view expanded Day view collapsed Month view Date picker Jump to [DATE]…" at bounding box center [432, 52] width 865 height 20
click at [347, 38] on div "Co-Op Live" at bounding box center [432, 31] width 865 height 20
click at [353, 39] on div "Co-Op Live" at bounding box center [432, 31] width 865 height 20
click at [348, 39] on div "Co-Op Live" at bounding box center [432, 31] width 865 height 20
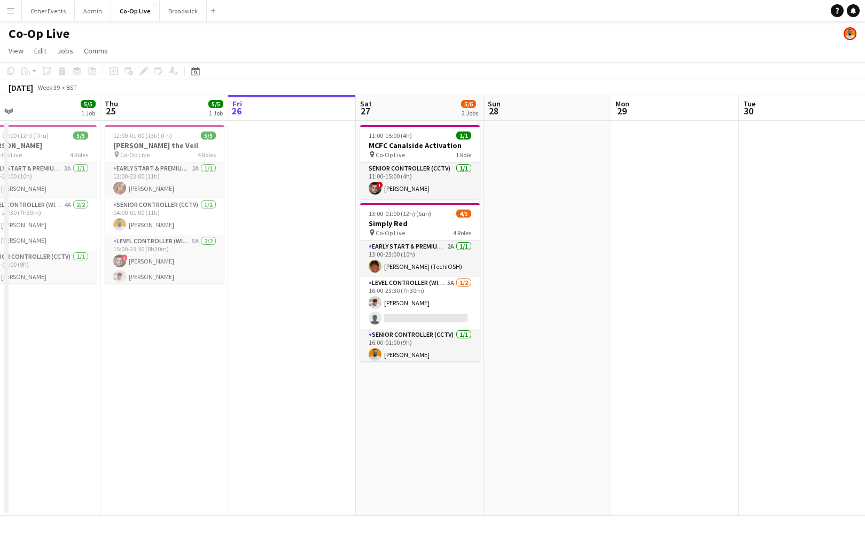
click at [350, 45] on app-page-menu "View Day view expanded Day view collapsed Month view Date picker Jump to [DATE]…" at bounding box center [432, 52] width 865 height 20
click at [346, 43] on app-page-menu "View Day view expanded Day view collapsed Month view Date picker Jump to [DATE]…" at bounding box center [432, 52] width 865 height 20
click at [502, 278] on app-date-cell at bounding box center [548, 318] width 128 height 395
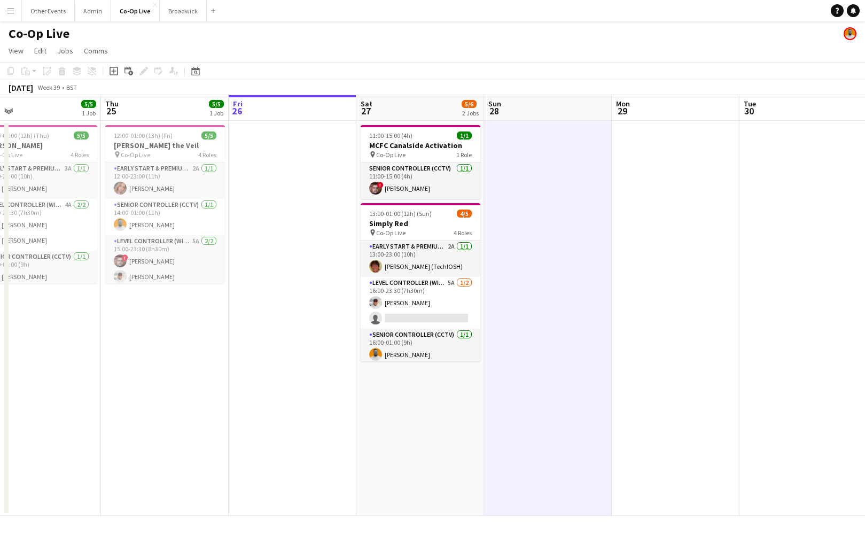
click at [442, 401] on app-date-cell "11:00-15:00 (4h) 1/1 MCFC Canalside Activation pin Co-Op Live 1 Role Senior Con…" at bounding box center [420, 318] width 128 height 395
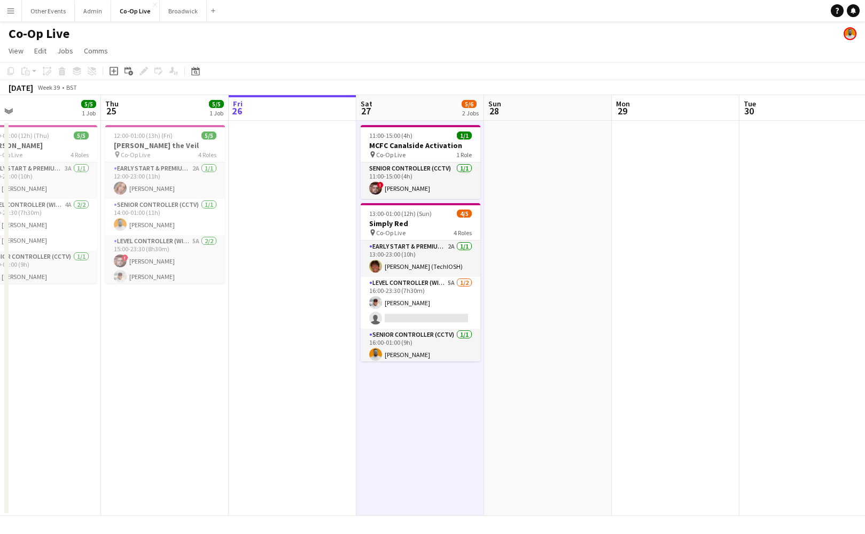
click at [306, 286] on app-date-cell at bounding box center [293, 318] width 128 height 395
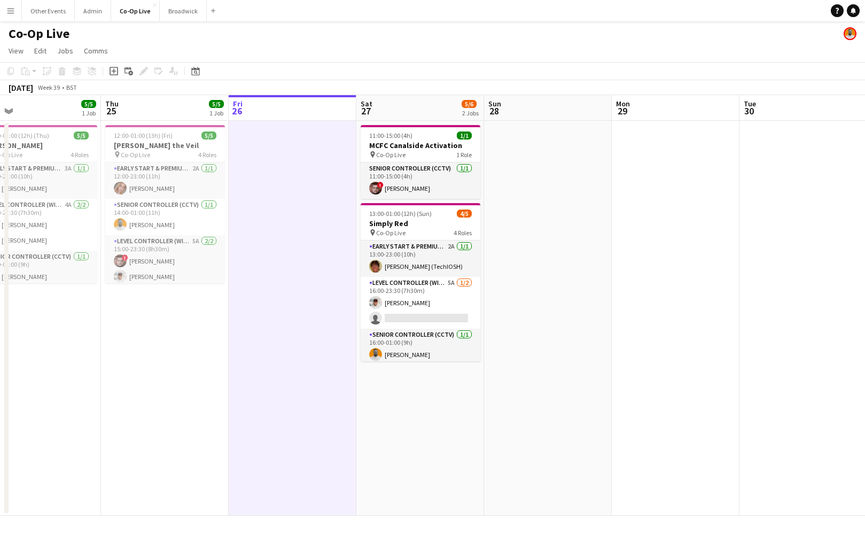
click at [559, 301] on app-date-cell at bounding box center [548, 318] width 128 height 395
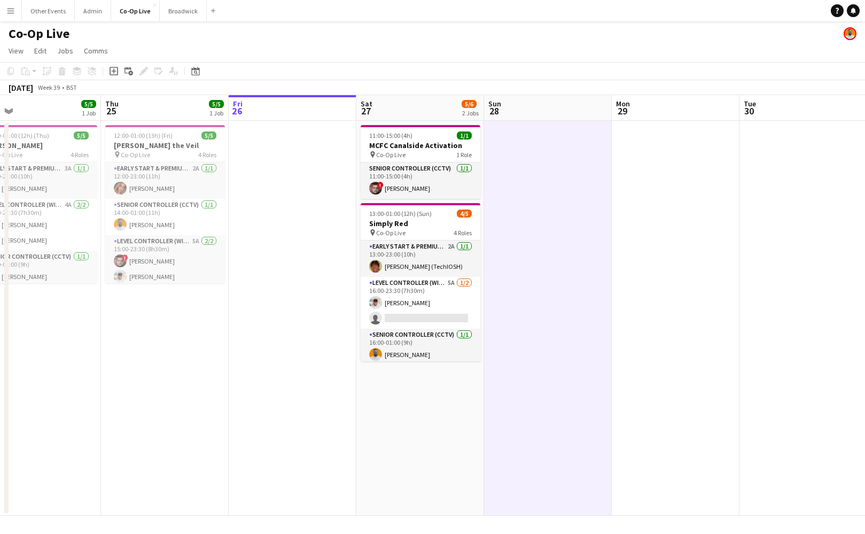
click at [450, 396] on app-date-cell "11:00-15:00 (4h) 1/1 MCFC Canalside Activation pin Co-Op Live 1 Role Senior Con…" at bounding box center [420, 318] width 128 height 395
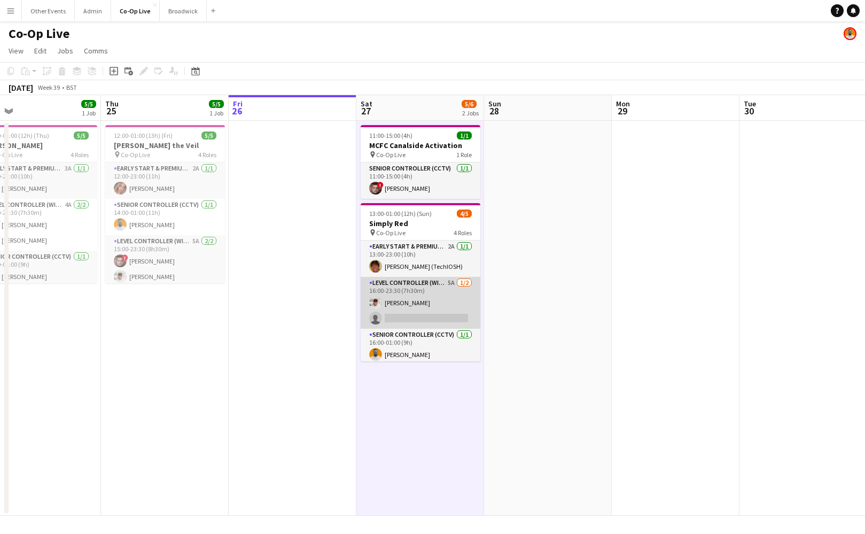
click at [431, 289] on app-card-role "Level Controller (with CCTV) 5A [DATE] 16:00-23:30 (7h30m) [PERSON_NAME] single…" at bounding box center [421, 303] width 120 height 52
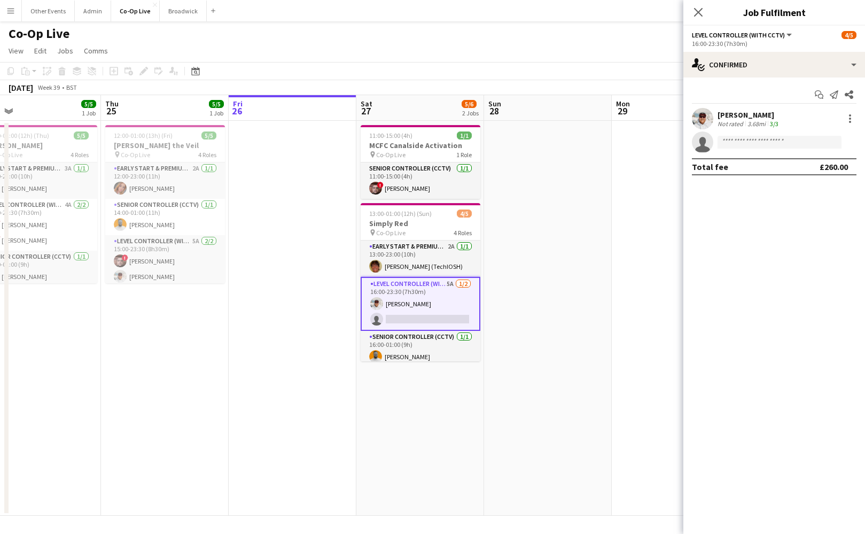
click at [799, 27] on app-options-switcher "Level Controller (with CCTV) All roles Level Controller (with CCTV) [DATE] 16:0…" at bounding box center [774, 39] width 182 height 26
click at [790, 56] on div "single-neutral-actions-check-2 Confirmed" at bounding box center [774, 65] width 182 height 26
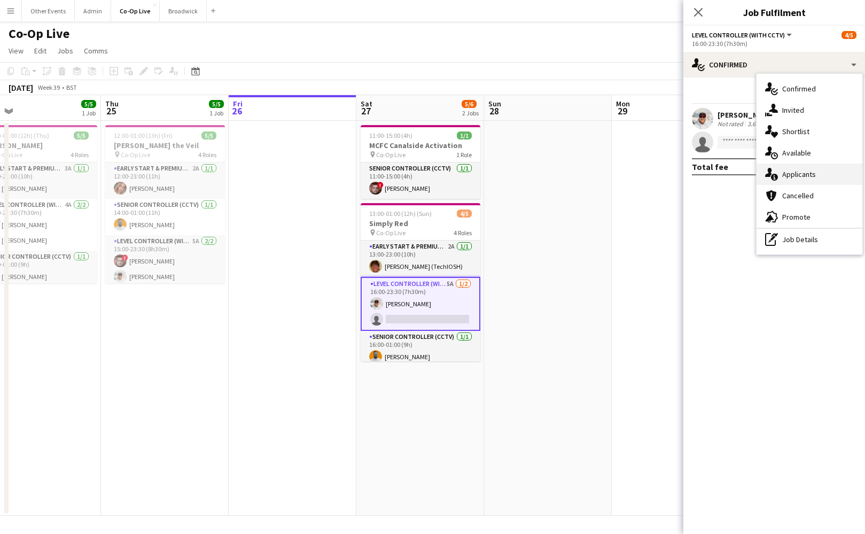
click at [809, 176] on span "Applicants" at bounding box center [799, 174] width 34 height 10
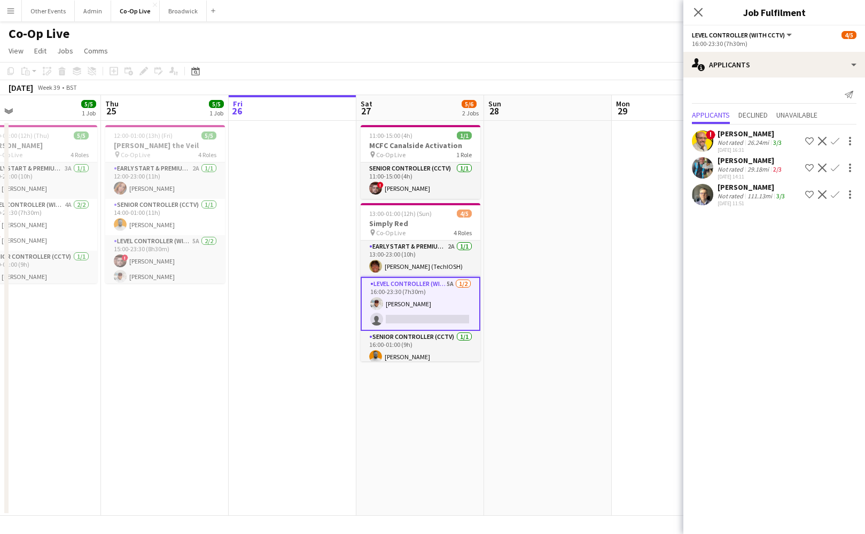
click at [772, 258] on mat-expansion-panel "users2 Applicants Send notification Applicants Declined Unavailable ! David Sam…" at bounding box center [774, 305] width 182 height 456
click at [776, 315] on mat-expansion-panel "users2 Applicants Send notification Applicants Declined Unavailable ! David Sam…" at bounding box center [774, 305] width 182 height 456
click at [758, 169] on div "29.18mi" at bounding box center [758, 169] width 26 height 8
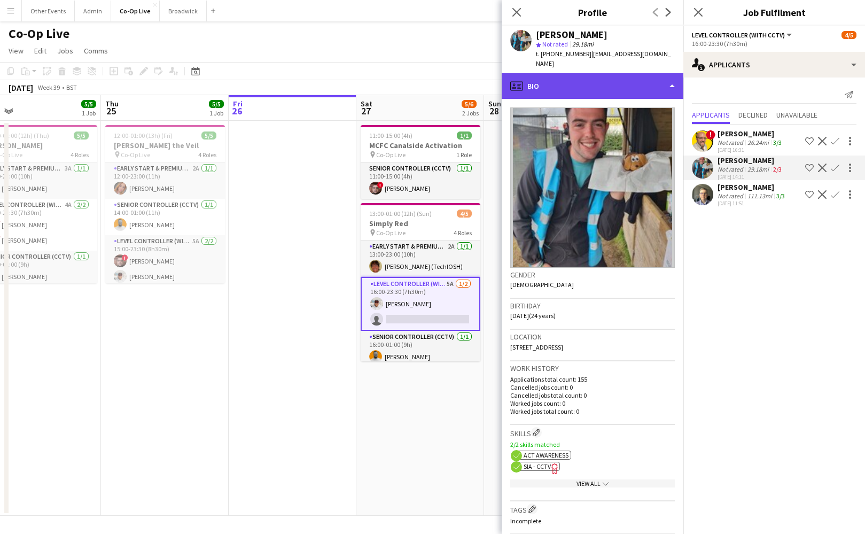
click at [660, 82] on div "profile Bio" at bounding box center [593, 86] width 182 height 26
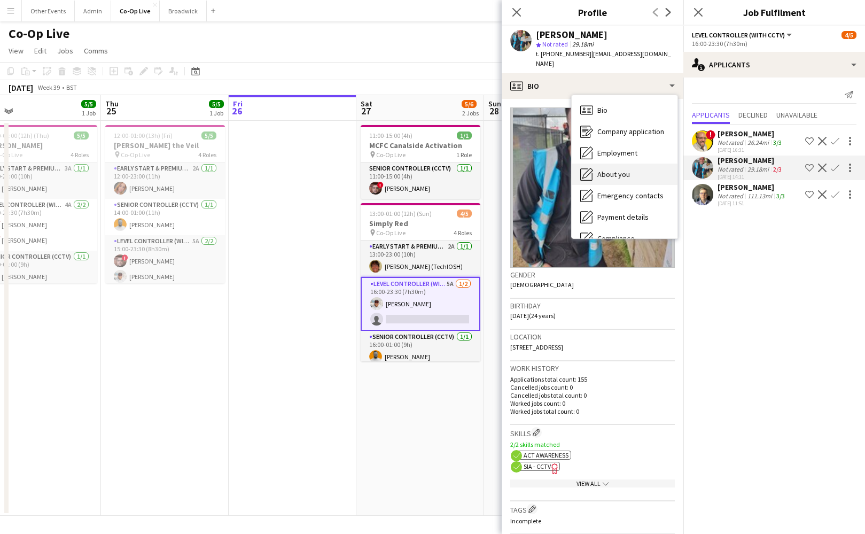
click at [660, 176] on div "About you About you" at bounding box center [625, 174] width 106 height 21
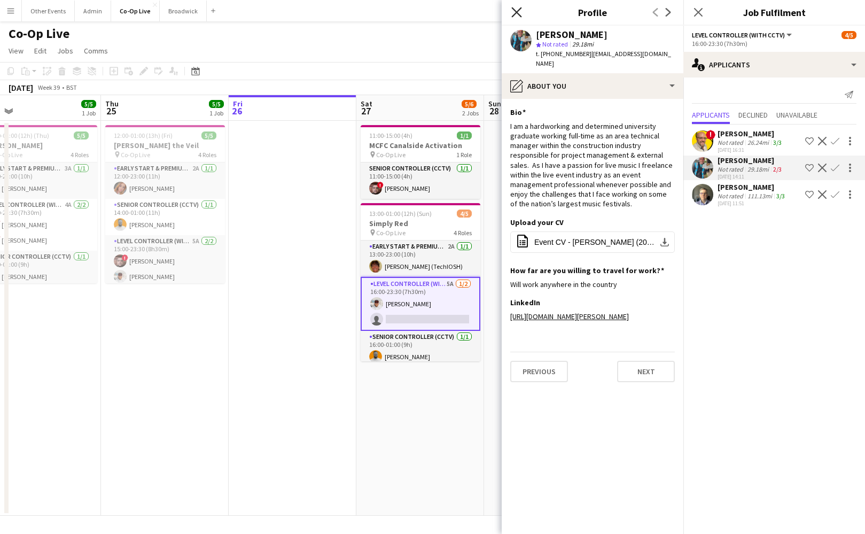
click at [515, 12] on icon "Close pop-in" at bounding box center [516, 12] width 10 height 10
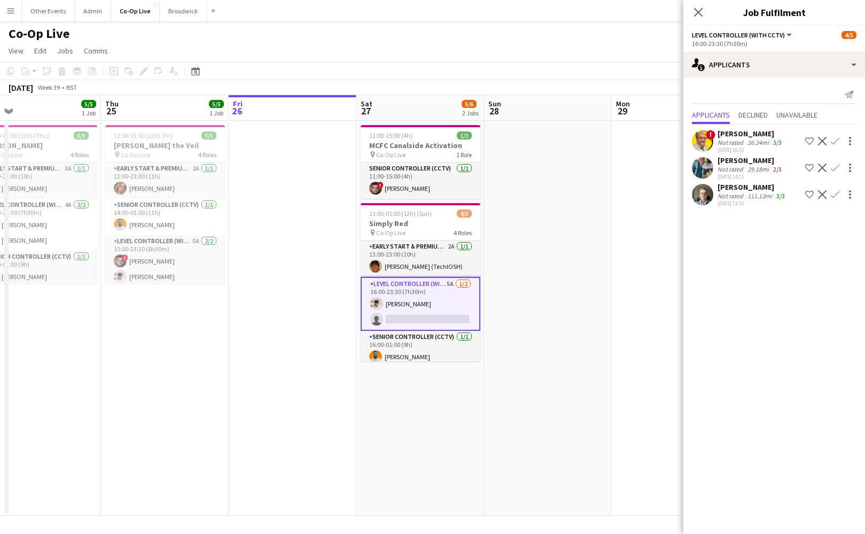
click at [12, 17] on button "Menu" at bounding box center [10, 10] width 21 height 21
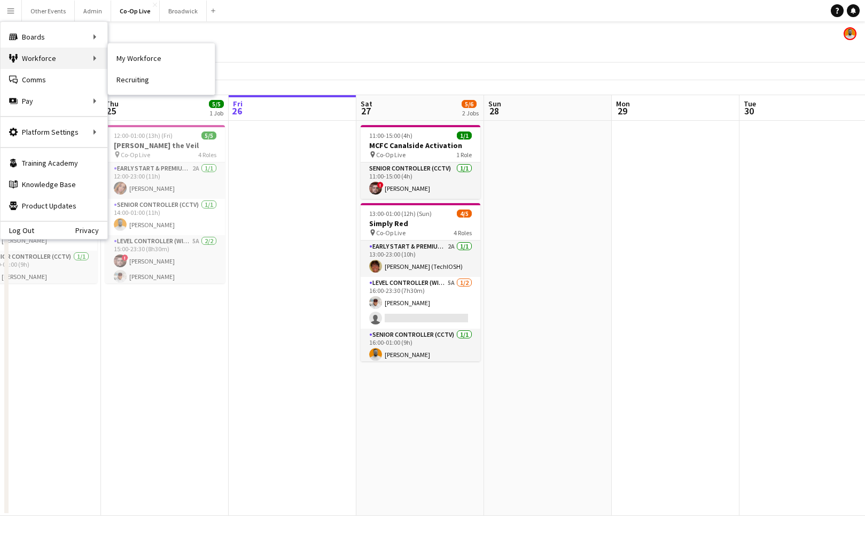
click at [65, 55] on div "Workforce Workforce" at bounding box center [54, 58] width 107 height 21
click at [70, 59] on div "Workforce Workforce" at bounding box center [54, 58] width 107 height 21
click at [168, 55] on link "My Workforce" at bounding box center [161, 58] width 107 height 21
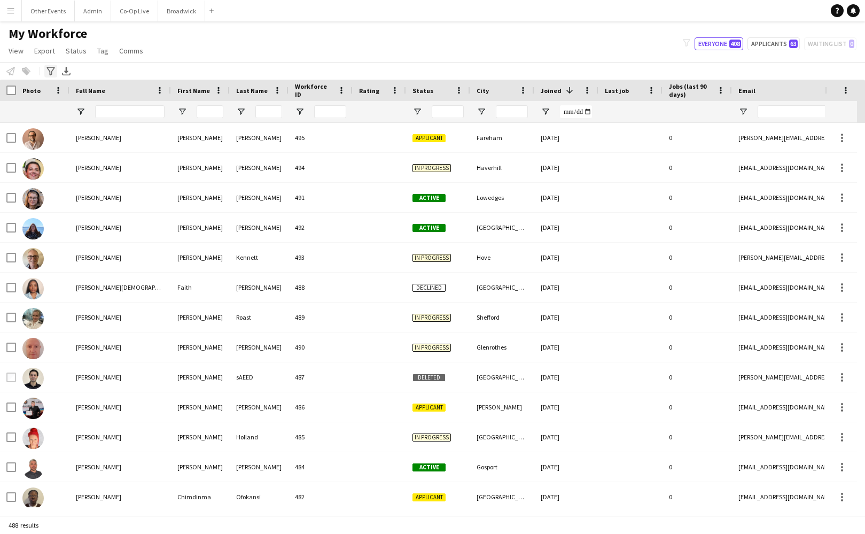
click at [49, 71] on icon "Advanced filters" at bounding box center [50, 71] width 9 height 9
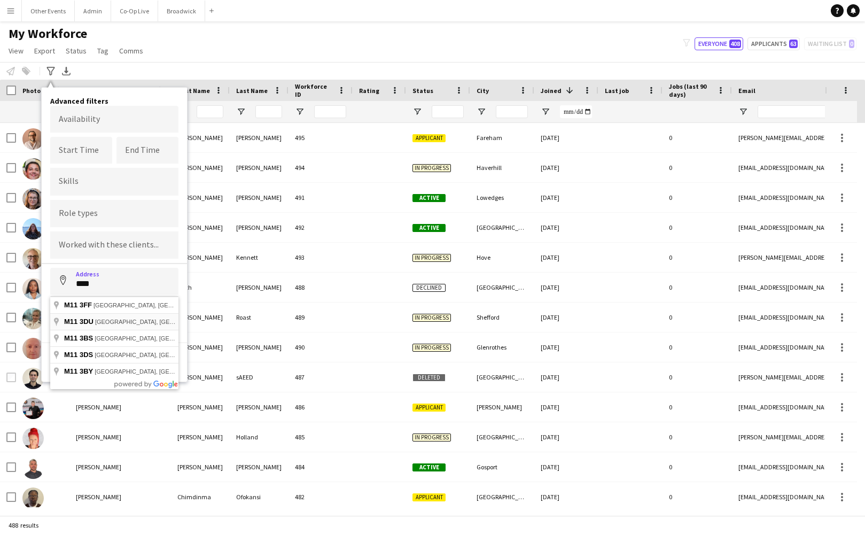
type input "**********"
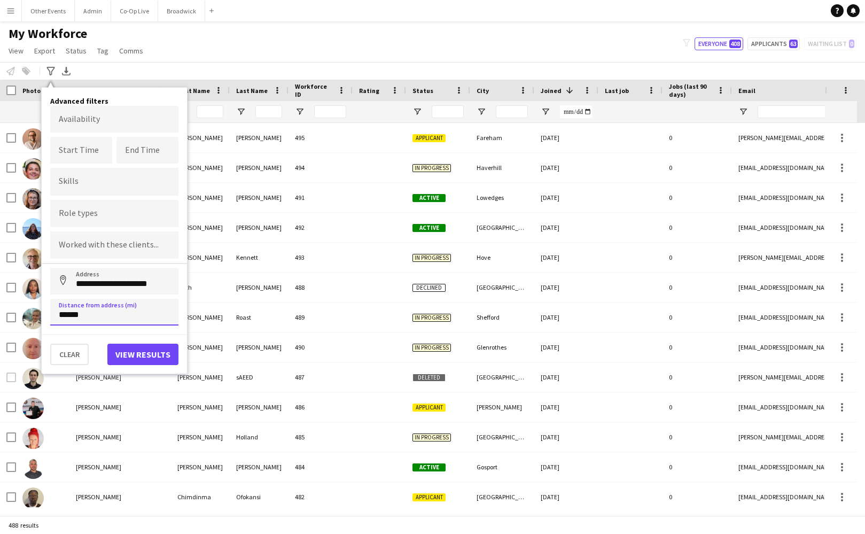
type input "******"
click at [146, 359] on button "View results" at bounding box center [142, 354] width 71 height 21
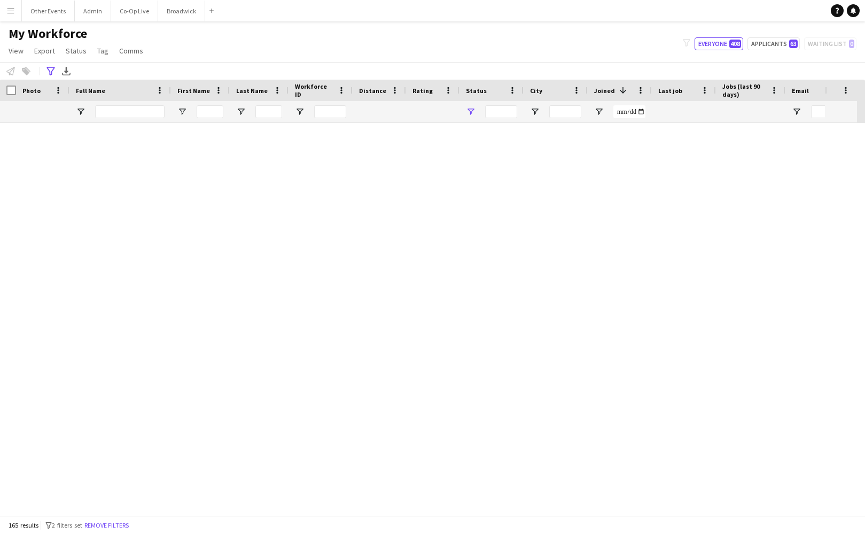
type input "**********"
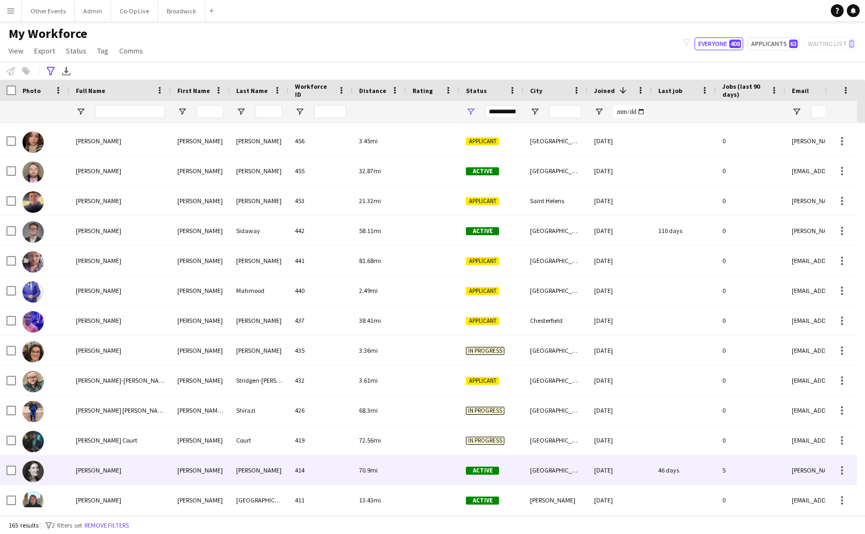
click at [149, 467] on div "Phoebe Vincent" at bounding box center [120, 469] width 102 height 29
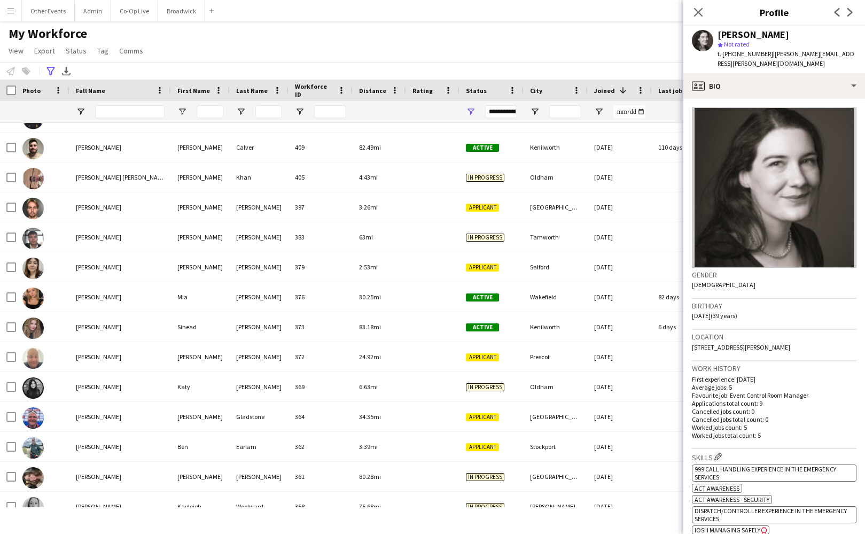
click at [6, 12] on app-icon "Menu" at bounding box center [10, 10] width 9 height 9
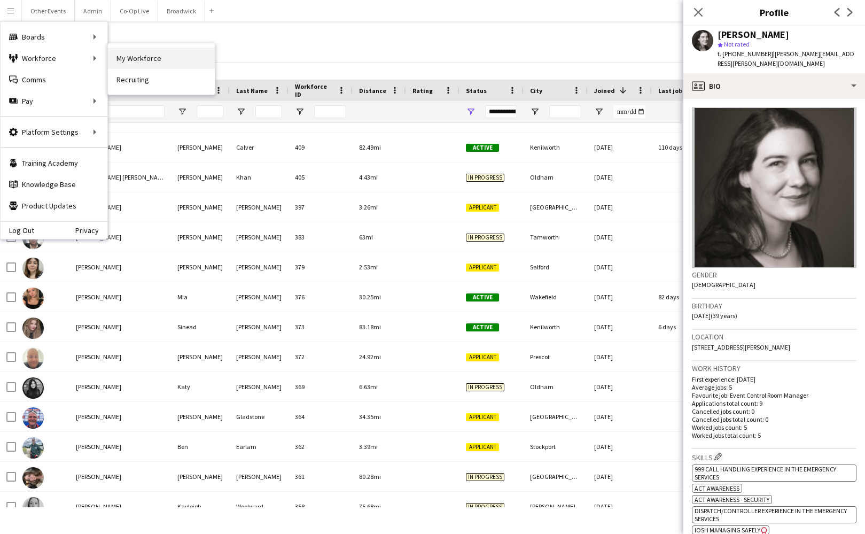
click at [174, 62] on link "My Workforce" at bounding box center [161, 58] width 107 height 21
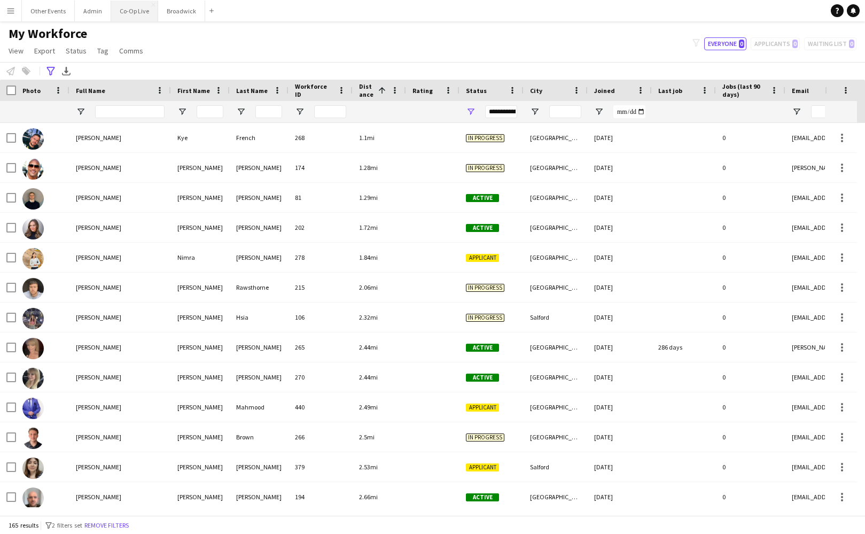
click at [139, 14] on button "Co-Op Live Close" at bounding box center [134, 11] width 47 height 21
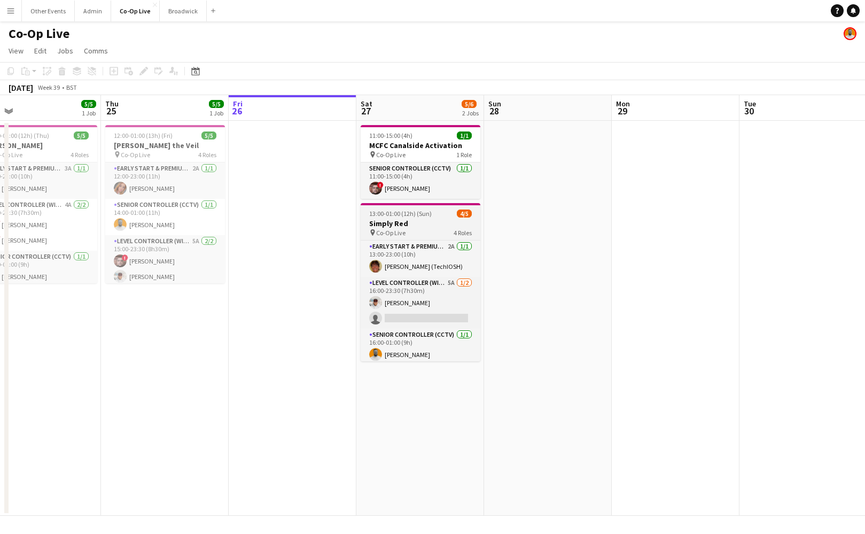
click at [417, 219] on h3 "Simply Red" at bounding box center [421, 224] width 120 height 10
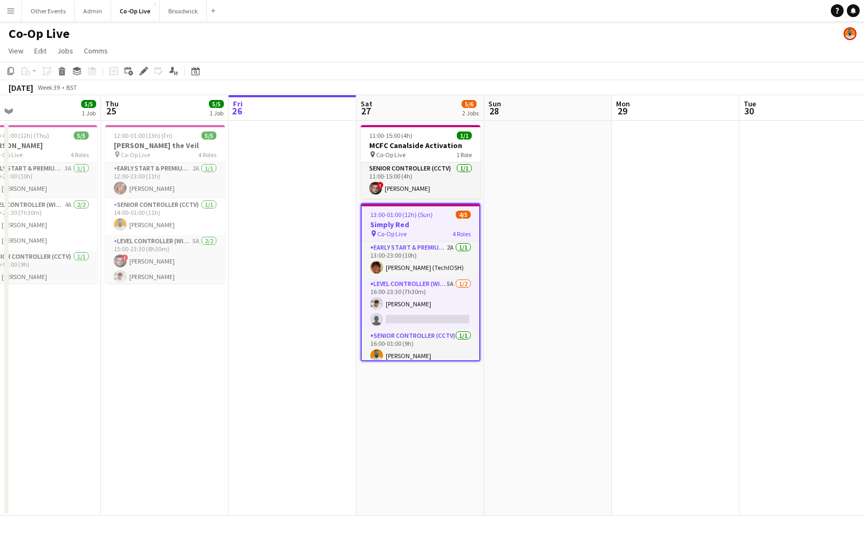
click at [137, 64] on app-toolbar "Copy Paste Paste Command V Paste with crew Command Shift V Paste linked Job [GE…" at bounding box center [432, 71] width 865 height 18
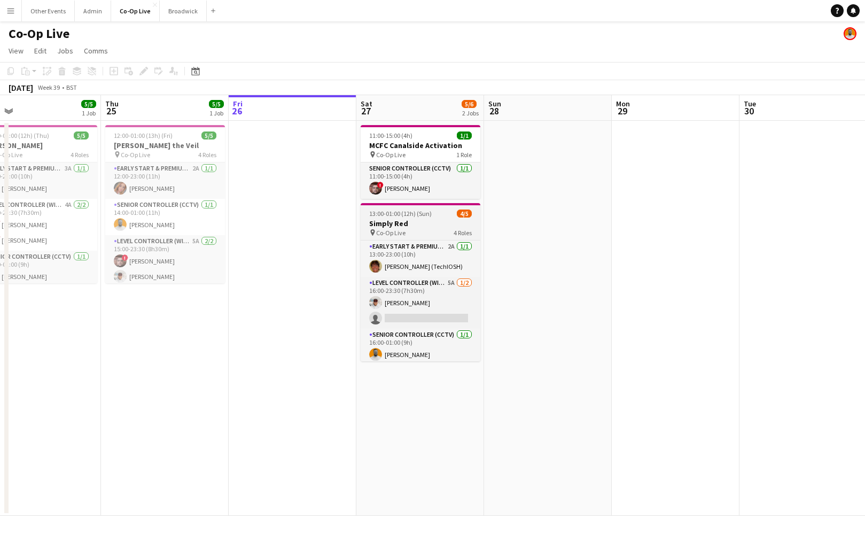
click at [427, 228] on div "pin Co-Op Live 4 Roles" at bounding box center [421, 232] width 120 height 9
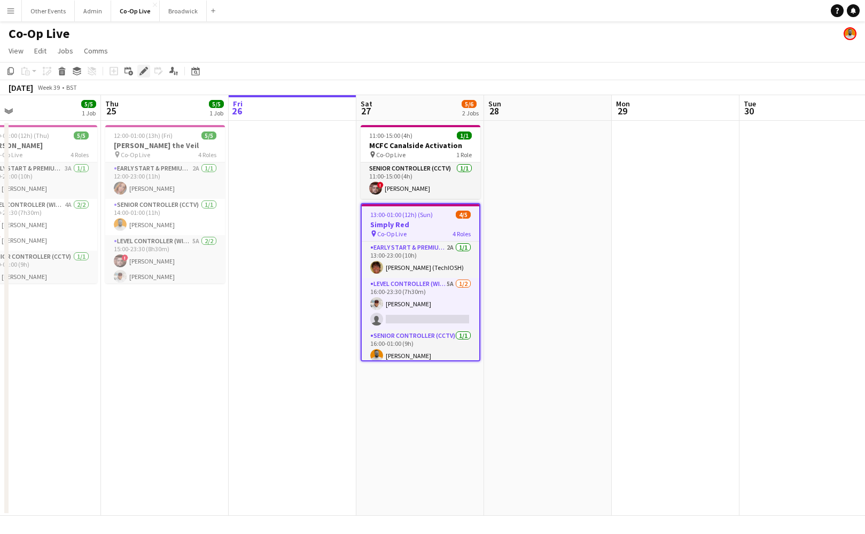
click at [141, 72] on icon "Edit" at bounding box center [143, 71] width 9 height 9
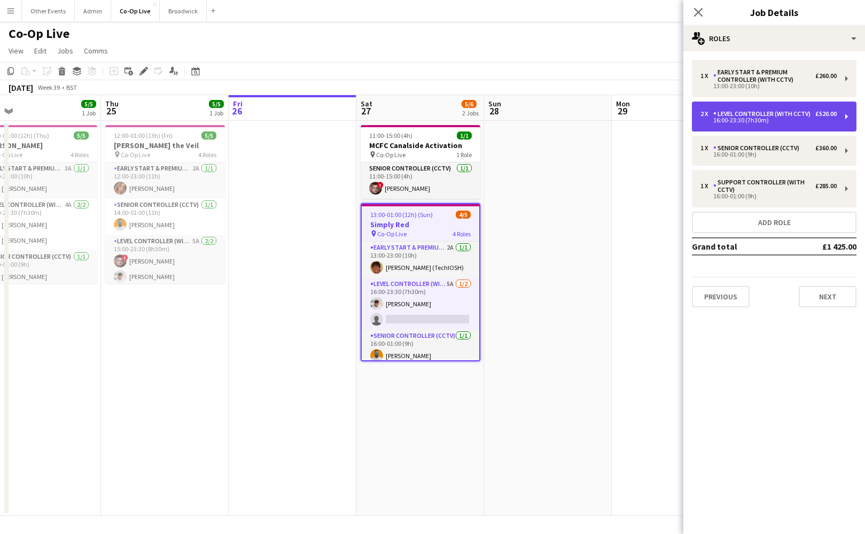
click at [790, 113] on div "Level Controller (with CCTV)" at bounding box center [764, 113] width 102 height 7
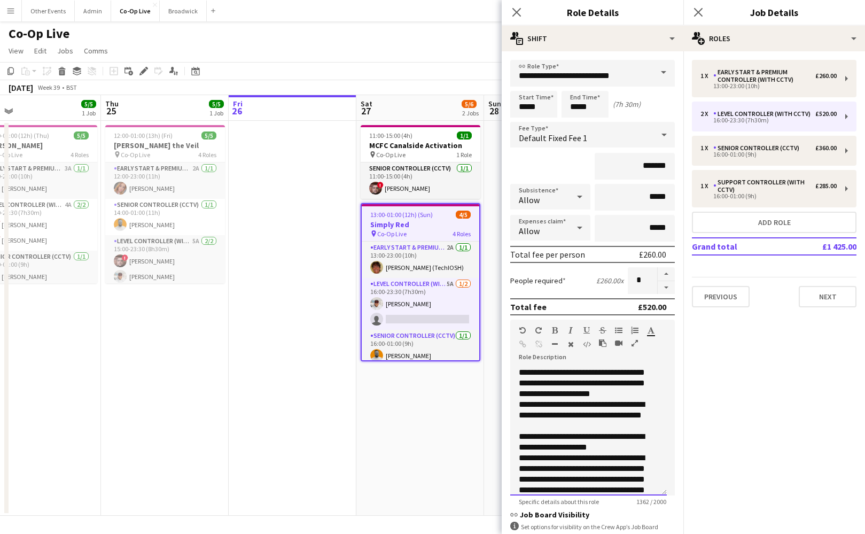
click at [616, 414] on div "**********" at bounding box center [584, 415] width 131 height 32
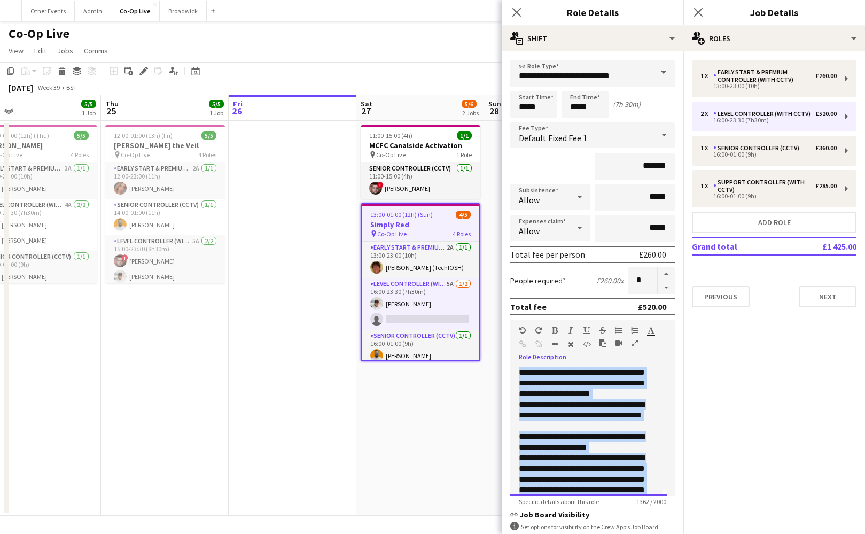
copy div "**********"
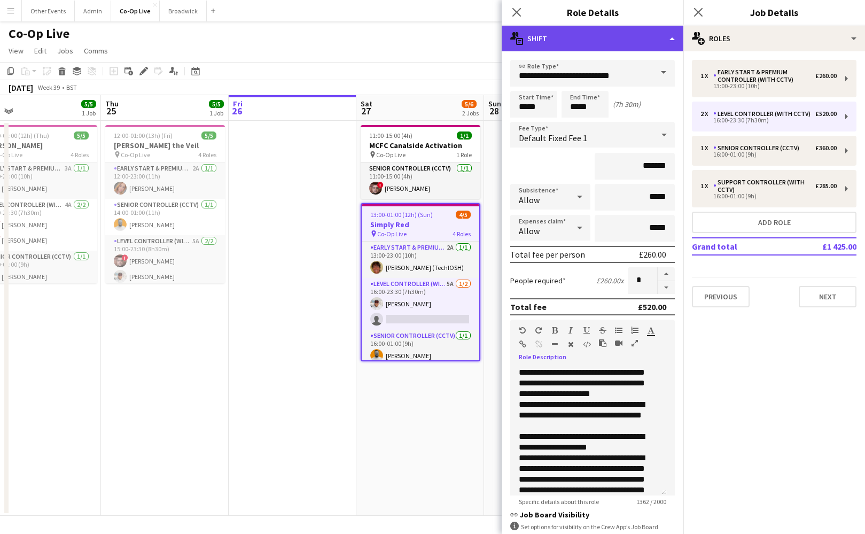
click at [620, 37] on div "multiple-actions-text Shift" at bounding box center [593, 39] width 182 height 26
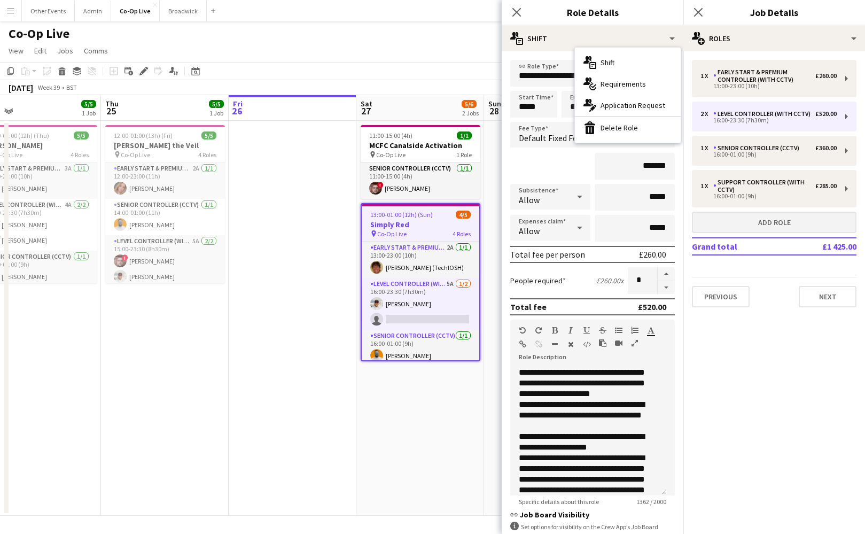
click at [756, 225] on button "Add role" at bounding box center [774, 222] width 165 height 21
type input "**********"
type input "*****"
type input "******"
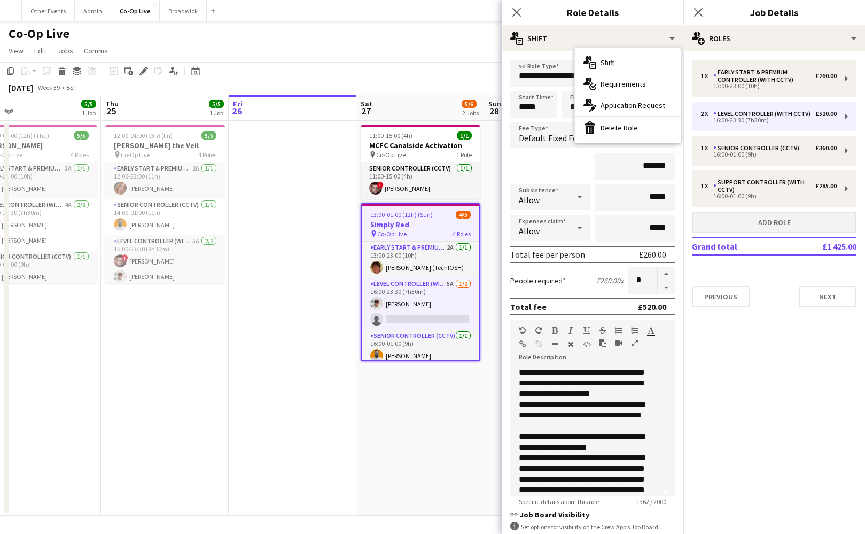
type input "*"
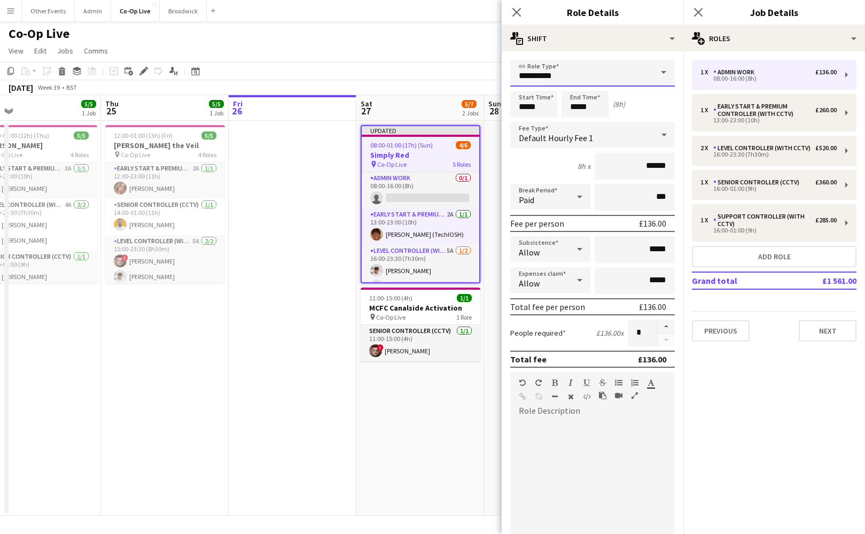
click at [592, 68] on input "**********" at bounding box center [592, 73] width 165 height 27
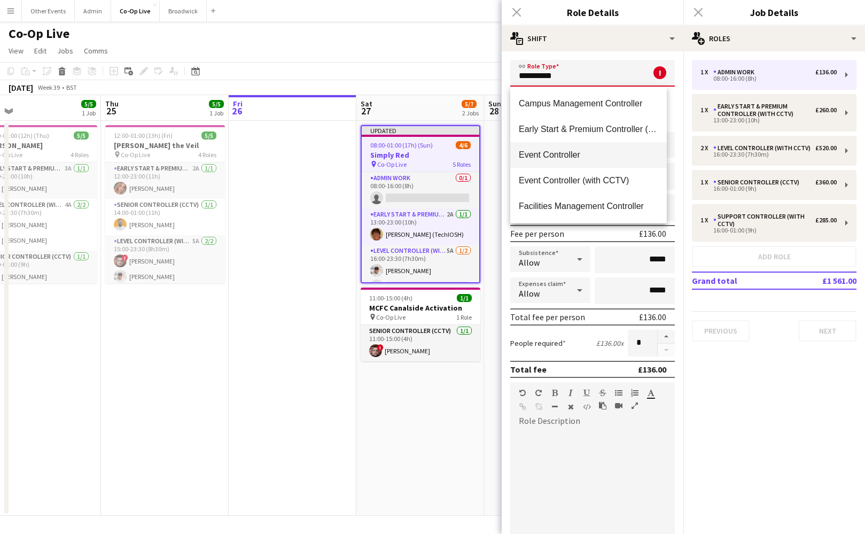
click at [587, 150] on span "Event Controller" at bounding box center [588, 155] width 139 height 10
type input "**********"
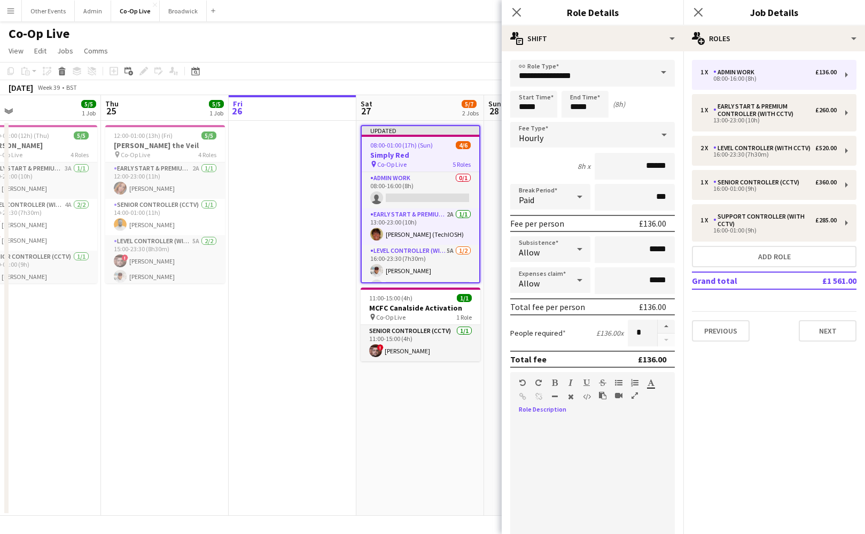
click at [588, 431] on div at bounding box center [588, 483] width 157 height 128
paste div
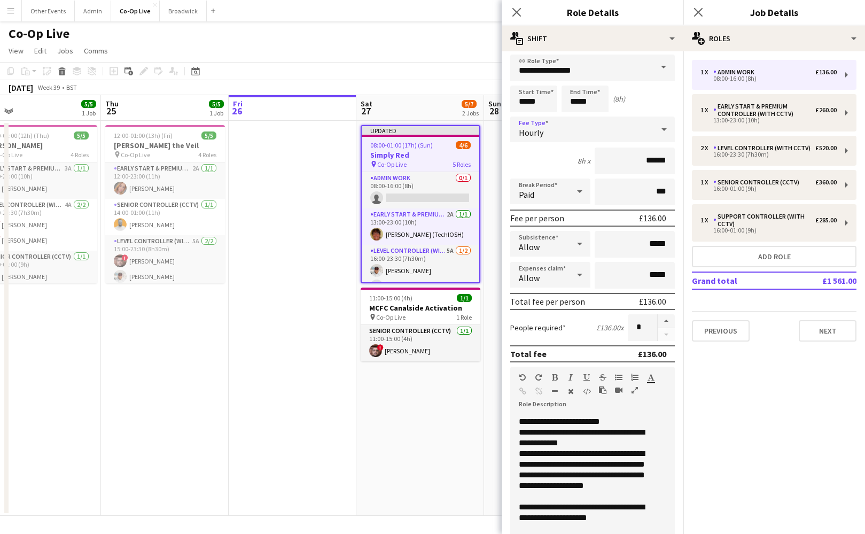
click at [623, 139] on div "Hourly" at bounding box center [581, 129] width 143 height 26
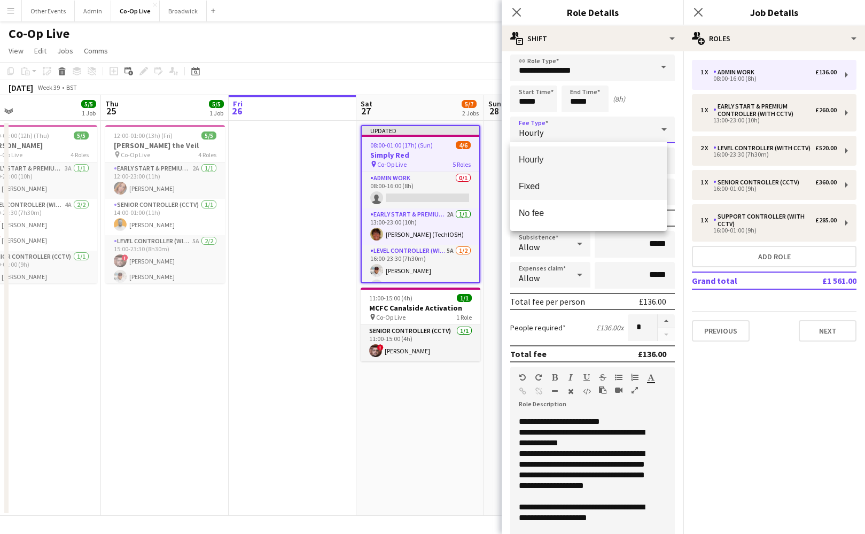
click at [620, 193] on mat-option "Fixed" at bounding box center [588, 186] width 157 height 27
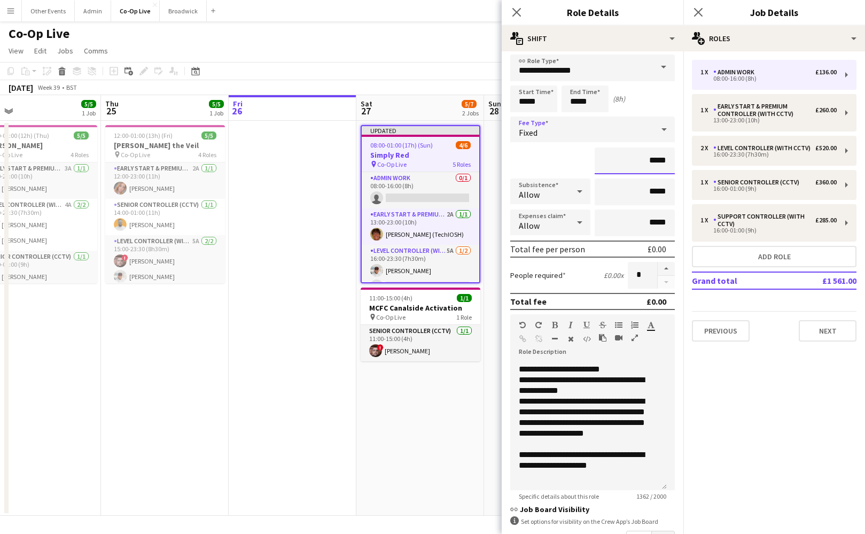
click at [642, 168] on input "*****" at bounding box center [635, 160] width 80 height 27
click at [643, 161] on input "*****" at bounding box center [635, 160] width 80 height 27
click at [647, 162] on input "*******" at bounding box center [635, 160] width 80 height 27
type input "**"
type input "****"
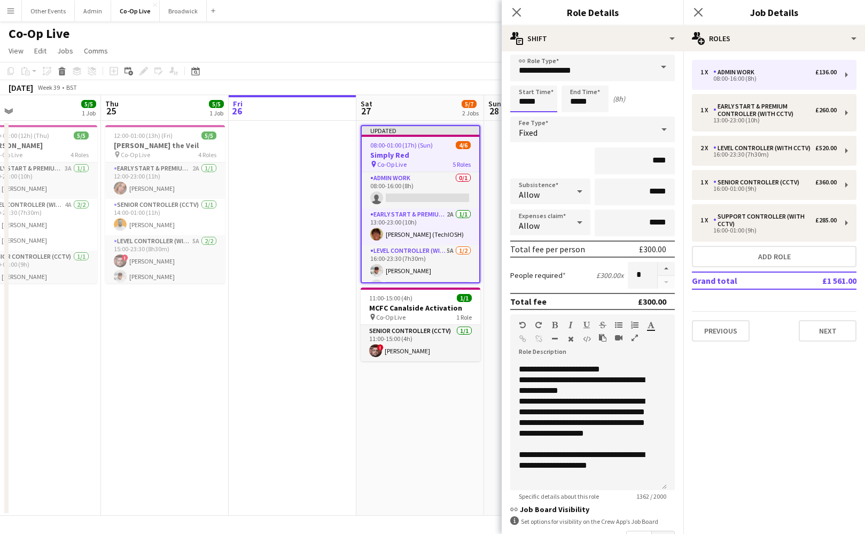
click at [524, 99] on input "*****" at bounding box center [533, 98] width 47 height 27
click at [527, 84] on div at bounding box center [522, 80] width 21 height 11
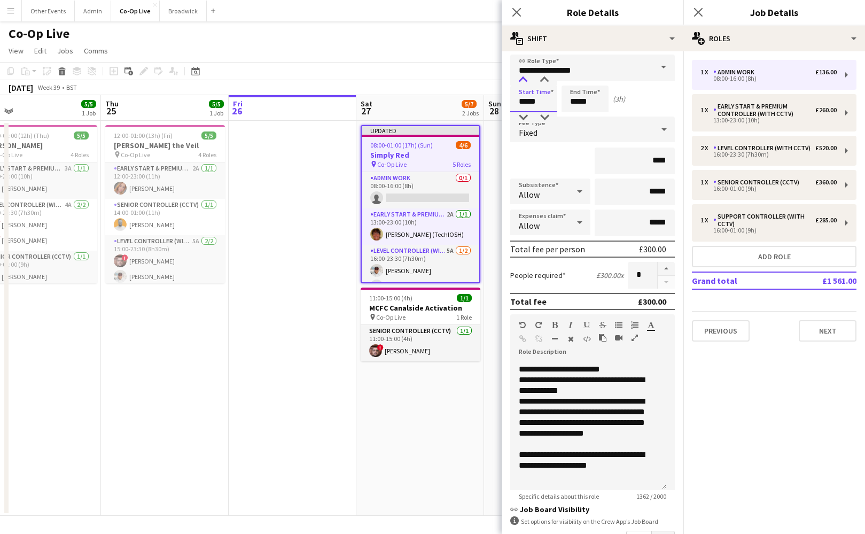
click at [527, 84] on div at bounding box center [522, 80] width 21 height 11
type input "*****"
click at [527, 84] on div at bounding box center [522, 80] width 21 height 11
click at [575, 104] on input "*****" at bounding box center [585, 98] width 47 height 27
click at [573, 83] on div at bounding box center [574, 80] width 21 height 11
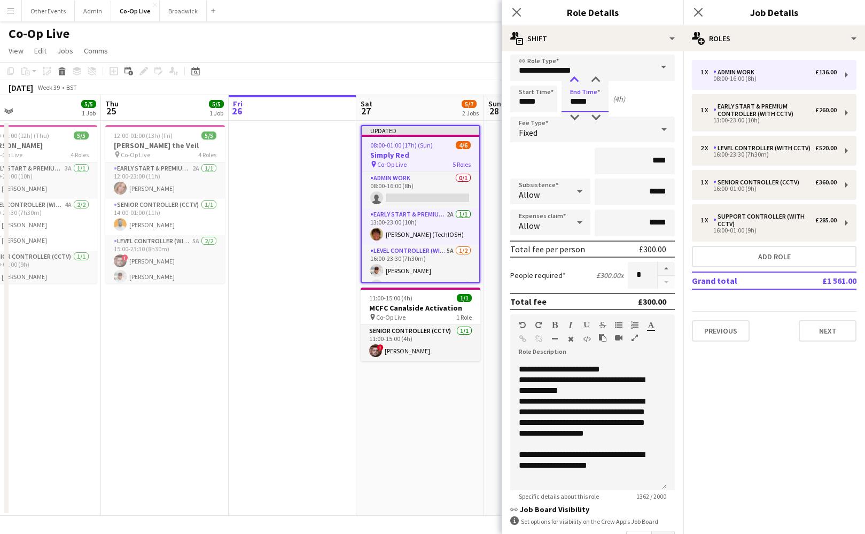
click at [573, 83] on div at bounding box center [574, 80] width 21 height 11
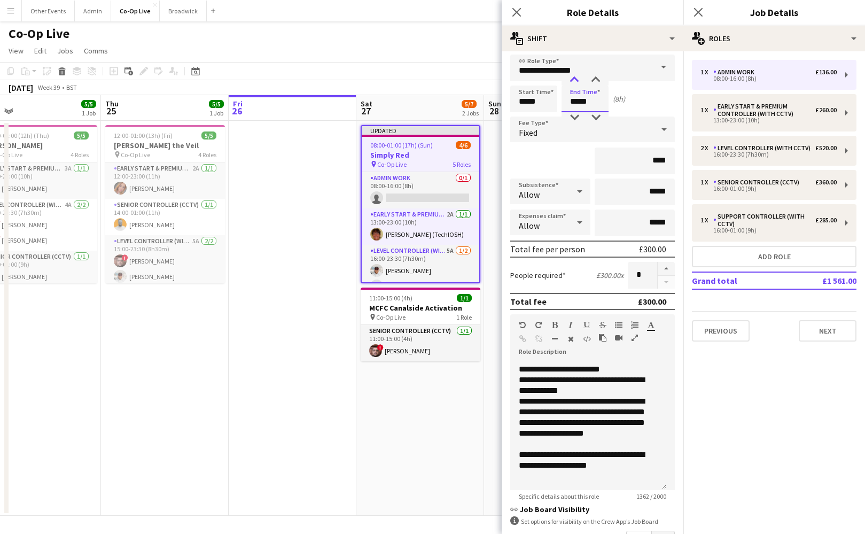
type input "*****"
click at [573, 83] on div at bounding box center [574, 80] width 21 height 11
click at [642, 106] on div "Start Time ***** End Time ***** (9h)" at bounding box center [592, 98] width 165 height 27
click at [554, 156] on div "****" at bounding box center [592, 160] width 165 height 27
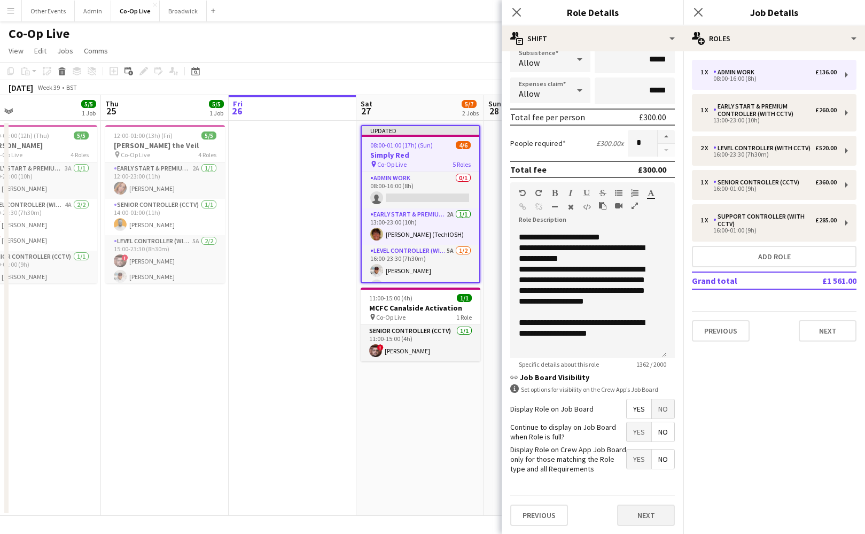
click at [651, 524] on button "Next" at bounding box center [646, 514] width 58 height 21
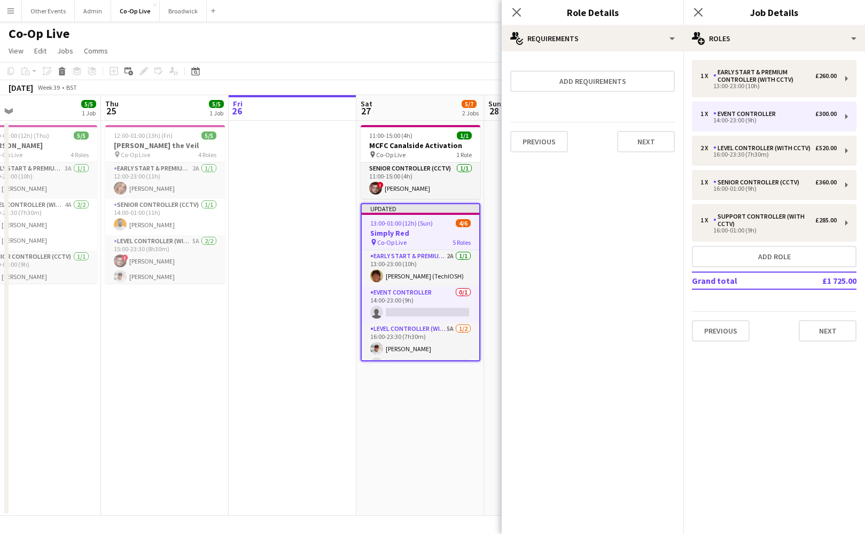
scroll to position [0, 0]
click at [560, 135] on button "Previous" at bounding box center [539, 141] width 58 height 21
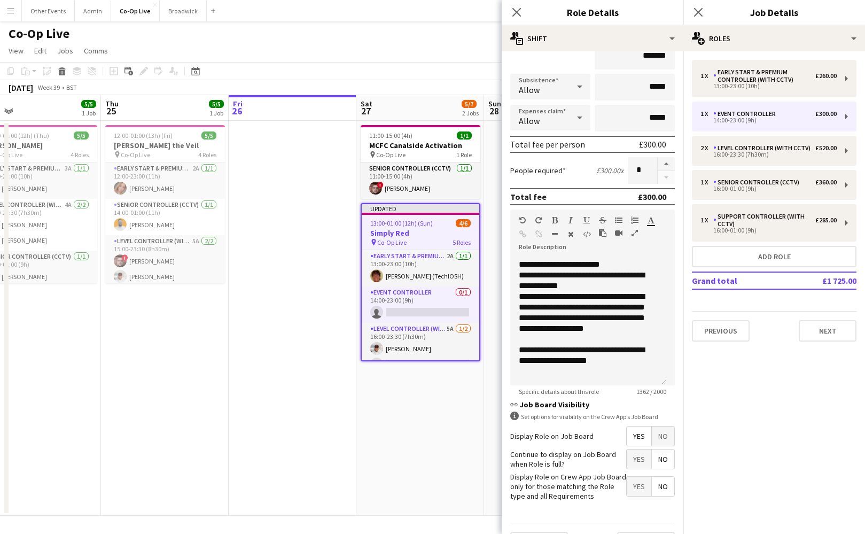
scroll to position [116, 0]
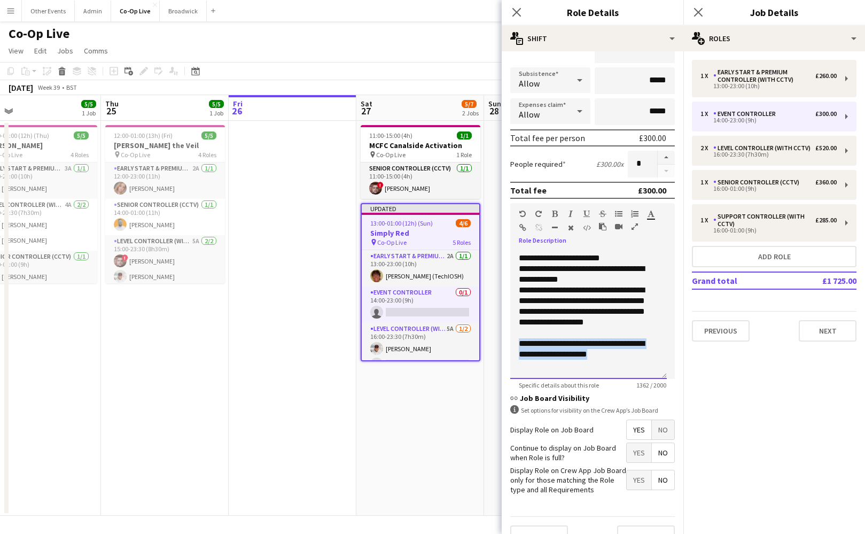
drag, startPoint x: 649, startPoint y: 356, endPoint x: 517, endPoint y: 346, distance: 131.8
click at [517, 346] on div "**********" at bounding box center [588, 315] width 157 height 128
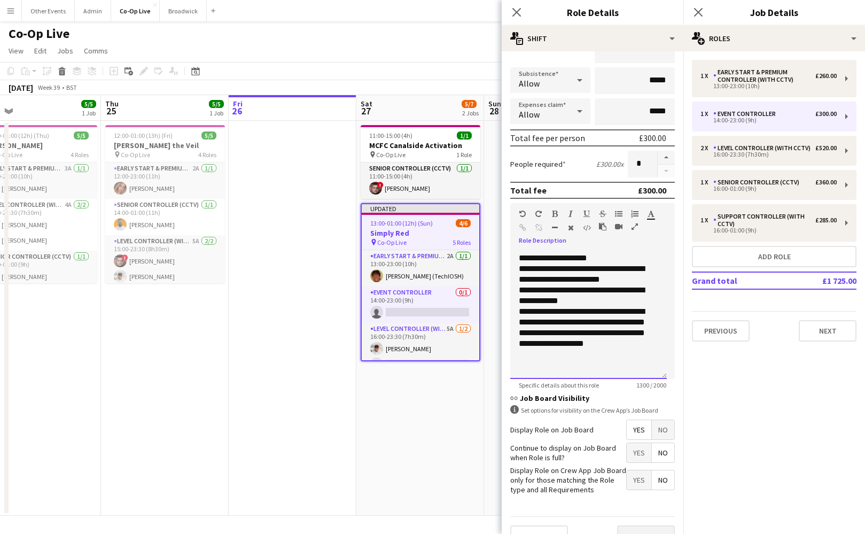
scroll to position [137, 0]
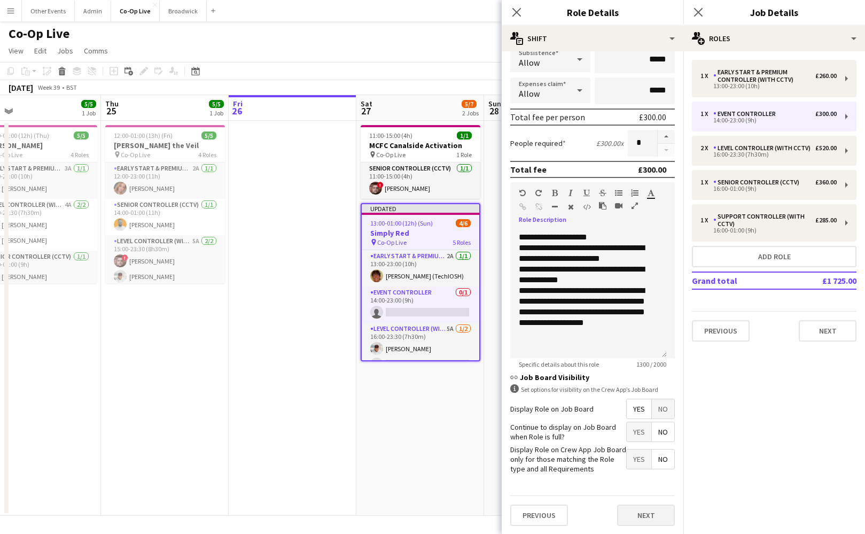
click at [645, 523] on button "Next" at bounding box center [646, 514] width 58 height 21
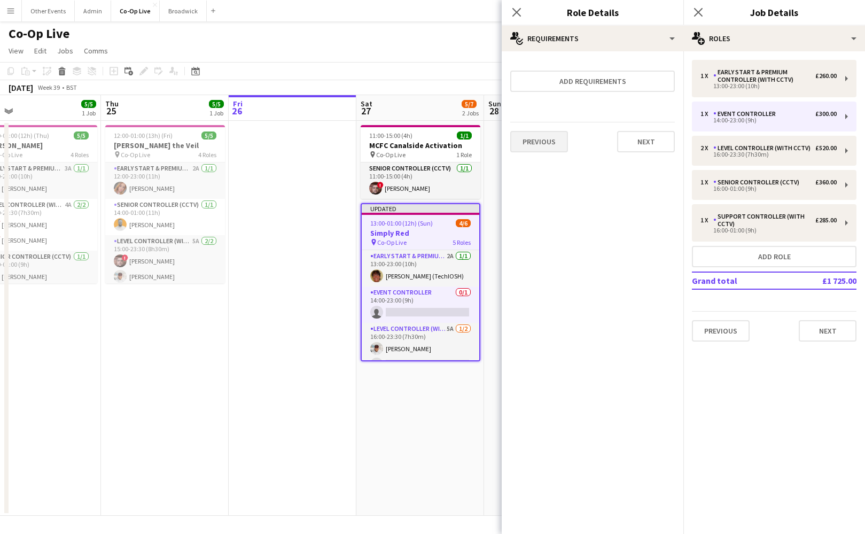
click at [542, 149] on button "Previous" at bounding box center [539, 141] width 58 height 21
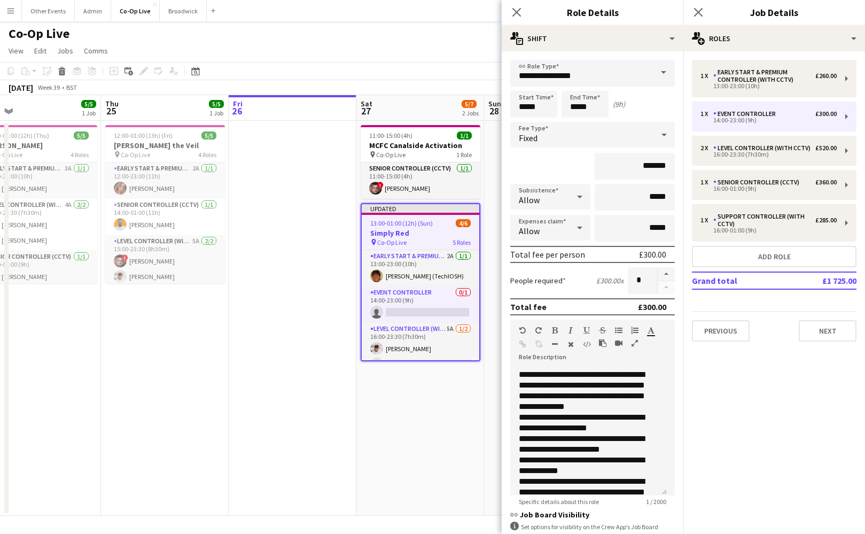
scroll to position [351, 0]
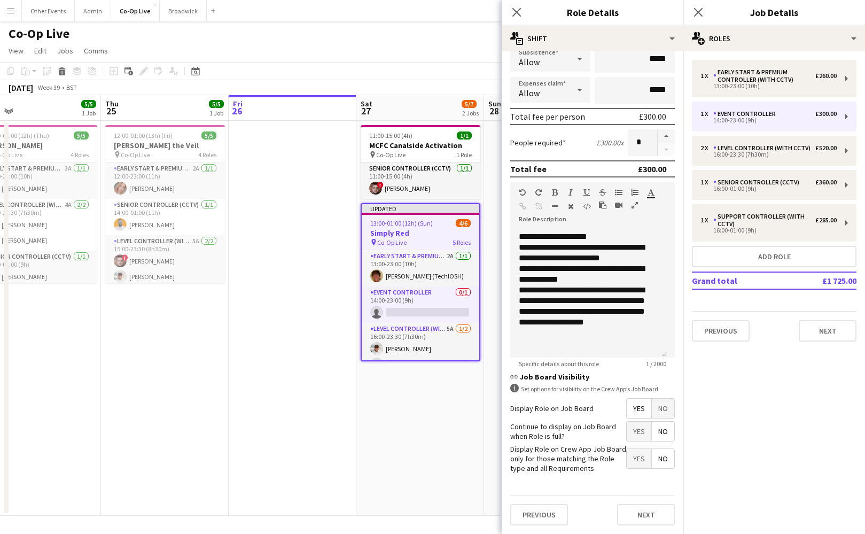
click at [658, 384] on form "**********" at bounding box center [593, 228] width 182 height 612
click at [654, 406] on span "No" at bounding box center [663, 408] width 22 height 19
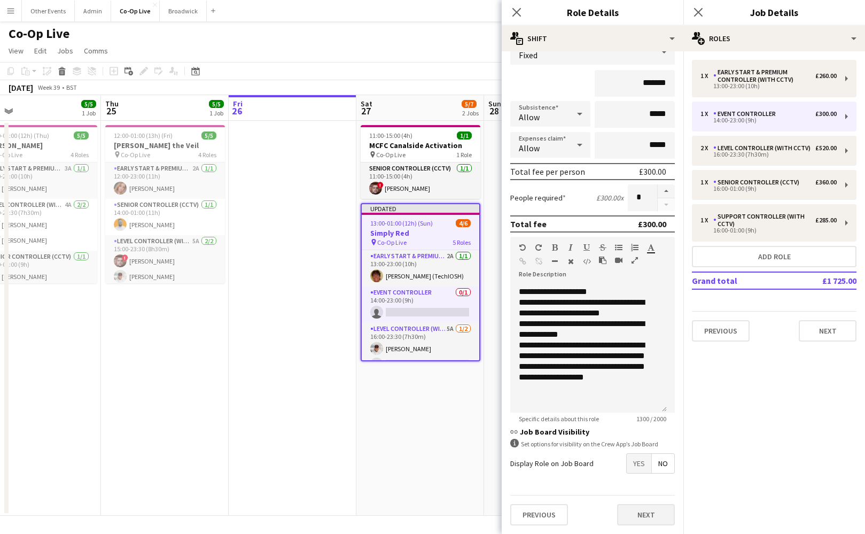
click at [643, 523] on button "Next" at bounding box center [646, 514] width 58 height 21
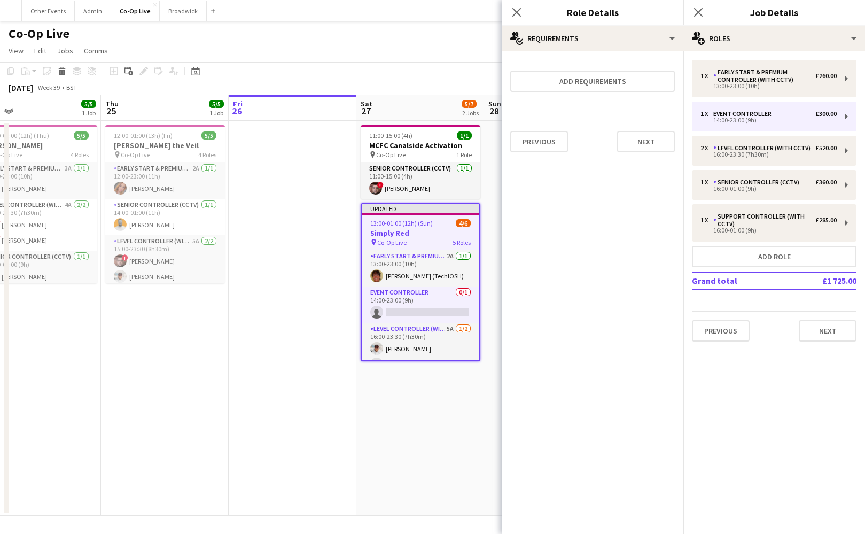
click at [651, 115] on form "Add requirements Previous Next" at bounding box center [593, 110] width 182 height 101
click at [652, 139] on button "Next" at bounding box center [646, 141] width 58 height 21
click at [580, 143] on button "Next" at bounding box center [582, 143] width 36 height 21
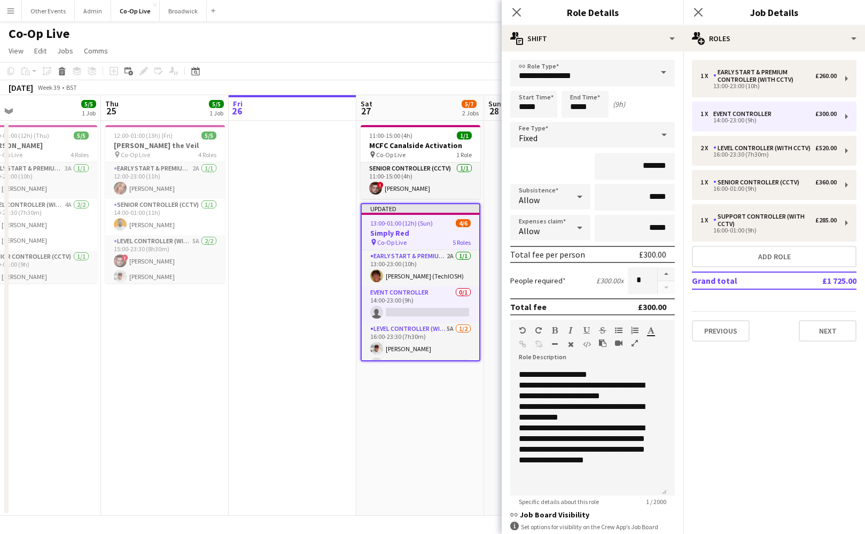
scroll to position [329, 0]
click at [522, 19] on div "Close pop-in" at bounding box center [517, 12] width 30 height 25
click at [515, 10] on icon at bounding box center [516, 12] width 10 height 10
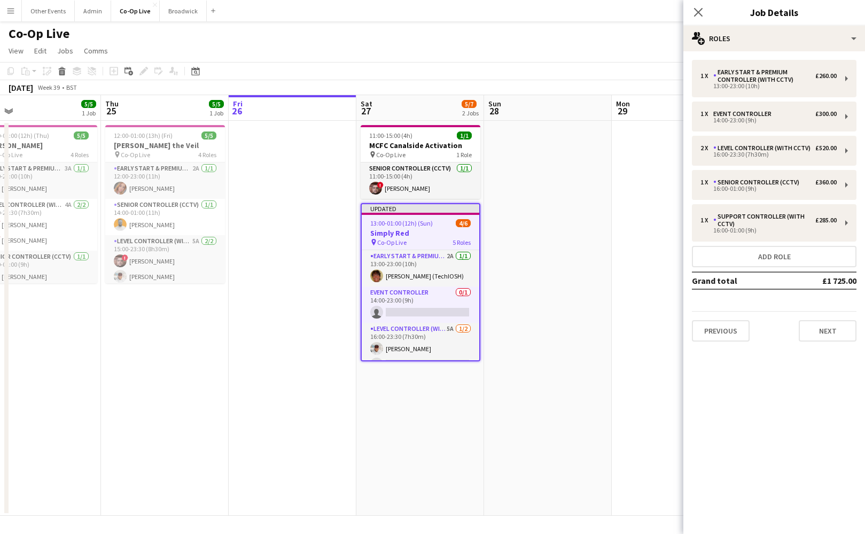
click at [520, 368] on app-date-cell at bounding box center [548, 318] width 128 height 395
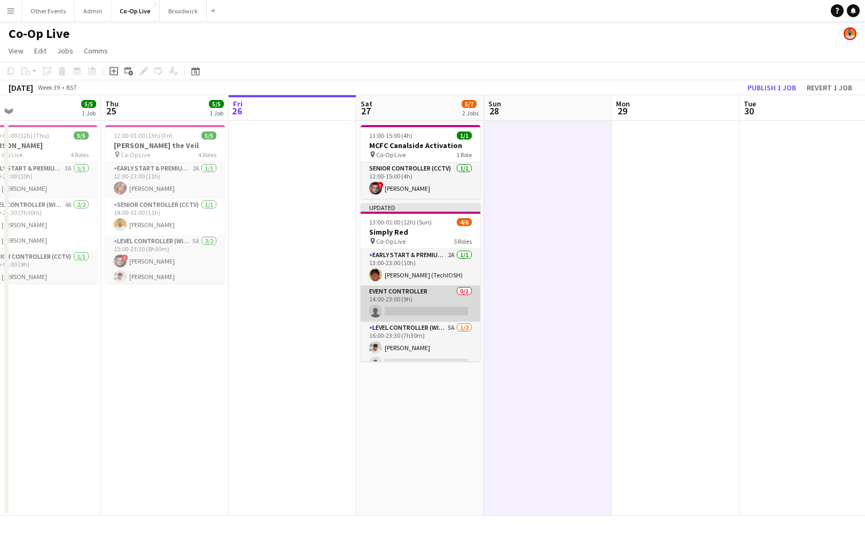
click at [457, 298] on app-card-role "Event Controller 0/1 14:00-23:00 (9h) single-neutral-actions" at bounding box center [421, 303] width 120 height 36
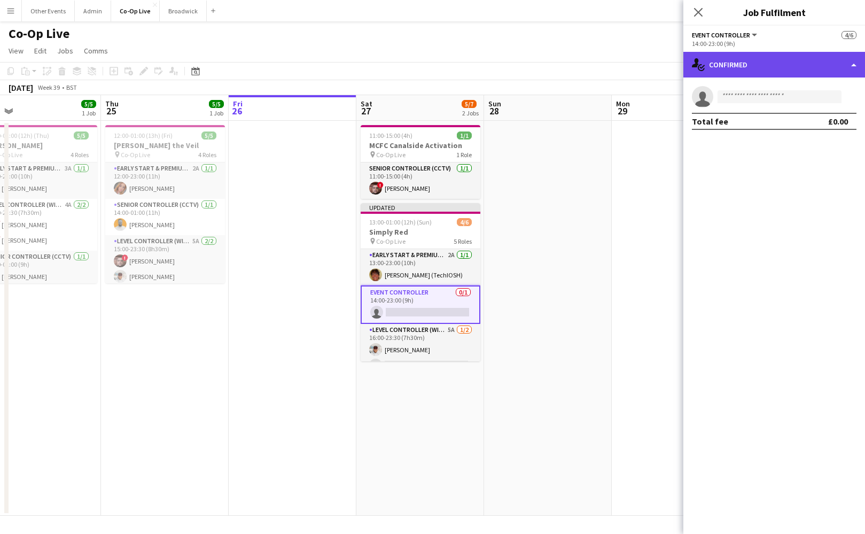
click at [760, 75] on div "single-neutral-actions-check-2 Confirmed" at bounding box center [774, 65] width 182 height 26
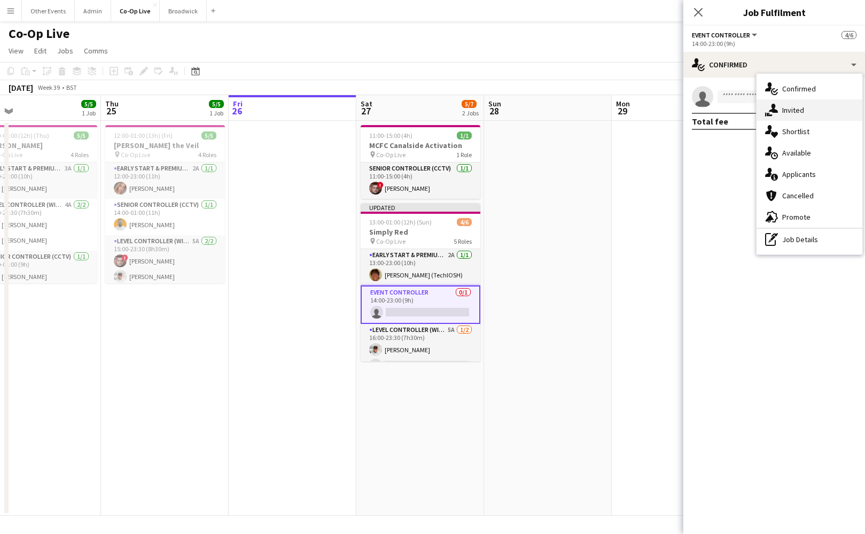
click at [794, 107] on span "Invited" at bounding box center [793, 110] width 22 height 10
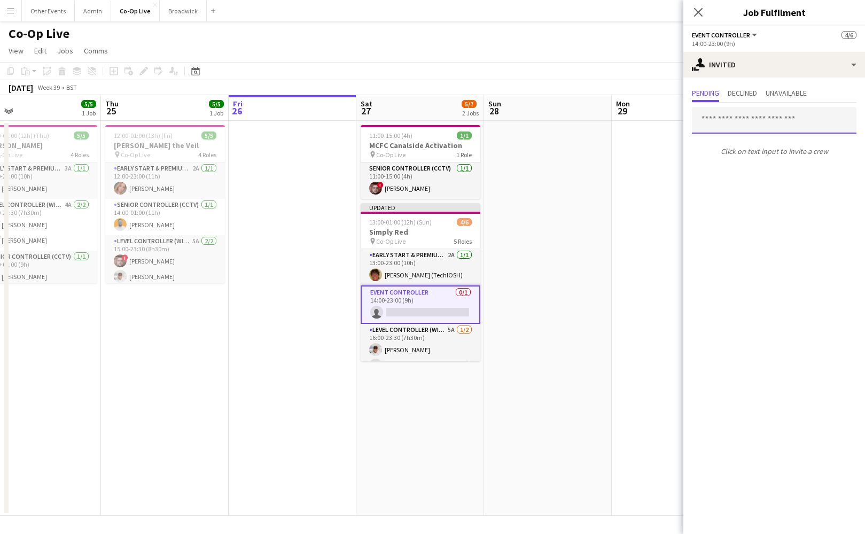
click at [752, 125] on input "text" at bounding box center [774, 120] width 165 height 27
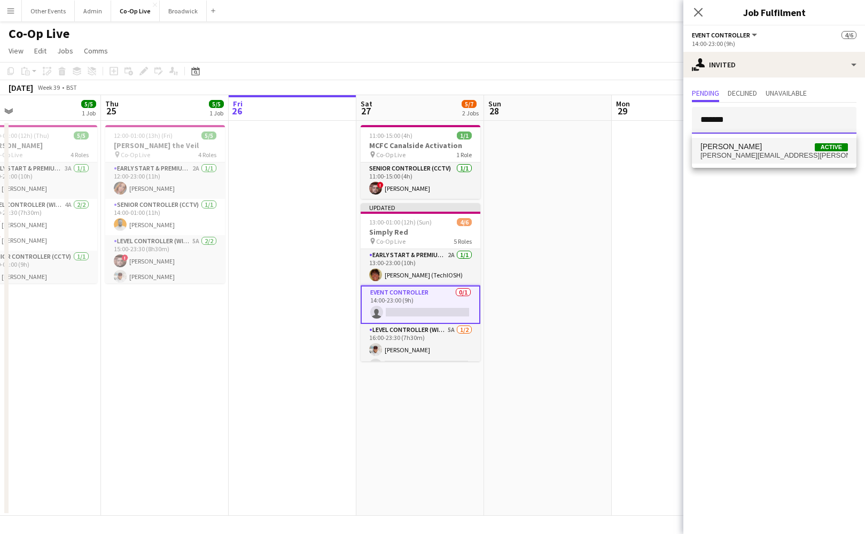
type input "*******"
click at [762, 152] on span "phoebe.vincent@hotmail.co.uk" at bounding box center [774, 155] width 147 height 9
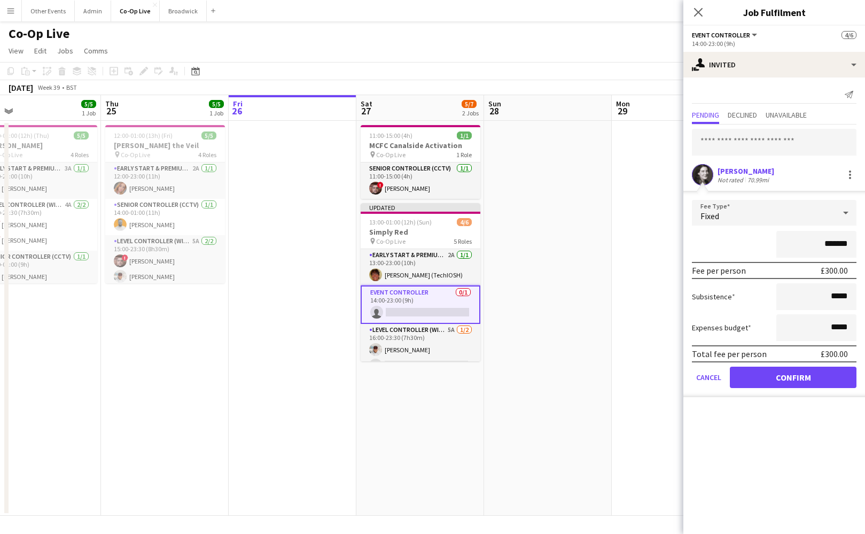
click at [803, 385] on button "Confirm" at bounding box center [793, 377] width 127 height 21
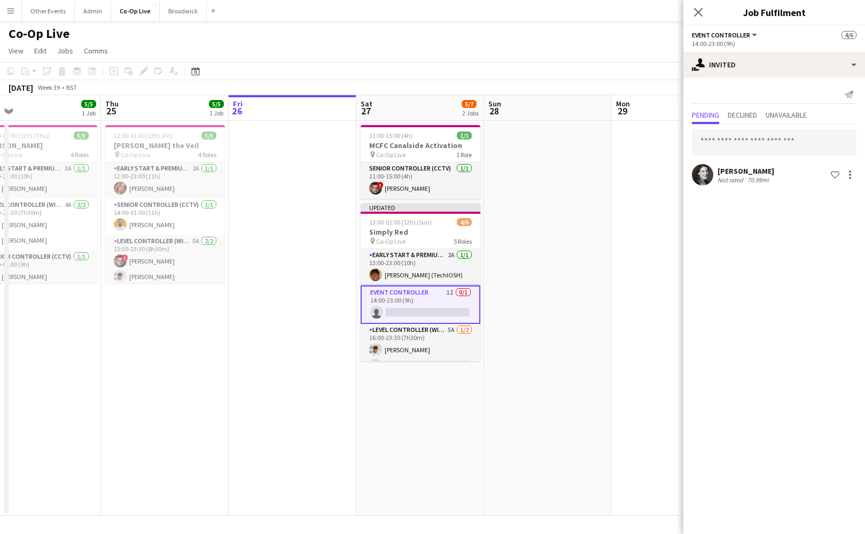
click at [652, 255] on app-date-cell at bounding box center [676, 318] width 128 height 395
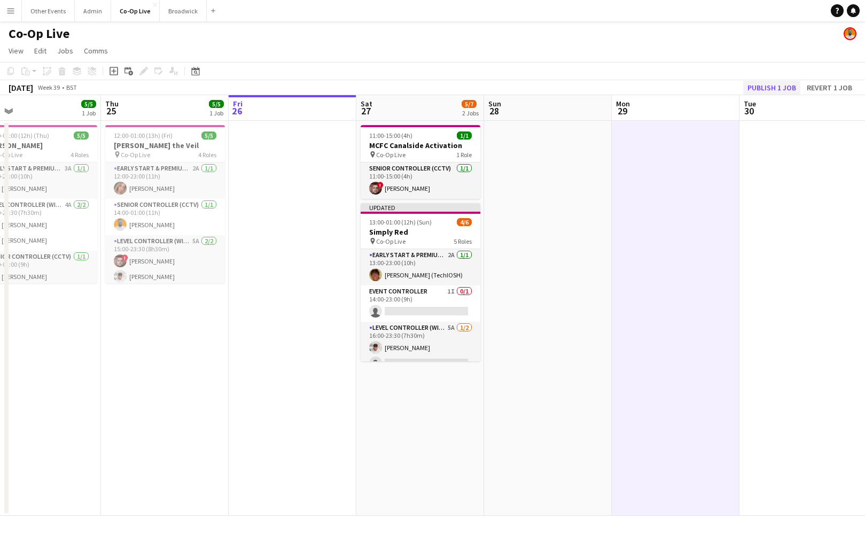
click at [776, 88] on button "Publish 1 job" at bounding box center [771, 88] width 57 height 14
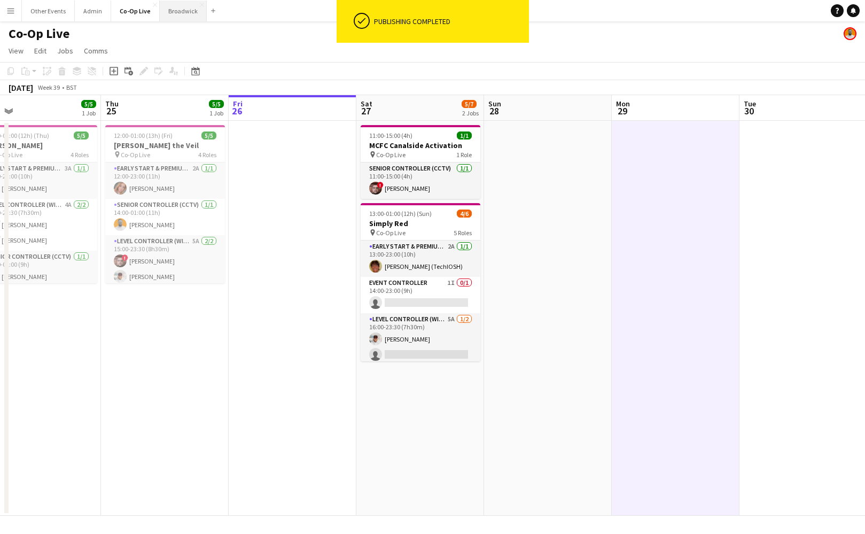
click at [172, 14] on button "Broadwick Close" at bounding box center [183, 11] width 47 height 21
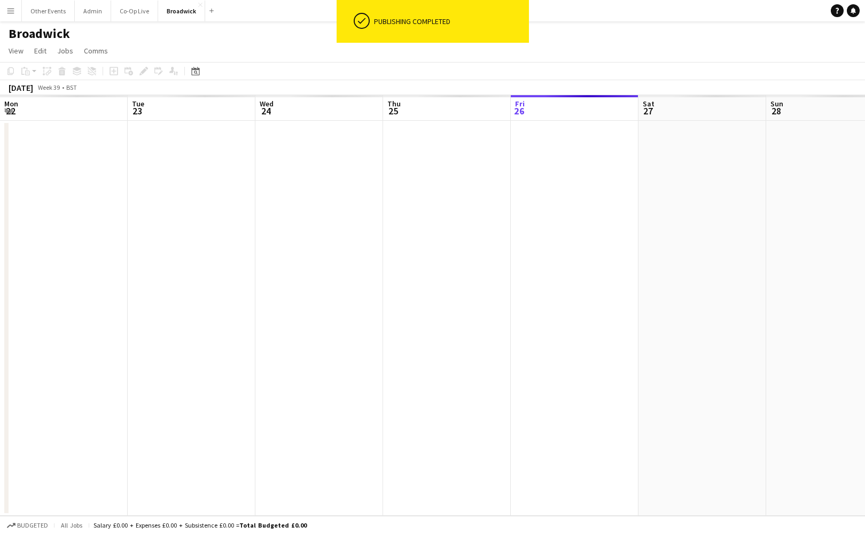
scroll to position [0, 289]
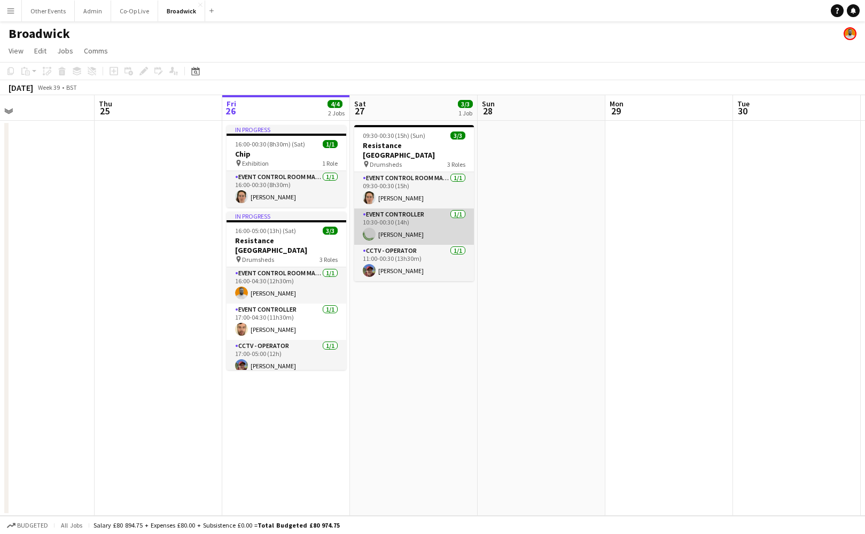
click at [420, 208] on app-card-role "Event Controller 1/1 10:30-00:30 (14h) Francie Tolland" at bounding box center [414, 226] width 120 height 36
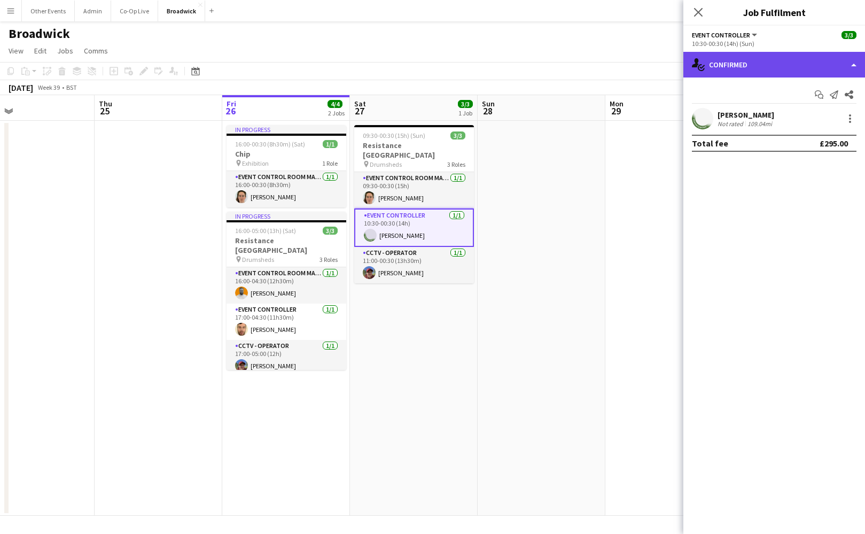
click at [764, 54] on div "single-neutral-actions-check-2 Confirmed" at bounding box center [774, 65] width 182 height 26
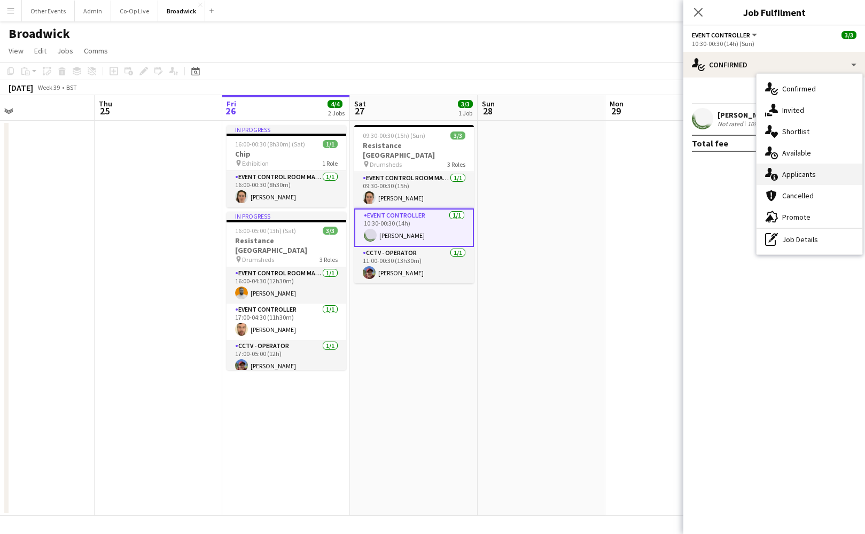
click at [818, 170] on div "single-neutral-actions-information Applicants" at bounding box center [810, 174] width 106 height 21
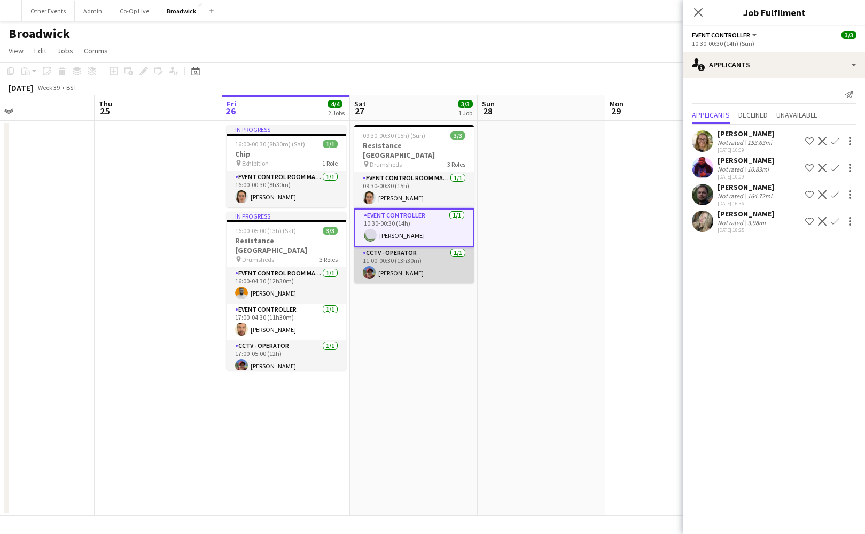
click at [414, 254] on app-card-role "CCTV - Operator 1/1 11:00-00:30 (13h30m) Richard Aston" at bounding box center [414, 265] width 120 height 36
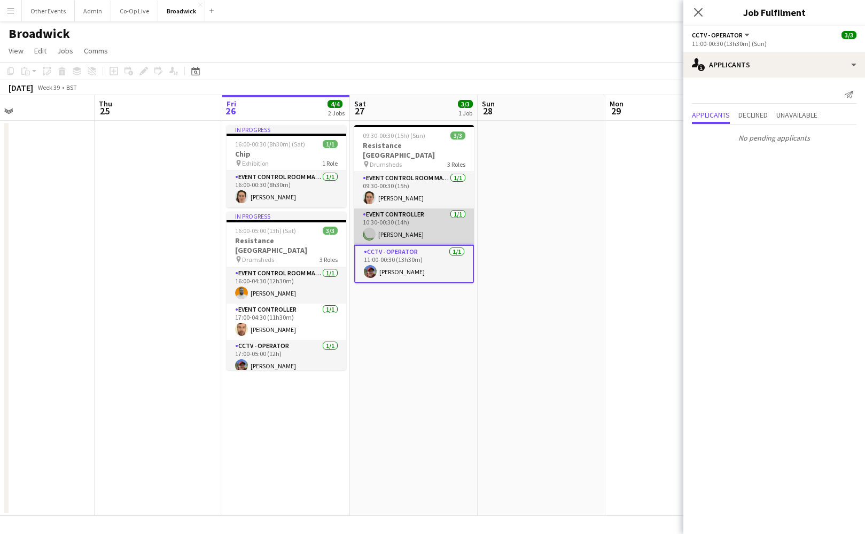
click at [422, 231] on app-card-role "Event Controller 1/1 10:30-00:30 (14h) Francie Tolland" at bounding box center [414, 226] width 120 height 36
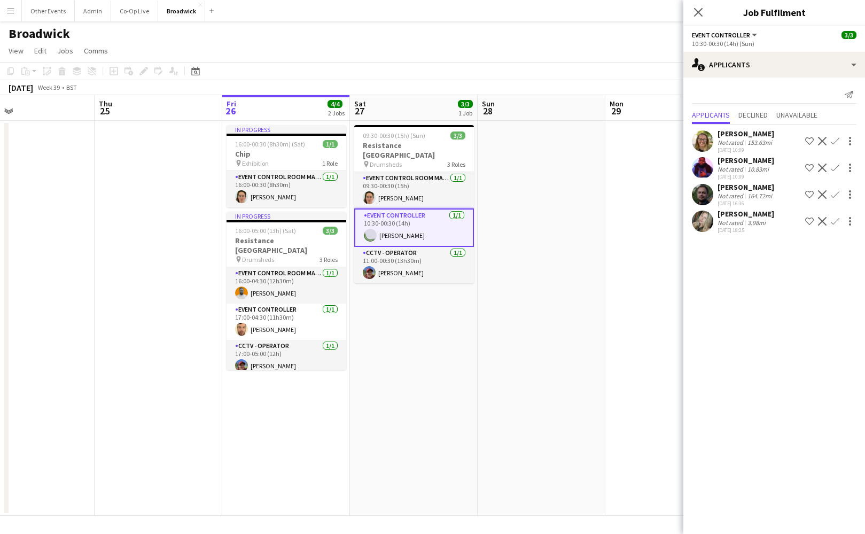
click at [726, 195] on div "Not rated" at bounding box center [732, 196] width 28 height 8
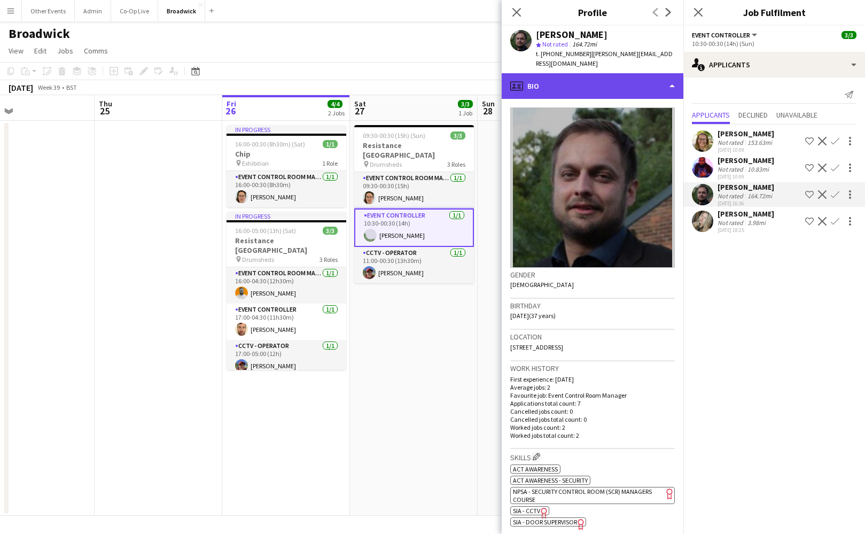
click at [621, 74] on div "profile Bio" at bounding box center [593, 86] width 182 height 26
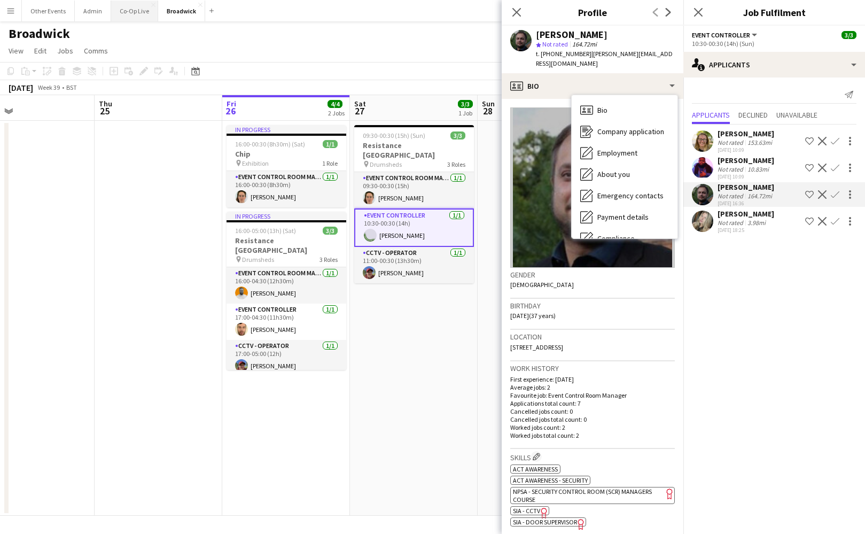
click at [135, 9] on button "Co-Op Live Close" at bounding box center [134, 11] width 47 height 21
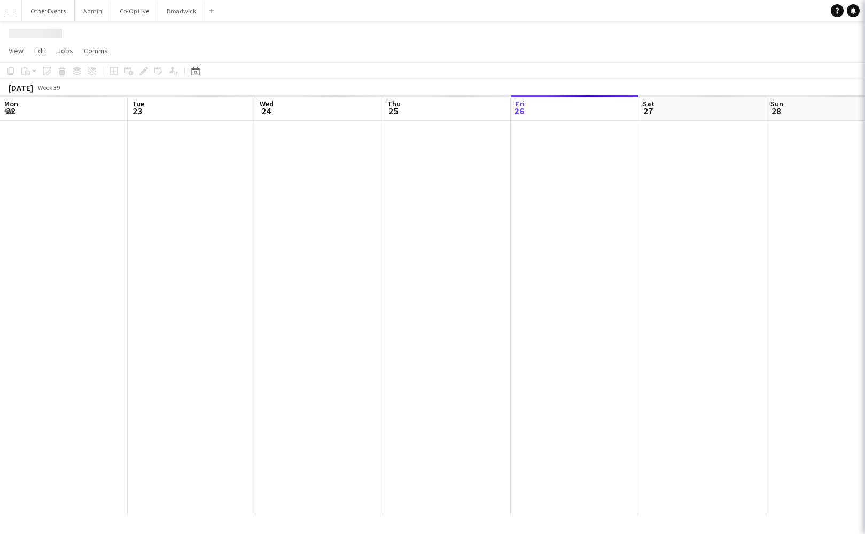
scroll to position [0, 282]
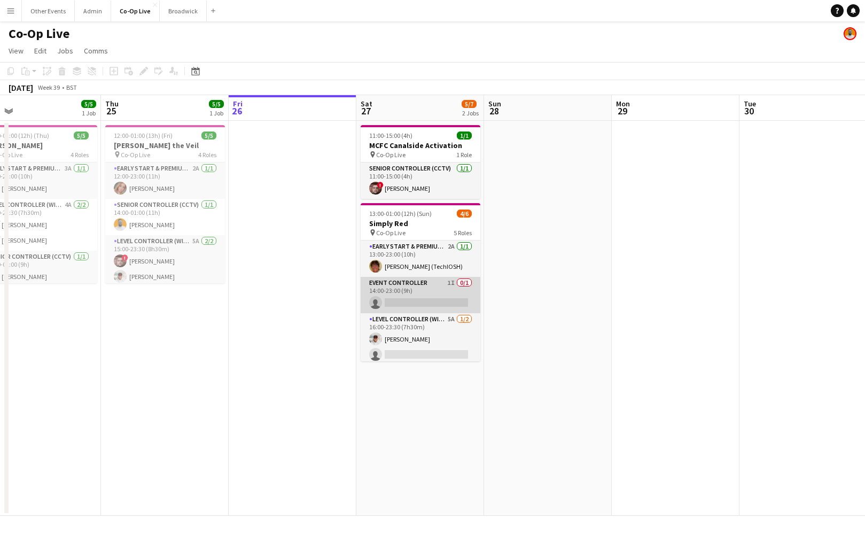
click at [441, 297] on app-card-role "Event Controller 1I 0/1 14:00-23:00 (9h) single-neutral-actions" at bounding box center [421, 295] width 120 height 36
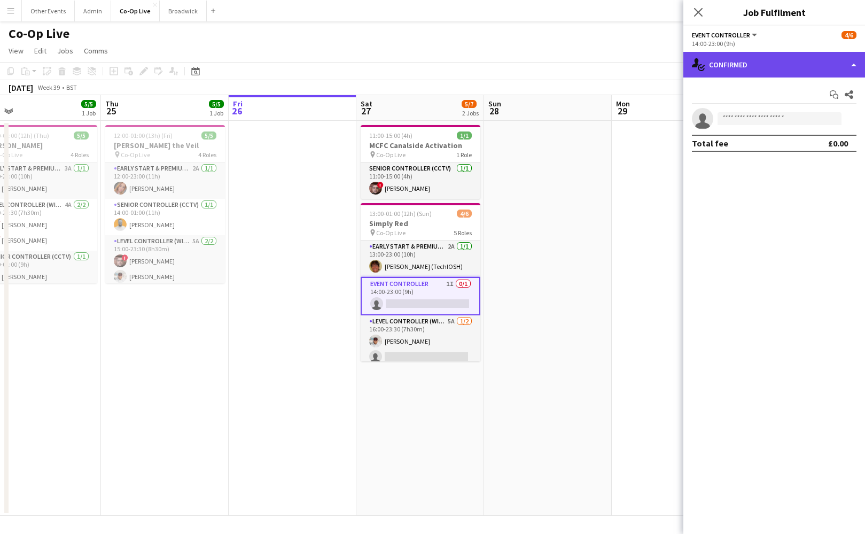
click at [787, 69] on div "single-neutral-actions-check-2 Confirmed" at bounding box center [774, 65] width 182 height 26
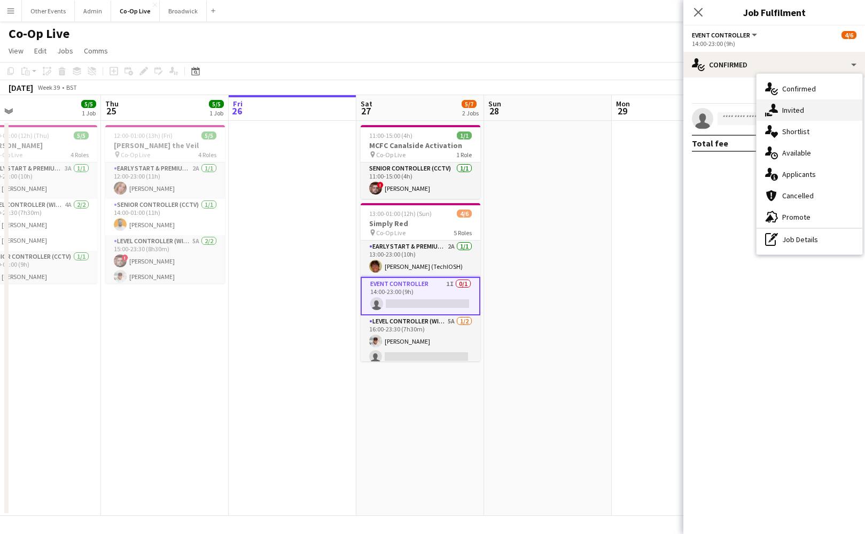
click at [807, 116] on div "single-neutral-actions-share-1 Invited" at bounding box center [810, 109] width 106 height 21
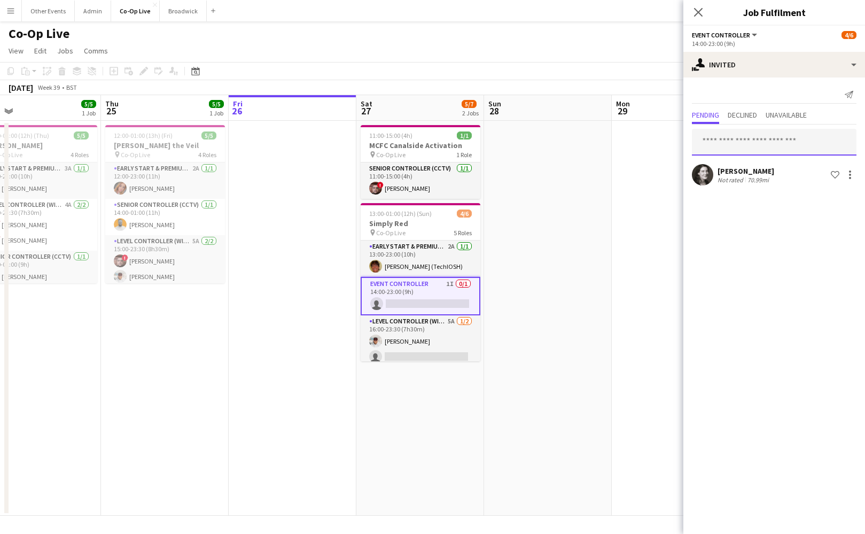
click at [770, 148] on input "text" at bounding box center [774, 142] width 165 height 27
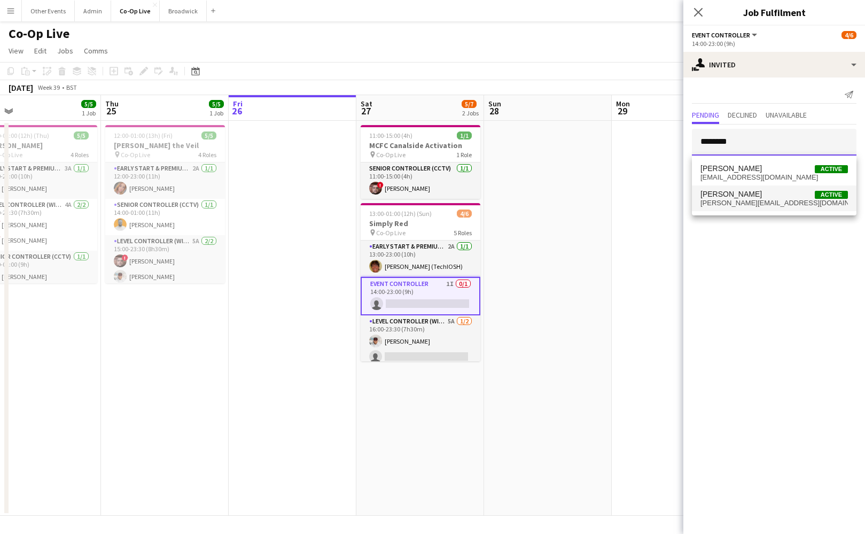
type input "********"
click at [755, 199] on span "chris@treshombres.uk" at bounding box center [774, 203] width 147 height 9
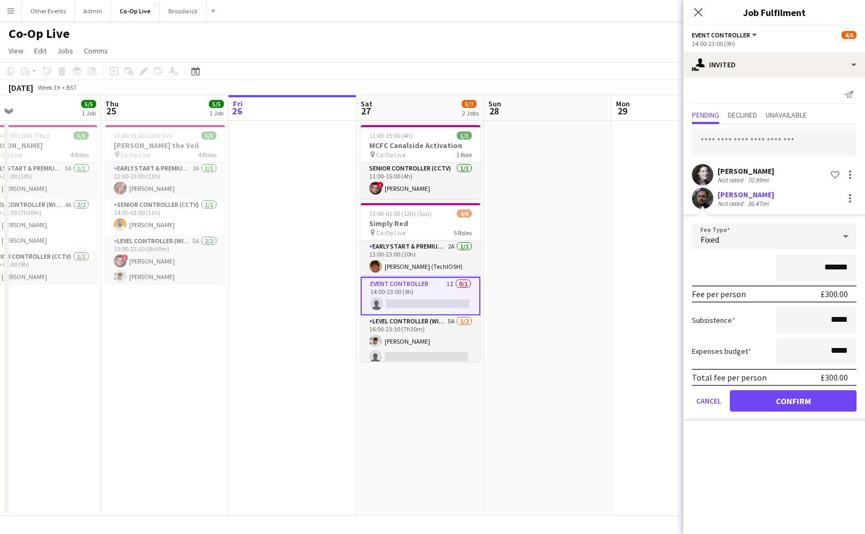
click at [804, 398] on button "Confirm" at bounding box center [793, 400] width 127 height 21
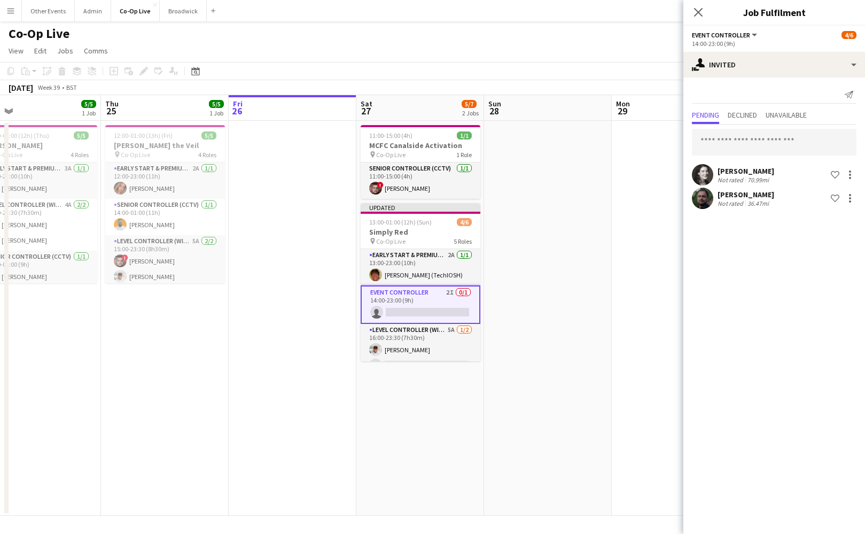
click at [654, 268] on app-date-cell at bounding box center [676, 318] width 128 height 395
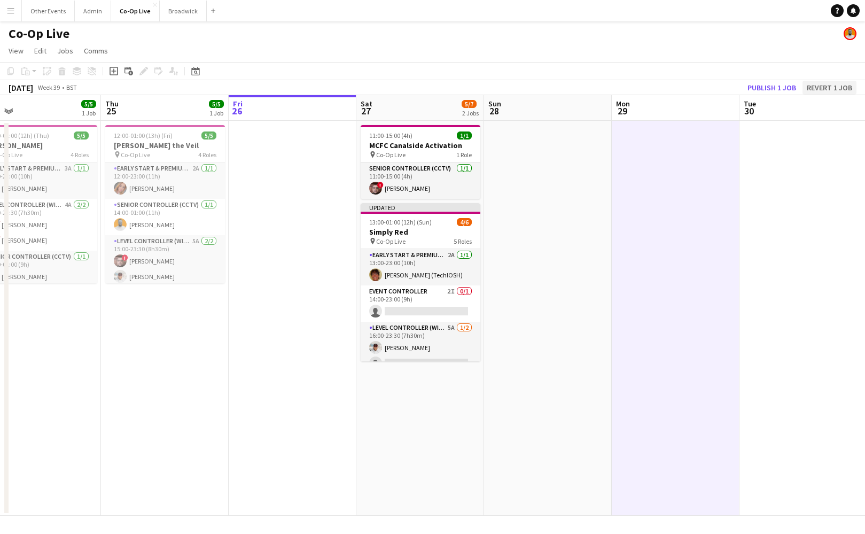
click at [835, 87] on button "Revert 1 job" at bounding box center [830, 88] width 54 height 14
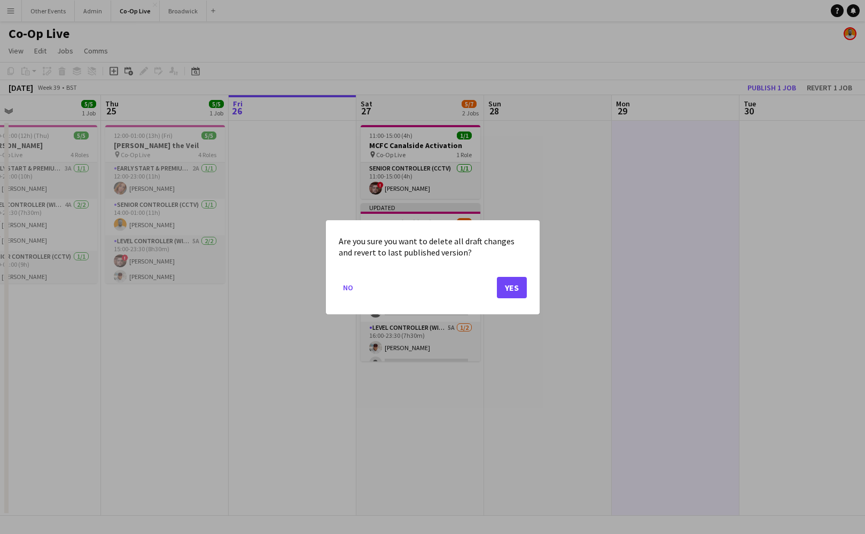
click at [515, 291] on button "Yes" at bounding box center [512, 286] width 30 height 21
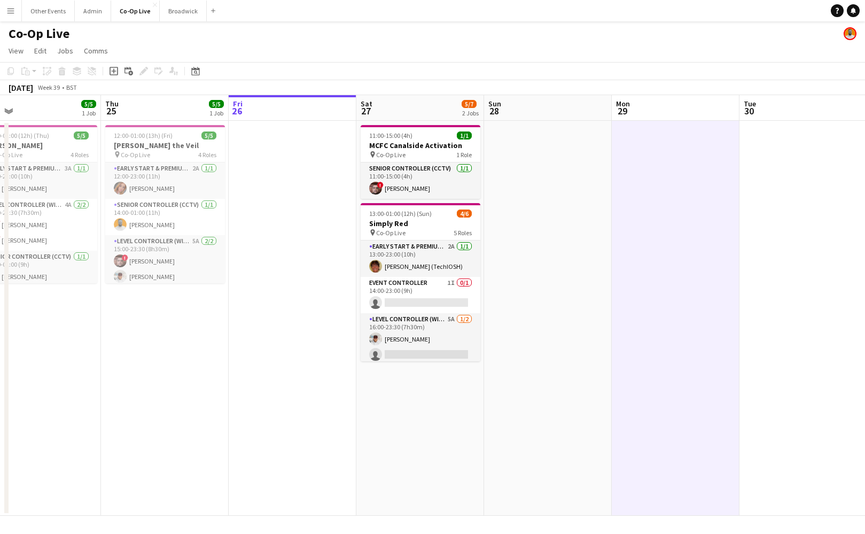
click at [560, 262] on app-date-cell at bounding box center [548, 318] width 128 height 395
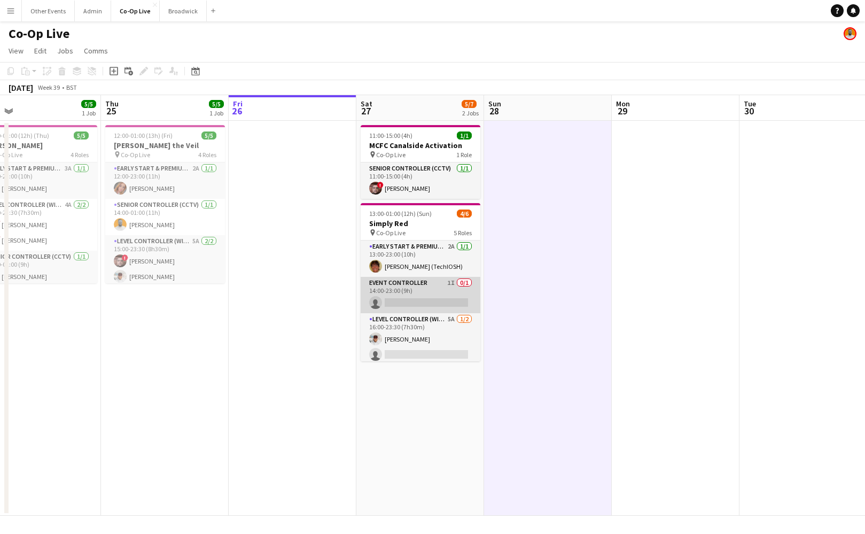
click at [429, 300] on app-card-role "Event Controller 1I 0/1 14:00-23:00 (9h) single-neutral-actions" at bounding box center [421, 295] width 120 height 36
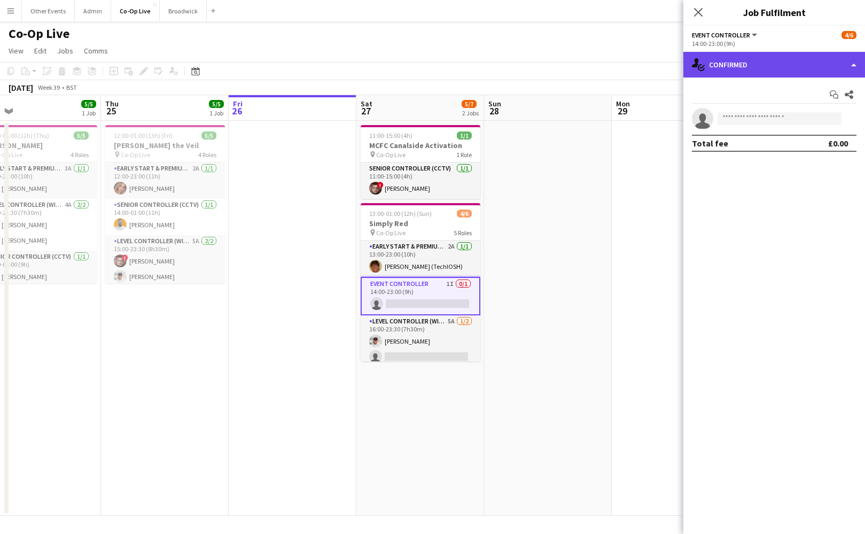
click at [777, 69] on div "single-neutral-actions-check-2 Confirmed" at bounding box center [774, 65] width 182 height 26
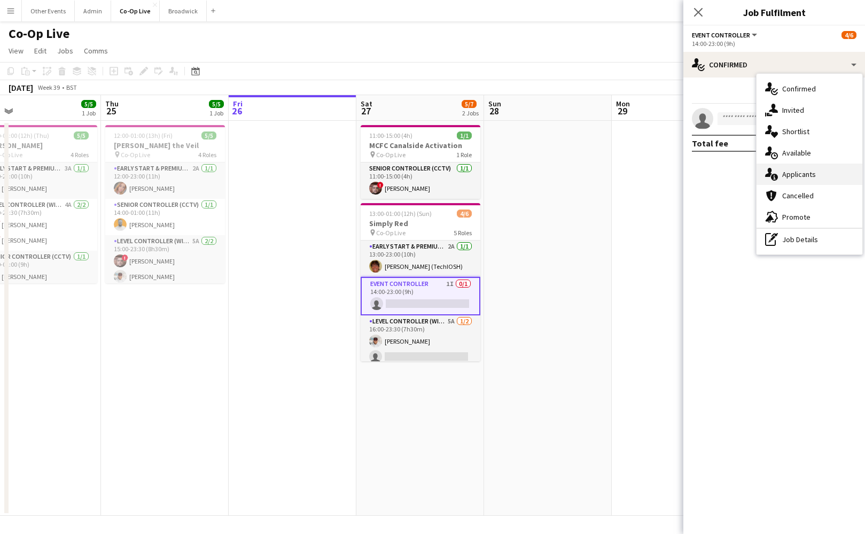
click at [810, 176] on span "Applicants" at bounding box center [799, 174] width 34 height 10
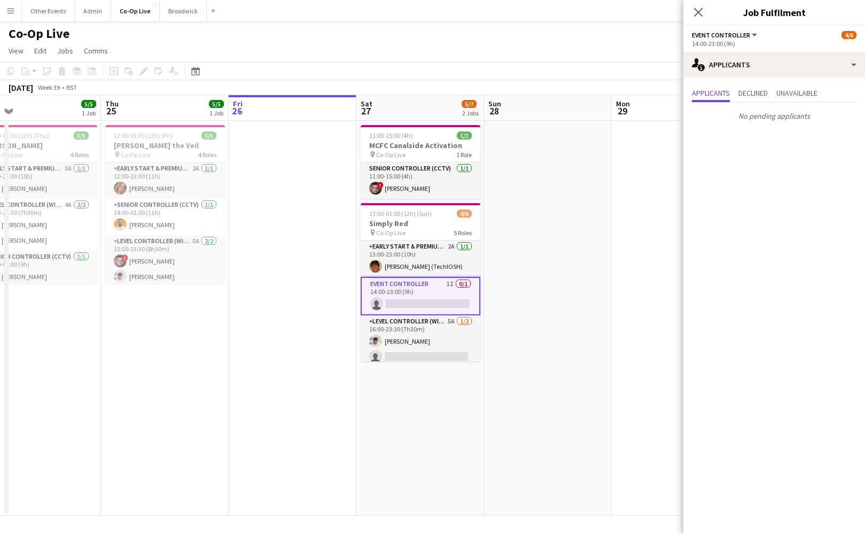
click at [777, 118] on p "No pending applicants" at bounding box center [774, 116] width 182 height 18
click at [759, 92] on span "Declined" at bounding box center [752, 92] width 29 height 7
click at [736, 95] on div "Applicants Declined Unavailable" at bounding box center [774, 94] width 165 height 17
click at [721, 94] on span "Applicants" at bounding box center [711, 92] width 38 height 7
click at [756, 70] on div "single-neutral-actions-information Applicants" at bounding box center [774, 65] width 182 height 26
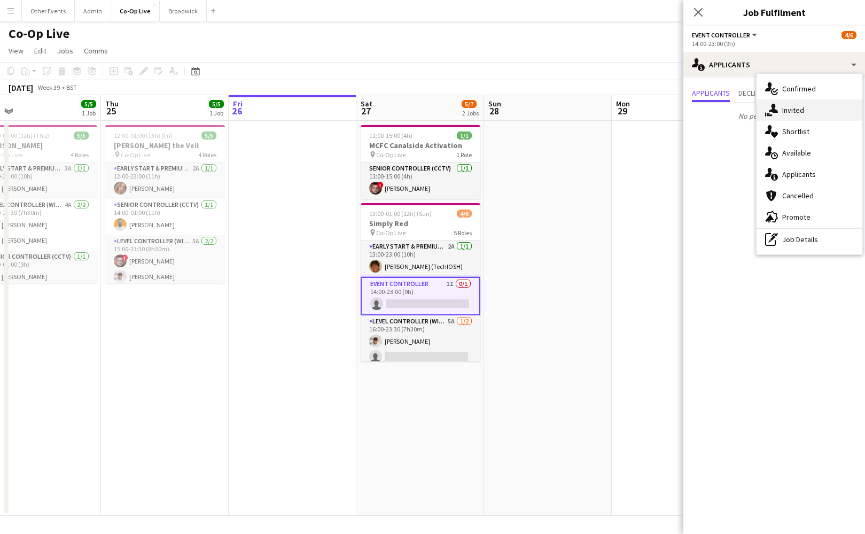
click at [797, 102] on div "single-neutral-actions-share-1 Invited" at bounding box center [810, 109] width 106 height 21
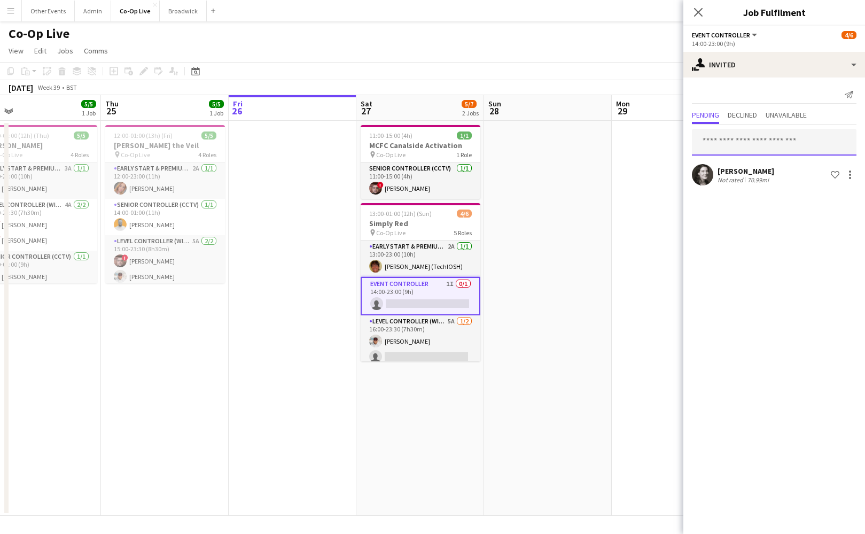
click at [776, 149] on input "text" at bounding box center [774, 142] width 165 height 27
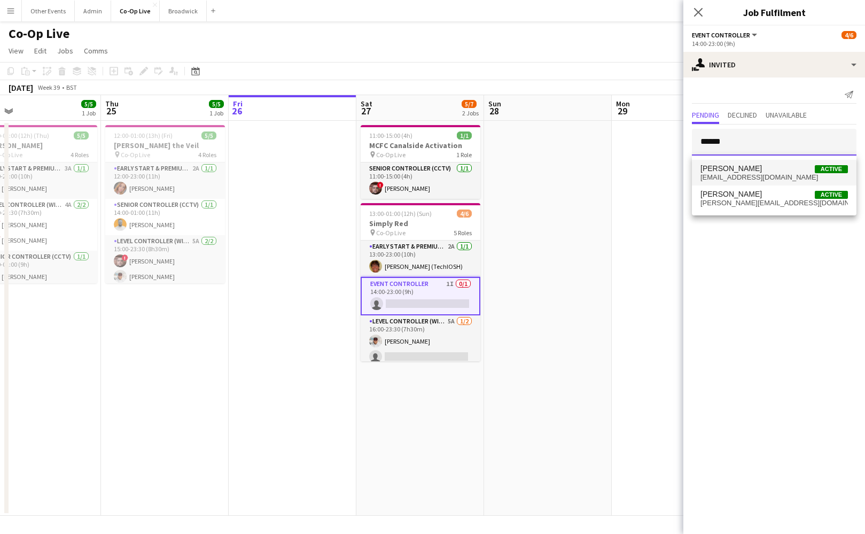
type input "******"
click at [752, 177] on span "[EMAIL_ADDRESS][DOMAIN_NAME]" at bounding box center [774, 177] width 147 height 9
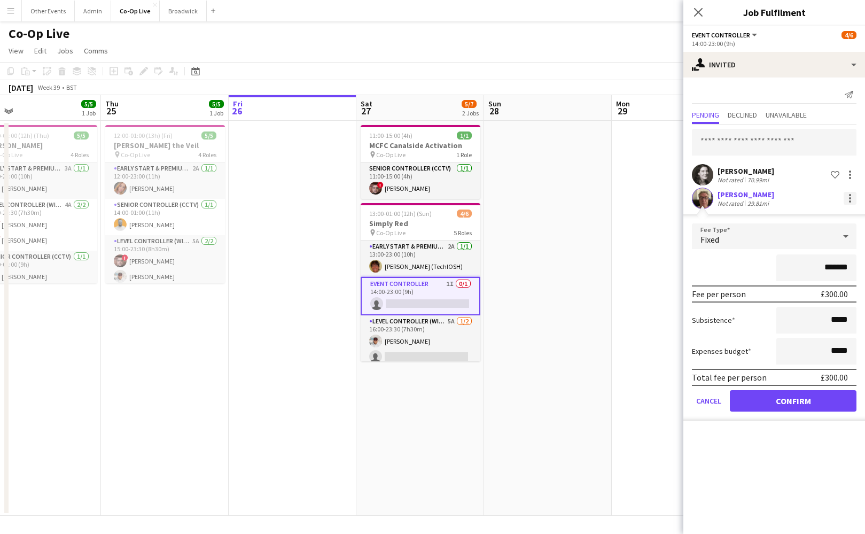
click at [848, 200] on div at bounding box center [850, 198] width 13 height 13
click at [821, 295] on span "Cancel invitation" at bounding box center [816, 294] width 63 height 9
click at [715, 405] on button "Cancel" at bounding box center [709, 400] width 34 height 21
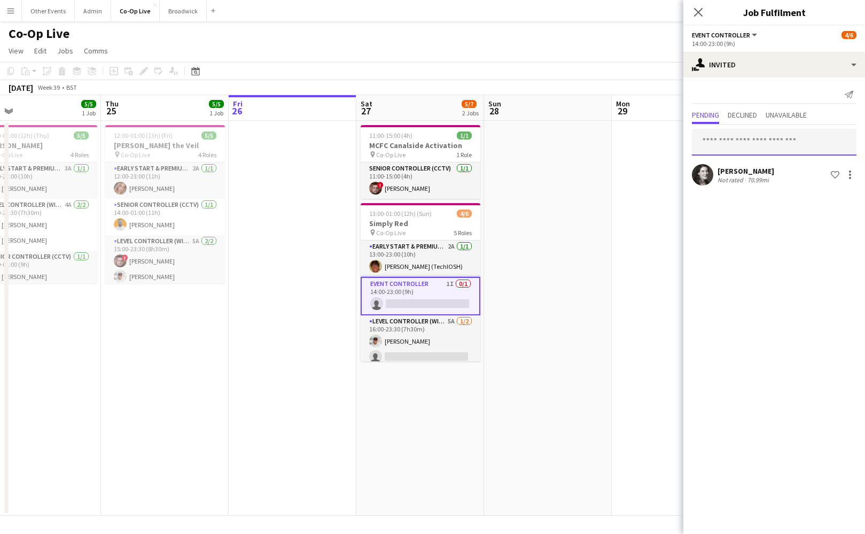
click at [745, 133] on input "text" at bounding box center [774, 142] width 165 height 27
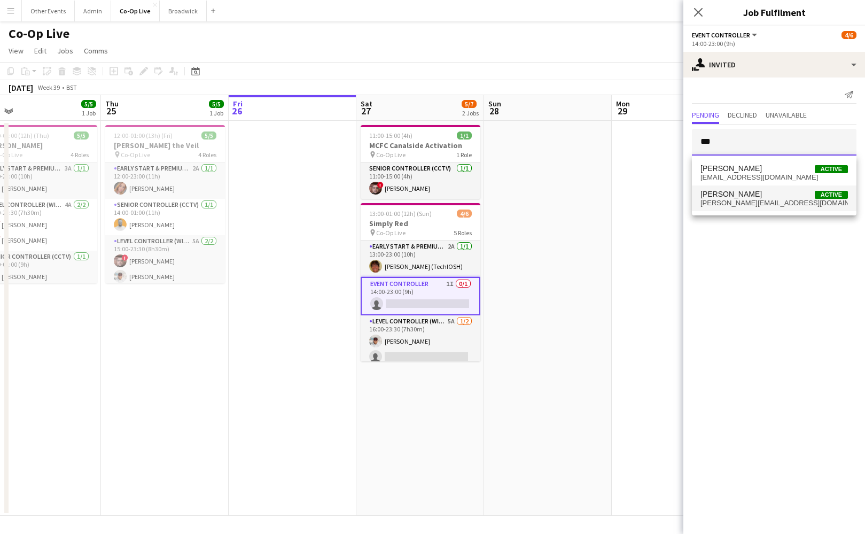
type input "***"
click at [743, 189] on mat-option "Chris Anderson Active chris@treshombres.uk" at bounding box center [774, 198] width 165 height 26
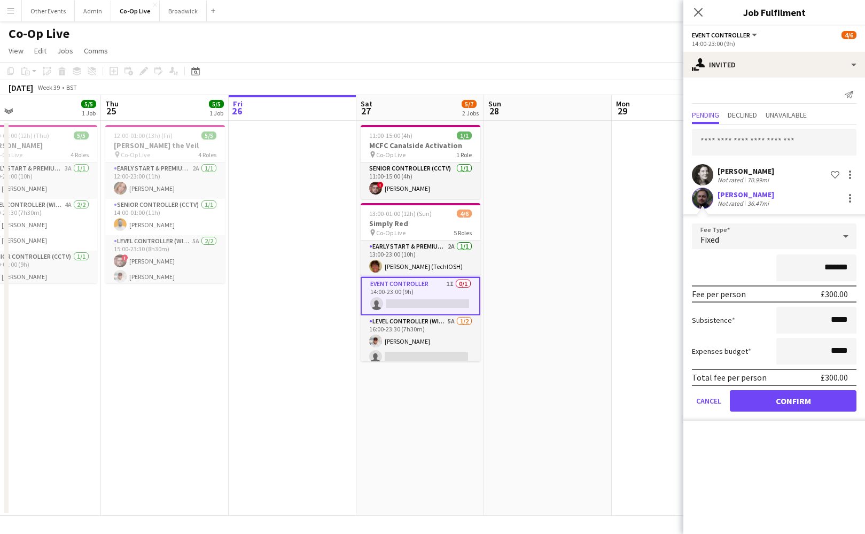
click at [810, 401] on button "Confirm" at bounding box center [793, 400] width 127 height 21
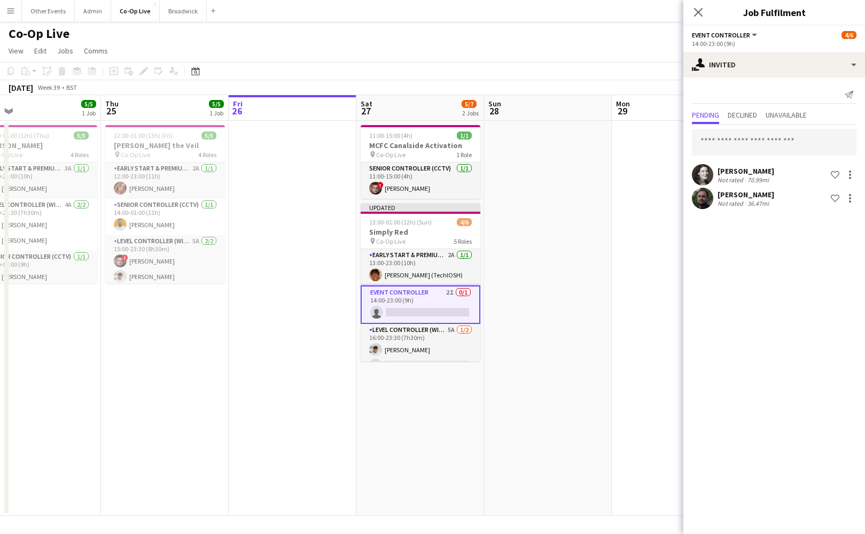
click at [623, 297] on app-date-cell at bounding box center [676, 318] width 128 height 395
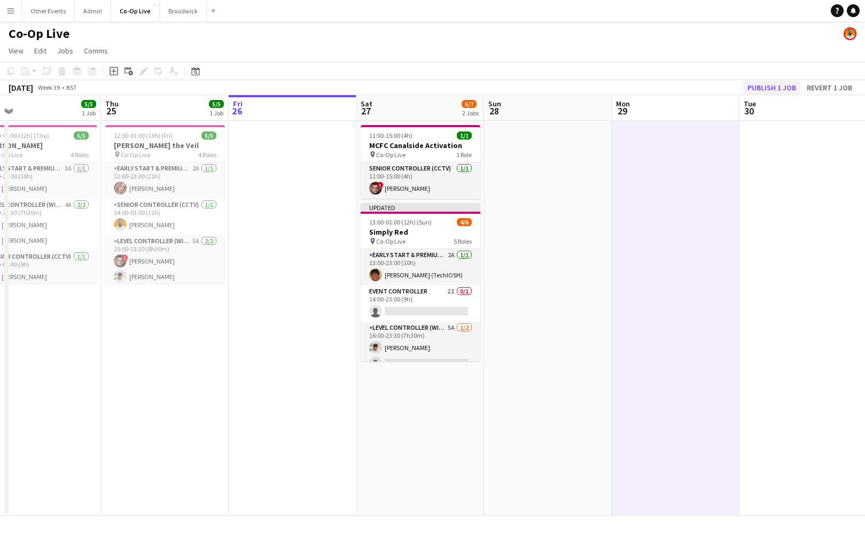
click at [766, 84] on button "Publish 1 job" at bounding box center [771, 88] width 57 height 14
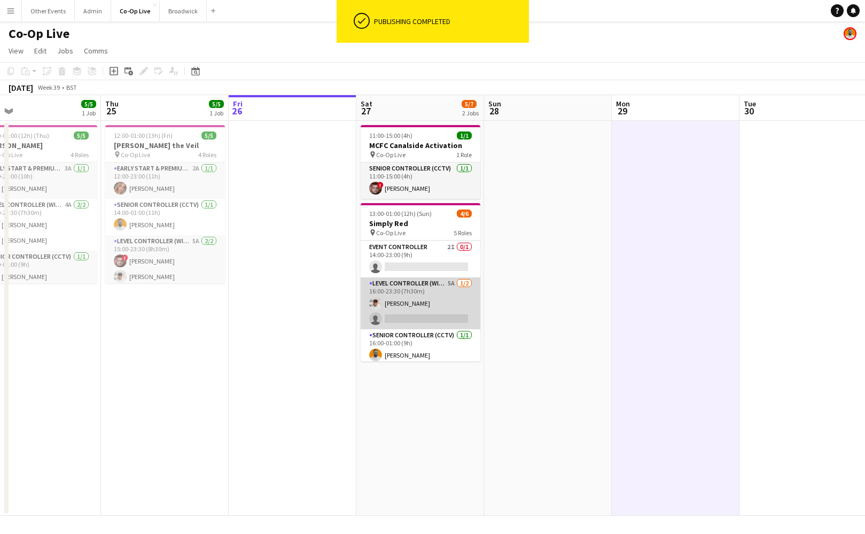
scroll to position [0, 0]
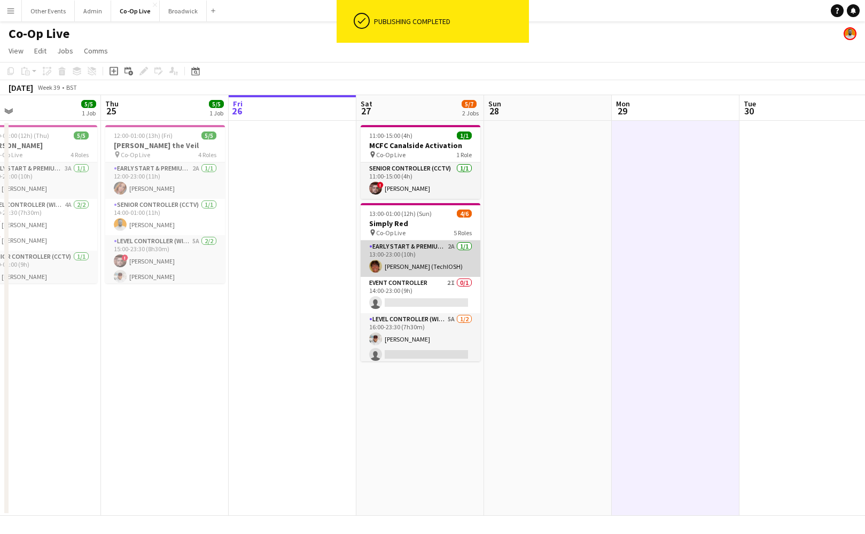
click at [433, 256] on app-card-role "Early Start & Premium Controller (with CCTV) 2A [DATE] 13:00-23:00 (10h) [PERSO…" at bounding box center [421, 258] width 120 height 36
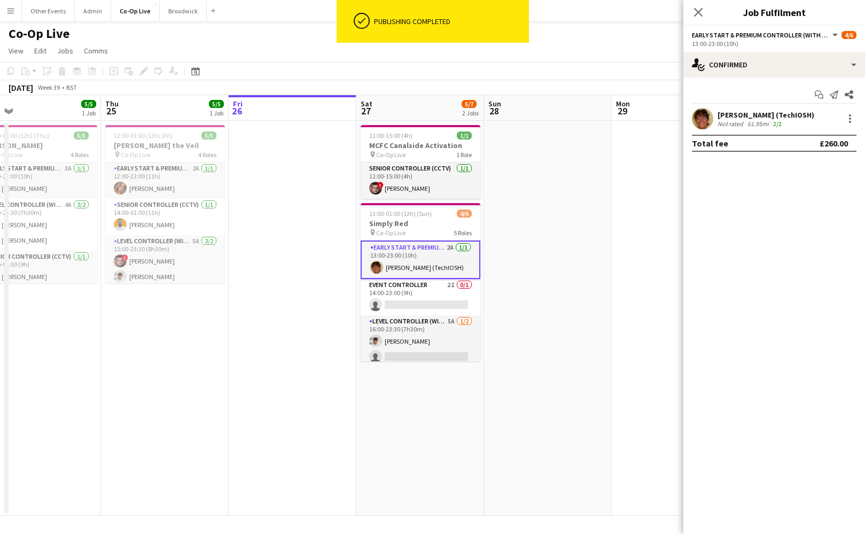
click at [770, 37] on span "Early Start & Premium Controller (with CCTV)" at bounding box center [761, 35] width 139 height 8
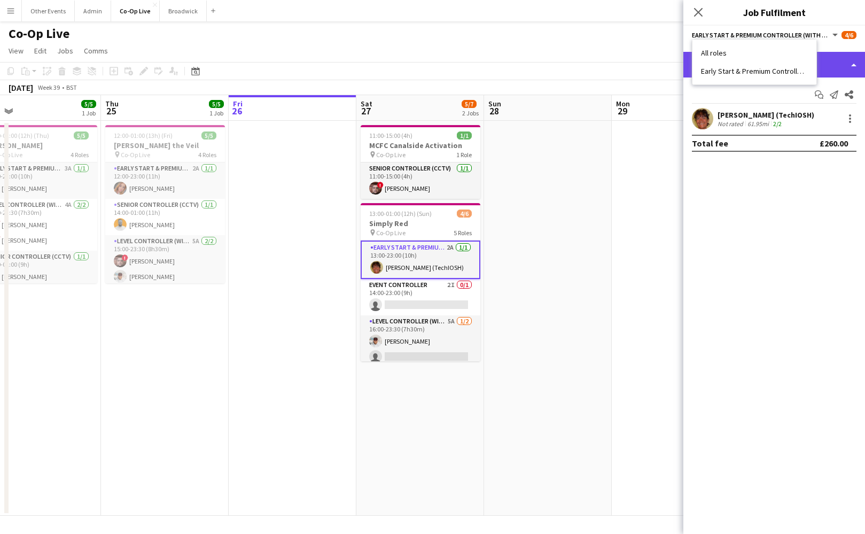
click at [827, 64] on div "single-neutral-actions-check-2 Confirmed" at bounding box center [774, 65] width 182 height 26
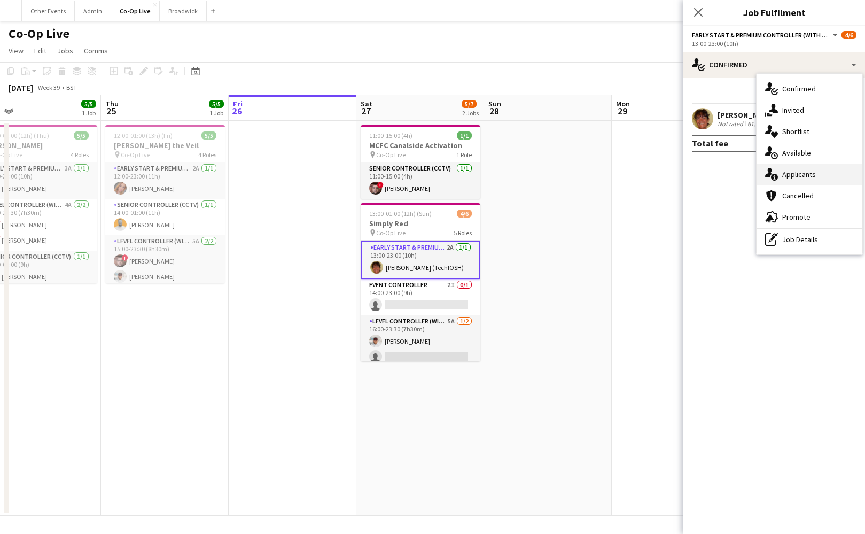
click at [815, 170] on span "Applicants" at bounding box center [799, 174] width 34 height 10
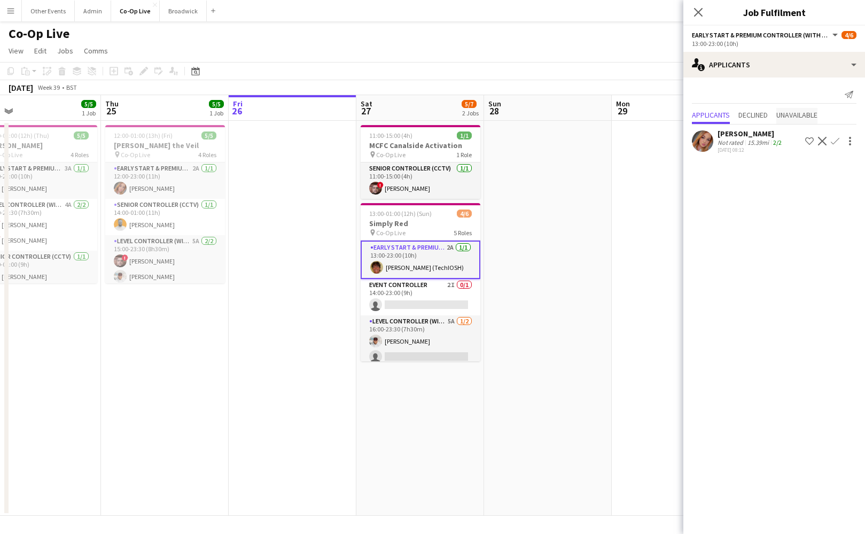
click at [800, 116] on span "Unavailable" at bounding box center [796, 114] width 41 height 7
click at [705, 92] on span "Applicants" at bounding box center [711, 92] width 38 height 7
click at [696, 13] on icon "Close pop-in" at bounding box center [698, 12] width 10 height 10
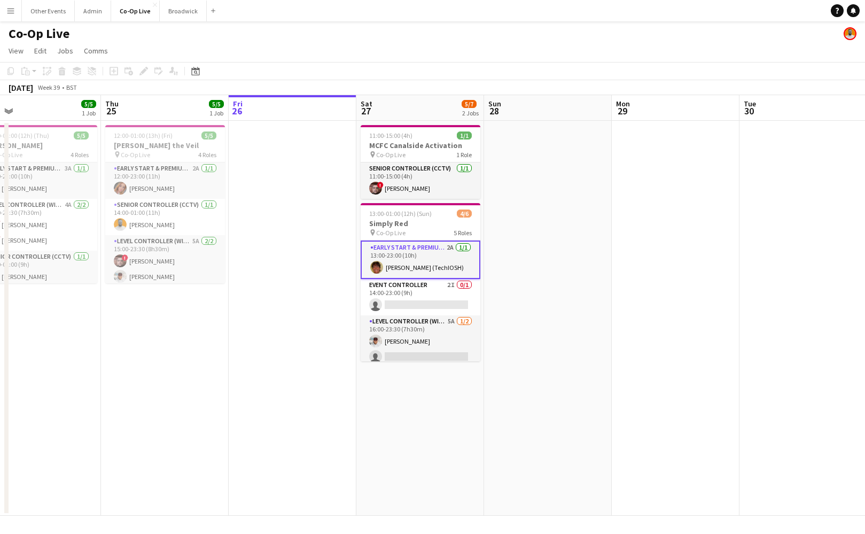
click at [637, 197] on app-date-cell at bounding box center [676, 318] width 128 height 395
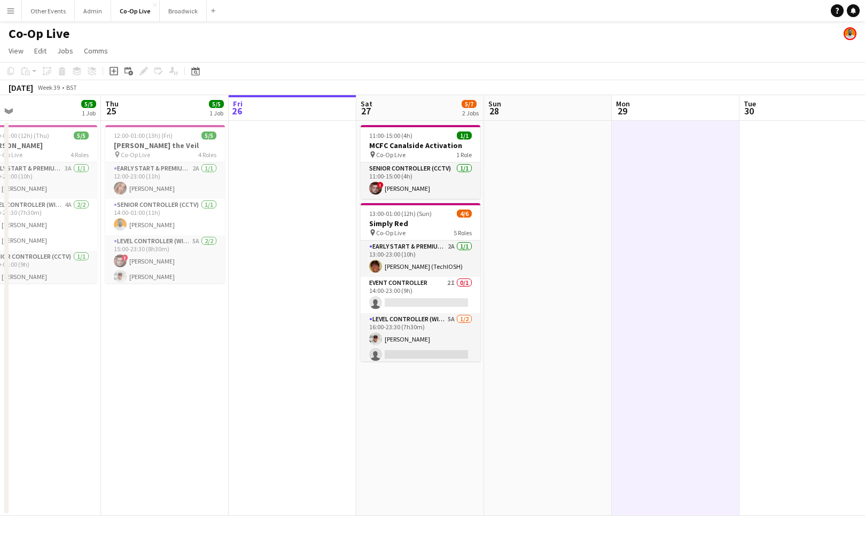
click at [523, 298] on app-date-cell at bounding box center [548, 318] width 128 height 395
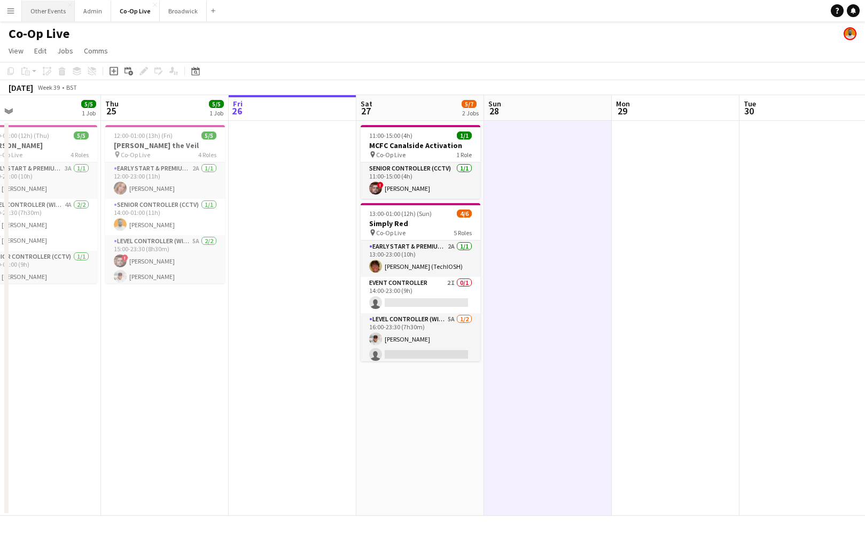
click at [51, 6] on button "Other Events Close" at bounding box center [48, 11] width 53 height 21
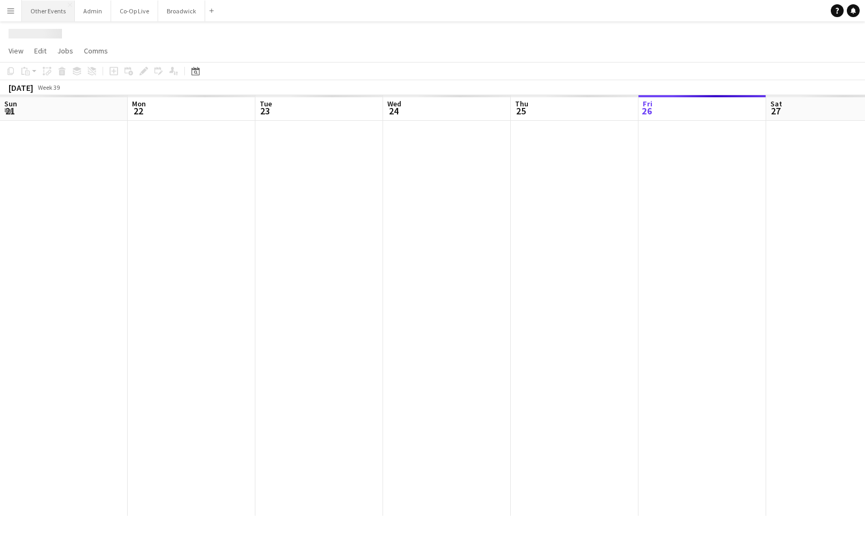
scroll to position [0, 367]
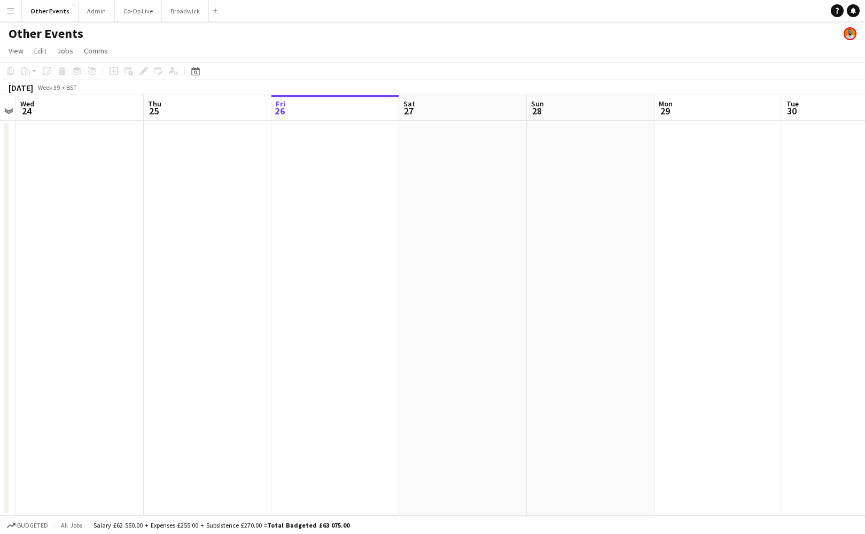
click at [450, 174] on app-date-cell at bounding box center [463, 318] width 128 height 395
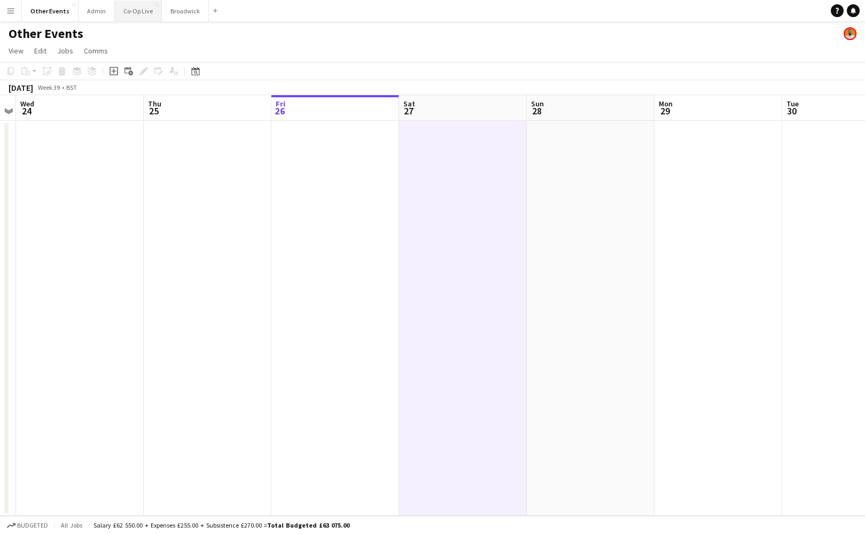
click at [136, 15] on button "Co-Op Live Close" at bounding box center [138, 11] width 47 height 21
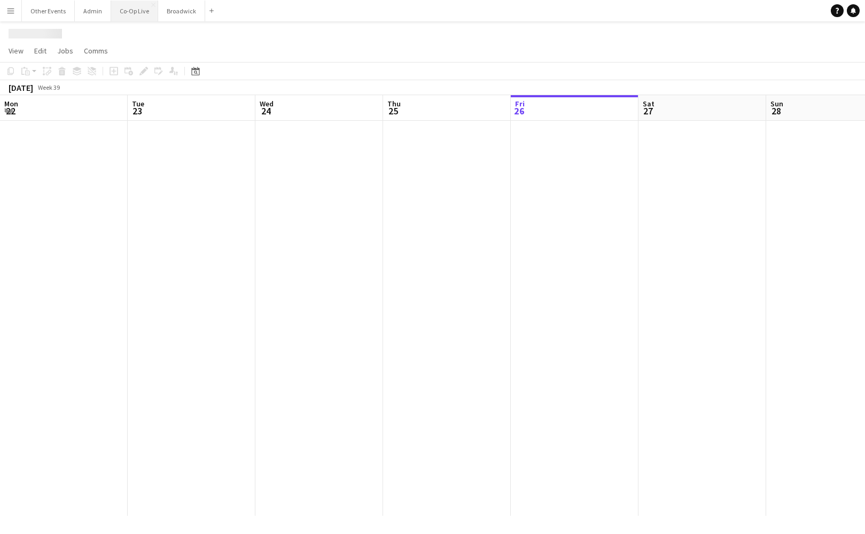
scroll to position [0, 282]
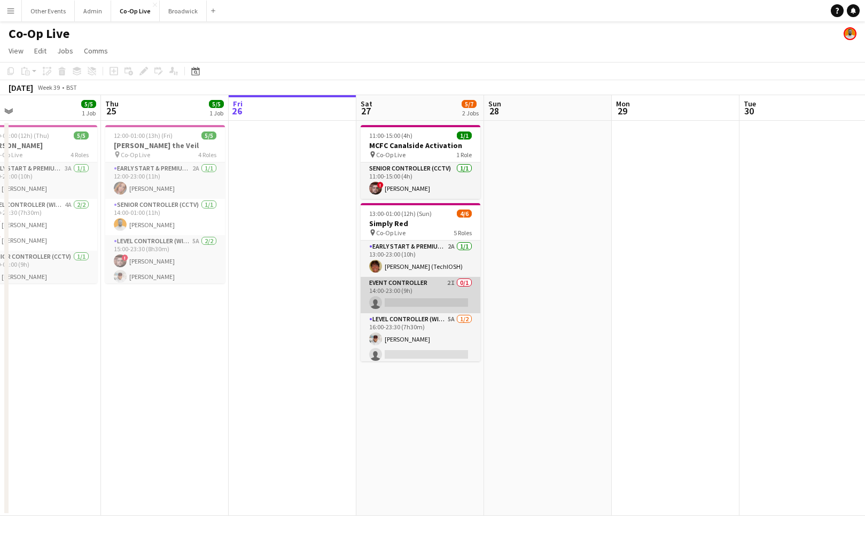
click at [429, 302] on app-card-role "Event Controller 2I 0/1 14:00-23:00 (9h) single-neutral-actions" at bounding box center [421, 295] width 120 height 36
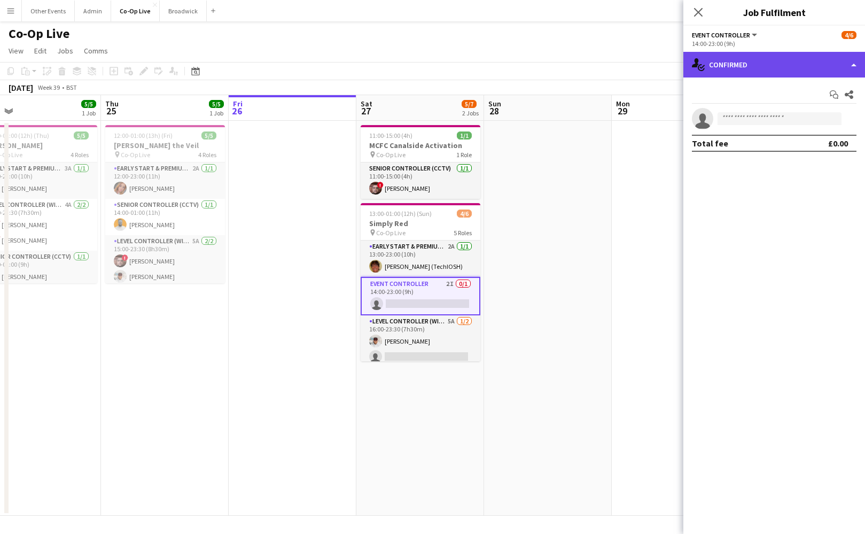
click at [754, 58] on div "single-neutral-actions-check-2 Confirmed" at bounding box center [774, 65] width 182 height 26
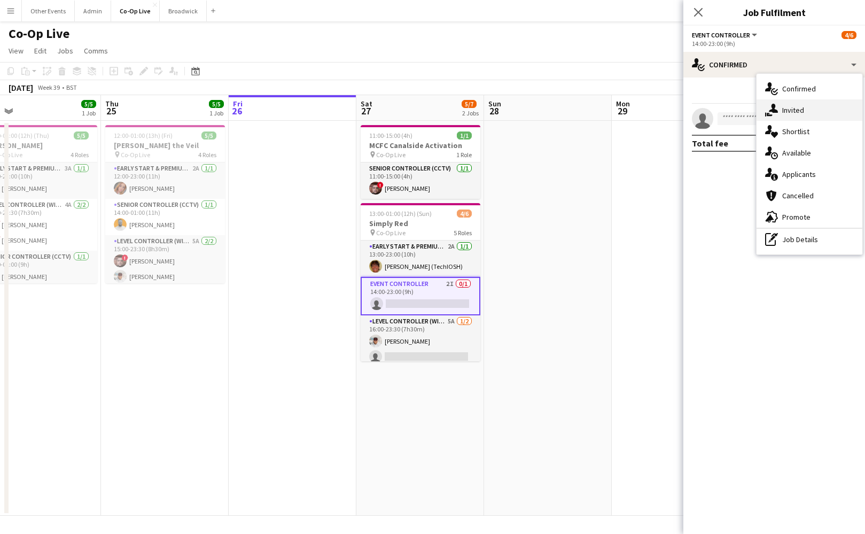
click at [787, 117] on div "single-neutral-actions-share-1 Invited" at bounding box center [810, 109] width 106 height 21
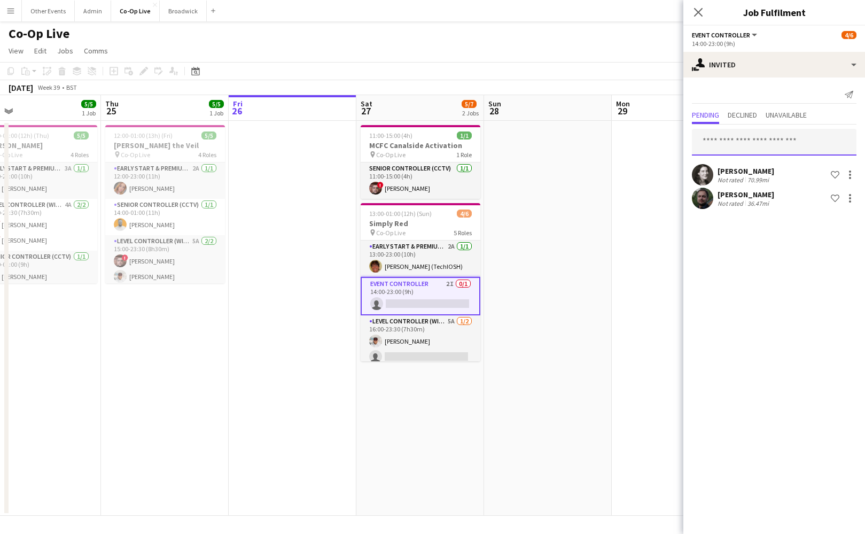
click at [758, 138] on input "text" at bounding box center [774, 142] width 165 height 27
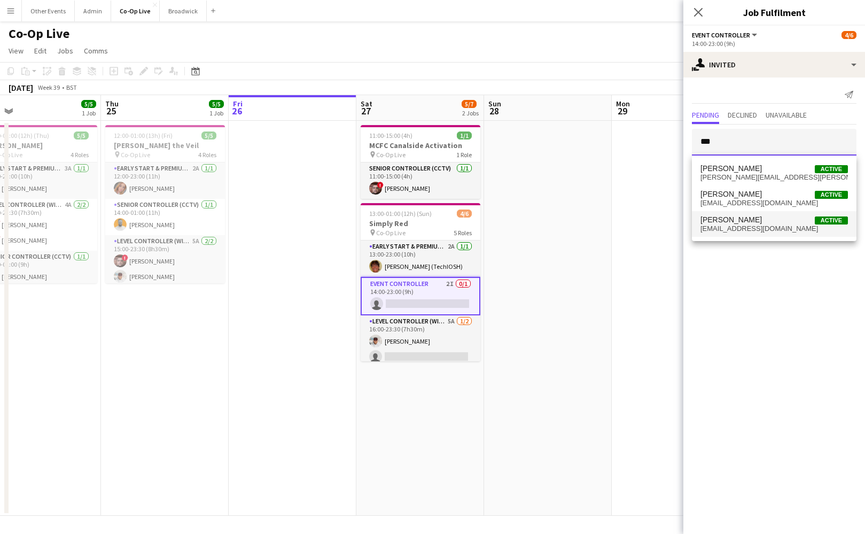
type input "***"
click at [794, 233] on mat-option "Louis Davey Active louisdavey93@gmail.com" at bounding box center [774, 224] width 165 height 26
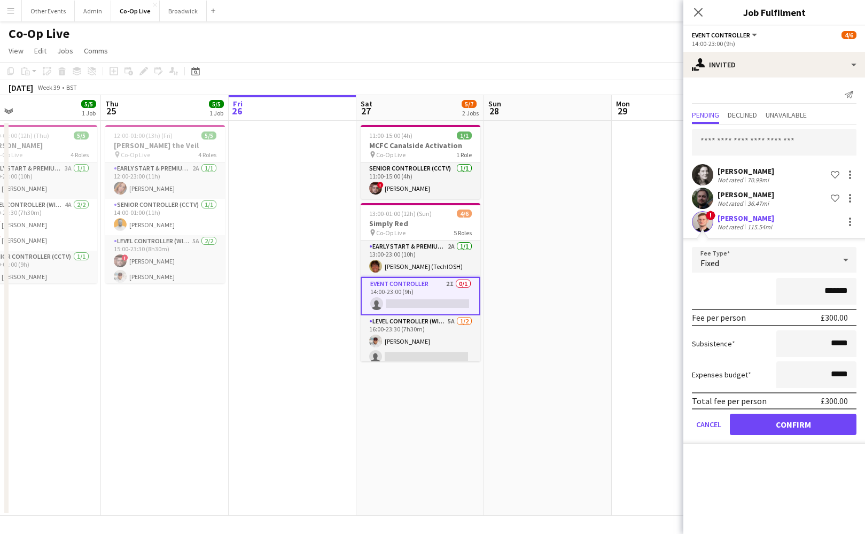
click at [809, 424] on button "Confirm" at bounding box center [793, 424] width 127 height 21
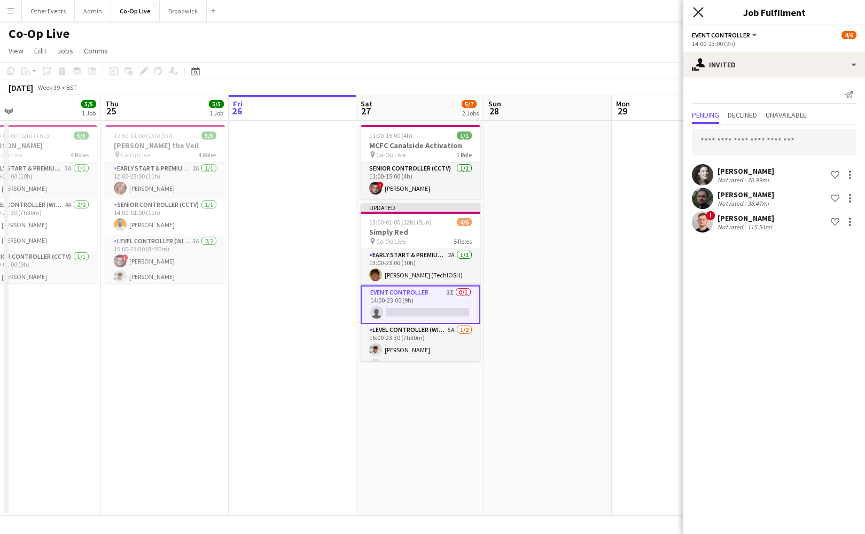
click at [699, 10] on icon "Close pop-in" at bounding box center [698, 12] width 10 height 10
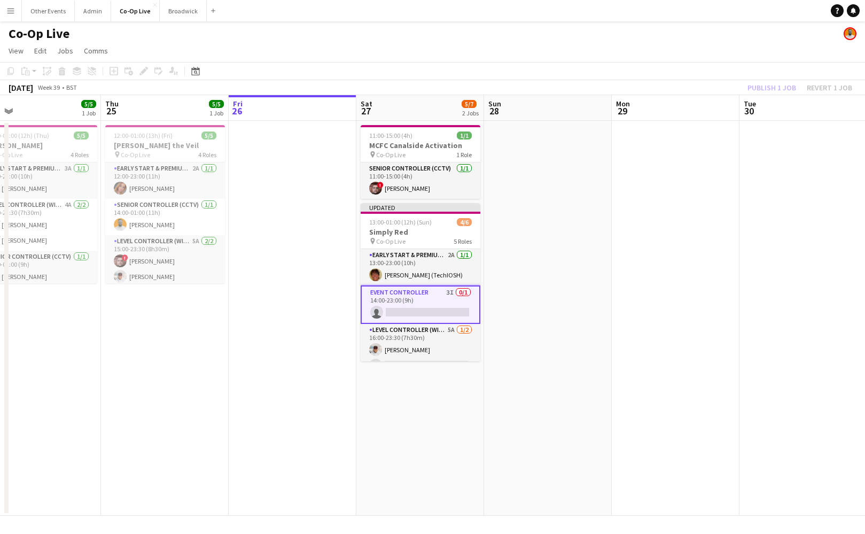
click at [679, 193] on app-date-cell at bounding box center [676, 318] width 128 height 395
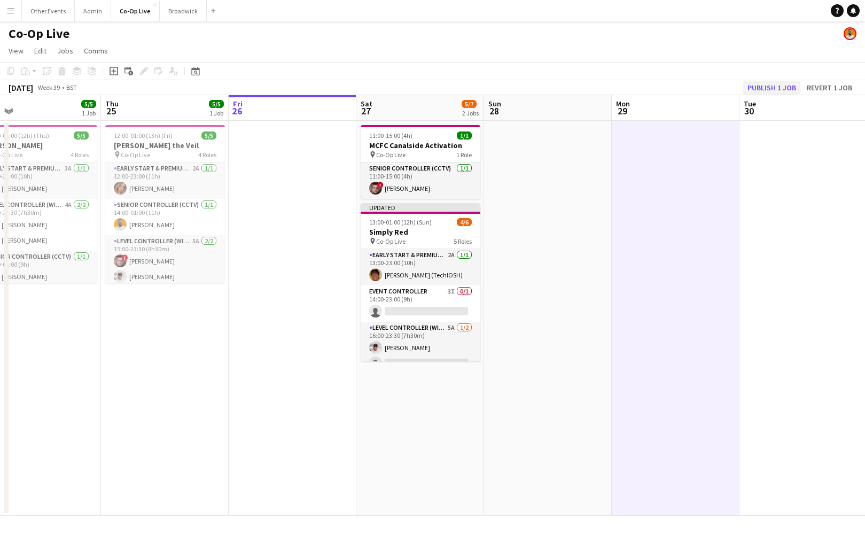
click at [783, 85] on button "Publish 1 job" at bounding box center [771, 88] width 57 height 14
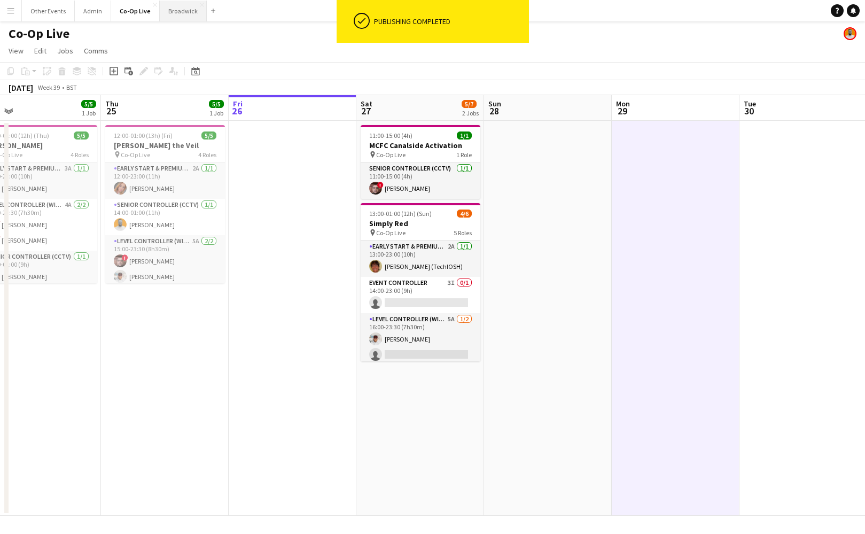
click at [180, 11] on button "Broadwick Close" at bounding box center [183, 11] width 47 height 21
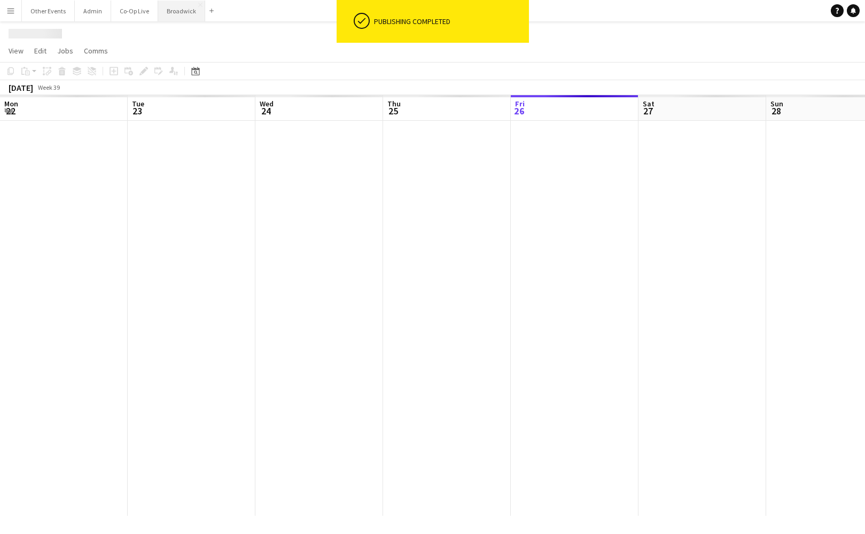
scroll to position [0, 289]
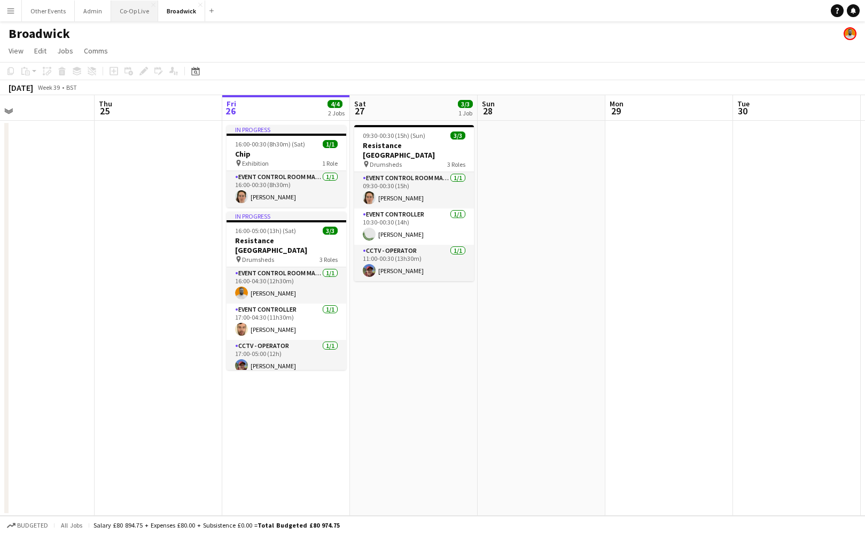
click at [124, 14] on button "Co-Op Live Close" at bounding box center [134, 11] width 47 height 21
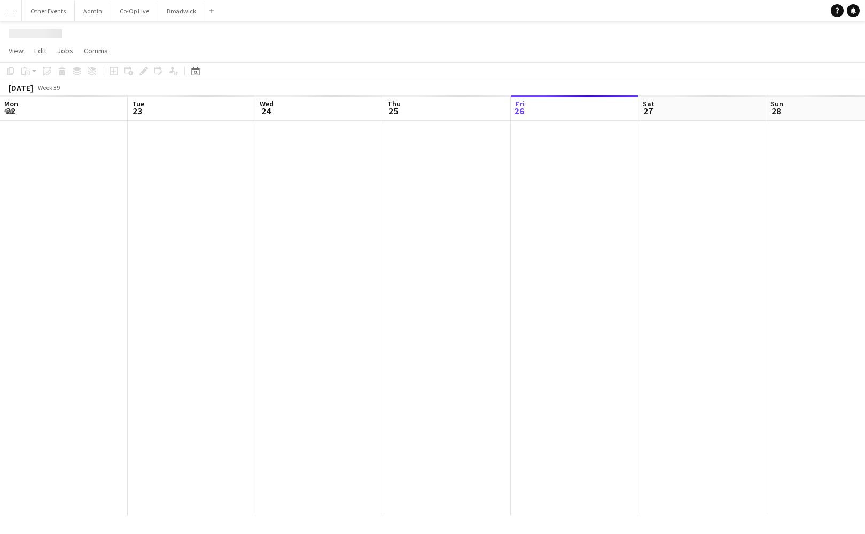
scroll to position [0, 282]
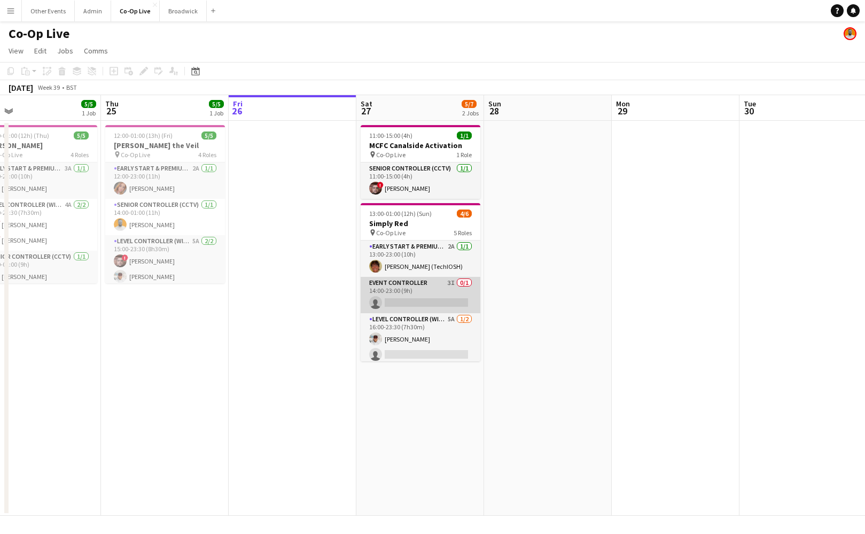
click at [439, 299] on app-card-role "Event Controller 3I 0/1 14:00-23:00 (9h) single-neutral-actions" at bounding box center [421, 295] width 120 height 36
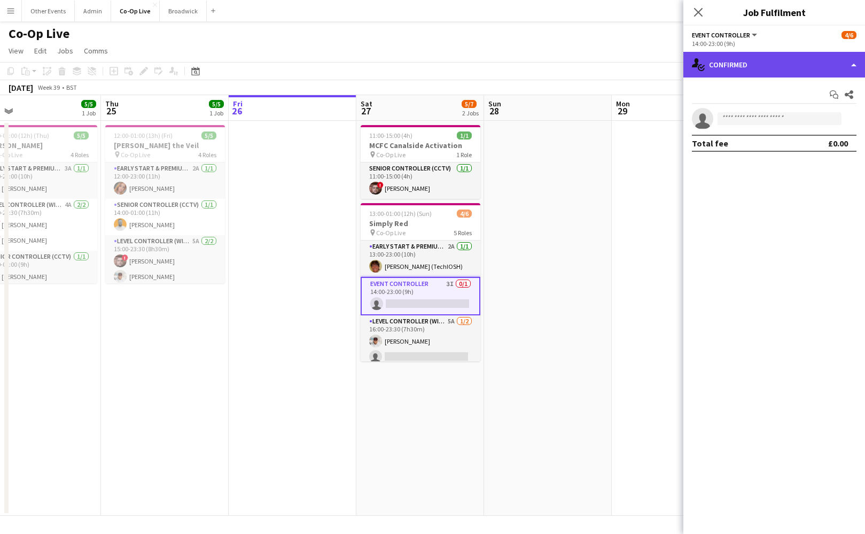
click at [776, 57] on div "single-neutral-actions-check-2 Confirmed" at bounding box center [774, 65] width 182 height 26
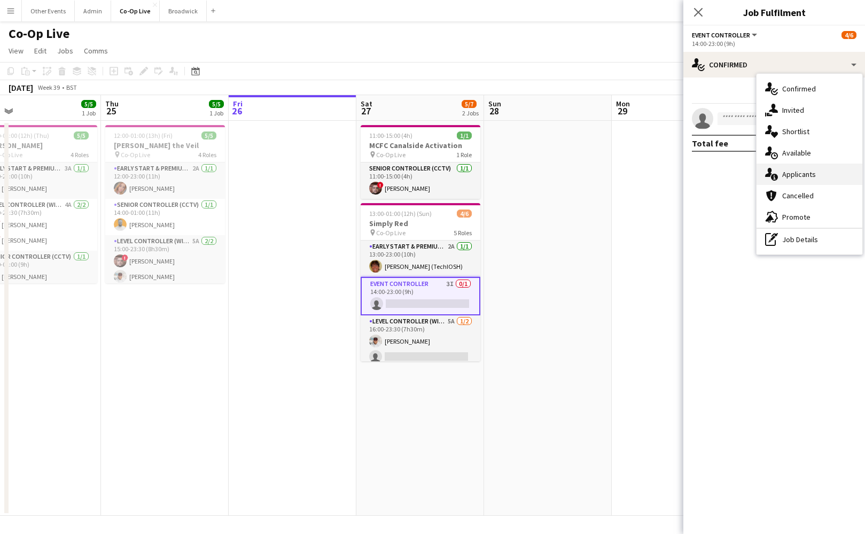
click at [814, 173] on span "Applicants" at bounding box center [799, 174] width 34 height 10
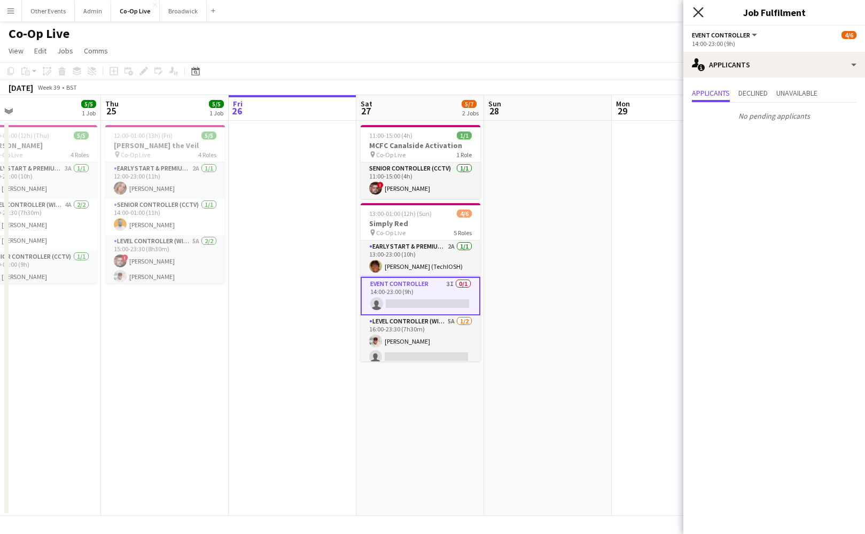
click at [700, 15] on app-icon "Close pop-in" at bounding box center [698, 12] width 15 height 15
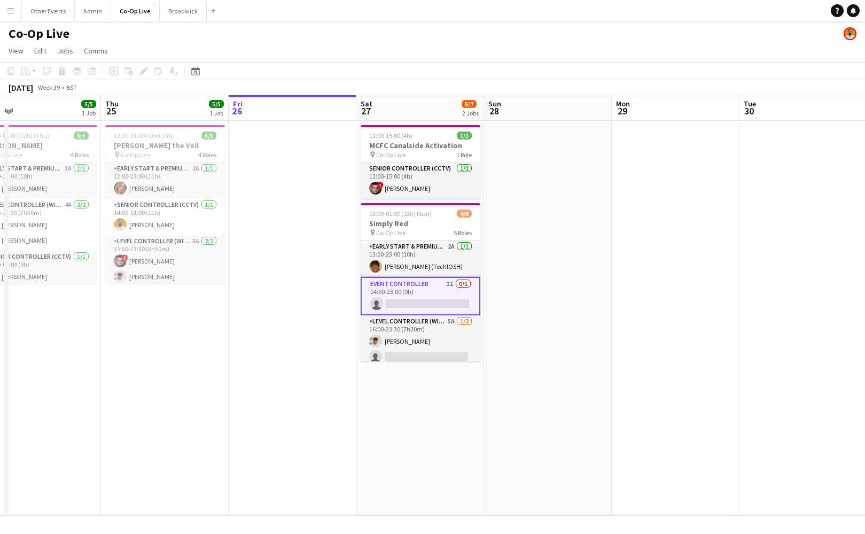
click at [502, 300] on app-date-cell at bounding box center [548, 318] width 128 height 395
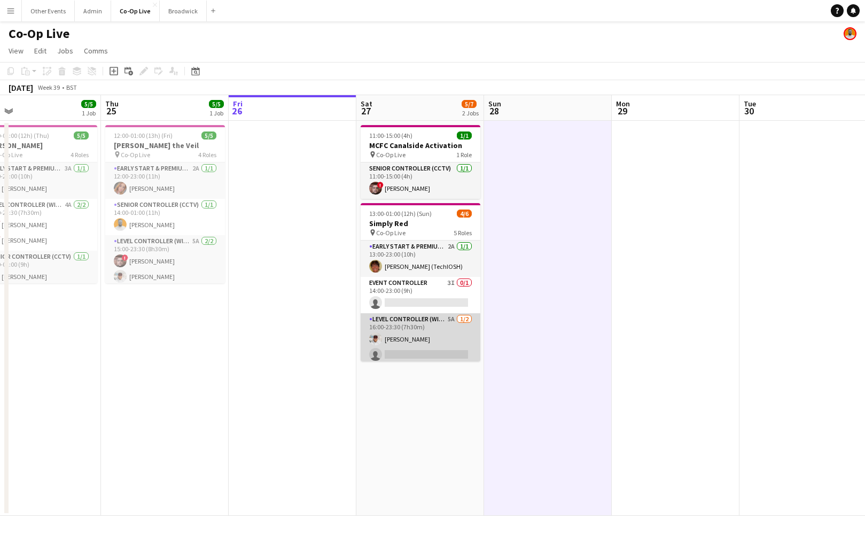
click at [436, 325] on app-card-role "Level Controller (with CCTV) 5A [DATE] 16:00-23:30 (7h30m) [PERSON_NAME] single…" at bounding box center [421, 339] width 120 height 52
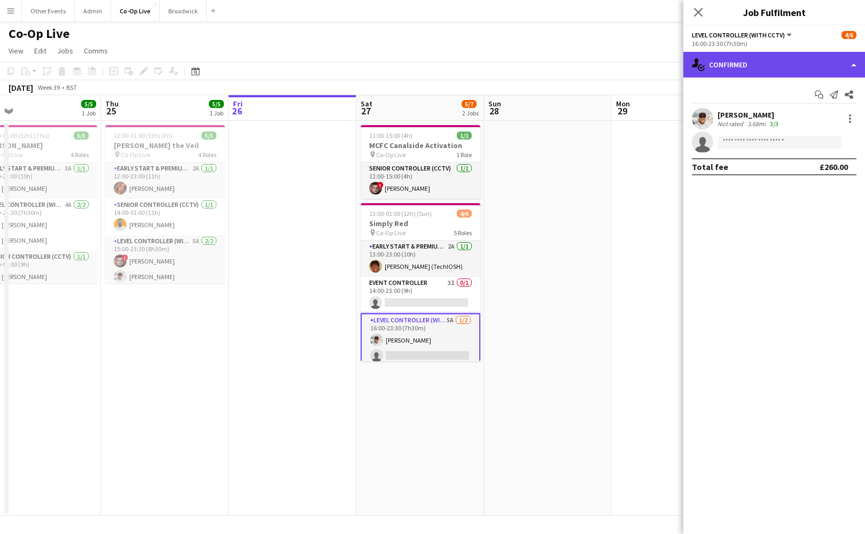
click at [738, 60] on div "single-neutral-actions-check-2 Confirmed" at bounding box center [774, 65] width 182 height 26
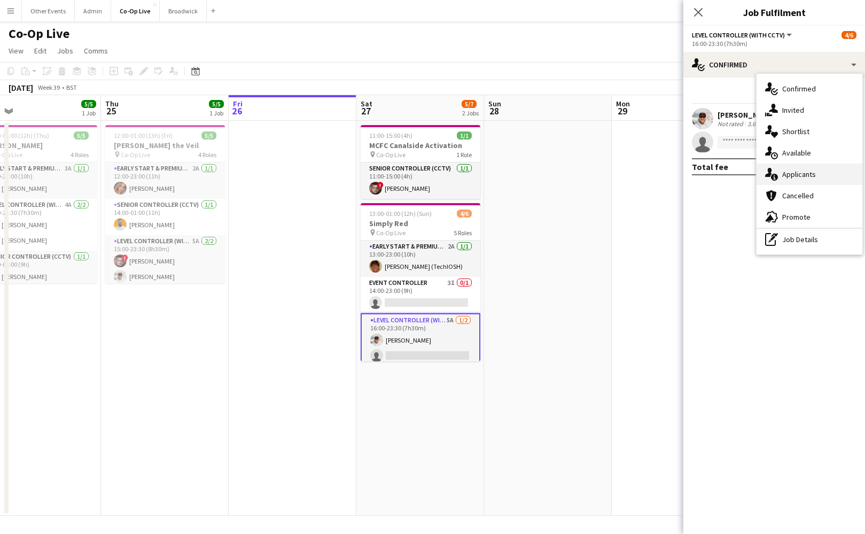
click at [815, 172] on div "single-neutral-actions-information Applicants" at bounding box center [810, 174] width 106 height 21
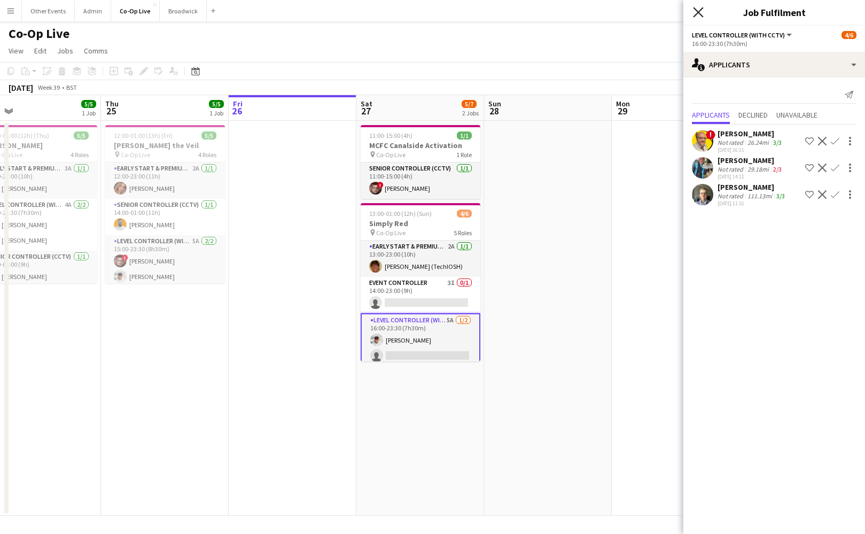
click at [699, 15] on icon "Close pop-in" at bounding box center [698, 12] width 10 height 10
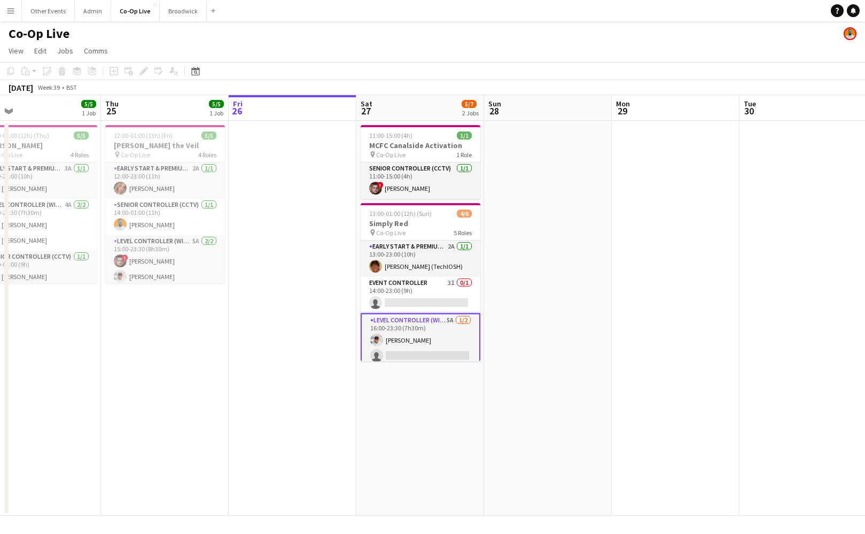
click at [627, 28] on div "Co-Op Live" at bounding box center [432, 31] width 865 height 20
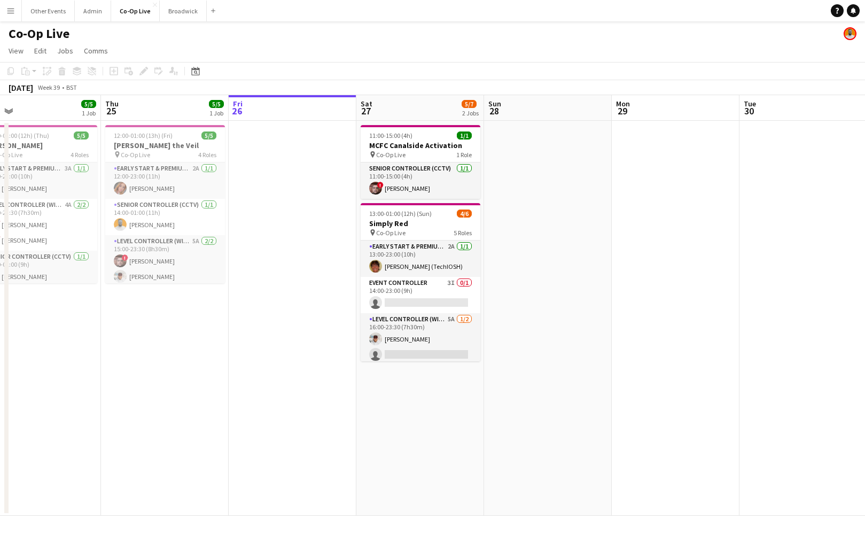
click at [670, 45] on app-page-menu "View Day view expanded Day view collapsed Month view Date picker Jump to [DATE]…" at bounding box center [432, 52] width 865 height 20
click at [679, 39] on div "Co-Op Live" at bounding box center [432, 31] width 865 height 20
click at [674, 40] on div "Co-Op Live" at bounding box center [432, 31] width 865 height 20
click at [533, 51] on app-page-menu "View Day view expanded Day view collapsed Month view Date picker Jump to [DATE]…" at bounding box center [432, 52] width 865 height 20
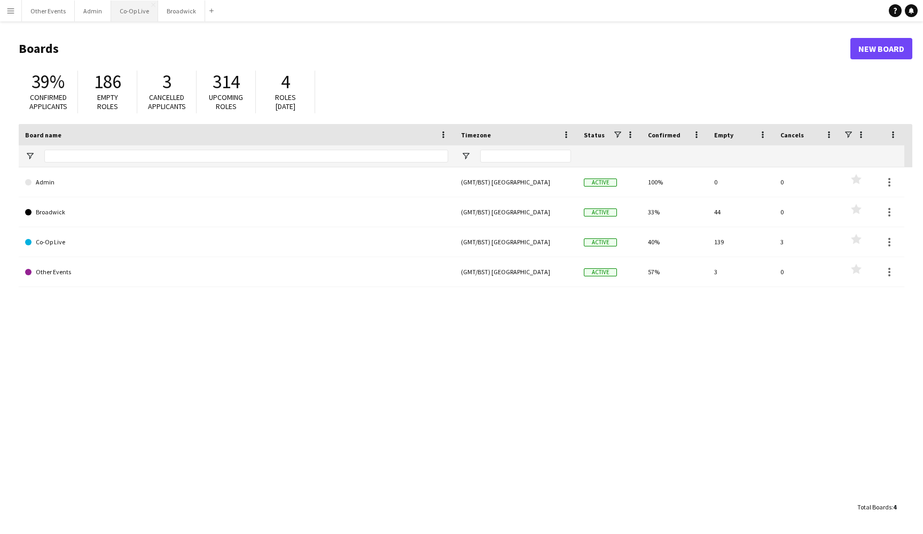
click at [126, 12] on button "Co-Op Live Close" at bounding box center [134, 11] width 47 height 21
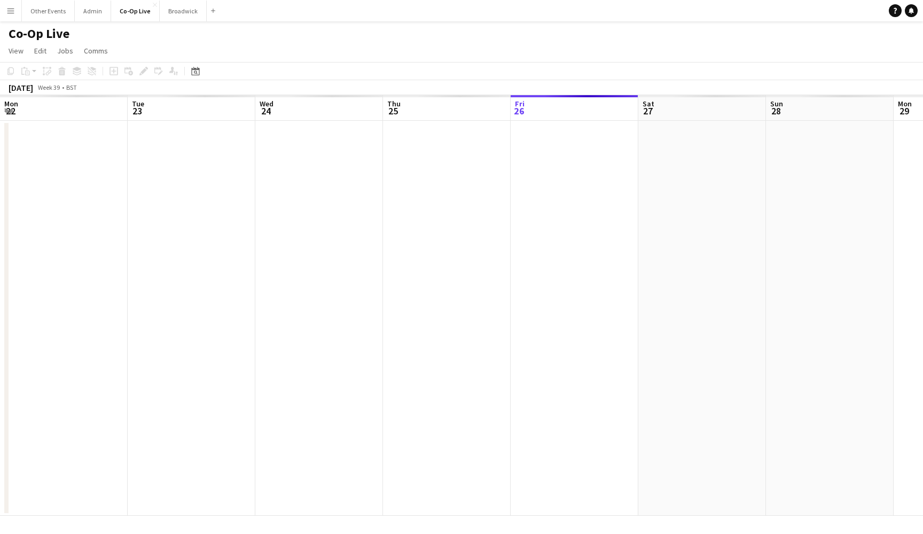
scroll to position [0, 282]
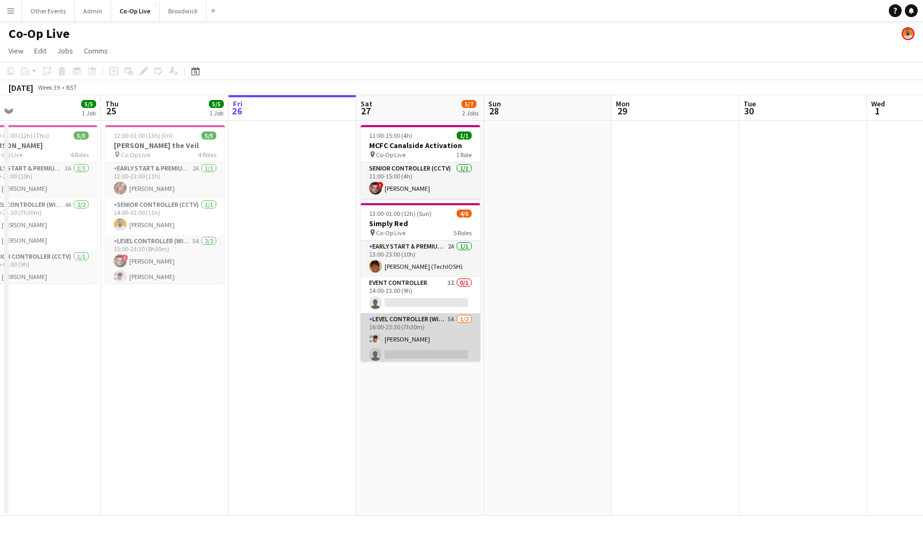
click at [438, 348] on app-card-role "Level Controller (with CCTV) 5A [DATE] 16:00-23:30 (7h30m) [PERSON_NAME] single…" at bounding box center [421, 339] width 120 height 52
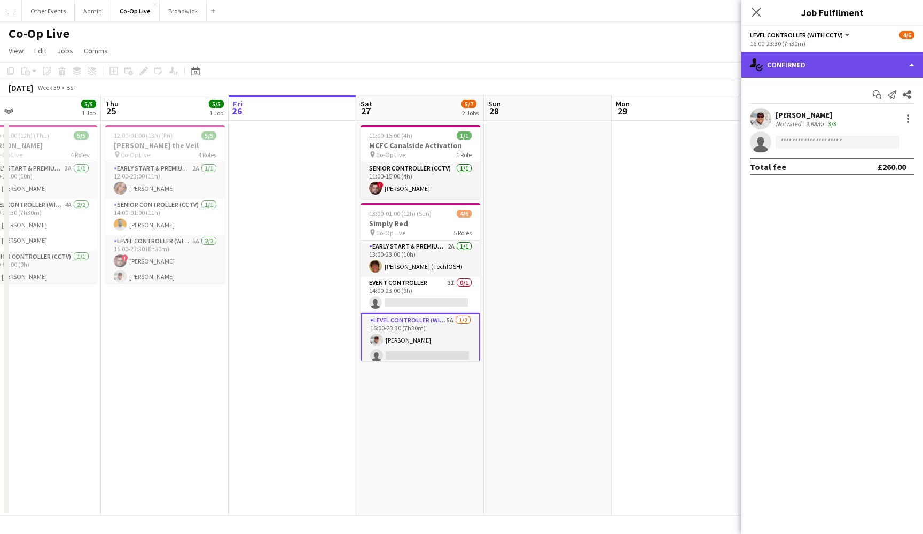
click at [831, 69] on div "single-neutral-actions-check-2 Confirmed" at bounding box center [833, 65] width 182 height 26
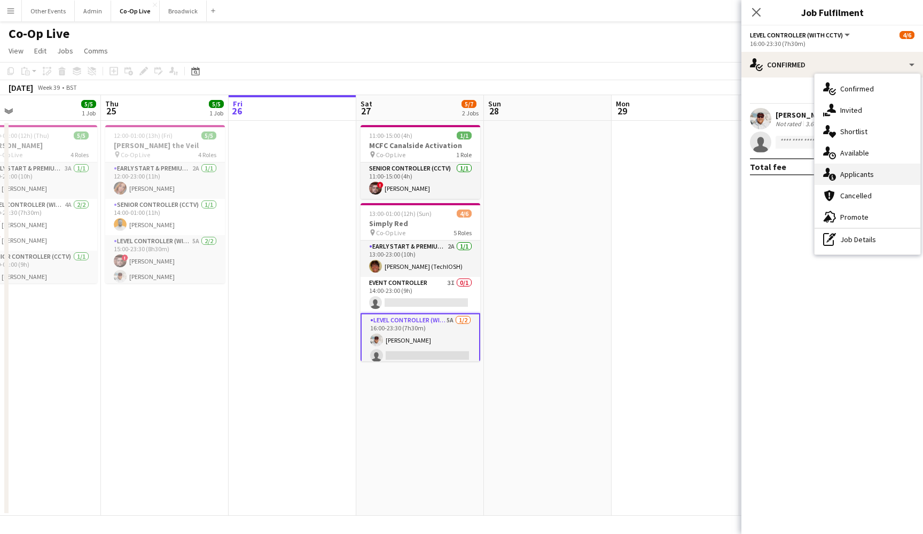
click at [862, 175] on span "Applicants" at bounding box center [858, 174] width 34 height 10
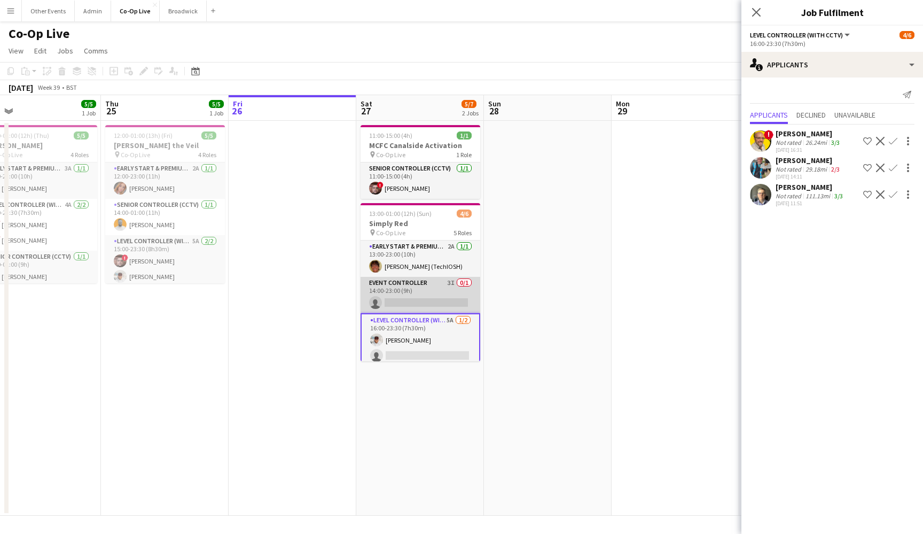
click at [423, 301] on app-card-role "Event Controller 3I 0/1 14:00-23:00 (9h) single-neutral-actions" at bounding box center [421, 295] width 120 height 36
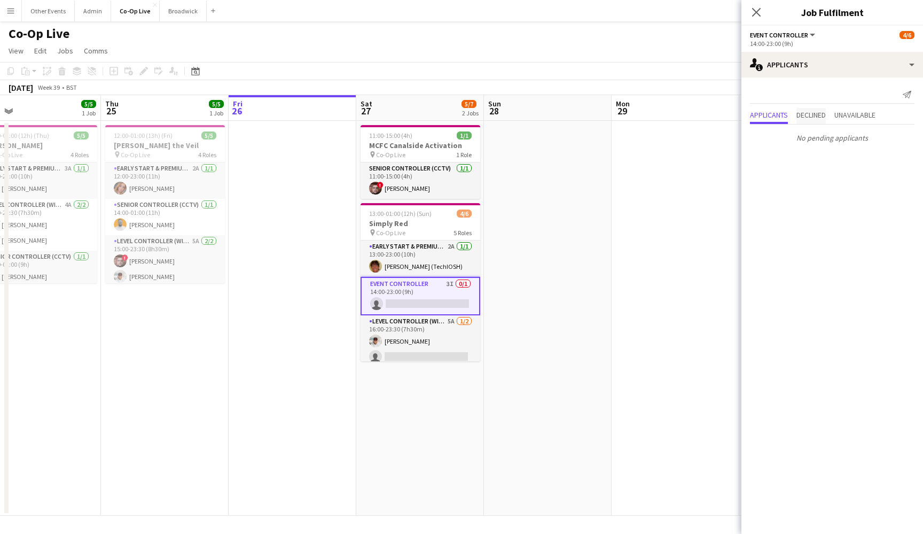
click at [806, 121] on span "Declined" at bounding box center [811, 116] width 29 height 16
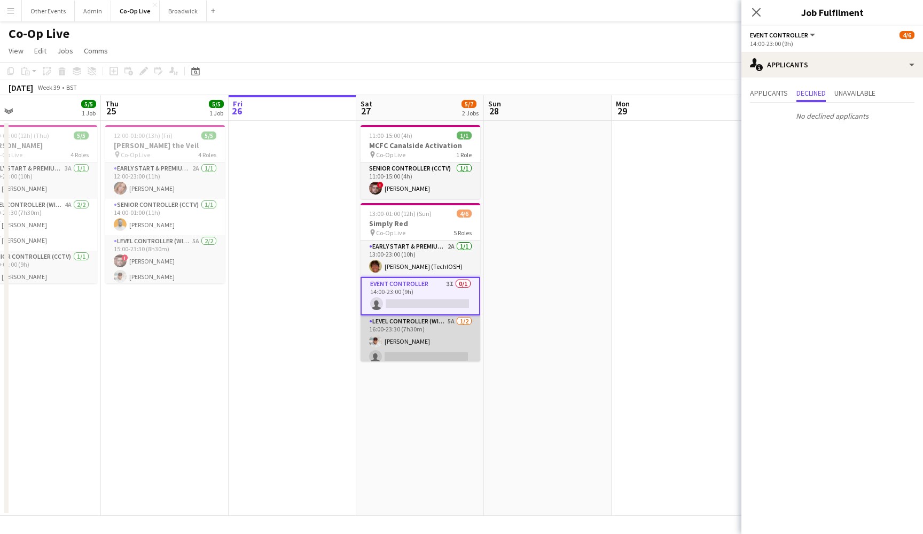
click at [441, 340] on app-card-role "Level Controller (with CCTV) 5A [DATE] 16:00-23:30 (7h30m) [PERSON_NAME] single…" at bounding box center [421, 341] width 120 height 52
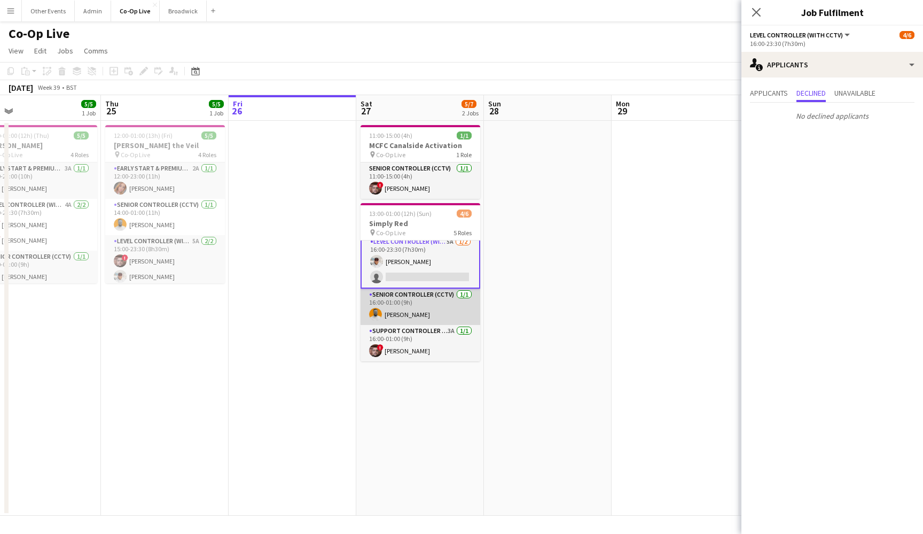
scroll to position [0, 0]
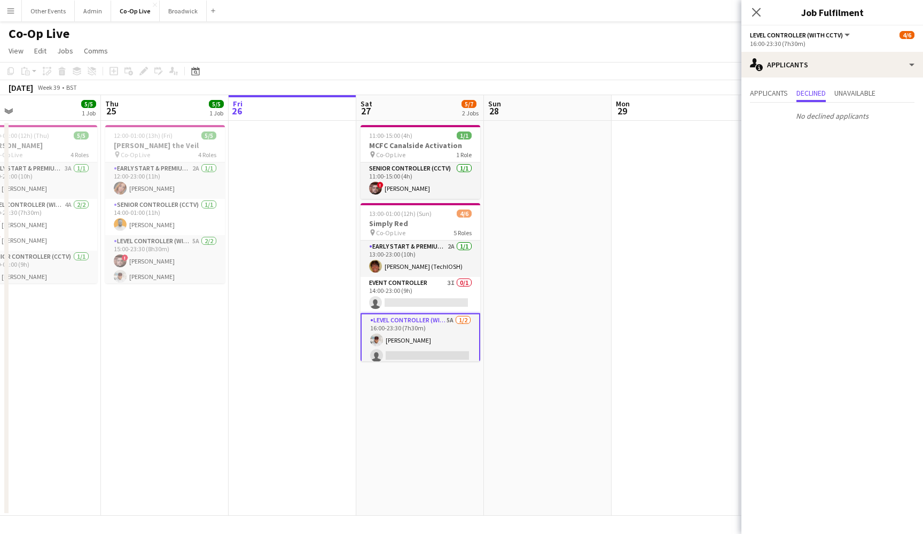
click at [486, 293] on app-date-cell at bounding box center [548, 318] width 128 height 395
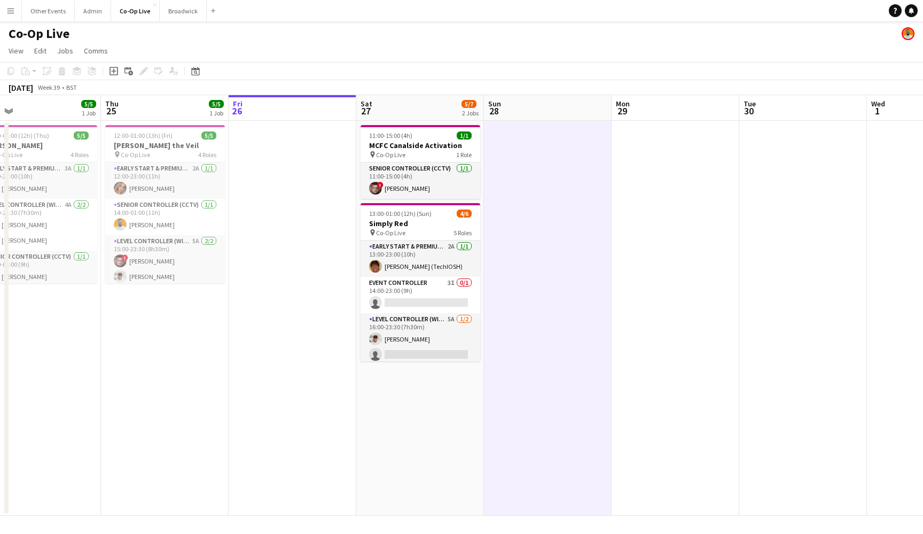
click at [501, 276] on app-date-cell at bounding box center [548, 318] width 128 height 395
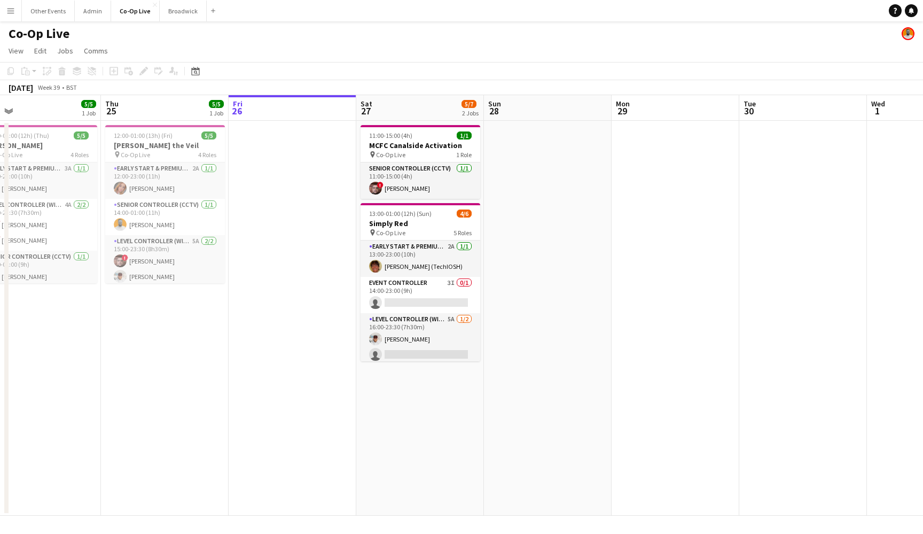
click at [232, 1] on app-navbar "Menu Boards Boards Boards All jobs Status Workforce Workforce My Workforce Recr…" at bounding box center [461, 10] width 923 height 21
click at [190, 193] on app-card-role "Early Start & Premium Controller (with CCTV) 2A 1/1 12:00-23:00 (11h) Ashley Fi…" at bounding box center [165, 180] width 120 height 36
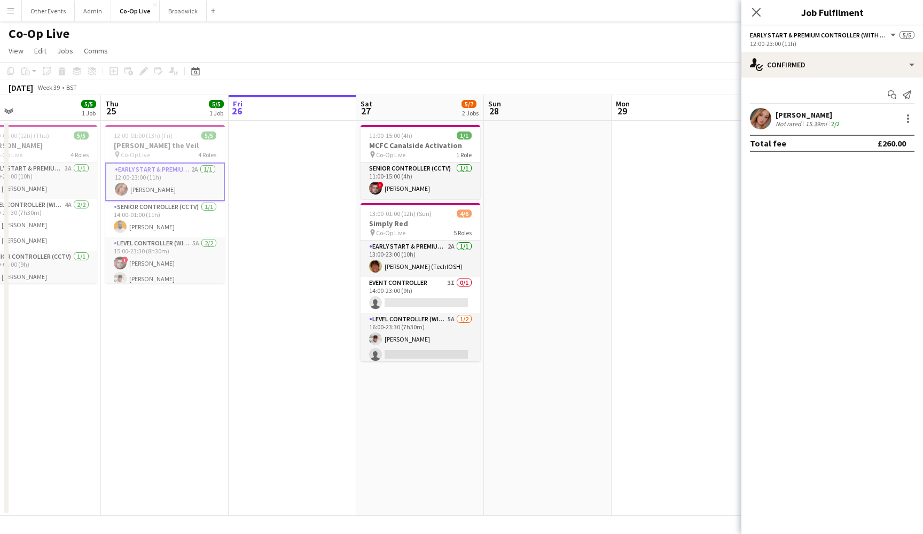
click at [754, 120] on app-user-avatar at bounding box center [760, 118] width 21 height 21
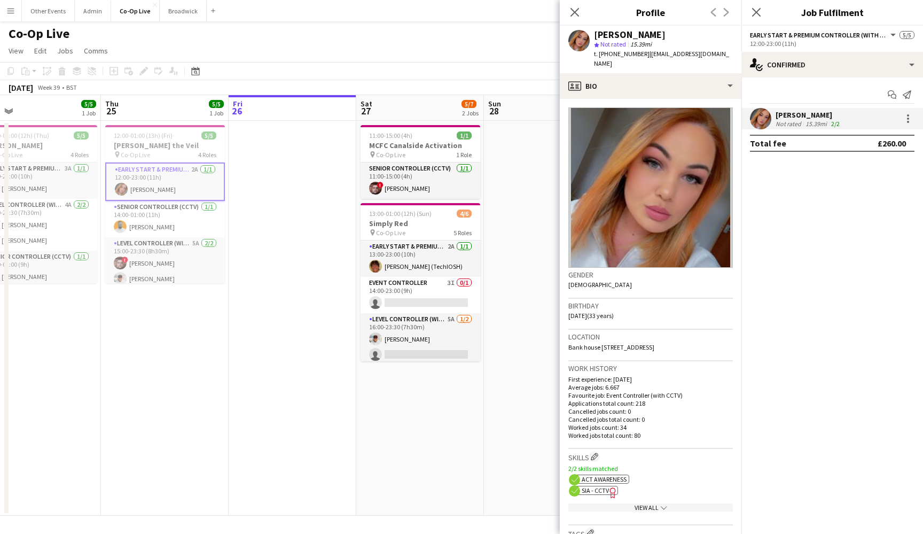
drag, startPoint x: 733, startPoint y: 52, endPoint x: 644, endPoint y: 57, distance: 88.8
click at [644, 57] on div "Ashley Fielding star Not rated 15.39mi t. +447542332970 | ashley123fielding@out…" at bounding box center [651, 50] width 182 height 48
copy span "[EMAIL_ADDRESS][DOMAIN_NAME]"
click at [167, 261] on app-card-role "Level Controller (with CCTV) 5A 2/2 15:00-23:30 (8h30m) ! Aaron Spalding Matt G…" at bounding box center [165, 263] width 120 height 52
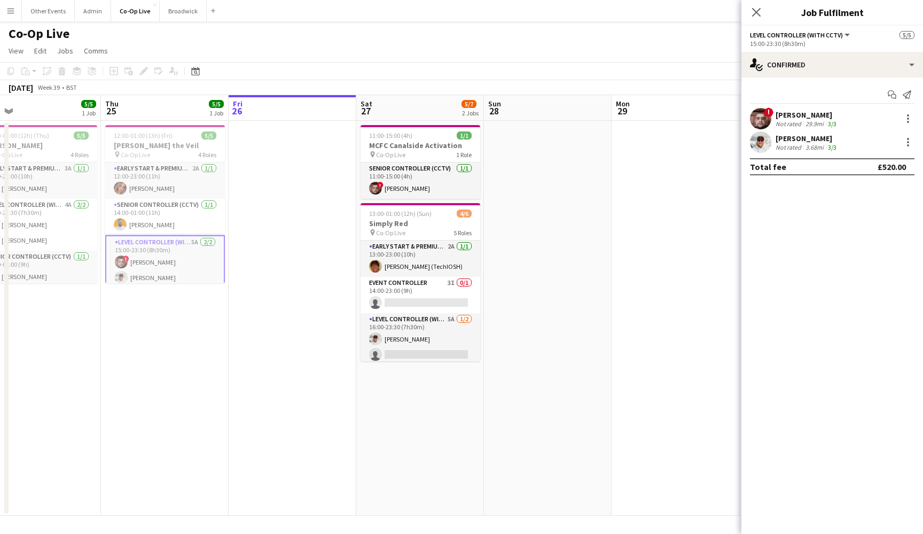
click at [761, 138] on app-user-avatar at bounding box center [760, 141] width 21 height 21
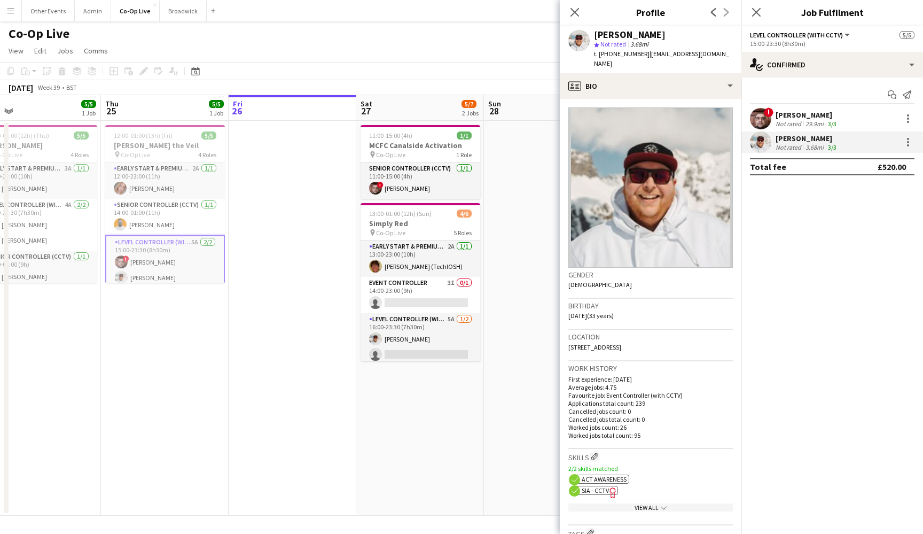
drag, startPoint x: 644, startPoint y: 55, endPoint x: 690, endPoint y: 63, distance: 46.0
click at [690, 63] on div "t. +447851034373 | hello+eventcommand@g1lmour.com" at bounding box center [663, 58] width 139 height 19
copy span "[EMAIL_ADDRESS][DOMAIN_NAME]"
